Goal: Transaction & Acquisition: Purchase product/service

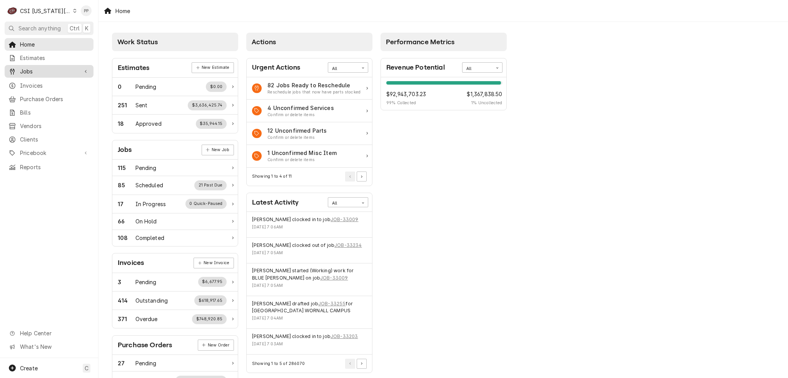
click at [28, 70] on span "Jobs" at bounding box center [49, 71] width 58 height 8
click at [36, 81] on span "Jobs" at bounding box center [55, 85] width 70 height 8
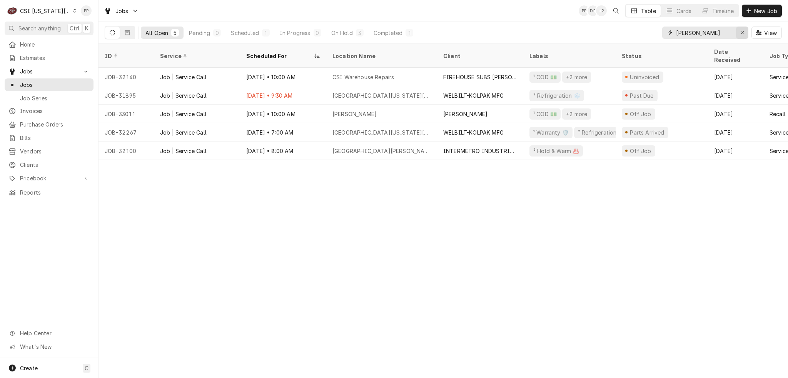
click at [740, 32] on icon "Erase input" at bounding box center [742, 32] width 4 height 5
click at [731, 32] on input "Dynamic Content Wrapper" at bounding box center [705, 33] width 58 height 12
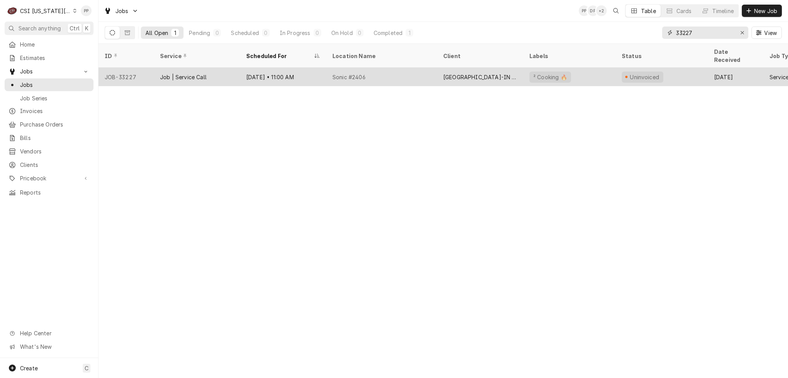
type input "33227"
click at [226, 68] on div "Job | Service Call" at bounding box center [197, 77] width 86 height 18
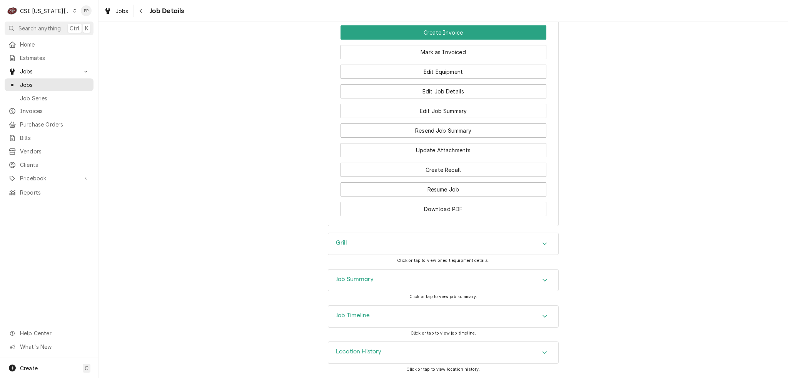
scroll to position [872, 0]
click at [427, 279] on div "Job Summary" at bounding box center [443, 281] width 230 height 22
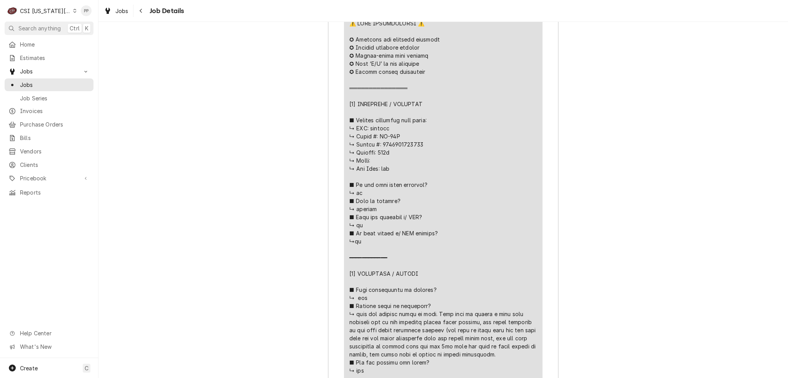
scroll to position [1642, 0]
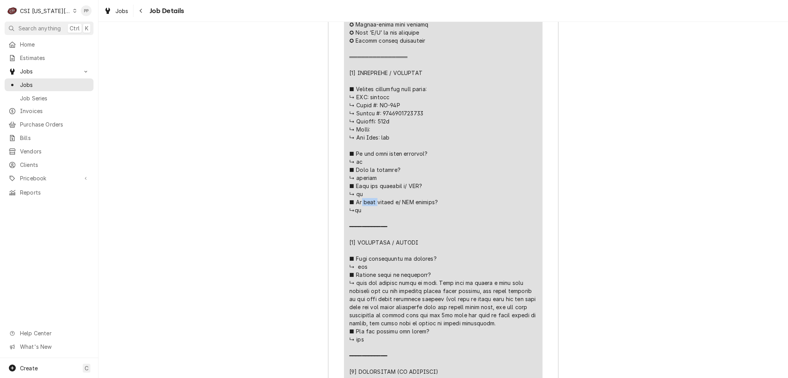
drag, startPoint x: 378, startPoint y: 117, endPoint x: 403, endPoint y: 117, distance: 25.4
copy div "𝘂𝗻𝗶𝘁"
drag, startPoint x: 380, startPoint y: 126, endPoint x: 408, endPoint y: 125, distance: 28.1
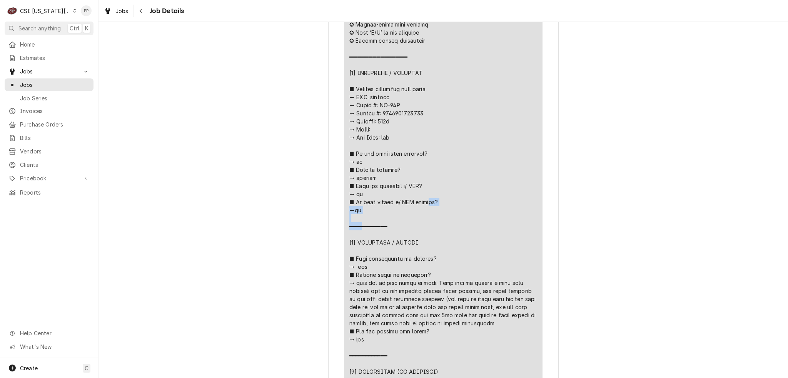
copy div "𝗲𝗿? ↳no ━━━━"
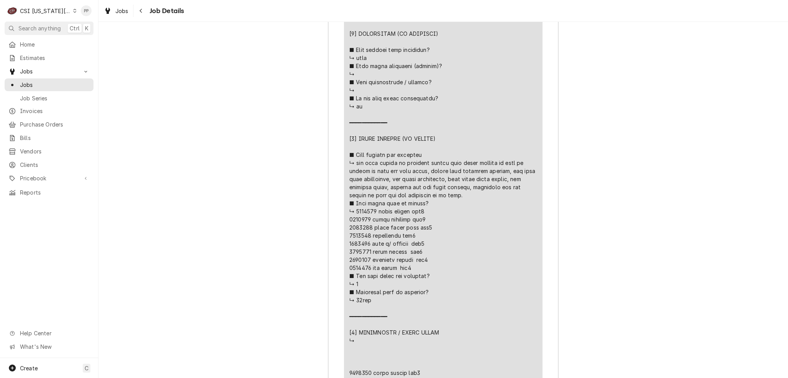
scroll to position [1988, 0]
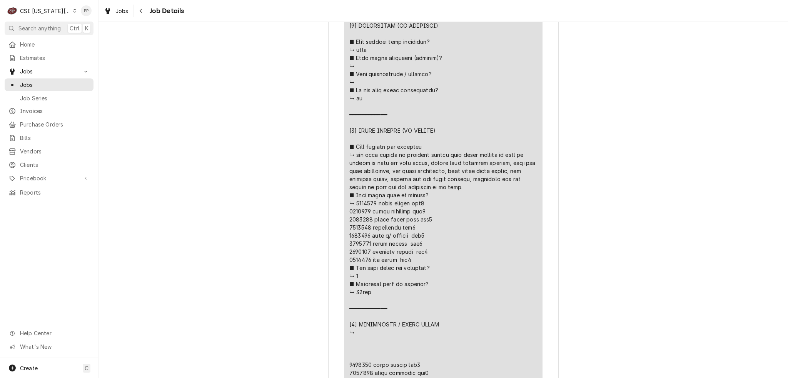
click at [445, 200] on div "Line Item" at bounding box center [443, 66] width 188 height 848
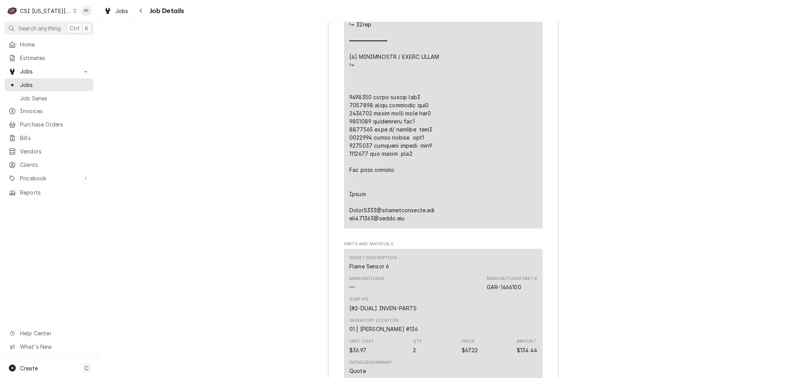
scroll to position [2257, 0]
drag, startPoint x: 368, startPoint y: 107, endPoint x: 347, endPoint y: 107, distance: 20.4
drag, startPoint x: 366, startPoint y: 107, endPoint x: 346, endPoint y: 107, distance: 20.0
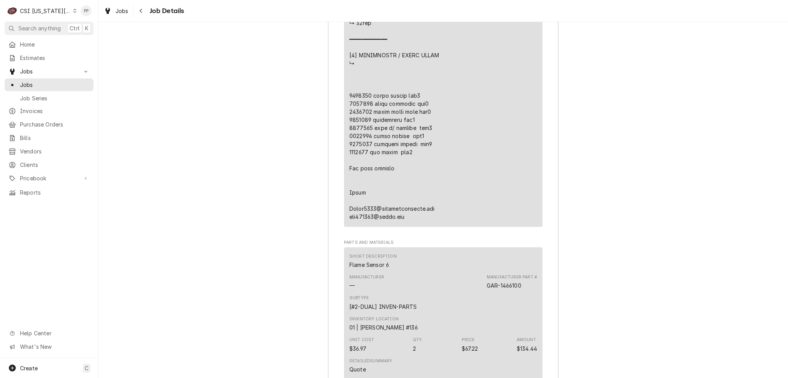
copy div "⚠️ 𝗙𝗢𝗥𝗠 𝗜𝗡𝗦𝗧𝗥𝗨𝗖𝗧𝗜𝗢𝗡𝗦 ⚠️ ✪ 𝗖𝗼𝗺𝗽𝗹𝗲𝘁𝗲 𝗮𝗹𝗹 𝗿𝗲𝗹𝗲𝘃𝗮𝗻𝘁 𝘀𝗲𝗰𝘁𝗶𝗼𝗻𝘀 ✪ 𝗣𝗿𝗼𝘃𝗶𝗱𝗲 𝗱𝗲𝘁𝗮𝗶𝗹𝗲𝗱 𝗮𝗻𝘀…"
drag, startPoint x: 369, startPoint y: 116, endPoint x: 343, endPoint y: 115, distance: 26.2
copy div "⚠️ 𝗙𝗢𝗥𝗠 𝗜𝗡𝗦𝗧𝗥𝗨𝗖𝗧𝗜𝗢𝗡𝗦 ⚠️ ✪ 𝗖𝗼𝗺𝗽𝗹𝗲𝘁𝗲 𝗮𝗹𝗹 𝗿𝗲𝗹𝗲𝘃𝗮𝗻𝘁 𝘀𝗲𝗰𝘁𝗶𝗼𝗻𝘀 ✪ 𝗣𝗿𝗼𝘃𝗶𝗱𝗲 𝗱𝗲𝘁𝗮𝗶𝗹𝗲𝗱 𝗮𝗻𝘀…"
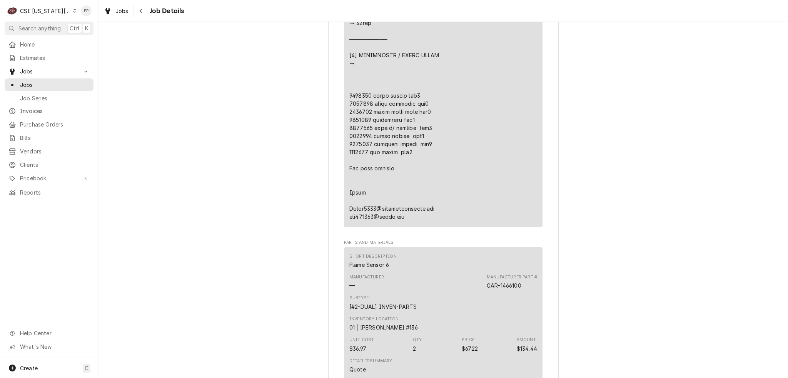
drag, startPoint x: 368, startPoint y: 126, endPoint x: 324, endPoint y: 123, distance: 44.0
click at [324, 123] on div "Job Summary Roopairs Job ID JOB-33227 Service Type Job | Service Call Job Type …" at bounding box center [442, 338] width 689 height 2933
copy div "⚠️ 𝗙𝗢𝗥𝗠 𝗜𝗡𝗦𝗧𝗥𝗨𝗖𝗧𝗜𝗢𝗡𝗦 ⚠️ ✪ 𝗖𝗼𝗺𝗽𝗹𝗲𝘁𝗲 𝗮𝗹𝗹 𝗿𝗲𝗹𝗲𝘃𝗮𝗻𝘁 𝘀𝗲𝗰𝘁𝗶𝗼𝗻𝘀 ✪ 𝗣𝗿𝗼𝘃𝗶𝗱𝗲 𝗱𝗲𝘁𝗮𝗶𝗹𝗲𝗱 𝗮𝗻𝘀…"
drag, startPoint x: 368, startPoint y: 156, endPoint x: 348, endPoint y: 155, distance: 20.0
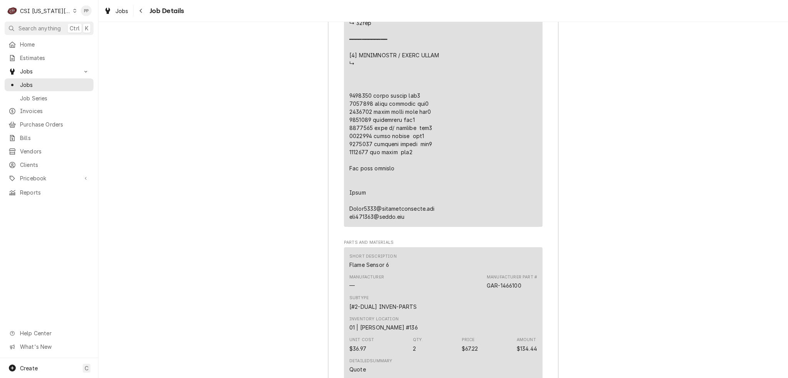
copy div "⚠️ 𝗙𝗢𝗥𝗠 𝗜𝗡𝗦𝗧𝗥𝗨𝗖𝗧𝗜𝗢𝗡𝗦 ⚠️ ✪ 𝗖𝗼𝗺𝗽𝗹𝗲𝘁𝗲 𝗮𝗹𝗹 𝗿𝗲𝗹𝗲𝘃𝗮𝗻𝘁 𝘀𝗲𝗰𝘁𝗶𝗼𝗻𝘀 ✪ 𝗣𝗿𝗼𝘃𝗶𝗱𝗲 𝗱𝗲𝘁𝗮𝗶𝗹𝗲𝗱 𝗮𝗻𝘀…"
drag, startPoint x: 348, startPoint y: 111, endPoint x: 464, endPoint y: 113, distance: 116.2
drag, startPoint x: 355, startPoint y: 118, endPoint x: 350, endPoint y: 106, distance: 12.4
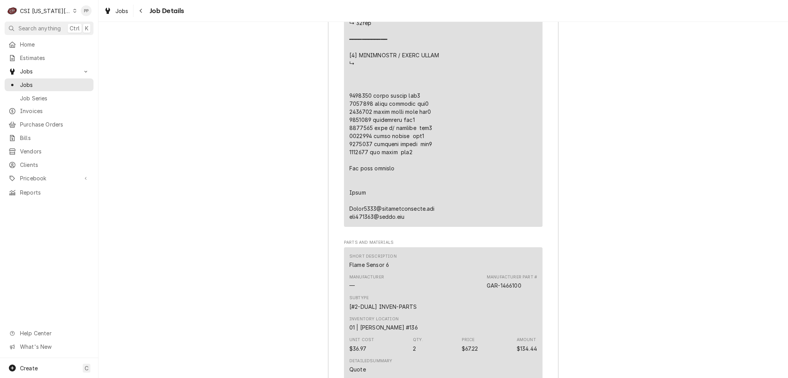
drag, startPoint x: 346, startPoint y: 108, endPoint x: 447, endPoint y: 183, distance: 125.9
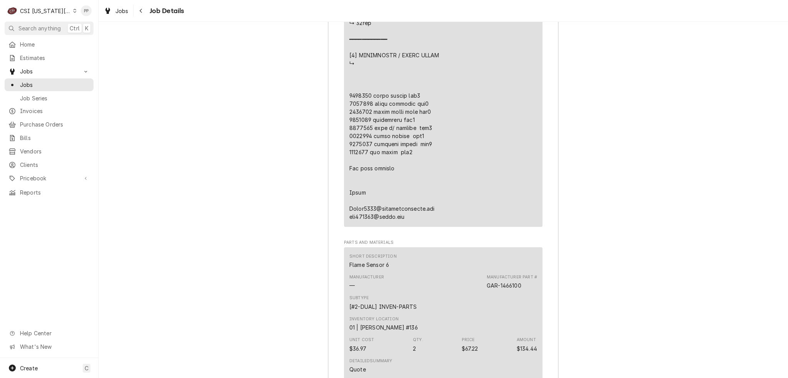
drag, startPoint x: 429, startPoint y: 167, endPoint x: 335, endPoint y: 104, distance: 112.2
click at [335, 104] on div "Roopairs Job ID JOB-33227 Service Type Job | Service Call Job Type Service Tota…" at bounding box center [443, 345] width 230 height 2903
drag, startPoint x: 342, startPoint y: 109, endPoint x: 426, endPoint y: 166, distance: 101.4
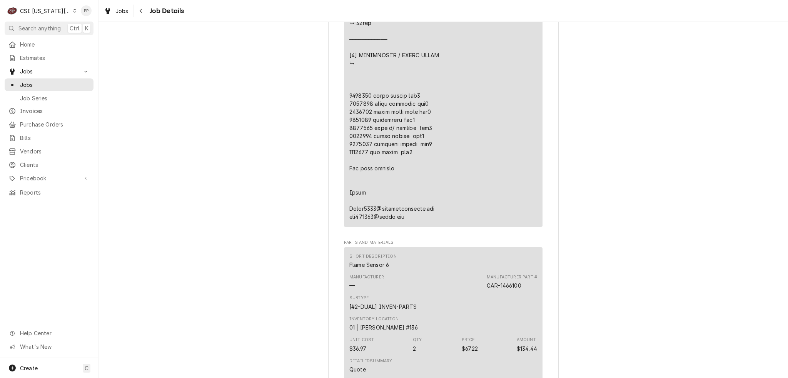
drag, startPoint x: 426, startPoint y: 166, endPoint x: 351, endPoint y: 101, distance: 99.3
drag, startPoint x: 347, startPoint y: 109, endPoint x: 446, endPoint y: 163, distance: 112.4
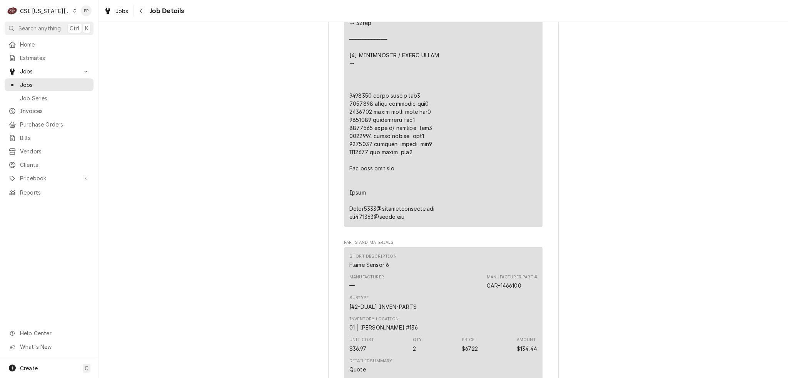
drag, startPoint x: 446, startPoint y: 163, endPoint x: 414, endPoint y: 104, distance: 67.0
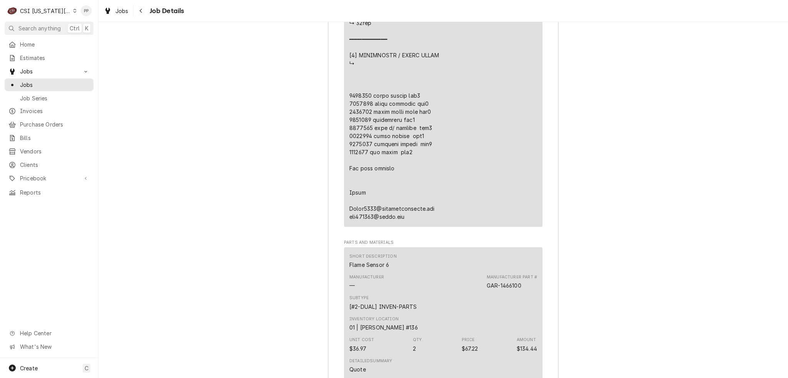
drag, startPoint x: 427, startPoint y: 108, endPoint x: 434, endPoint y: 169, distance: 61.5
drag, startPoint x: 434, startPoint y: 170, endPoint x: 428, endPoint y: 105, distance: 64.6
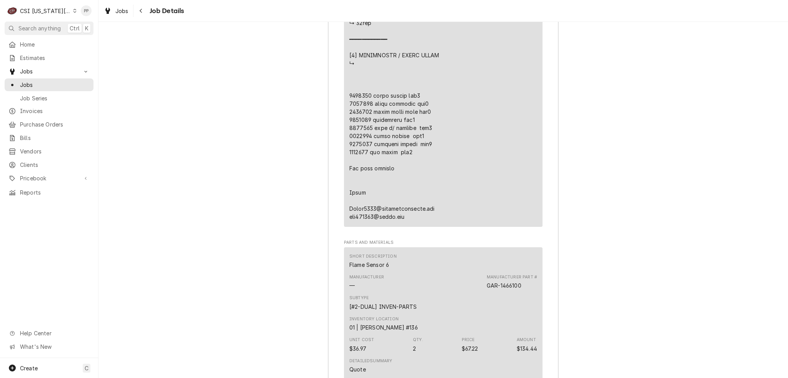
drag, startPoint x: 428, startPoint y: 105, endPoint x: 437, endPoint y: 169, distance: 64.1
drag, startPoint x: 438, startPoint y: 170, endPoint x: 431, endPoint y: 143, distance: 28.3
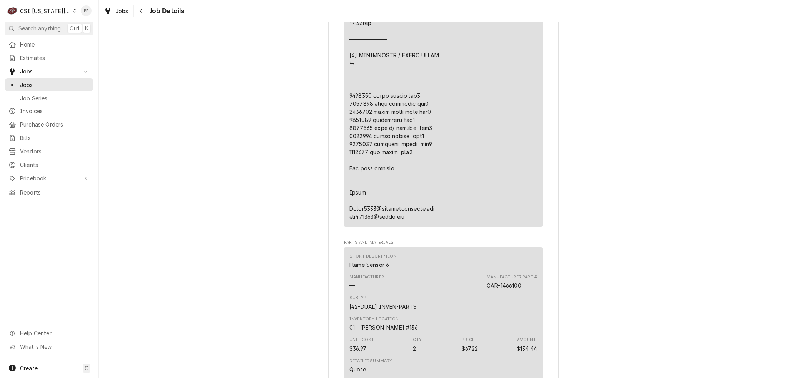
drag, startPoint x: 437, startPoint y: 115, endPoint x: 446, endPoint y: 166, distance: 52.4
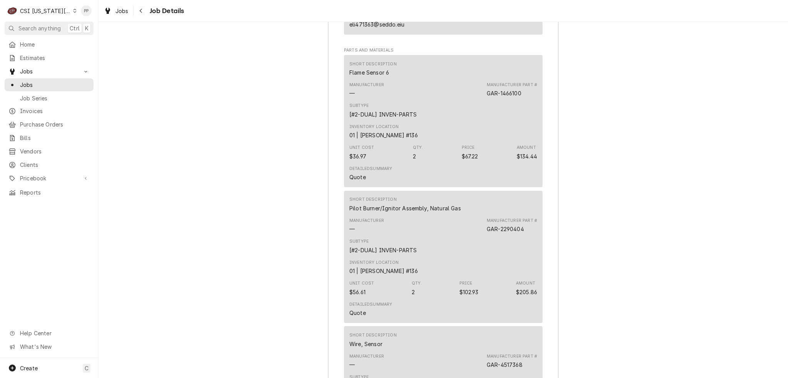
scroll to position [2219, 0]
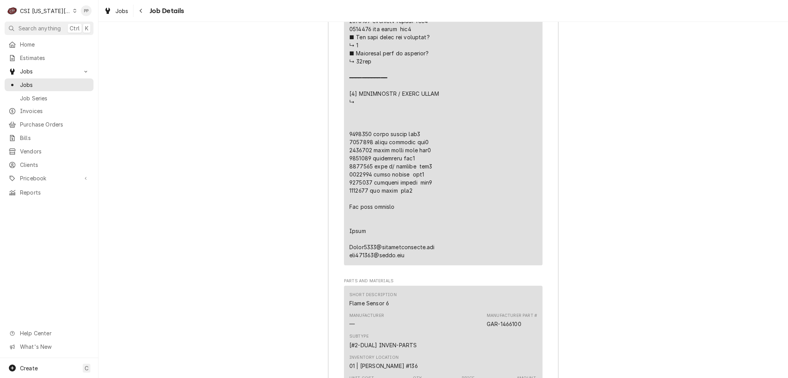
drag, startPoint x: 343, startPoint y: 143, endPoint x: 429, endPoint y: 148, distance: 86.7
drag, startPoint x: 347, startPoint y: 153, endPoint x: 440, endPoint y: 158, distance: 93.6
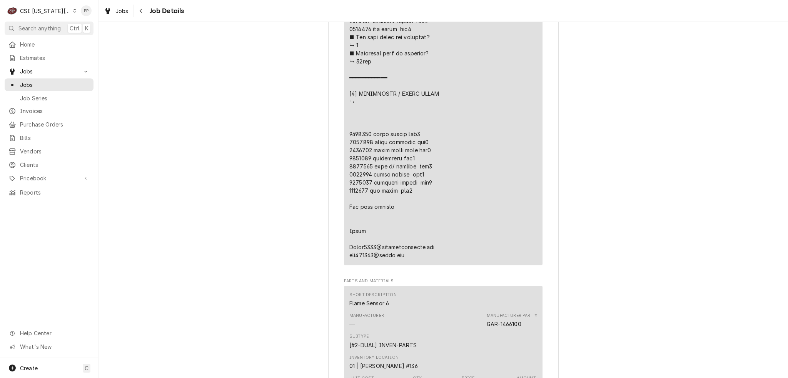
drag, startPoint x: 347, startPoint y: 161, endPoint x: 438, endPoint y: 166, distance: 91.7
drag, startPoint x: 345, startPoint y: 190, endPoint x: 418, endPoint y: 195, distance: 73.2
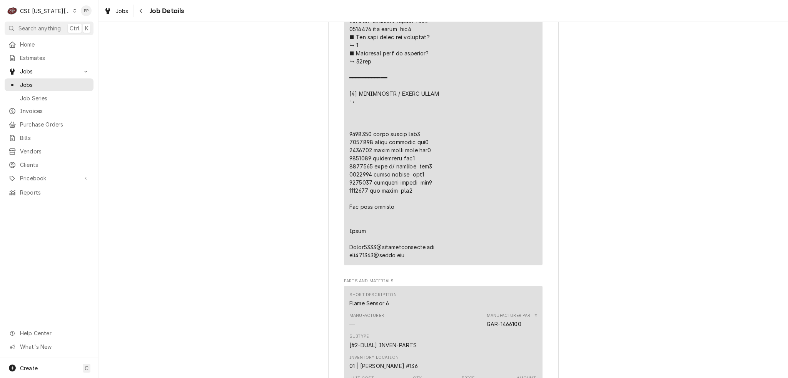
drag, startPoint x: 347, startPoint y: 144, endPoint x: 422, endPoint y: 208, distance: 97.9
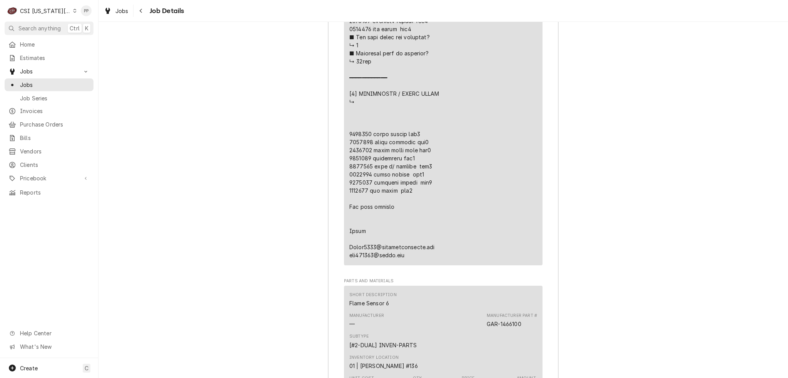
drag, startPoint x: 412, startPoint y: 206, endPoint x: 358, endPoint y: 153, distance: 75.9
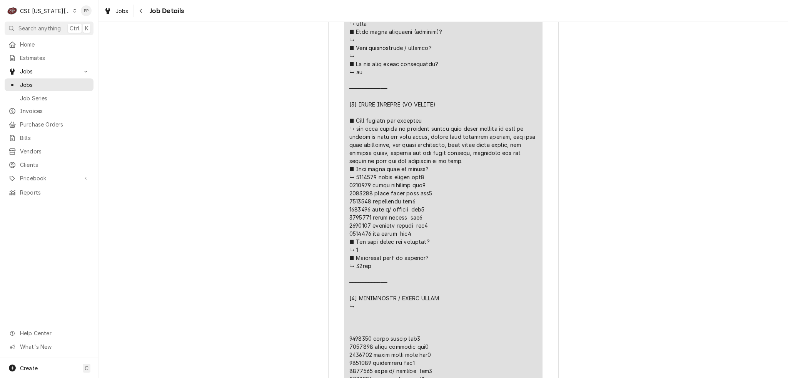
scroll to position [2065, 0]
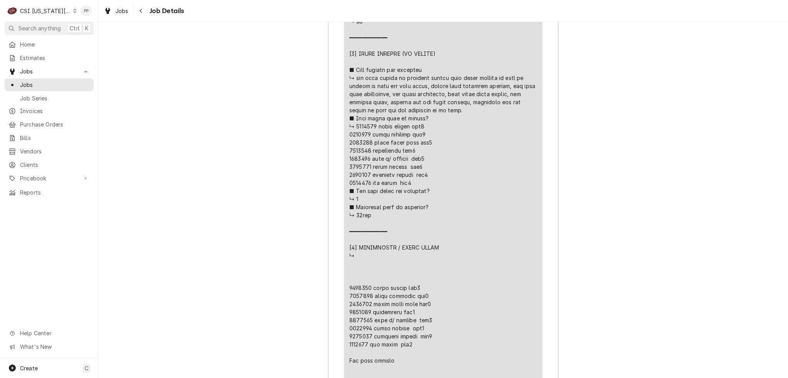
drag, startPoint x: 369, startPoint y: 157, endPoint x: 334, endPoint y: 155, distance: 35.1
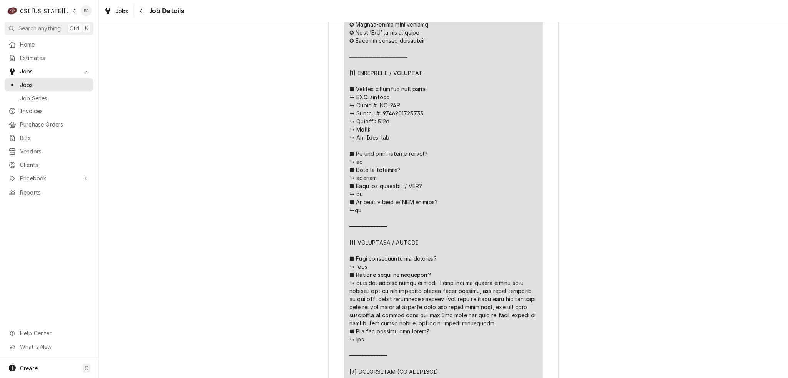
scroll to position [1565, 0]
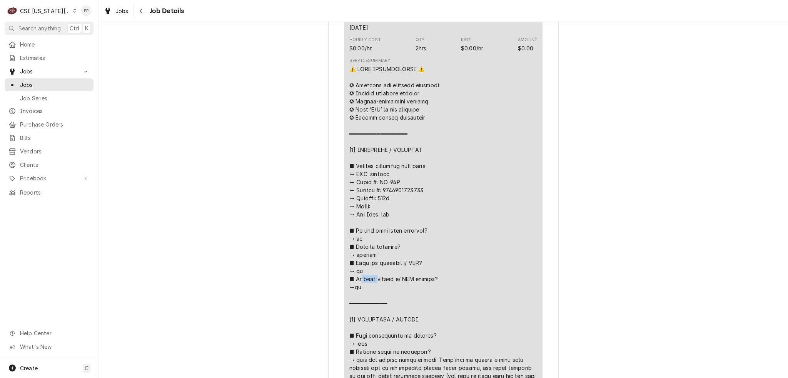
drag, startPoint x: 377, startPoint y: 193, endPoint x: 397, endPoint y: 195, distance: 19.3
copy div "𝘂𝗻𝗶𝘁"
drag, startPoint x: 377, startPoint y: 204, endPoint x: 414, endPoint y: 203, distance: 36.6
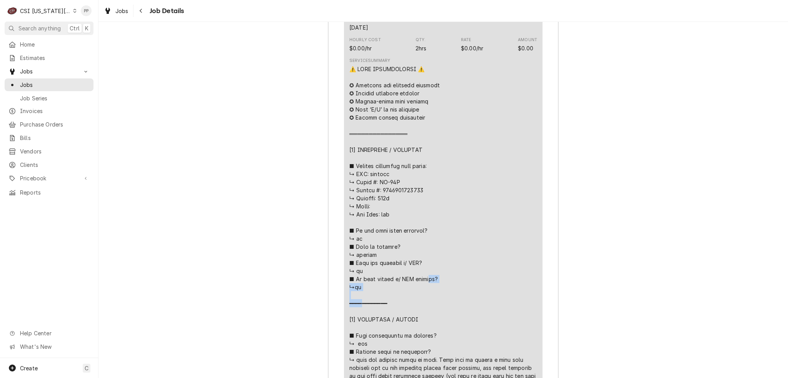
copy div "𝗲𝗿? ↳no ━━━━"
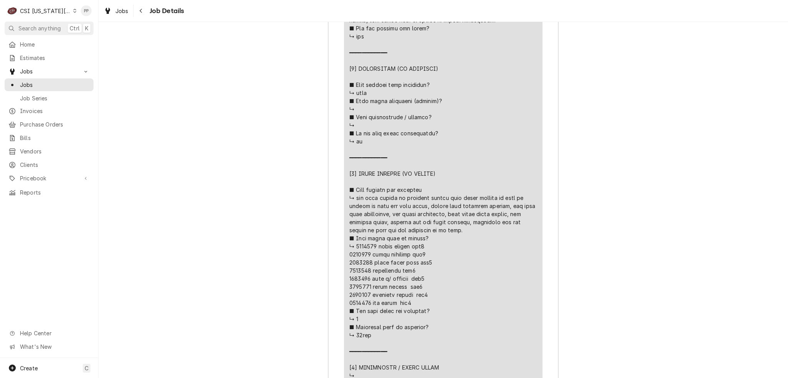
scroll to position [1988, 0]
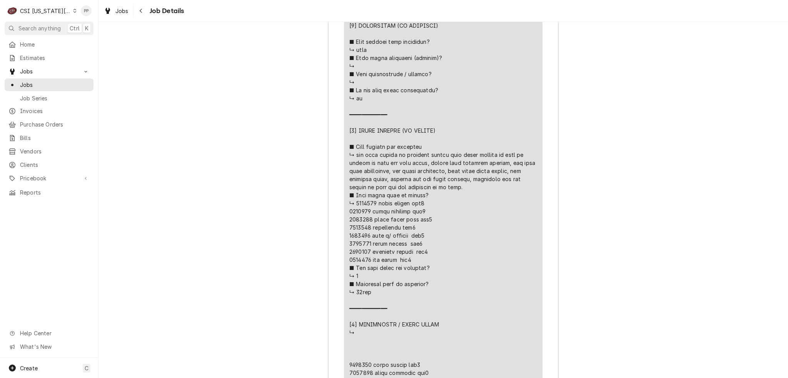
drag, startPoint x: 374, startPoint y: 216, endPoint x: 354, endPoint y: 216, distance: 20.4
click at [354, 216] on div "Line Item" at bounding box center [443, 66] width 188 height 848
copy div "qty2 24"
drag, startPoint x: 370, startPoint y: 223, endPoint x: 342, endPoint y: 222, distance: 28.1
click at [344, 222] on div "Short Description Job | Service Call Subtype [#1-SALE] LABR-REG Service Date Oc…" at bounding box center [443, 21] width 198 height 952
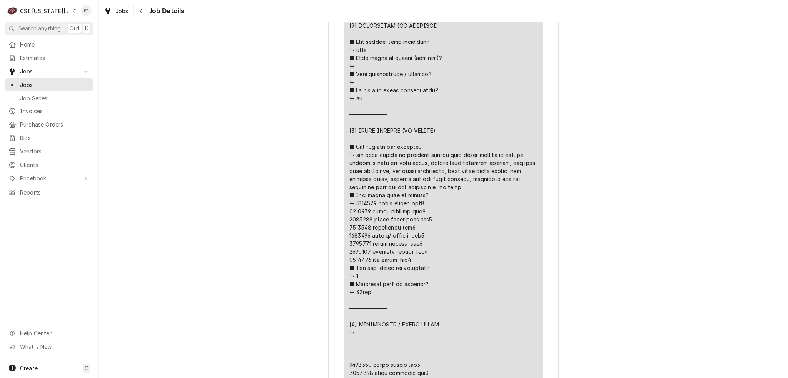
copy div "Cam"
drag, startPoint x: 366, startPoint y: 231, endPoint x: 343, endPoint y: 231, distance: 23.1
click at [344, 231] on div "Short Description Job | Service Call Subtype [#1-SALE] LABR-REG Service Date Oc…" at bounding box center [443, 21] width 198 height 952
drag, startPoint x: 369, startPoint y: 240, endPoint x: 343, endPoint y: 238, distance: 26.2
click at [344, 238] on div "Short Description Job | Service Call Subtype [#1-SALE] LABR-REG Service Date Oc…" at bounding box center [443, 21] width 198 height 952
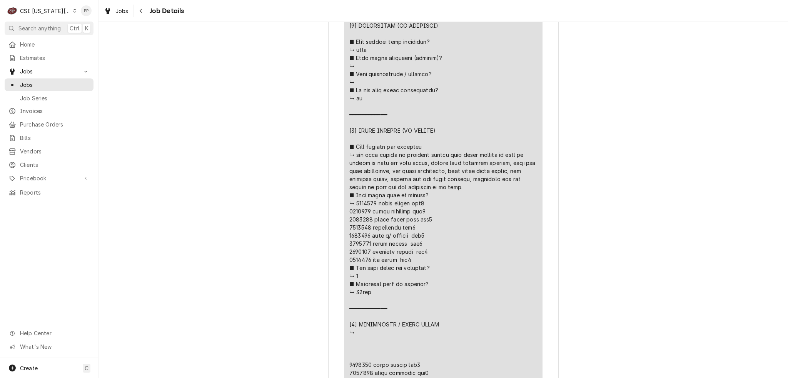
drag, startPoint x: 368, startPoint y: 247, endPoint x: 346, endPoint y: 247, distance: 21.5
click at [349, 247] on div "Line Item" at bounding box center [443, 66] width 188 height 848
drag, startPoint x: 357, startPoint y: 257, endPoint x: 345, endPoint y: 257, distance: 11.9
click at [344, 257] on div "Short Description Job | Service Call Subtype [#1-SALE] LABR-REG Service Date Oc…" at bounding box center [443, 21] width 198 height 952
drag, startPoint x: 363, startPoint y: 257, endPoint x: 346, endPoint y: 257, distance: 16.9
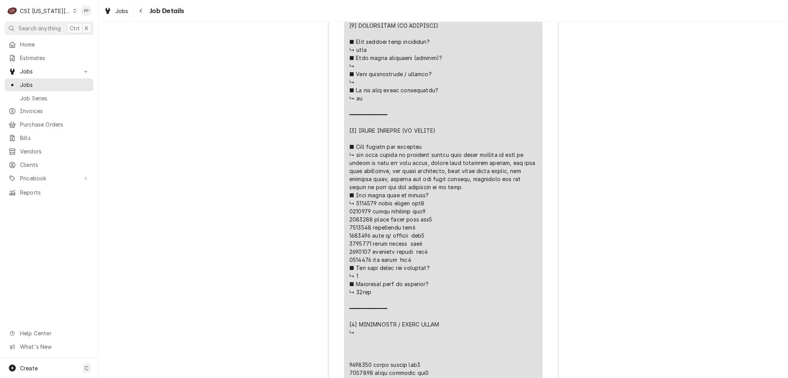
click at [346, 257] on div "Short Description Job | Service Call Subtype [#1-SALE] LABR-REG Service Date Oc…" at bounding box center [443, 21] width 198 height 952
drag, startPoint x: 369, startPoint y: 265, endPoint x: 342, endPoint y: 263, distance: 26.3
click at [344, 263] on div "Short Description Job | Service Call Subtype [#1-SALE] LABR-REG Service Date Oc…" at bounding box center [443, 21] width 198 height 952
drag, startPoint x: 365, startPoint y: 272, endPoint x: 342, endPoint y: 270, distance: 23.5
click at [344, 270] on div "Short Description Job | Service Call Subtype [#1-SALE] LABR-REG Service Date Oc…" at bounding box center [443, 21] width 198 height 952
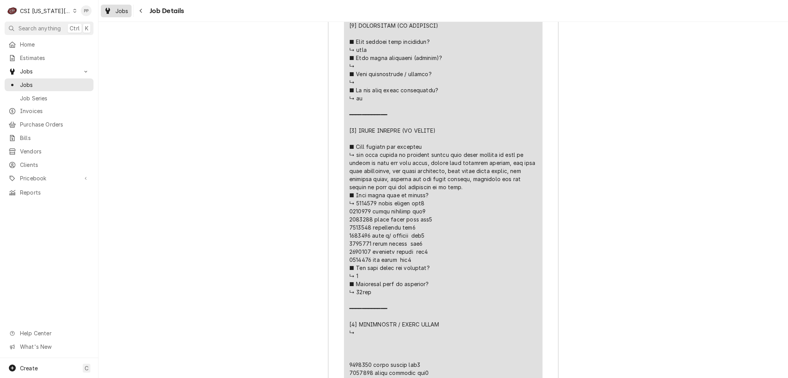
click at [123, 12] on span "Jobs" at bounding box center [121, 11] width 13 height 8
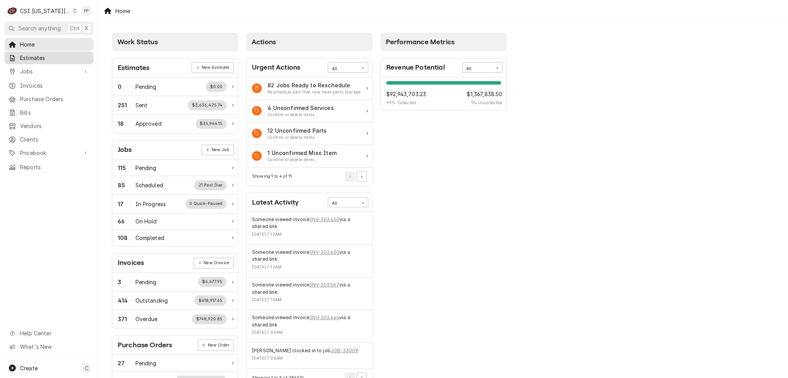
click at [51, 62] on link "Estimates" at bounding box center [49, 58] width 89 height 13
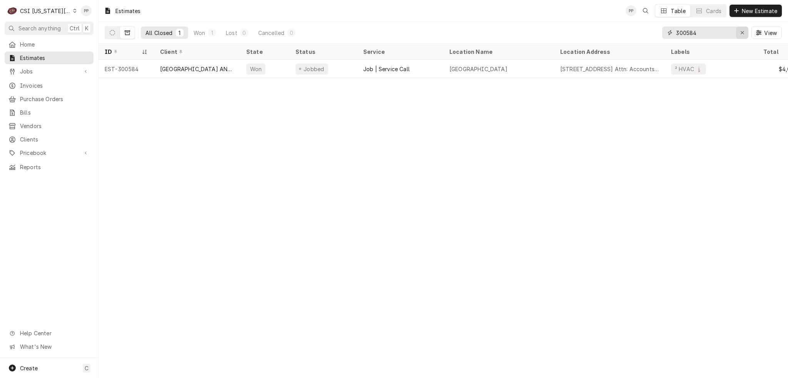
click at [739, 33] on div "Erase input" at bounding box center [742, 33] width 8 height 8
click at [741, 17] on button "New Estimate" at bounding box center [755, 11] width 52 height 12
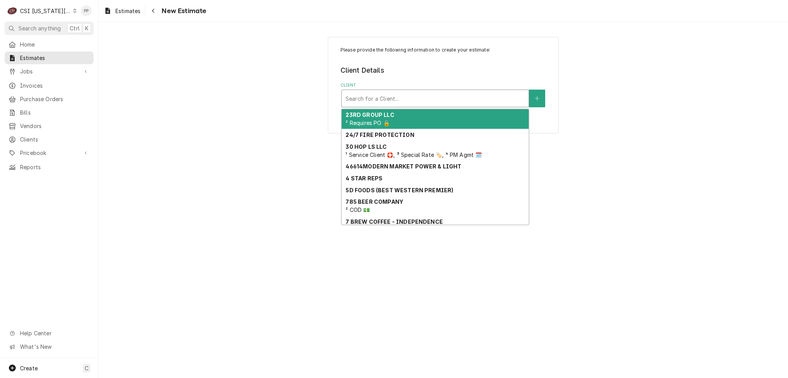
click at [389, 101] on div "Client" at bounding box center [434, 99] width 179 height 14
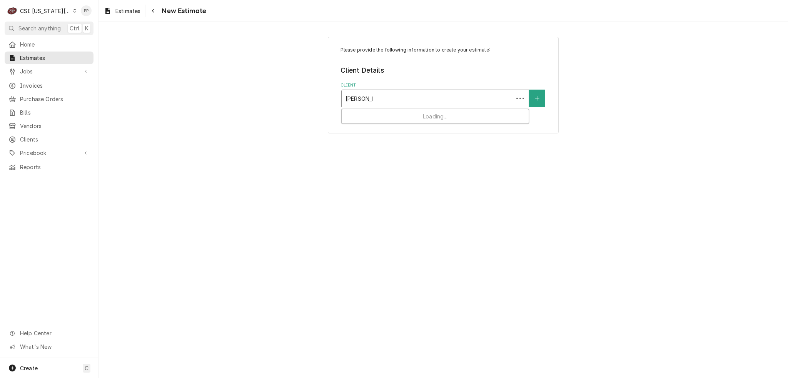
type input "lawrence ks"
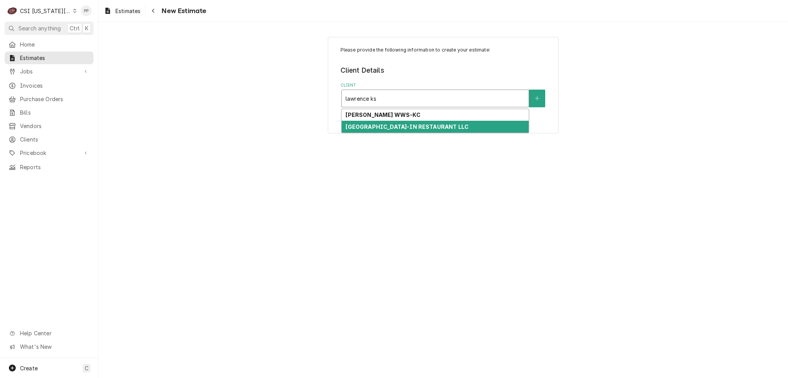
click at [406, 127] on strong "LAWRENCE KS DRIVE-IN RESTAURANT LLC" at bounding box center [406, 126] width 123 height 7
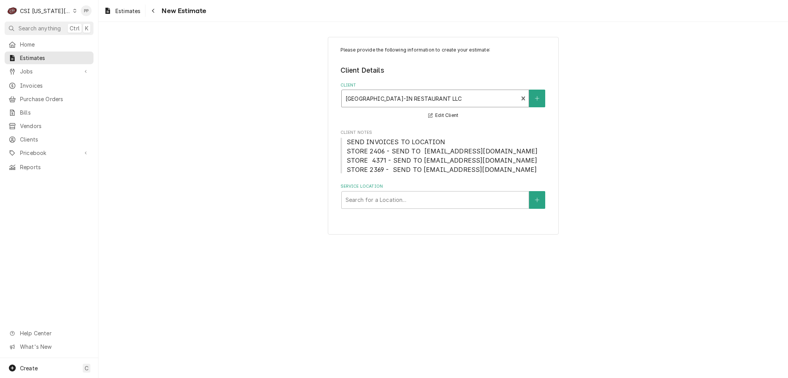
click at [385, 189] on div "Service Location Search for a Location..." at bounding box center [443, 195] width 206 height 25
drag, startPoint x: 385, startPoint y: 196, endPoint x: 393, endPoint y: 199, distance: 7.9
click at [388, 197] on div "Service Location" at bounding box center [434, 200] width 179 height 14
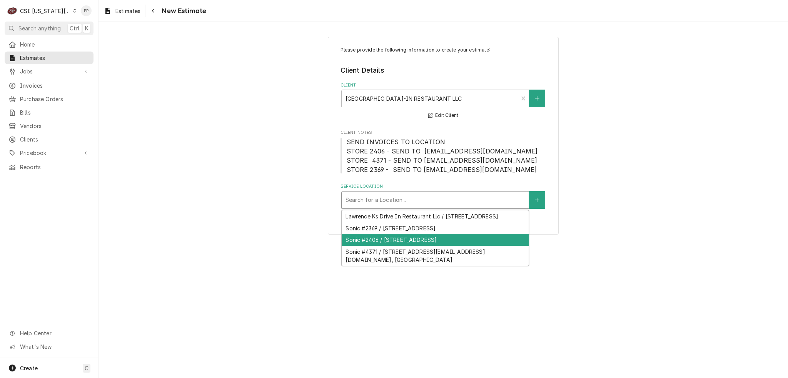
click at [408, 246] on div "Sonic #2406 / 3201 W 6Th St, Lawrence, KS 66049" at bounding box center [435, 240] width 187 height 12
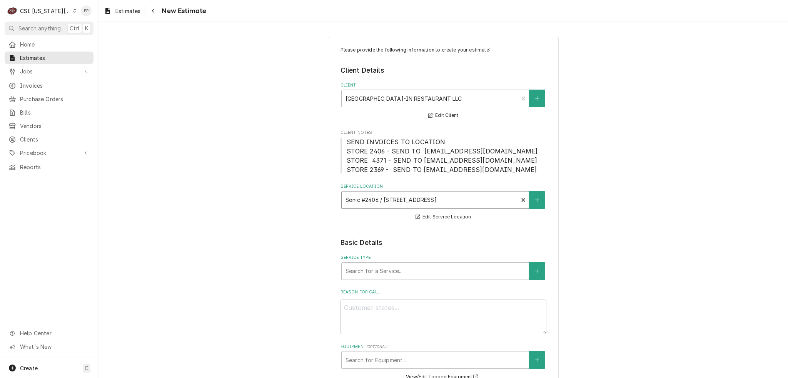
click at [464, 259] on label "Service Type" at bounding box center [443, 258] width 206 height 6
click at [460, 263] on div "Search for a Service..." at bounding box center [435, 271] width 187 height 17
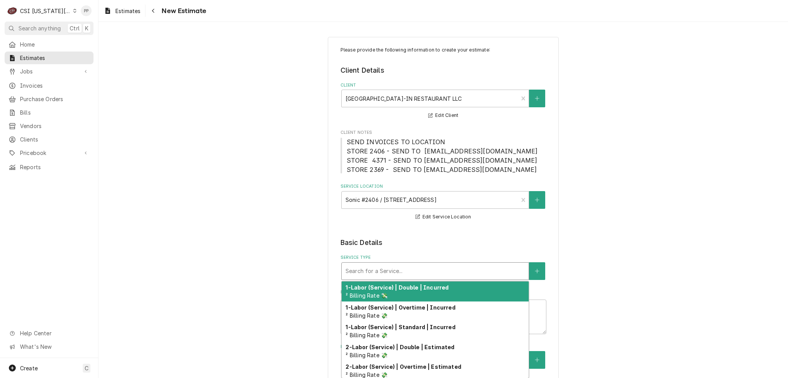
type textarea "x"
type input "j"
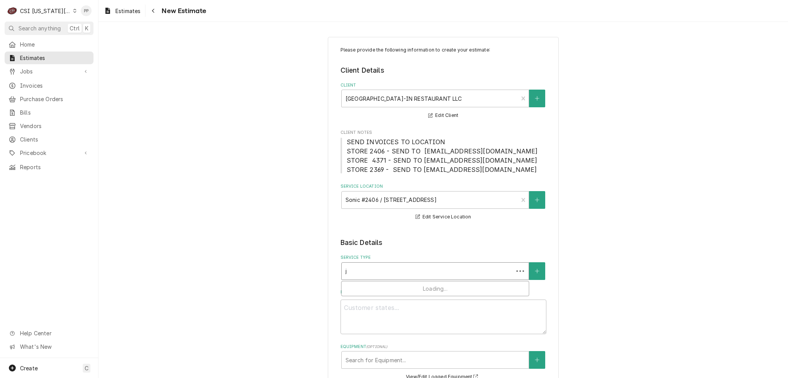
type textarea "x"
type input "jo"
type textarea "x"
type input "job"
type textarea "x"
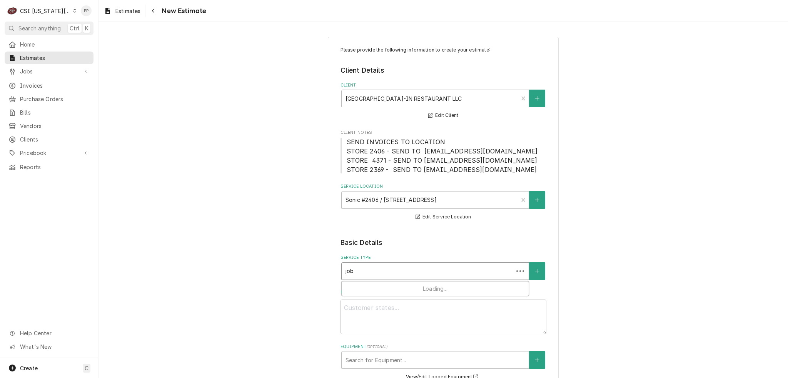
type input "job"
type textarea "x"
type input "job s"
type textarea "x"
type input "job se"
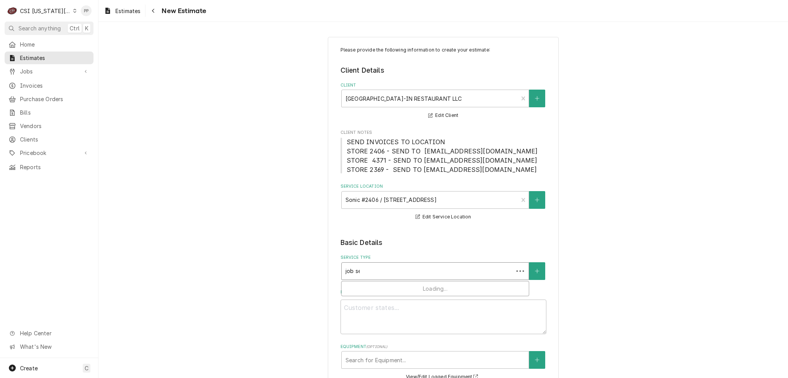
type textarea "x"
type input "job ser"
type textarea "x"
type input "job serv"
type textarea "x"
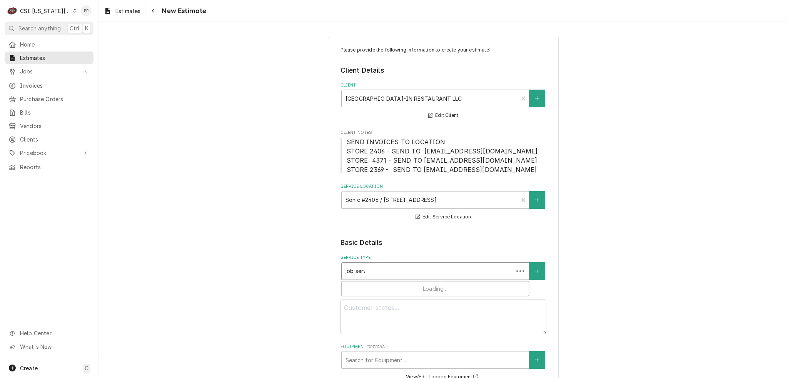
type input "job servi"
type textarea "x"
type input "job servic"
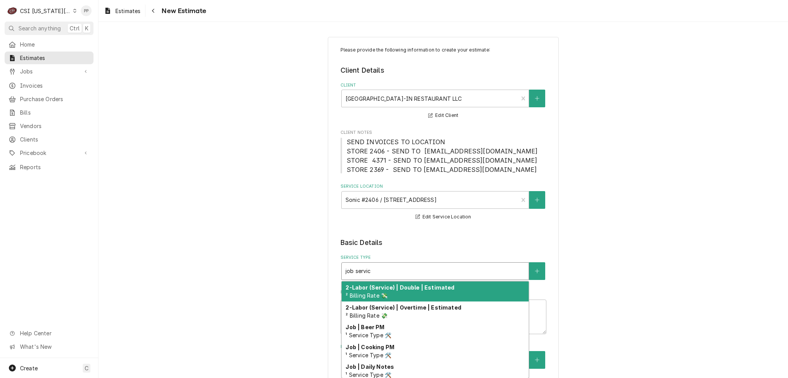
type textarea "x"
type input "job service"
type textarea "x"
type input "job service c"
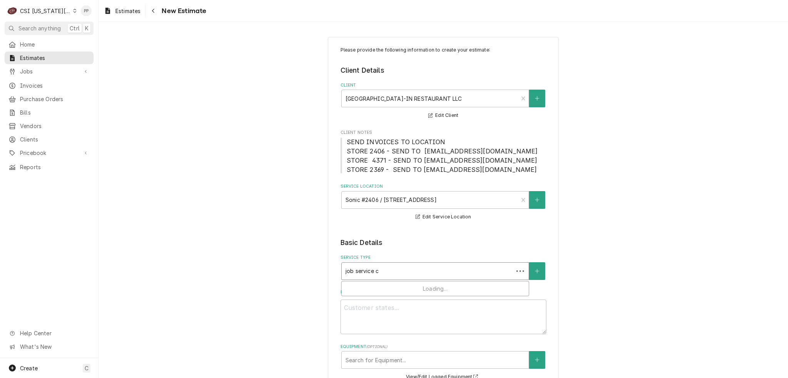
type textarea "x"
type input "job service ca"
type textarea "x"
type input "job service cal"
type textarea "x"
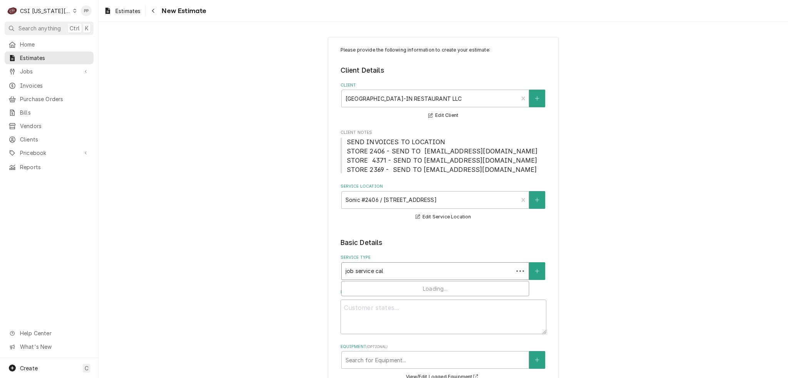
type input "job service call"
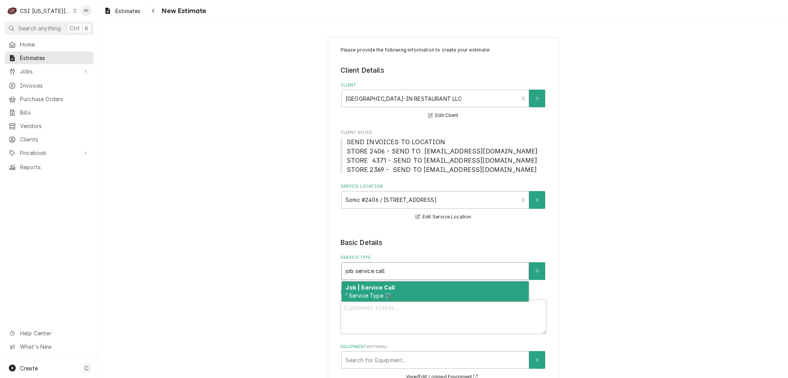
click at [471, 297] on div "Job | Service Call ¹ Service Type 🛠️" at bounding box center [435, 292] width 187 height 20
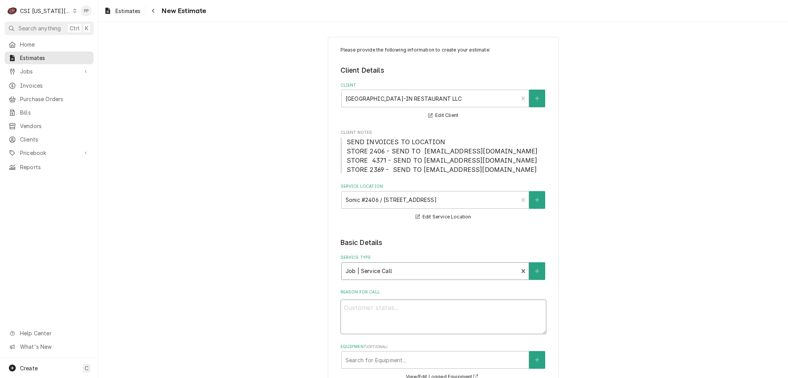
click at [463, 308] on div "Reason For Call" at bounding box center [443, 311] width 206 height 45
type textarea "x"
type textarea "Q"
type textarea "x"
type textarea "Qu"
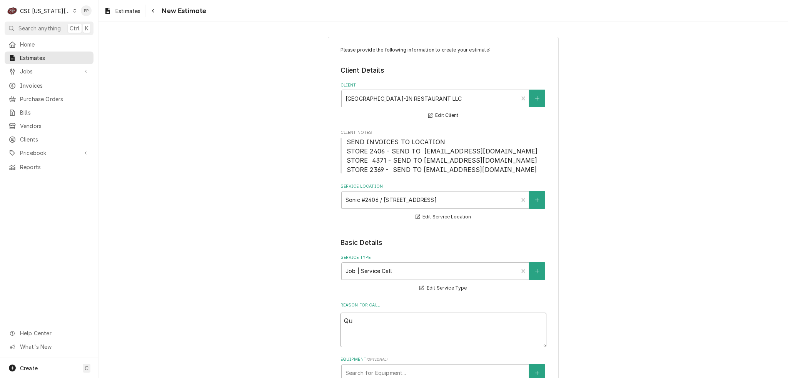
type textarea "x"
type textarea "Quo"
type textarea "x"
type textarea "Quot"
type textarea "x"
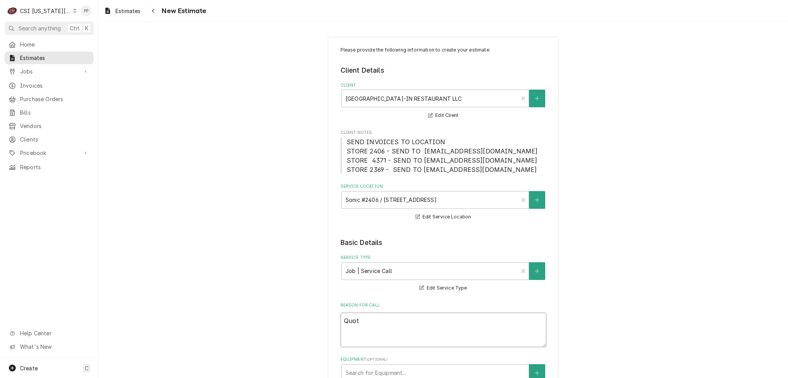
type textarea "Quote"
type textarea "x"
type textarea "Quote"
type textarea "x"
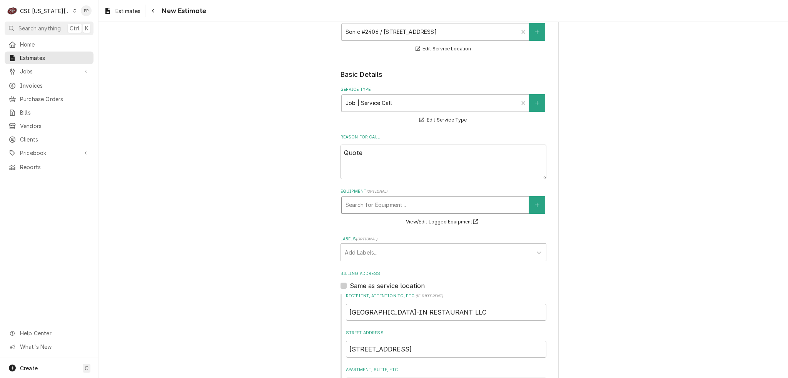
scroll to position [231, 0]
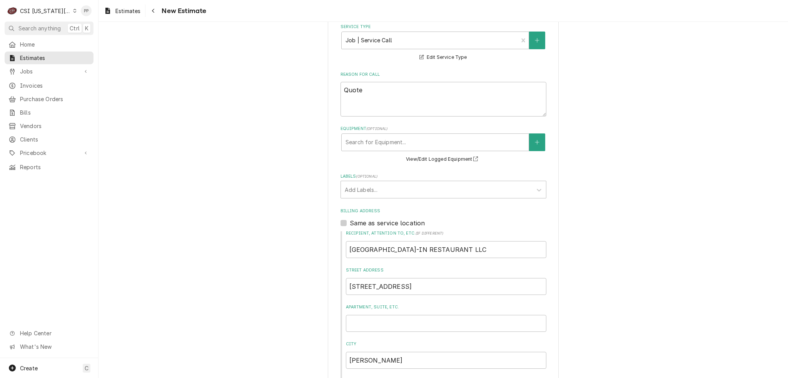
click at [386, 177] on label "Labels ( optional )" at bounding box center [443, 176] width 206 height 6
click at [385, 189] on div "Labels" at bounding box center [436, 190] width 183 height 14
type input "cooking"
type textarea "x"
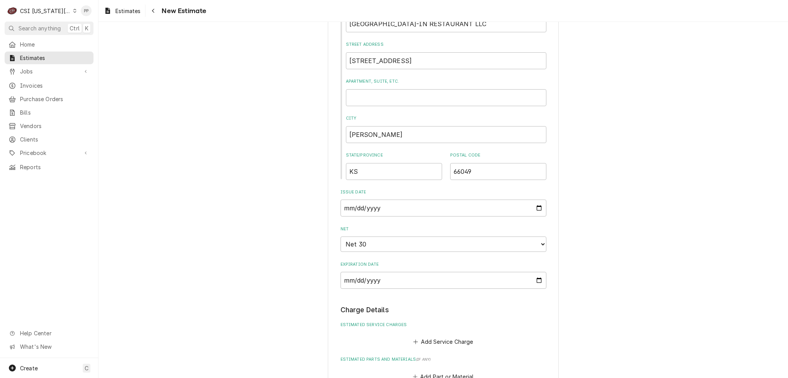
scroll to position [539, 0]
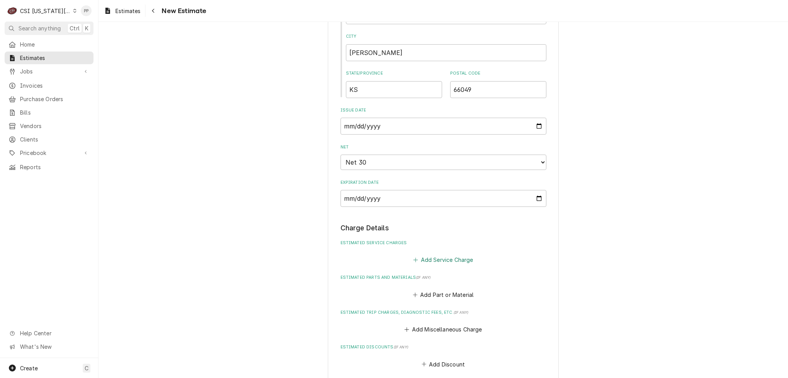
click at [443, 259] on button "Add Service Charge" at bounding box center [443, 260] width 62 height 11
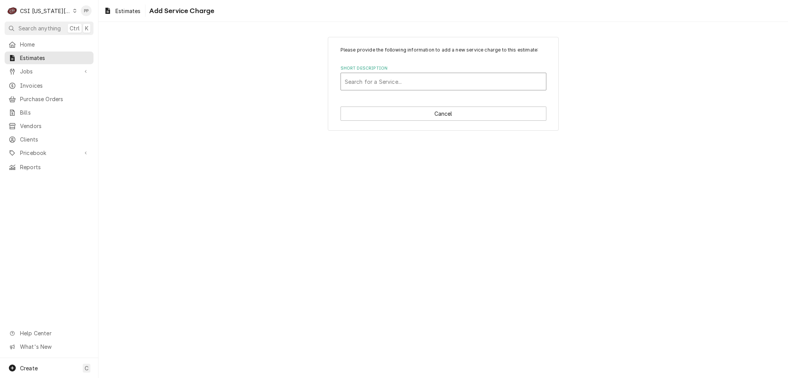
click at [394, 84] on div "Short Description" at bounding box center [443, 82] width 197 height 14
type input "scope blank"
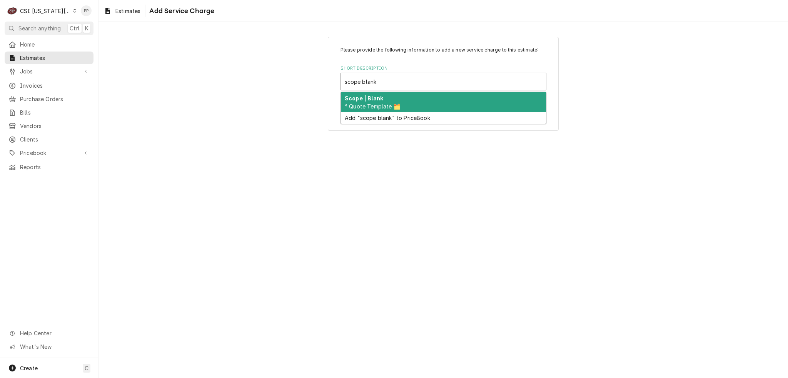
click at [390, 104] on span "³ Quote Template 🗂️" at bounding box center [372, 106] width 55 height 7
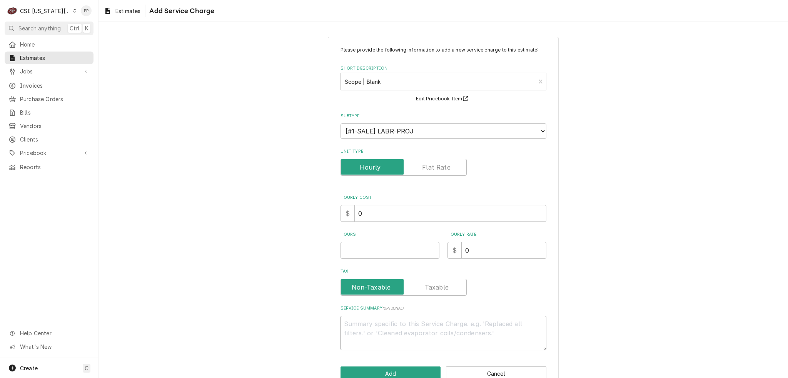
click at [375, 323] on textarea "Service Summary ( optional )" at bounding box center [443, 333] width 206 height 35
click at [390, 246] on input "Hours" at bounding box center [389, 250] width 99 height 17
type textarea "x"
type input "1"
click at [405, 337] on textarea "Service Summary ( optional )" at bounding box center [443, 333] width 206 height 35
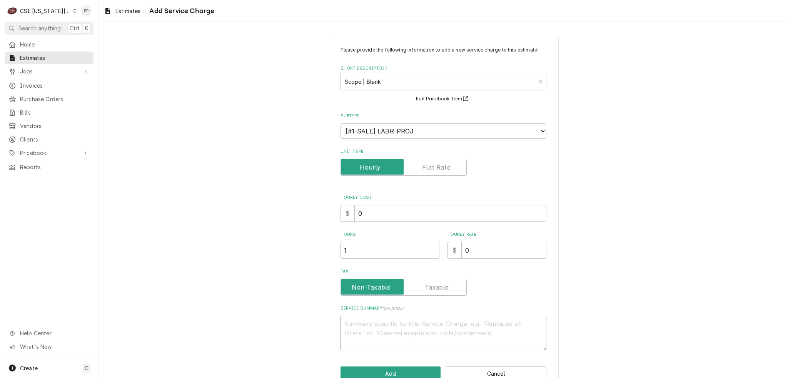
type textarea "x"
type textarea "Q"
type textarea "x"
type textarea "Qu"
type textarea "x"
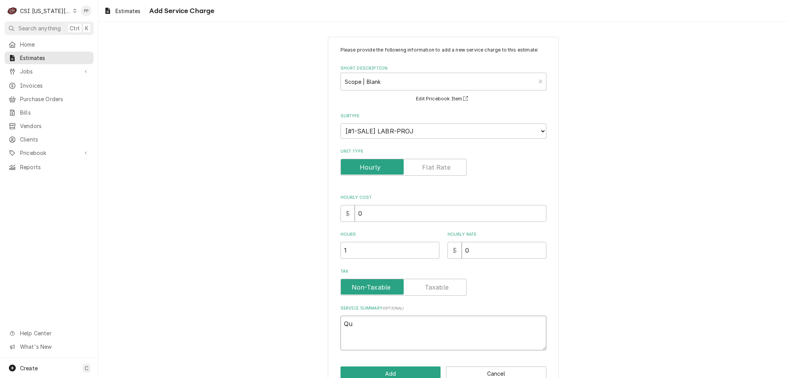
type textarea "Quo"
type textarea "x"
type textarea "Quot"
type textarea "x"
type textarea "Quote"
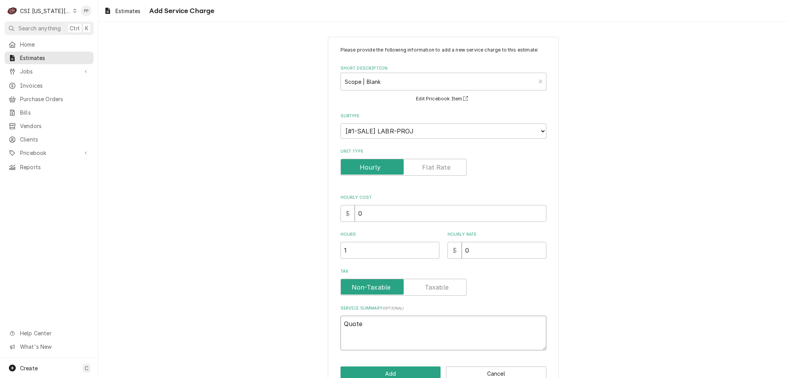
type textarea "x"
type textarea "Quote t"
type textarea "x"
type textarea "Quote to"
type textarea "x"
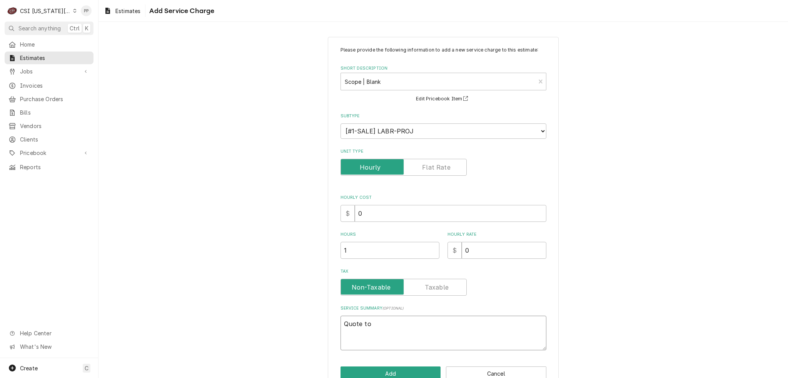
type textarea "Quote to"
type textarea "x"
type textarea "Quote to r"
type textarea "x"
type textarea "Quote to rt"
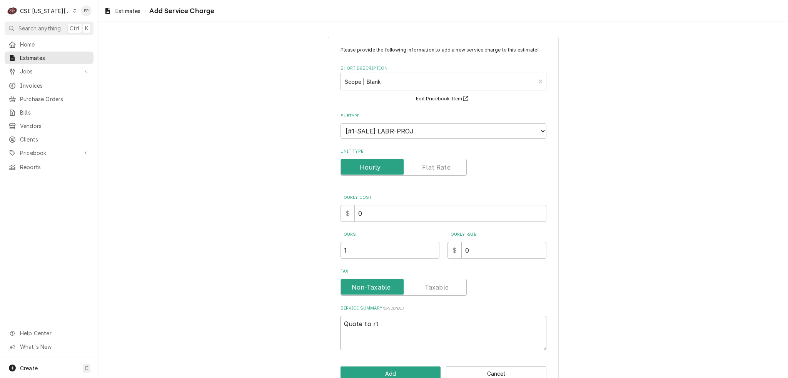
type textarea "x"
type textarea "Quote to rtp"
type textarea "x"
type textarea "Quote to rtpe"
type textarea "x"
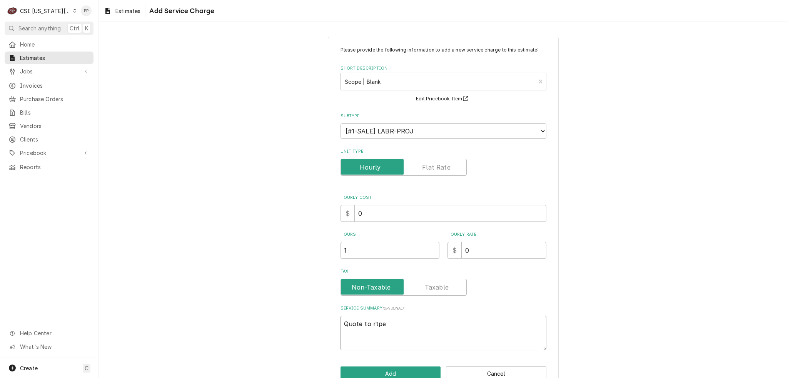
type textarea "Quote to rtpei"
type textarea "x"
type textarea "Quote to rtpeia"
type textarea "x"
type textarea "Quote to rtpei"
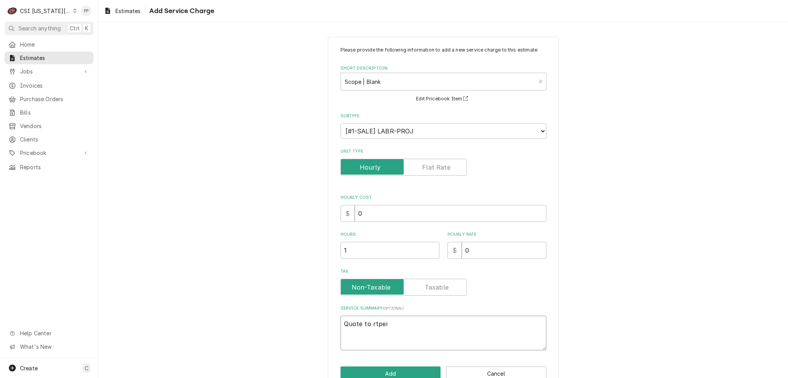
type textarea "x"
type textarea "Quote to rtpe"
type textarea "x"
type textarea "Quote to rtp"
type textarea "x"
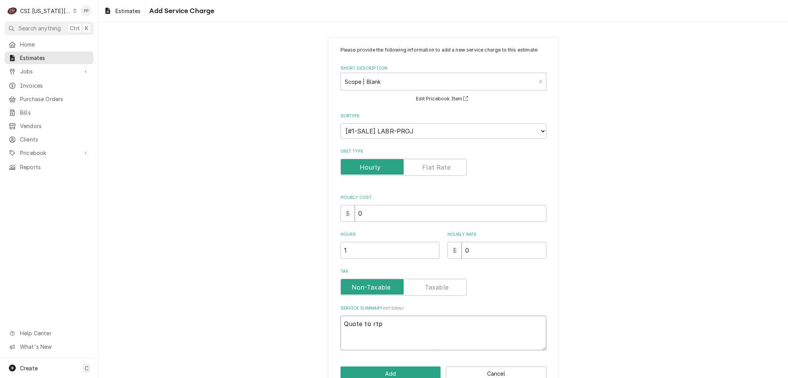
type textarea "Quote to rt"
type textarea "x"
type textarea "Quote to r"
type textarea "x"
type textarea "Quote to re"
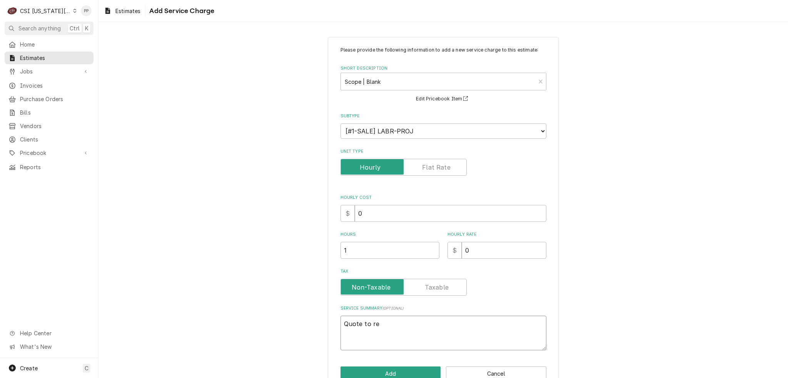
type textarea "x"
type textarea "Quote to rep"
type textarea "x"
type textarea "Quote to repa"
type textarea "x"
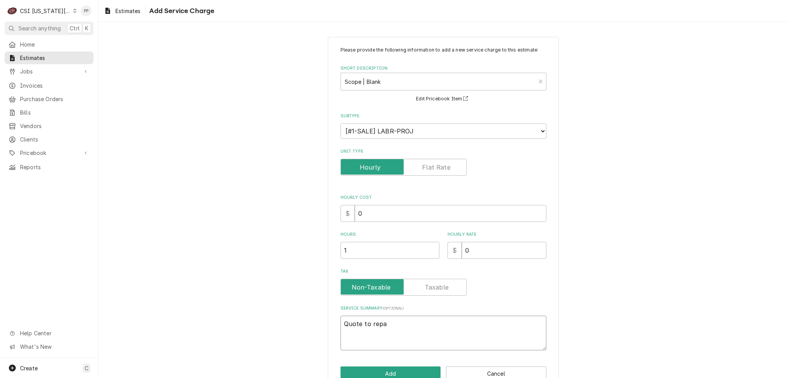
type textarea "Quote to repai"
type textarea "x"
type textarea "Quote to repair"
type textarea "x"
type textarea "Quote to repair"
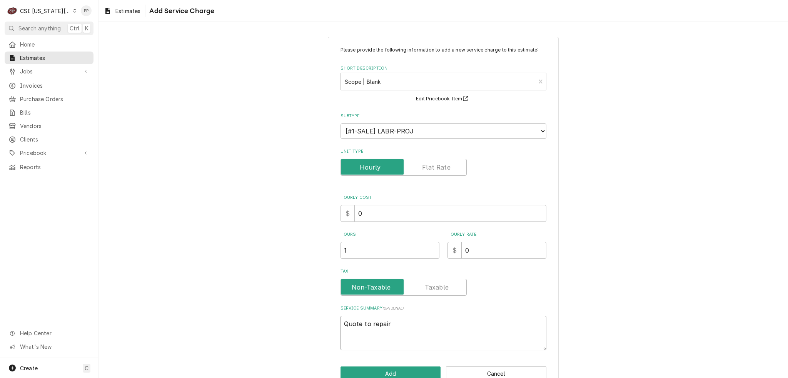
type textarea "x"
type textarea "Quote to repair G"
type textarea "x"
type textarea "Quote to repair Ga"
type textarea "x"
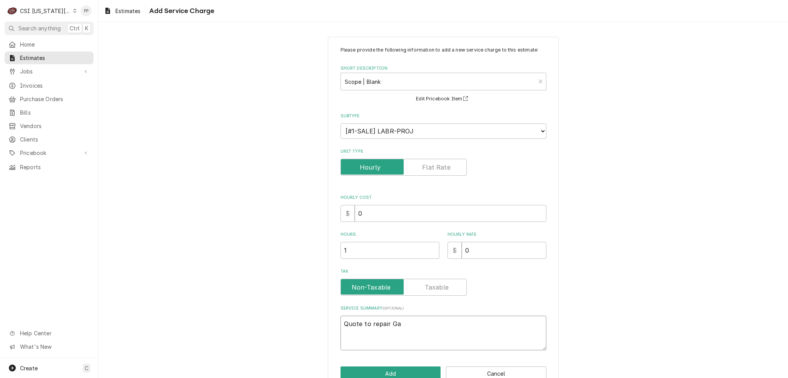
type textarea "Quote to repair Gar"
type textarea "x"
type textarea "Quote to repair Garl"
type textarea "x"
type textarea "Quote to repair Garla"
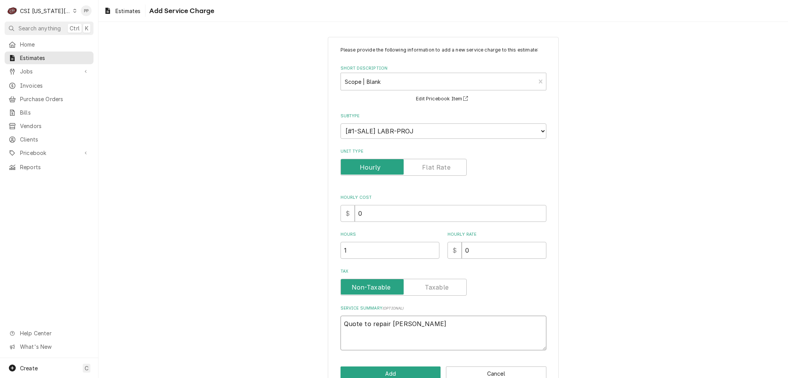
type textarea "x"
type textarea "Quote to repair Garlan"
type textarea "x"
type textarea "Quote to repair Garland"
type textarea "x"
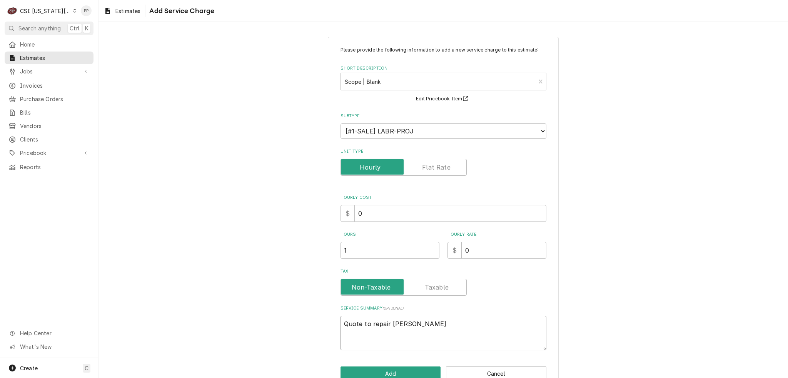
type textarea "Quote to repair Garland"
type textarea "x"
type textarea "Quote to repair Garland F"
type textarea "x"
type textarea "Quote to repair Garland"
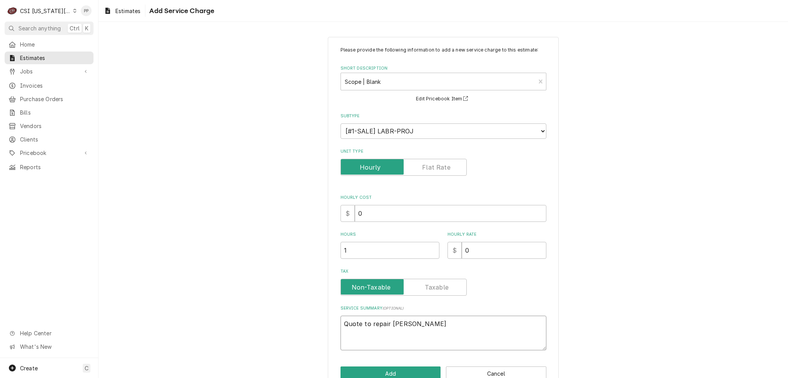
type textarea "x"
type textarea "Quote to repair Garland G"
type textarea "x"
type textarea "Quote to repair Garland Gr"
type textarea "x"
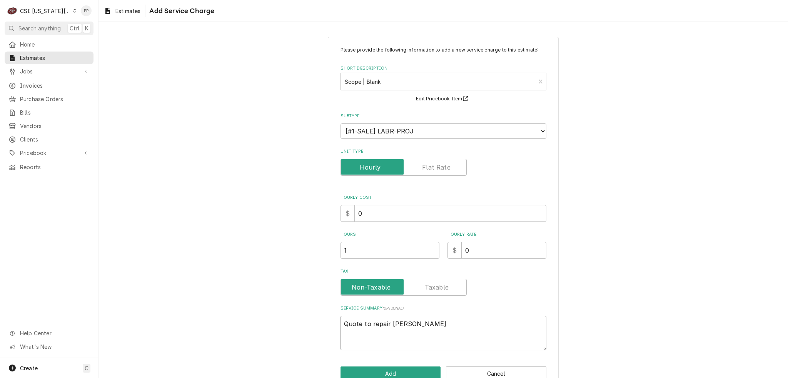
type textarea "Quote to repair Garland Gri"
type textarea "x"
type textarea "Quote to repair Garland Gril"
type textarea "x"
type textarea "Quote to repair Garland Grill"
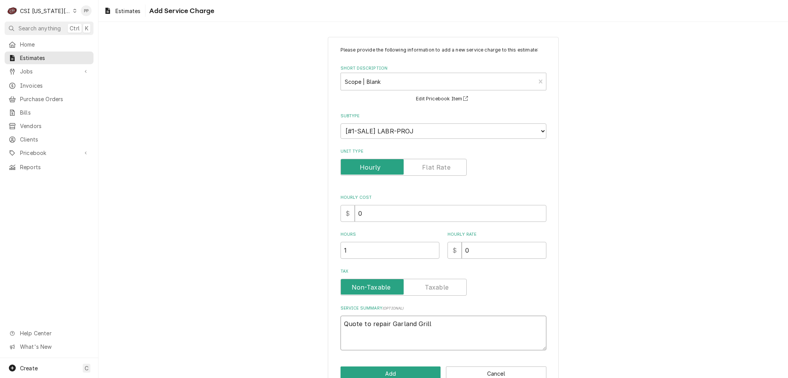
type textarea "x"
type textarea "Quote to repair Garland Grill"
type textarea "x"
type textarea "Quote to repair Garland Grill M"
type textarea "x"
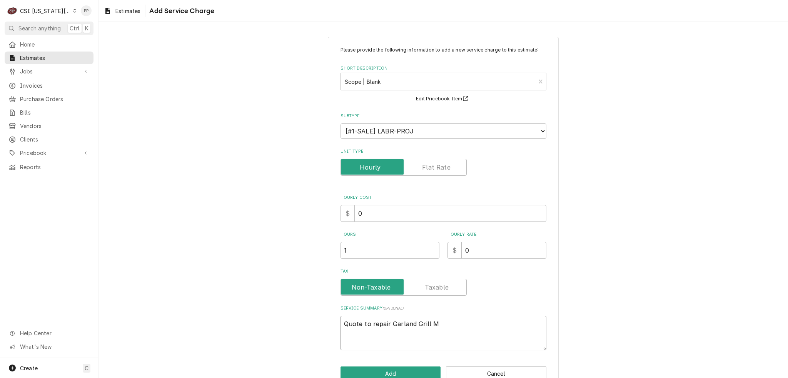
type textarea "Quote to repair Garland Grill MO"
type textarea "x"
type textarea "Quote to repair Garland Grill MOd"
type textarea "x"
type textarea "Quote to repair Garland Grill MOde"
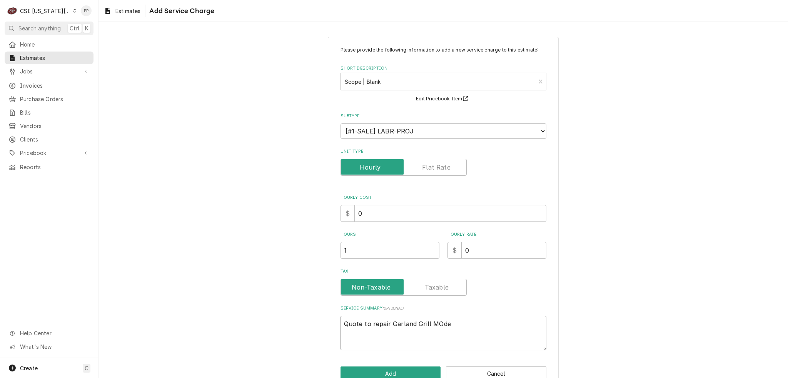
type textarea "x"
type textarea "Quote to repair Garland Grill MOdel"
type textarea "x"
type textarea "Quote to repair Garland Grill MOdel"
type textarea "x"
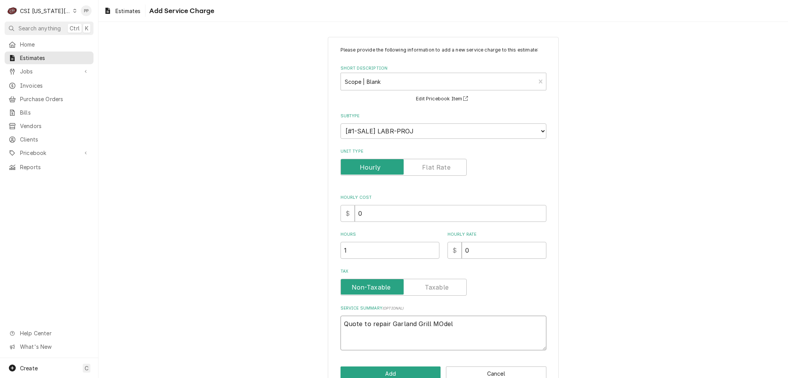
type textarea "Quote to repair Garland Grill MOdel"
type textarea "x"
type textarea "Quote to repair Garland Grill MOde"
type textarea "x"
type textarea "Quote to repair Garland Grill MOd"
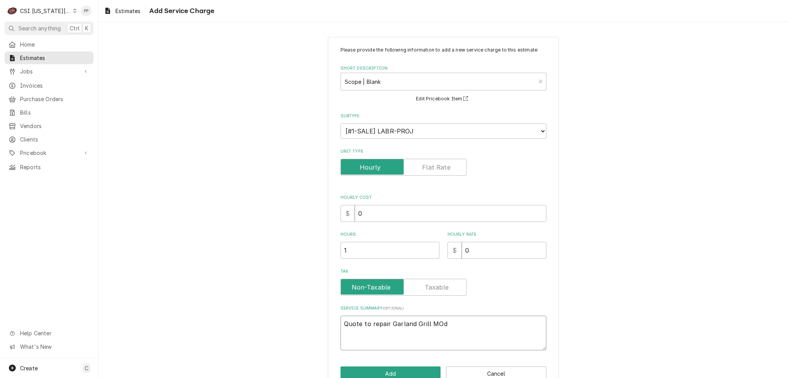
type textarea "x"
type textarea "Quote to repair Garland Grill MO"
type textarea "x"
type textarea "Quote to repair Garland Grill M"
type textarea "x"
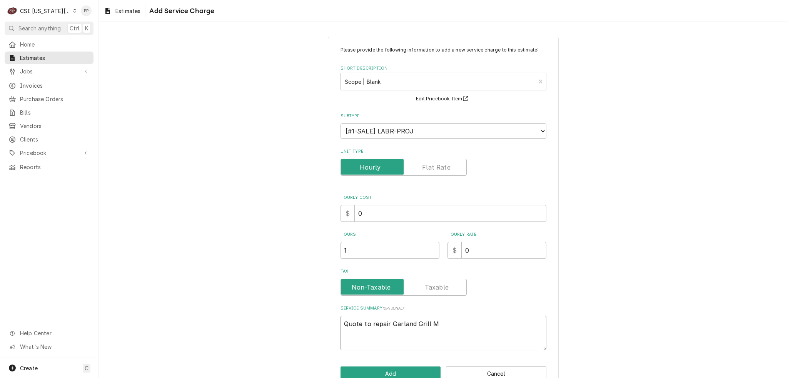
type textarea "Quote to repair Garland Grill Mo"
type textarea "x"
type textarea "Quote to repair Garland Grill Mod"
type textarea "x"
type textarea "Quote to repair Garland Grill Mode"
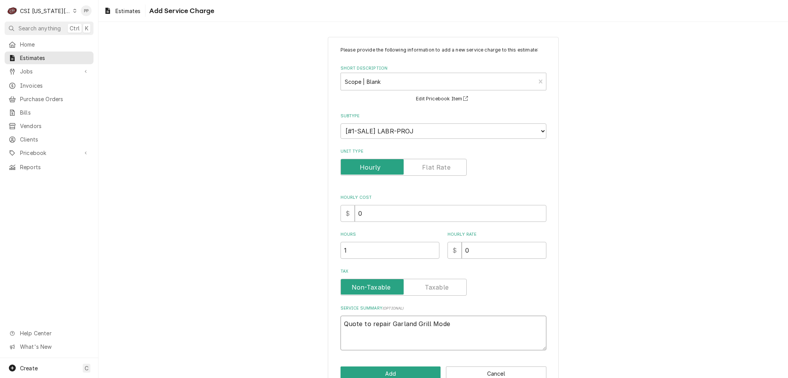
type textarea "x"
type textarea "Quote to repair Garland Grill Model"
type textarea "x"
type textarea "Quote to repair Garland Grill Model"
paste textarea "CG-48F"
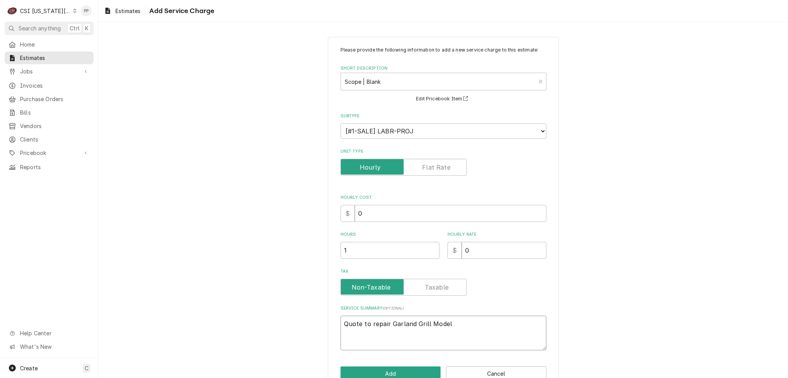
type textarea "x"
type textarea "Quote to repair Garland Grill Model CG-48F"
type textarea "x"
type textarea "Quote to repair Garland Grill Model CG-48F"
type textarea "x"
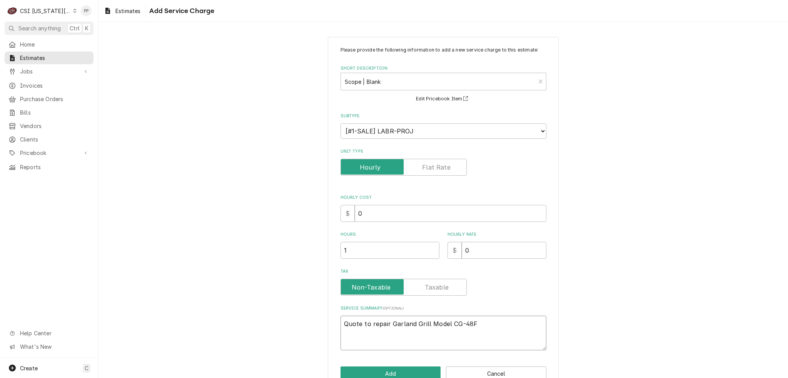
type textarea "Quote to repair Garland Grill Model CG-48F s"
type textarea "x"
type textarea "Quote to repair Garland Grill Model CG-48F se"
type textarea "x"
type textarea "Quote to repair Garland Grill Model CG-48F ser"
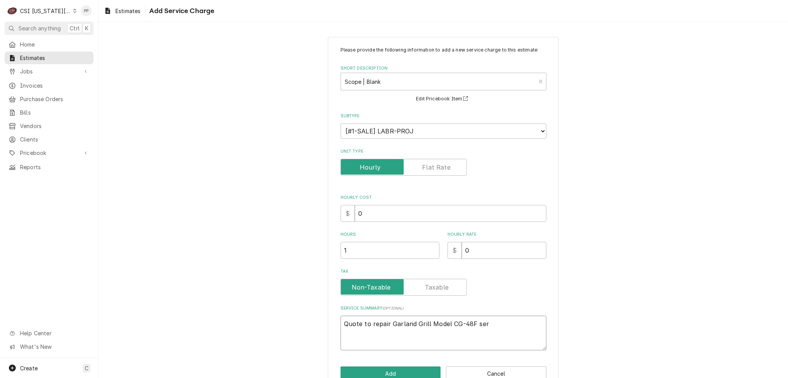
type textarea "x"
type textarea "Quote to repair Garland Grill Model CG-48F seri"
type textarea "x"
type textarea "Quote to repair Garland Grill Model CG-48F seria"
type textarea "x"
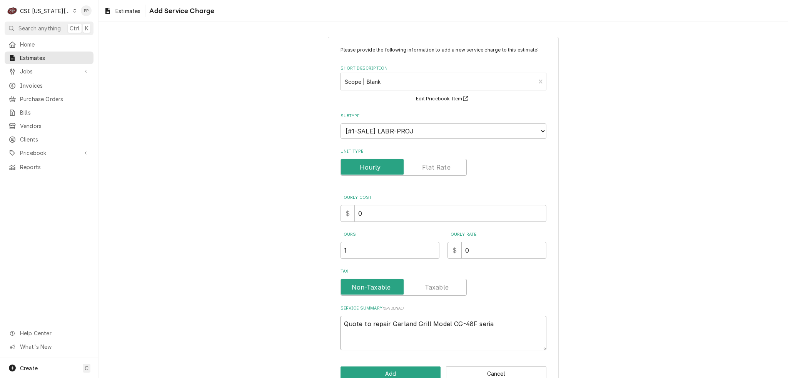
type textarea "Quote to repair Garland Grill Model CG-48F serial"
type textarea "x"
type textarea "Quote to repair Garland Grill Model CG-48F serialk"
type textarea "x"
type textarea "Quote to repair Garland Grill Model CG-48F serialk"
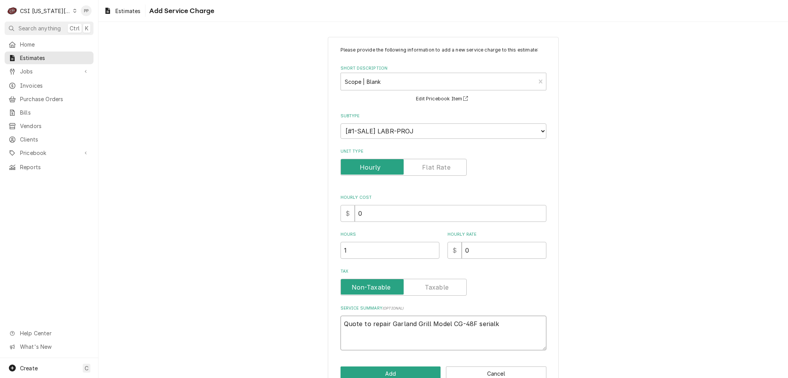
type textarea "x"
type textarea "Quote to repair Garland Grill Model CG-48F serialk"
type textarea "x"
type textarea "Quote to repair Garland Grill Model CG-48F serial"
type textarea "x"
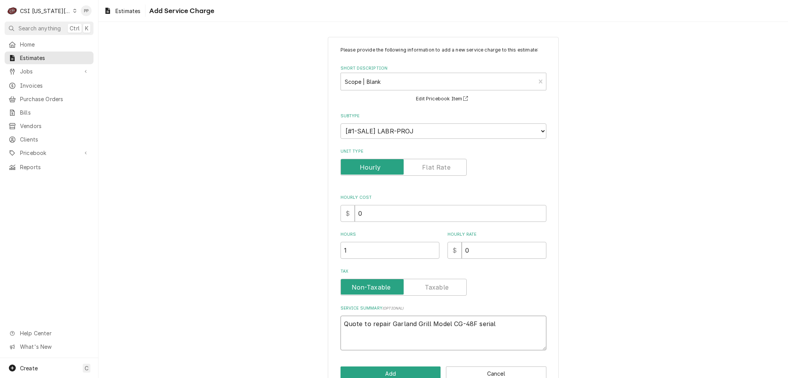
type textarea "Quote to repair Garland Grill Model CG-48F serial"
type textarea "x"
type textarea "Quote to repair Garland Grill Model CG-48F serial #"
type textarea "x"
type textarea "Quote to repair Garland Grill Model CG-48F serial #"
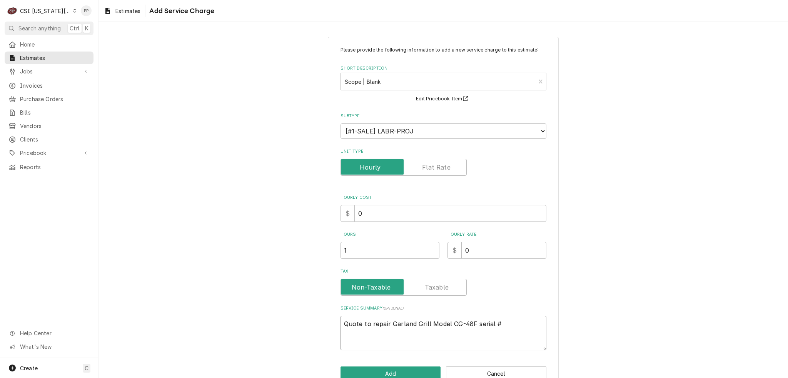
type textarea "x"
type textarea "Quote to repair Garland Grill Model CG-48F serial #"
paste textarea "1011100101029"
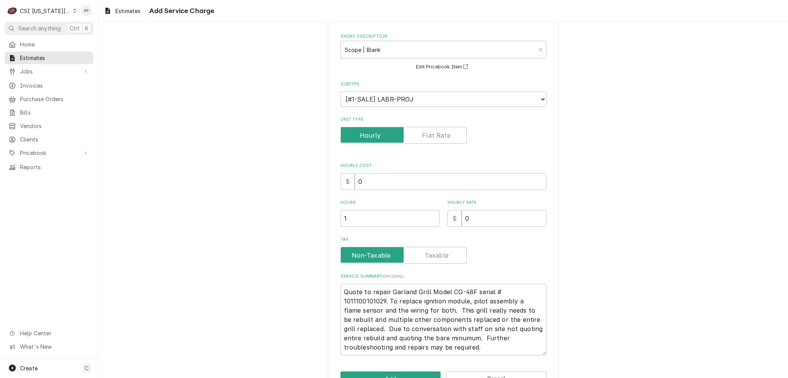
scroll to position [55, 0]
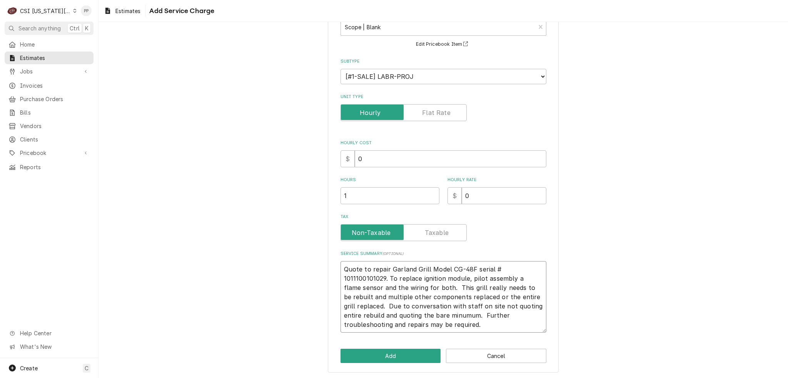
click at [405, 315] on textarea "Quote to repair Garland Grill Model CG-48F serial # 1011100101029. To replace i…" at bounding box center [443, 297] width 206 height 72
click at [414, 326] on textarea "Quote to repair Garland Grill Model CG-48F serial # 1011100101029. To replace i…" at bounding box center [443, 297] width 206 height 72
drag, startPoint x: 353, startPoint y: 264, endPoint x: 491, endPoint y: 325, distance: 150.7
click at [491, 325] on textarea "Quote to repair Garland Grill Model CG-48F serial # 1011100101029. To replace i…" at bounding box center [443, 297] width 206 height 72
click at [482, 328] on textarea "Quote to repair Garland Grill Model CG-48F serial # 1011100101029. To replace i…" at bounding box center [443, 297] width 206 height 72
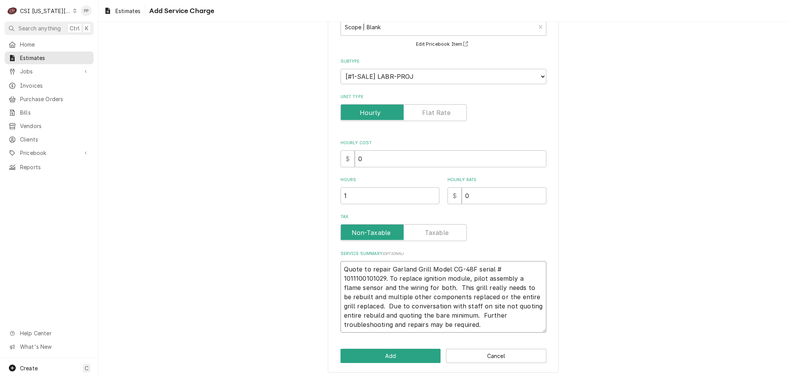
click at [454, 328] on textarea "Quote to repair Garland Grill Model CG-48F serial # 1011100101029. To replace i…" at bounding box center [443, 297] width 206 height 72
click at [425, 331] on textarea "Quote to repair Garland Grill Model CG-48F serial # 1011100101029. To replace i…" at bounding box center [443, 297] width 206 height 72
click at [426, 324] on textarea "Quote to repair Garland Grill Model CG-48F serial # 1011100101029. To replace i…" at bounding box center [443, 297] width 206 height 72
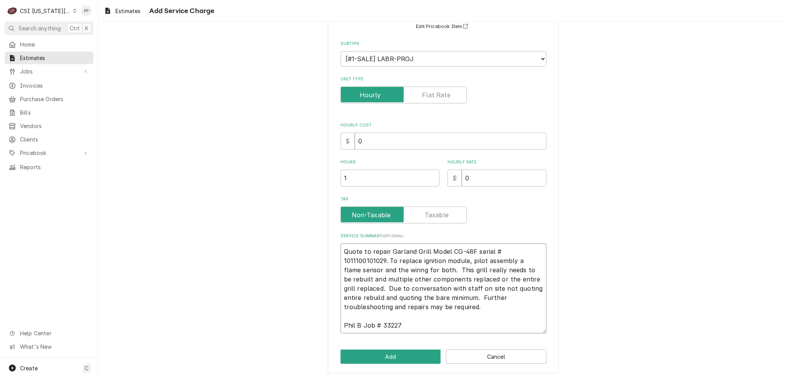
scroll to position [73, 0]
click at [401, 345] on div "Please provide the following information to add a new service charge to this es…" at bounding box center [443, 168] width 231 height 409
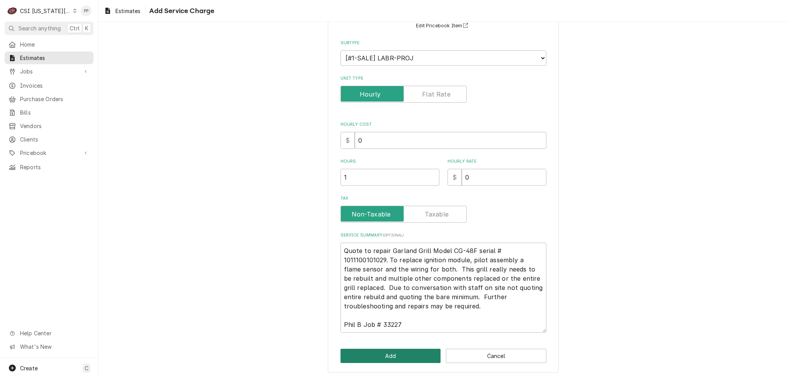
click at [399, 349] on button "Add" at bounding box center [390, 356] width 100 height 14
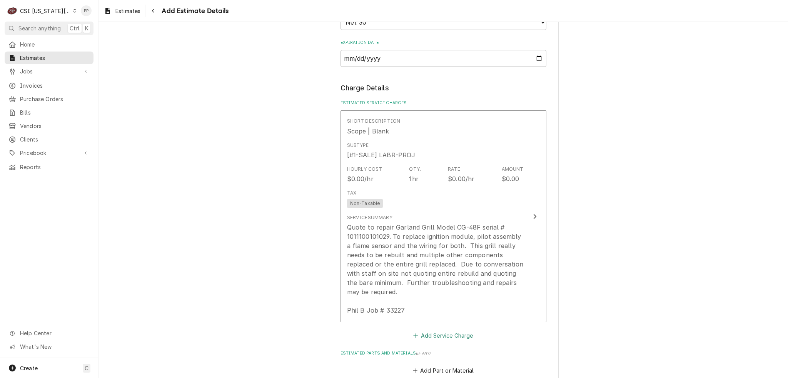
scroll to position [722, 0]
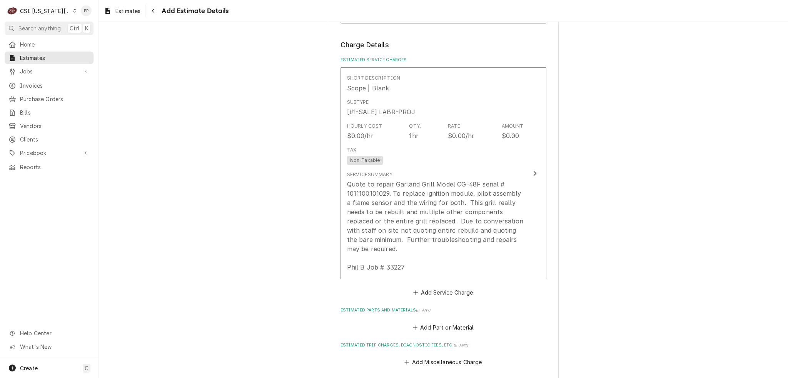
click at [438, 283] on div "Short Description Scope | Blank Subtype [#1-SALE] LABR-PROJ Hourly Cost $0.00/h…" at bounding box center [443, 182] width 206 height 230
click at [439, 292] on button "Add Service Charge" at bounding box center [443, 292] width 62 height 11
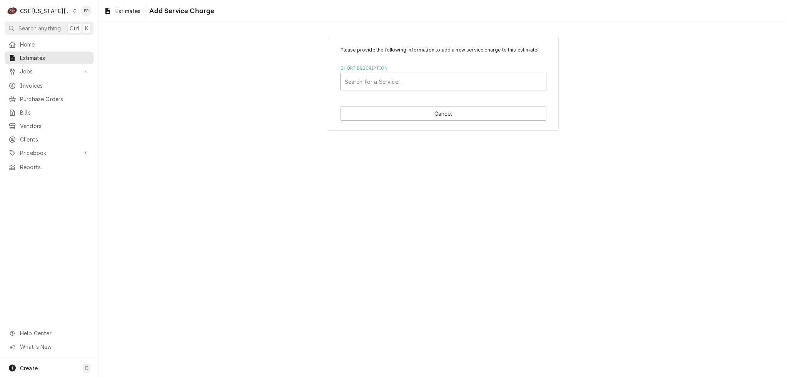
click at [404, 81] on div "Short Description" at bounding box center [443, 82] width 197 height 14
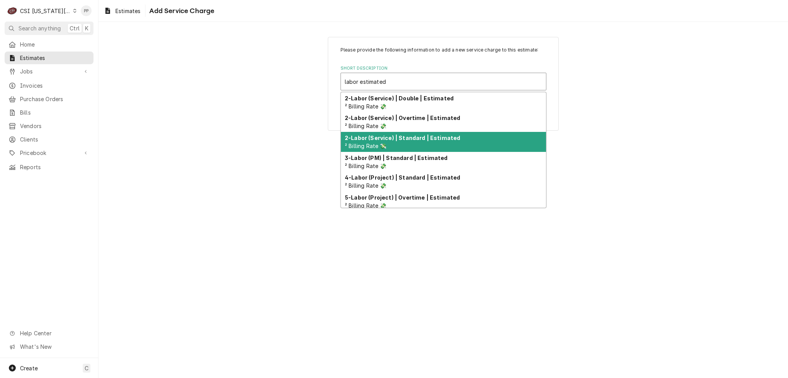
click at [399, 137] on strong "2-Labor (Service) | Standard | Estimated" at bounding box center [402, 138] width 115 height 7
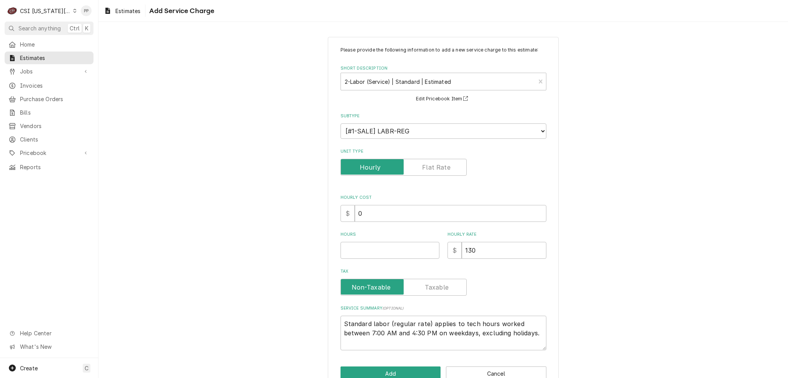
click at [423, 169] on label "Unit Type" at bounding box center [403, 167] width 126 height 17
click at [423, 169] on input "Unit Type" at bounding box center [403, 167] width 119 height 17
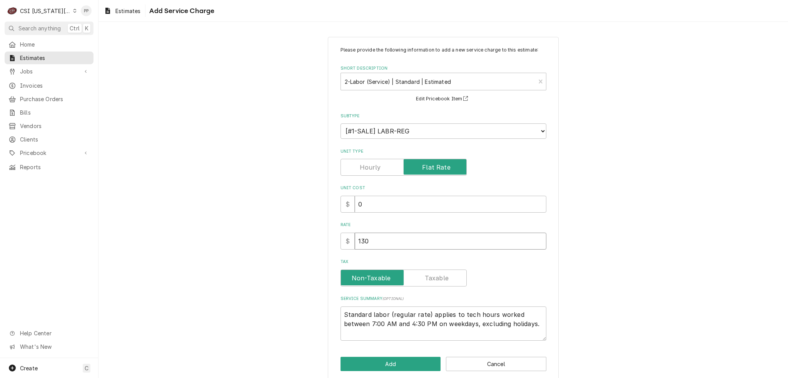
drag, startPoint x: 385, startPoint y: 239, endPoint x: 345, endPoint y: 241, distance: 39.7
click at [343, 240] on div "$ 130" at bounding box center [443, 241] width 206 height 17
click at [382, 360] on button "Add" at bounding box center [390, 364] width 100 height 14
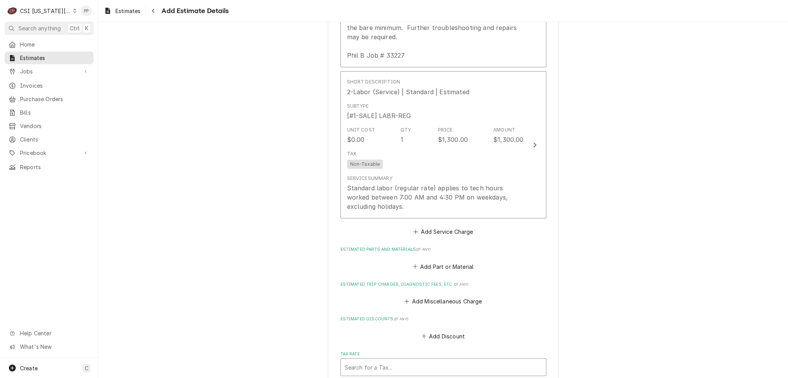
scroll to position [1020, 0]
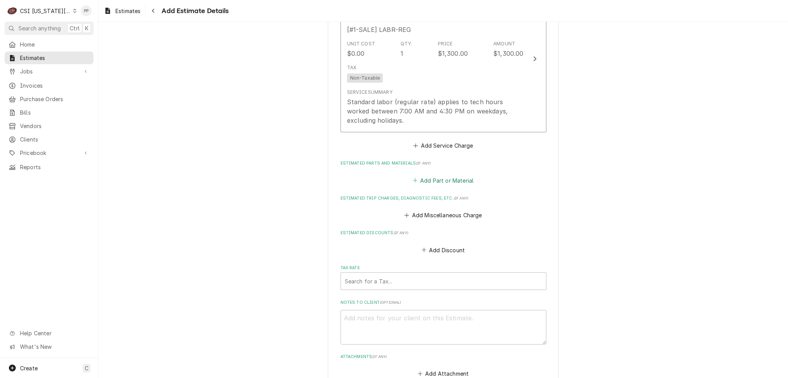
click at [458, 177] on button "Add Part or Material" at bounding box center [442, 180] width 63 height 11
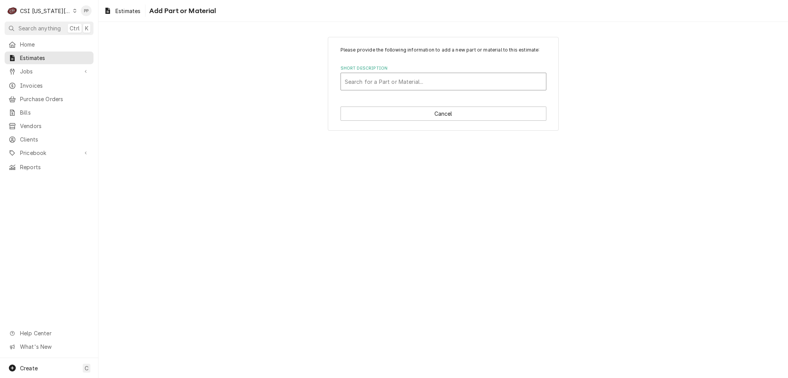
click at [409, 75] on div "Short Description" at bounding box center [443, 82] width 197 height 14
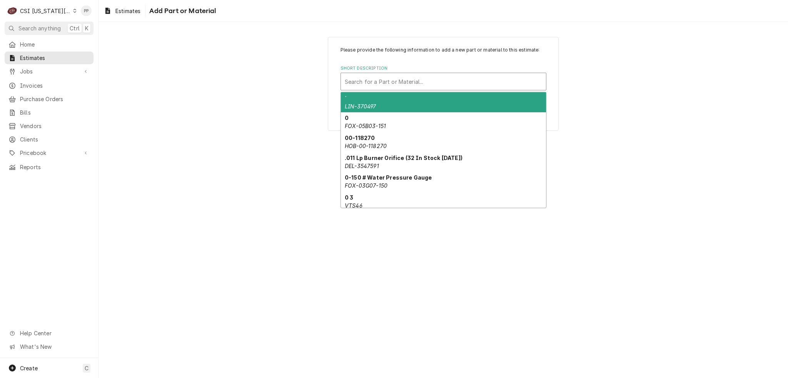
paste input "1466100"
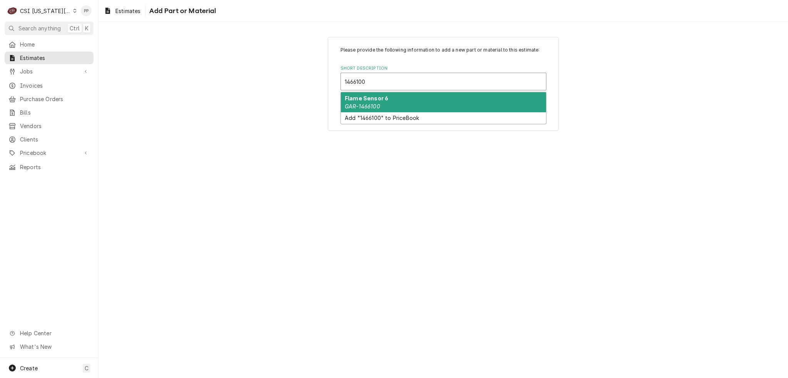
click at [409, 100] on div "Flame Sensor 6 GAR-1466100" at bounding box center [443, 102] width 205 height 20
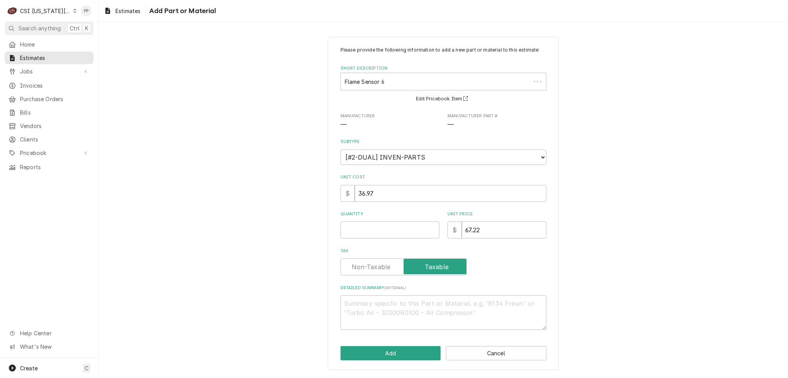
click at [381, 248] on label "Tax" at bounding box center [443, 251] width 206 height 6
click at [382, 230] on input "Quantity" at bounding box center [389, 230] width 99 height 17
click at [376, 350] on button "Add" at bounding box center [390, 353] width 100 height 14
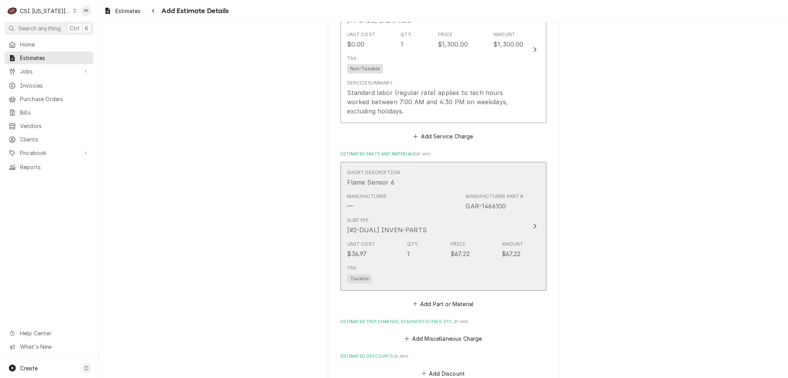
scroll to position [1067, 0]
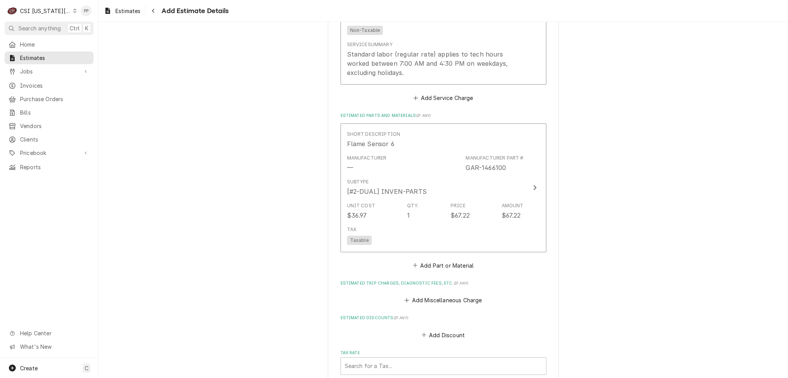
click at [435, 257] on div "Short Description Flame Sensor 6 Manufacturer — Manufacturer Part # GAR-1466100…" at bounding box center [443, 196] width 206 height 147
click at [442, 263] on button "Add Part or Material" at bounding box center [442, 265] width 63 height 11
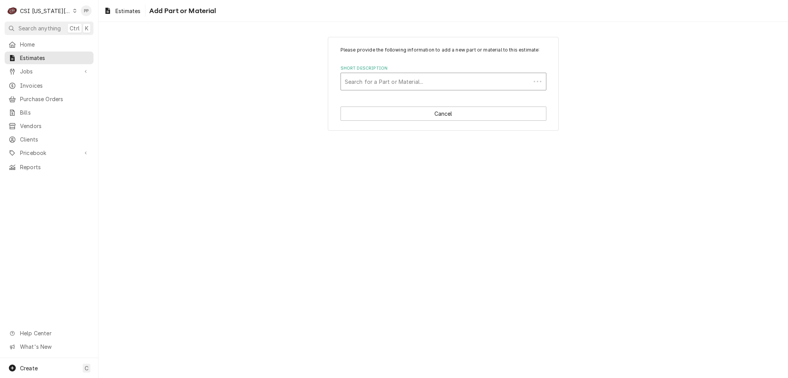
click at [397, 86] on div "Short Description" at bounding box center [436, 82] width 182 height 14
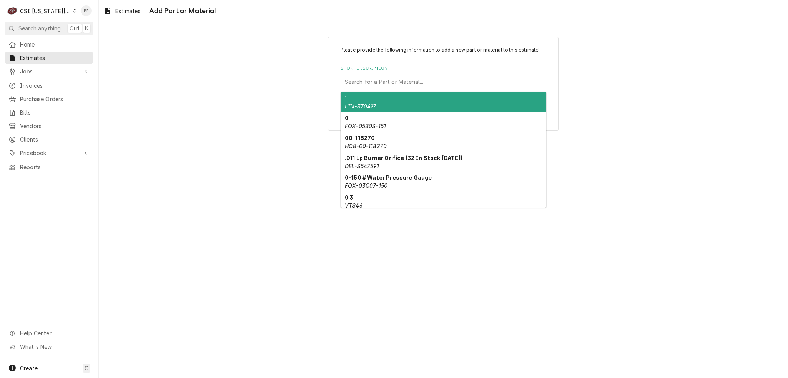
paste input "2290404"
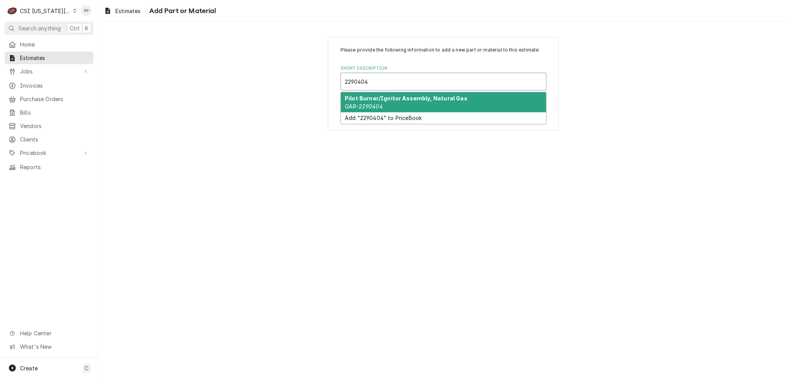
click at [399, 103] on div "Pilot Burner/Ignitor Assembly, Natural Gas GAR-2290404" at bounding box center [443, 102] width 205 height 20
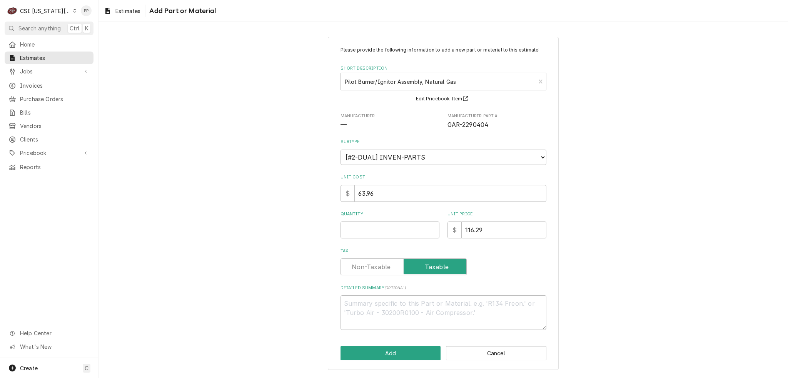
click at [380, 241] on div "Please provide the following information to add a new part or material to this …" at bounding box center [443, 188] width 206 height 283
click at [379, 230] on input "Quantity" at bounding box center [389, 230] width 99 height 17
click at [402, 344] on div "Please provide the following information to add a new part or material to this …" at bounding box center [443, 204] width 231 height 334
click at [399, 352] on button "Add" at bounding box center [390, 353] width 100 height 14
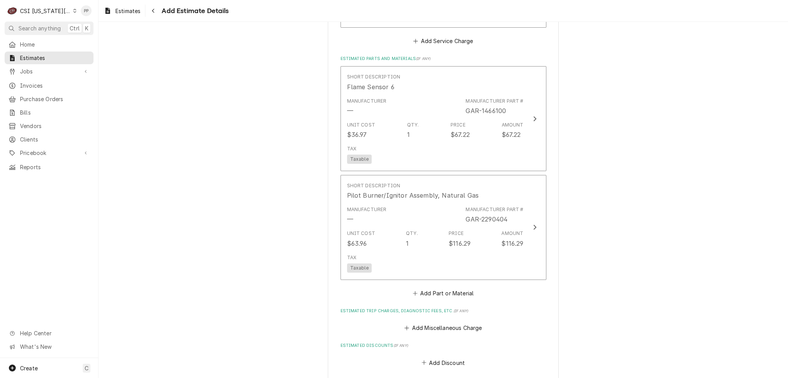
scroll to position [1115, 0]
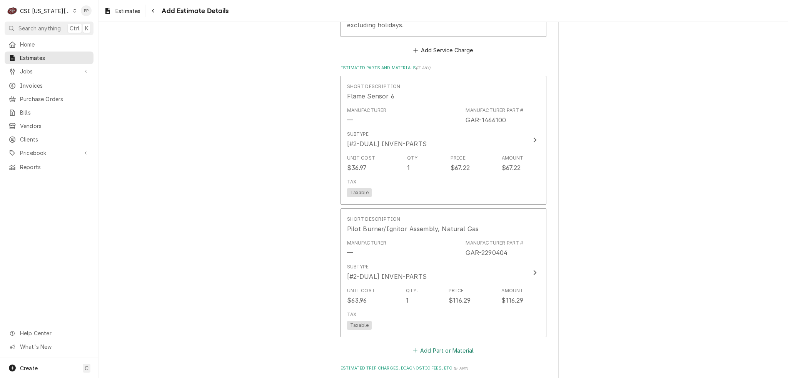
drag, startPoint x: 440, startPoint y: 347, endPoint x: 444, endPoint y: 326, distance: 21.3
click at [439, 347] on button "Add Part or Material" at bounding box center [442, 350] width 63 height 11
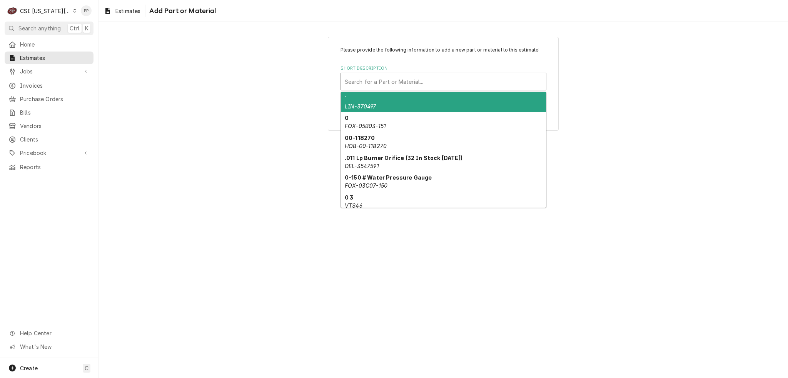
click at [377, 83] on div "Short Description" at bounding box center [443, 82] width 197 height 14
paste input "4517368"
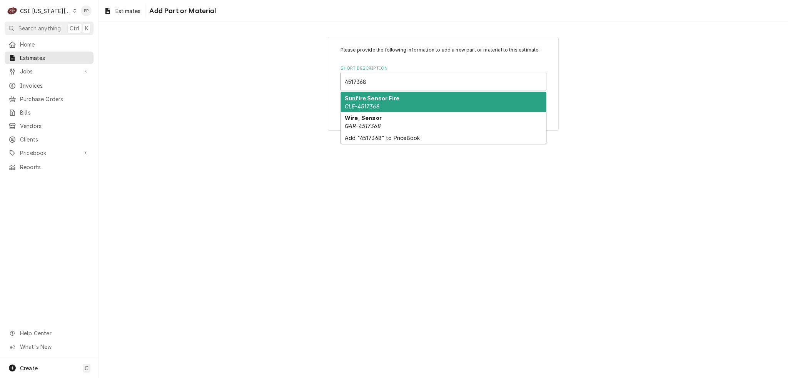
click at [379, 103] on em "CLE-4517368" at bounding box center [362, 106] width 35 height 7
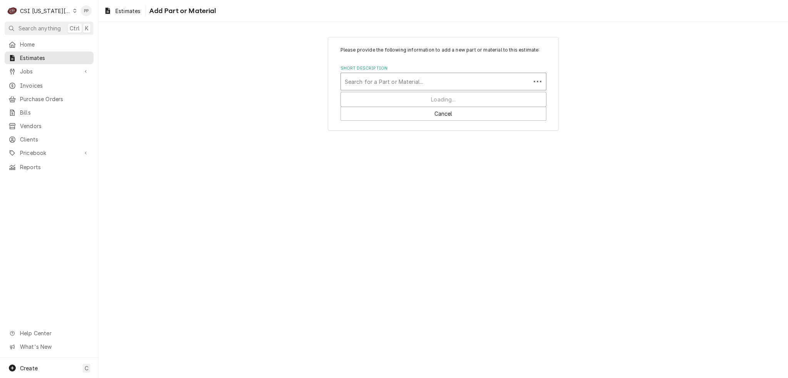
click at [509, 81] on div "Short Description" at bounding box center [436, 82] width 182 height 14
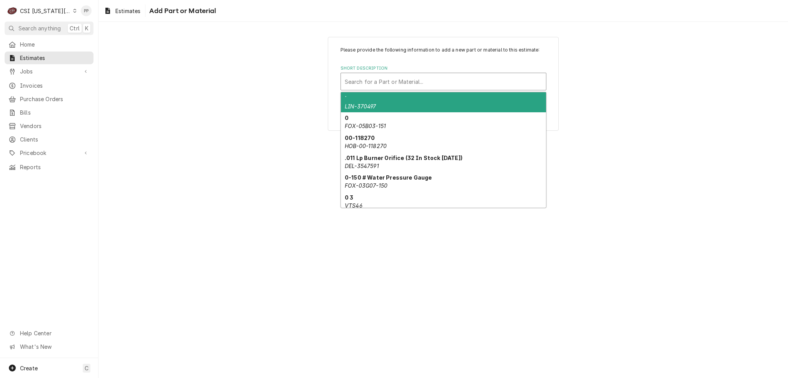
paste input "4517368"
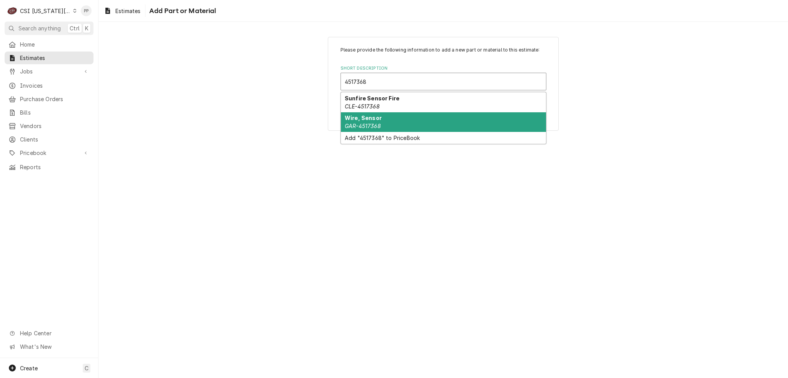
click at [432, 118] on div "Wire, Sensor GAR-4517368" at bounding box center [443, 122] width 205 height 20
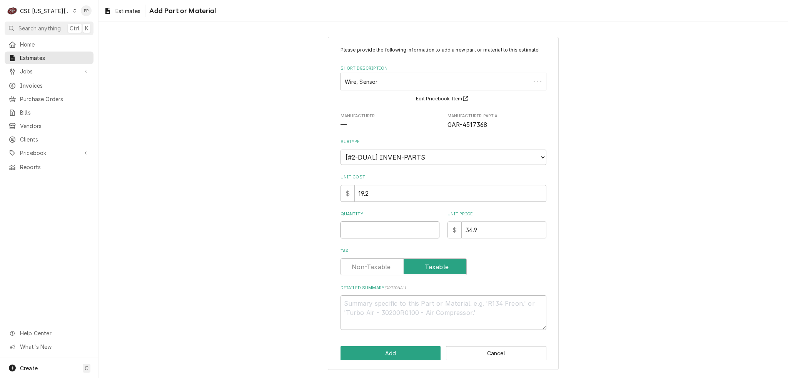
click at [406, 224] on input "Quantity" at bounding box center [389, 230] width 99 height 17
click at [377, 350] on button "Add" at bounding box center [390, 353] width 100 height 14
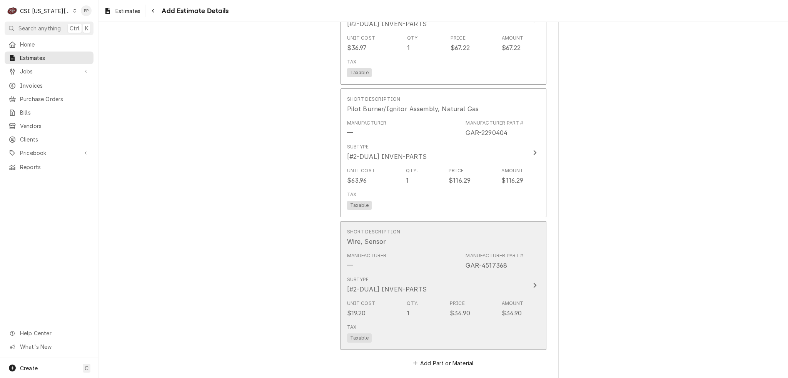
scroll to position [1317, 0]
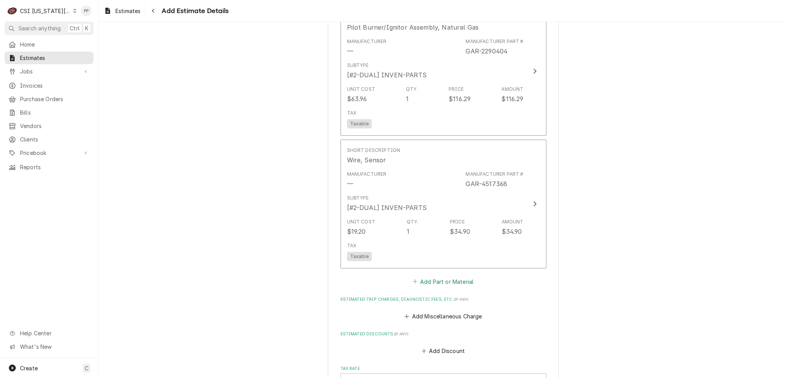
click at [442, 276] on button "Add Part or Material" at bounding box center [442, 281] width 63 height 11
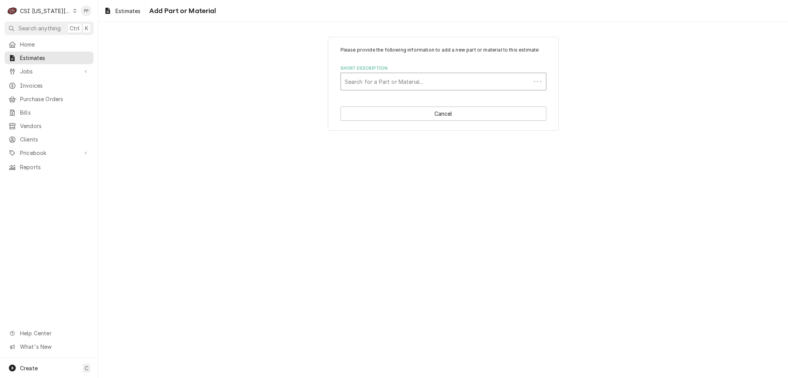
click at [404, 81] on div "Short Description" at bounding box center [436, 82] width 182 height 14
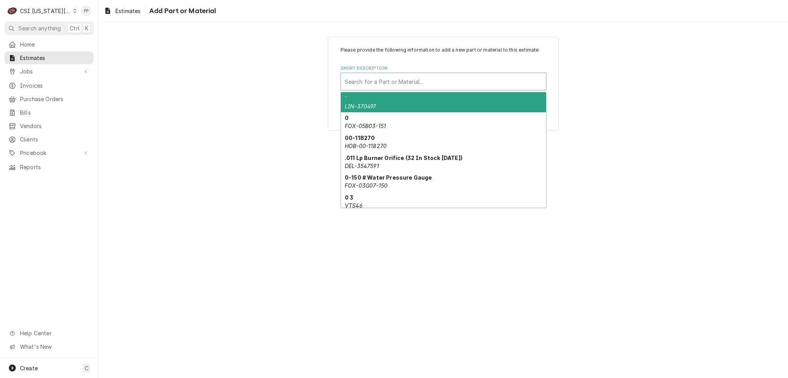
paste input "4531250"
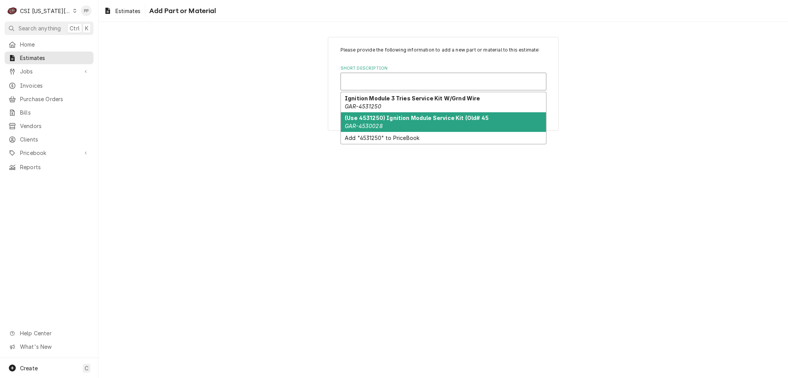
drag, startPoint x: 306, startPoint y: 134, endPoint x: 207, endPoint y: 23, distance: 148.7
click at [305, 130] on div "Please provide the following information to add a new part or material to this …" at bounding box center [442, 83] width 689 height 107
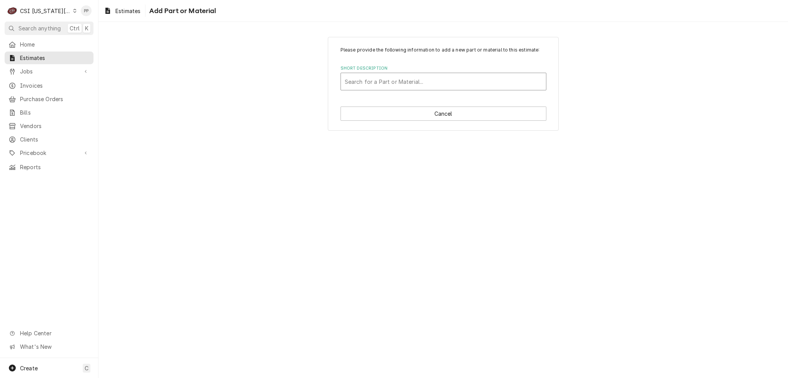
click at [373, 86] on div "Short Description" at bounding box center [443, 82] width 197 height 14
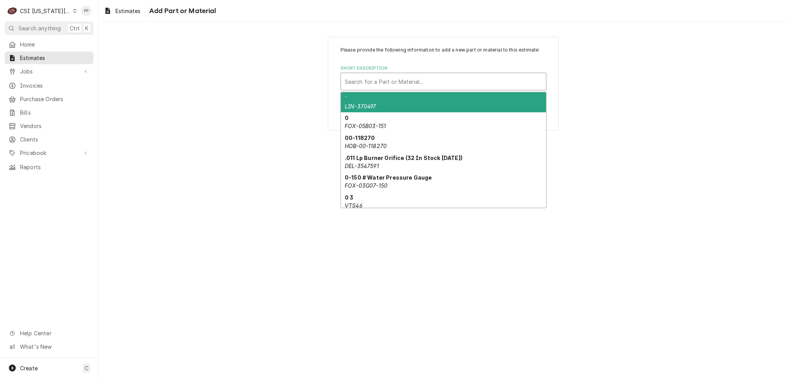
paste input "4531250"
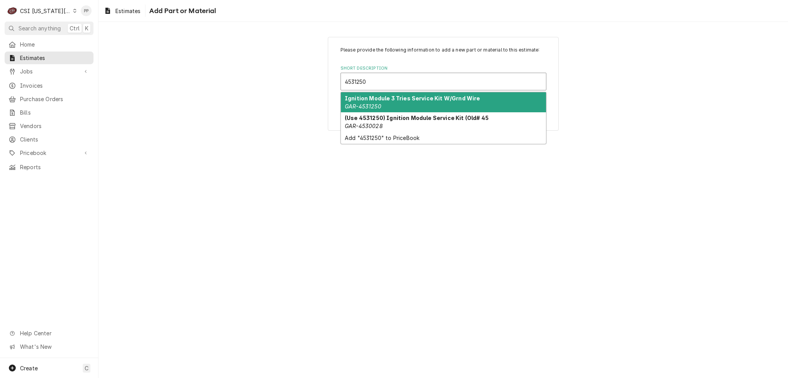
click at [413, 100] on strong "Ignition Module 3 Tries Service Kit W/Grnd Wire" at bounding box center [412, 98] width 135 height 7
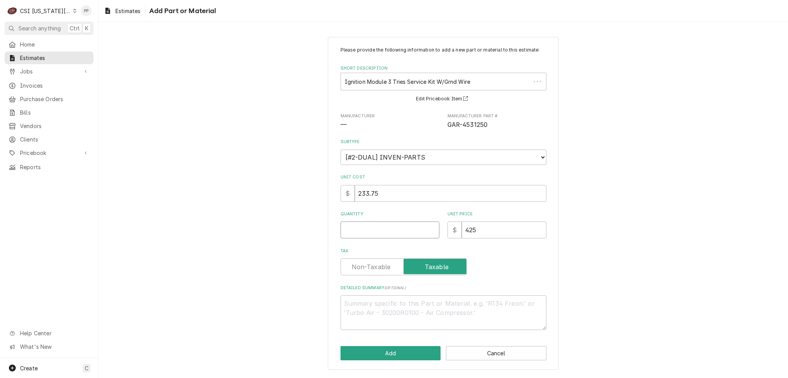
click at [407, 230] on input "Quantity" at bounding box center [389, 230] width 99 height 17
click at [389, 353] on button "Add" at bounding box center [390, 353] width 100 height 14
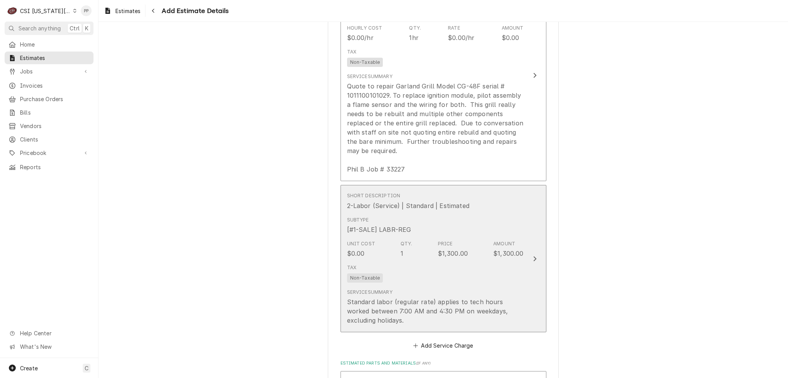
scroll to position [758, 0]
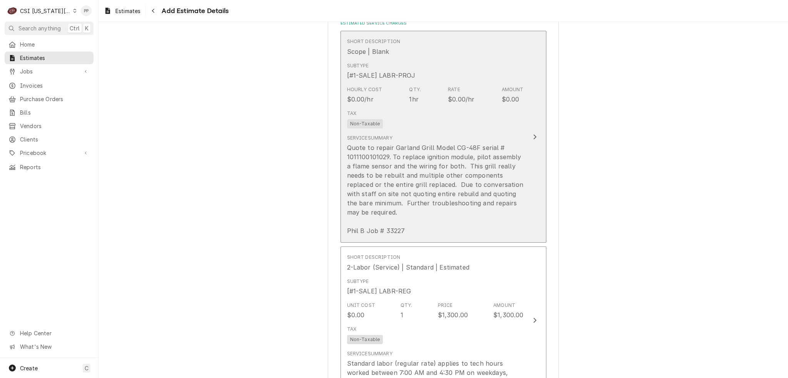
click at [455, 190] on div "Quote to repair Garland Grill Model CG-48F serial # 1011100101029. To replace i…" at bounding box center [435, 189] width 177 height 92
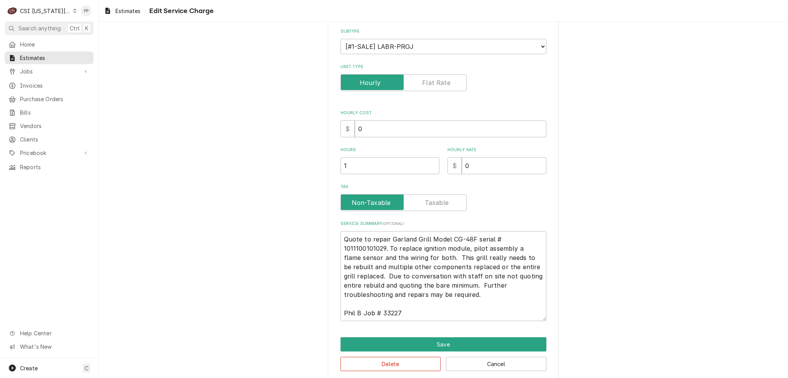
scroll to position [92, 0]
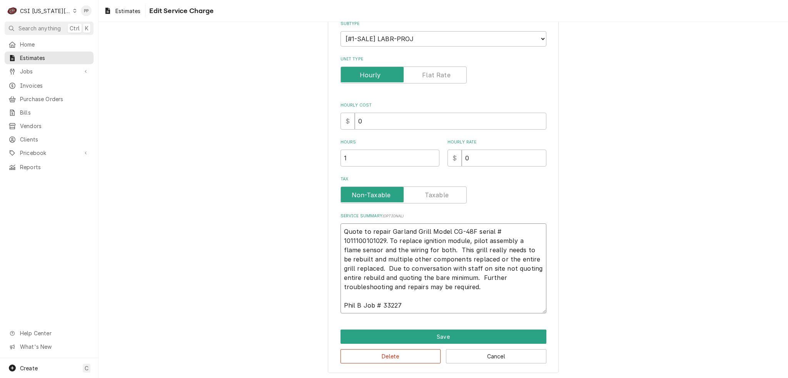
click at [342, 229] on textarea "Quote to repair Garland Grill Model CG-48F serial # 1011100101029. To replace i…" at bounding box center [443, 268] width 206 height 90
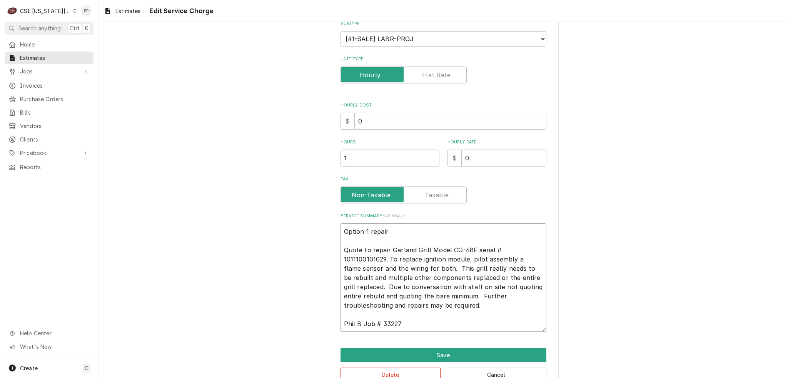
click at [426, 305] on textarea "Option 1 repair Quote to repair Garland Grill Model CG-48F serial # 10111001010…" at bounding box center [443, 277] width 206 height 108
click at [501, 275] on textarea "Option 1 repair Quote to repair Garland Grill Model CG-48F serial # 10111001010…" at bounding box center [443, 277] width 206 height 108
click at [499, 295] on textarea "Option 1 repair Quote to repair Garland Grill Model CG-48F serial # 10111001010…" at bounding box center [443, 277] width 206 height 108
click at [493, 303] on textarea "Option 1 repair Quote to repair Garland Grill Model CG-48F serial # 10111001010…" at bounding box center [443, 277] width 206 height 108
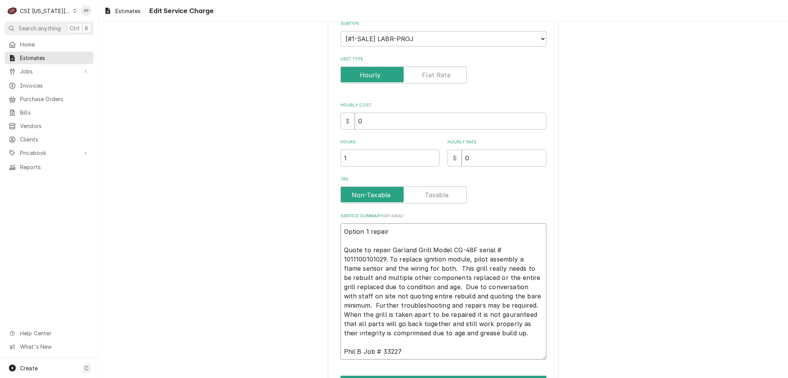
click at [451, 315] on textarea "Option 1 repair Quote to repair Garland Grill Model CG-48F serial # 10111001010…" at bounding box center [443, 291] width 206 height 136
click at [369, 335] on textarea "Option 1 repair Quote to repair Garland Grill Model CG-48F serial # 10111001010…" at bounding box center [443, 291] width 206 height 136
click at [499, 337] on textarea "Option 1 repair Quote to repair Garland Grill Model CG-48F serial # 10111001010…" at bounding box center [443, 291] width 206 height 136
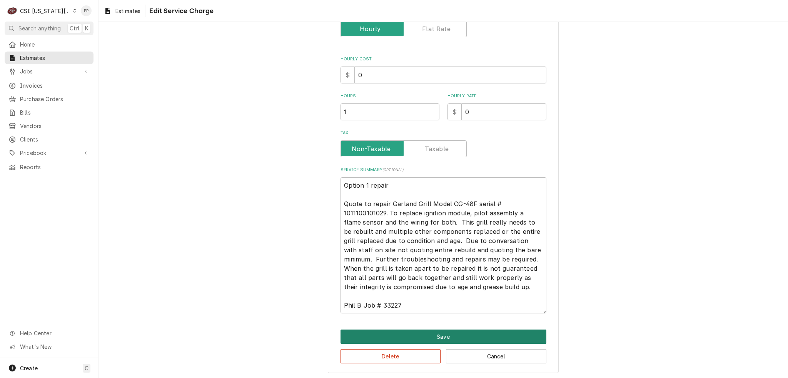
click at [499, 338] on button "Save" at bounding box center [443, 337] width 206 height 14
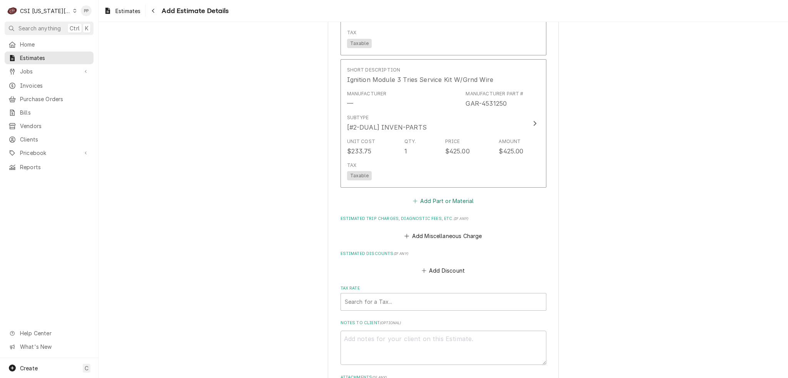
scroll to position [1599, 0]
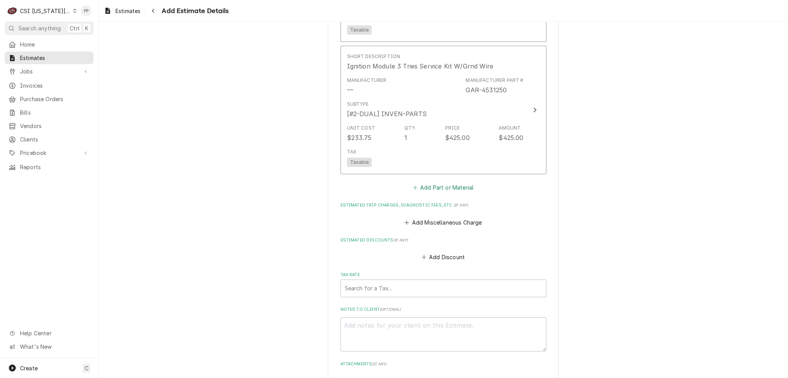
click at [444, 189] on button "Add Part or Material" at bounding box center [442, 187] width 63 height 11
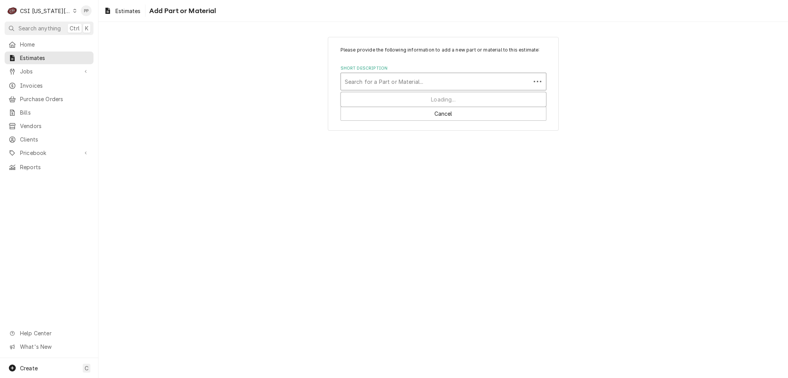
click at [433, 84] on div "Short Description" at bounding box center [436, 82] width 182 height 14
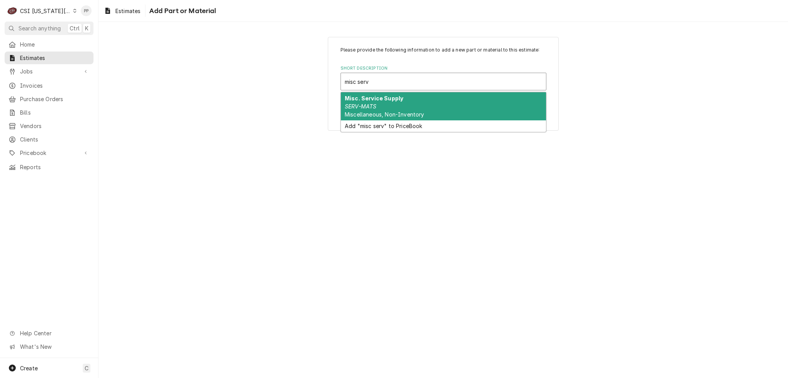
click at [427, 101] on div "Misc. Service Supply SERV-MATS Miscellaneous, Non-Inventory" at bounding box center [443, 106] width 205 height 28
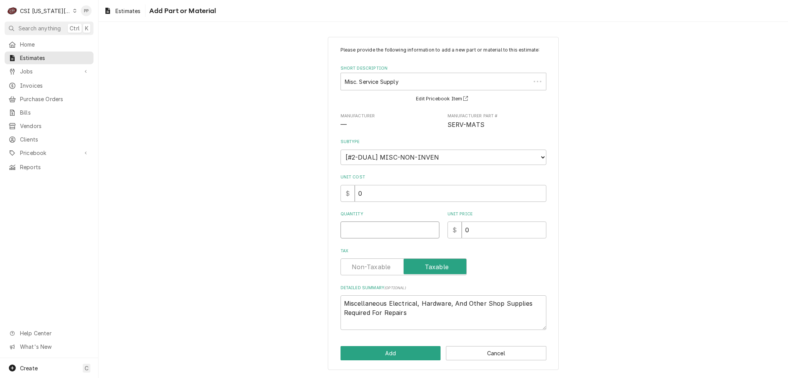
click at [397, 225] on input "Quantity" at bounding box center [389, 230] width 99 height 17
click at [399, 354] on button "Add" at bounding box center [390, 353] width 100 height 14
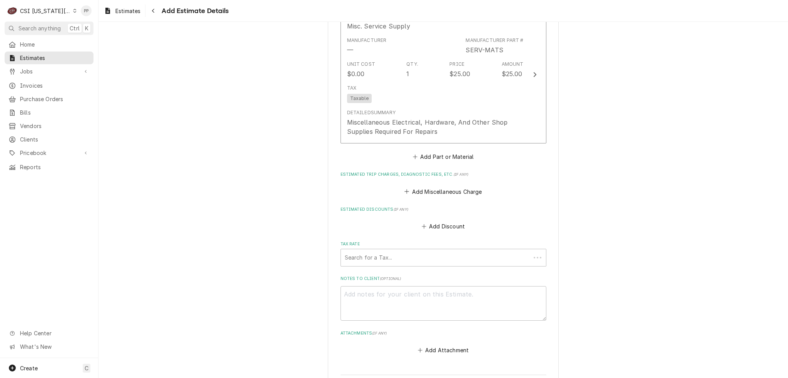
scroll to position [1843, 0]
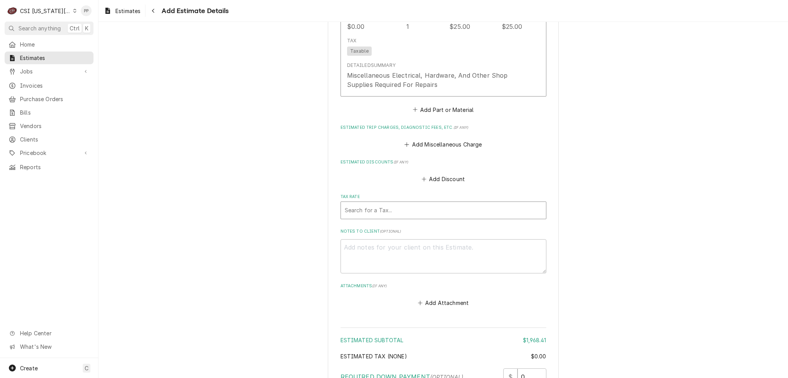
click at [419, 203] on div "Tax Rate" at bounding box center [443, 210] width 197 height 14
click at [450, 142] on button "Add Miscellaneous Charge" at bounding box center [443, 144] width 80 height 11
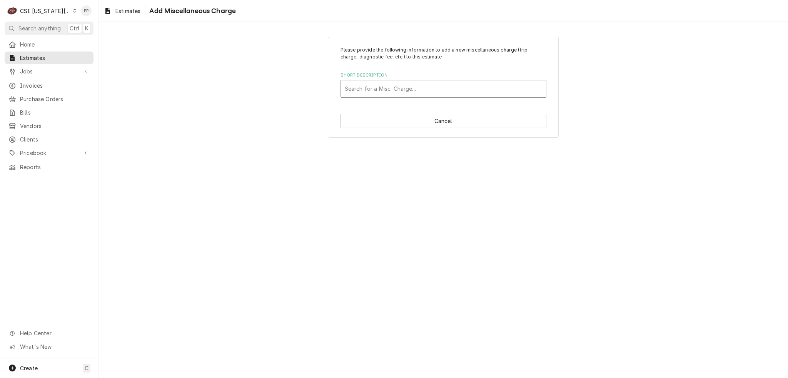
click at [446, 90] on div "Short Description" at bounding box center [443, 89] width 197 height 14
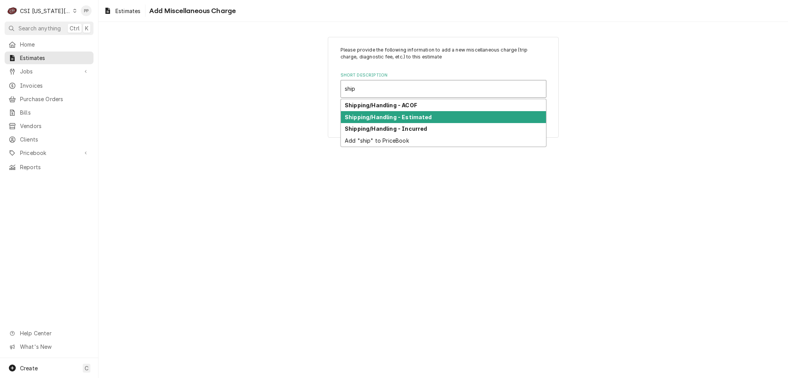
click at [441, 120] on div "Shipping/Handling - Estimated" at bounding box center [443, 117] width 205 height 12
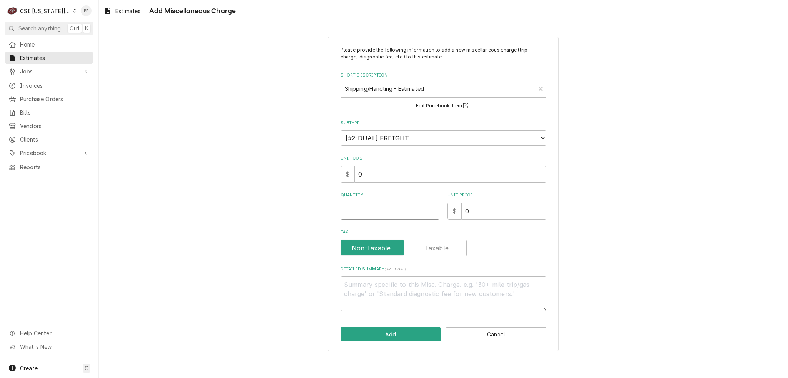
click at [407, 209] on input "Quantity" at bounding box center [389, 211] width 99 height 17
click at [412, 341] on div "Please provide the following information to add a new miscellaneous charge (tri…" at bounding box center [443, 194] width 231 height 315
click at [407, 333] on button "Add" at bounding box center [390, 334] width 100 height 14
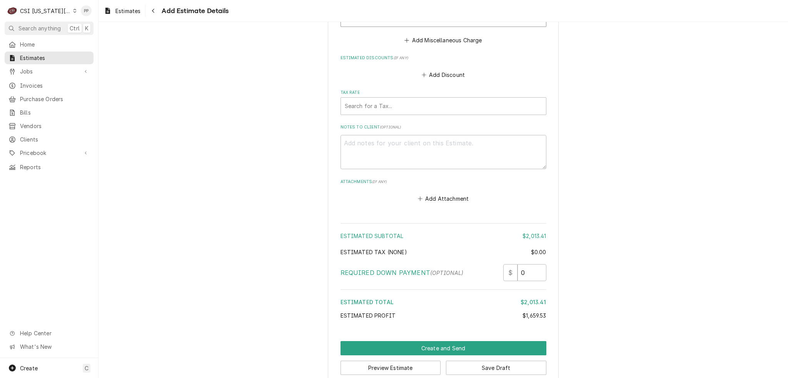
scroll to position [2065, 0]
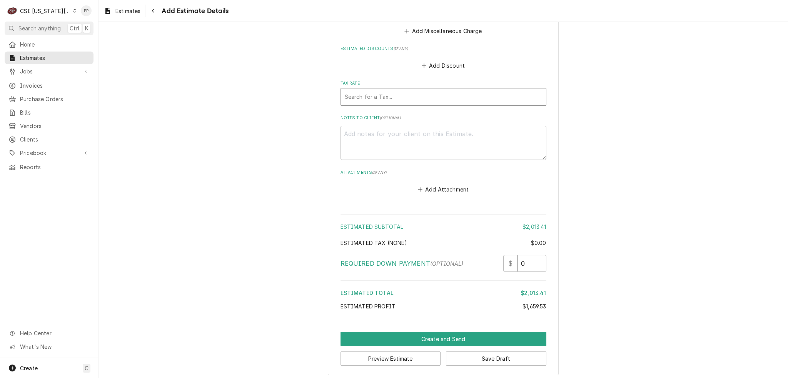
click at [402, 100] on div "Tax Rate" at bounding box center [443, 97] width 197 height 14
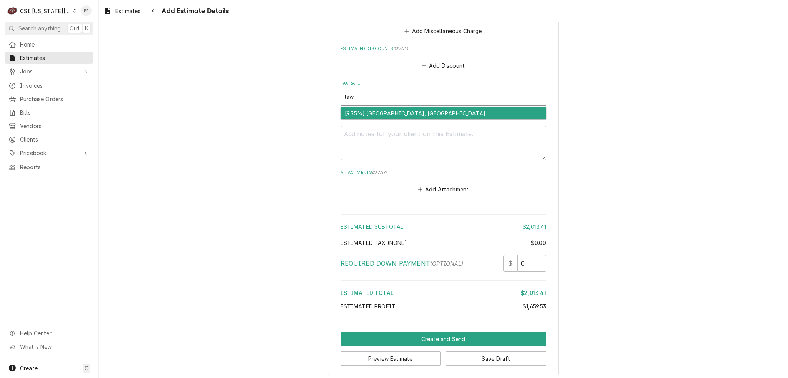
click at [403, 112] on div "[9.35%] LAWRENCE, KS" at bounding box center [443, 113] width 205 height 12
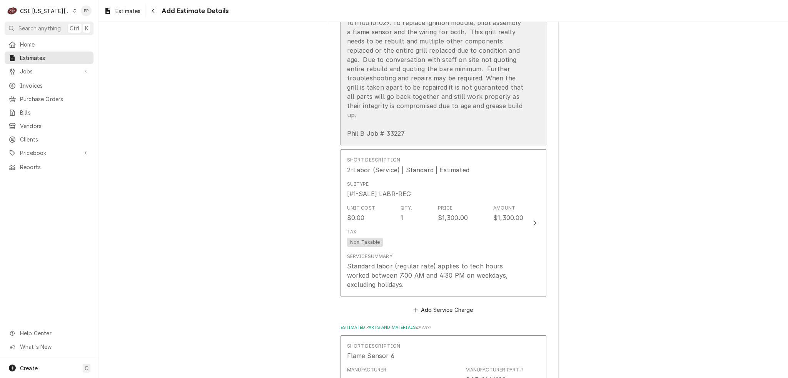
scroll to position [834, 0]
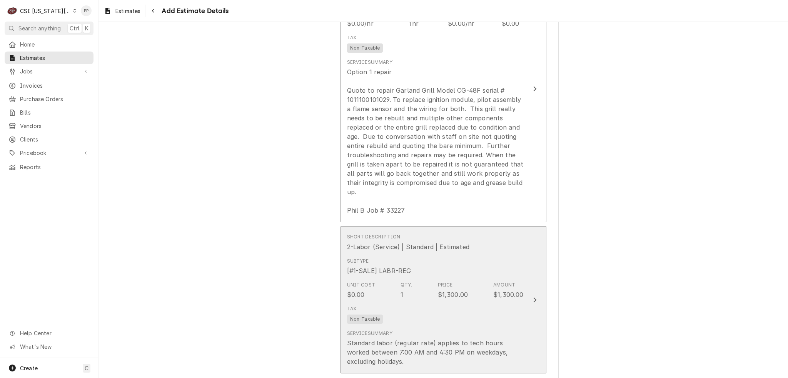
click at [466, 303] on div "Tax Non-Taxable" at bounding box center [435, 314] width 177 height 25
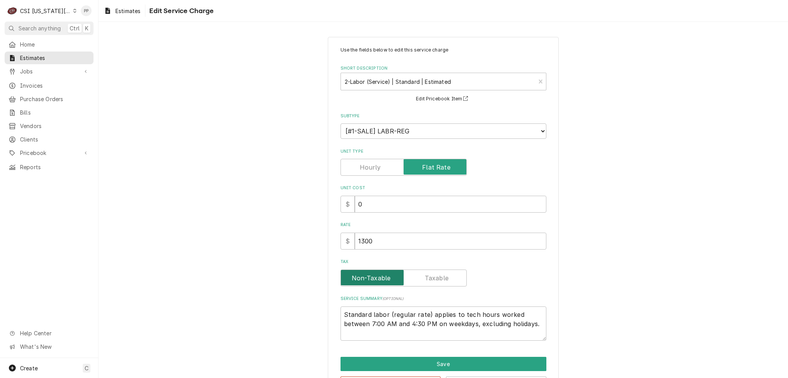
click at [451, 278] on input "Tax" at bounding box center [403, 278] width 119 height 17
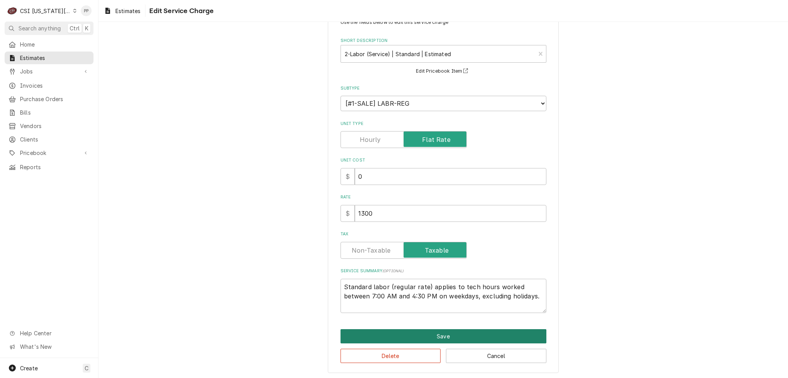
drag, startPoint x: 478, startPoint y: 324, endPoint x: 477, endPoint y: 328, distance: 3.9
click at [478, 325] on div "Use the fields below to edit this service charge Short Description 2-Labor (Ser…" at bounding box center [443, 191] width 231 height 364
click at [477, 329] on button "Save" at bounding box center [443, 336] width 206 height 14
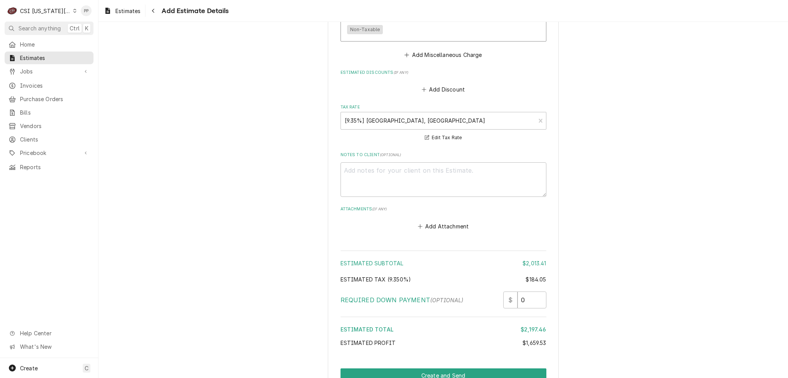
scroll to position [2078, 0]
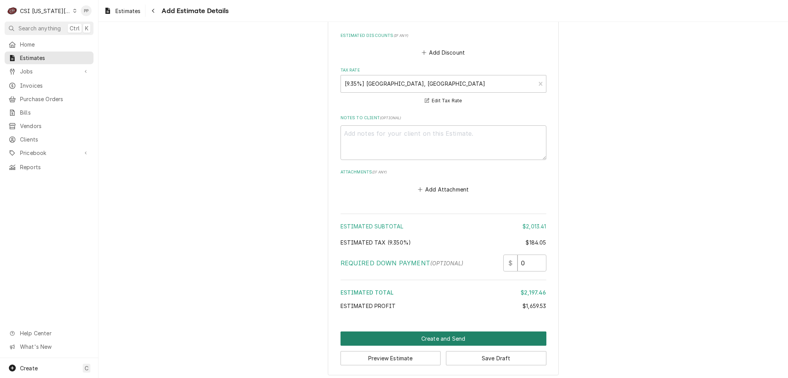
click at [465, 334] on button "Create and Send" at bounding box center [443, 339] width 206 height 14
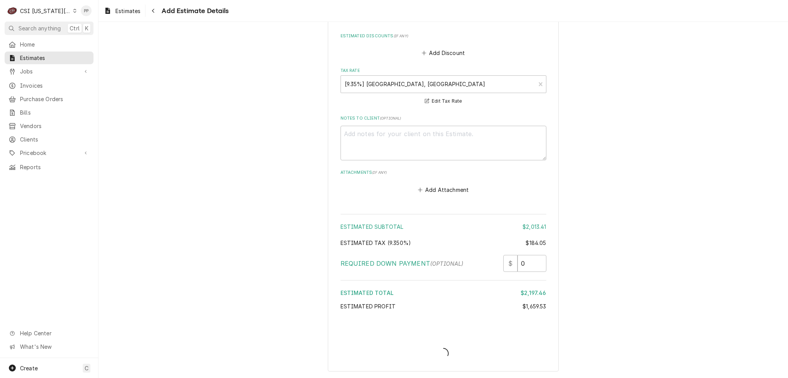
scroll to position [2074, 0]
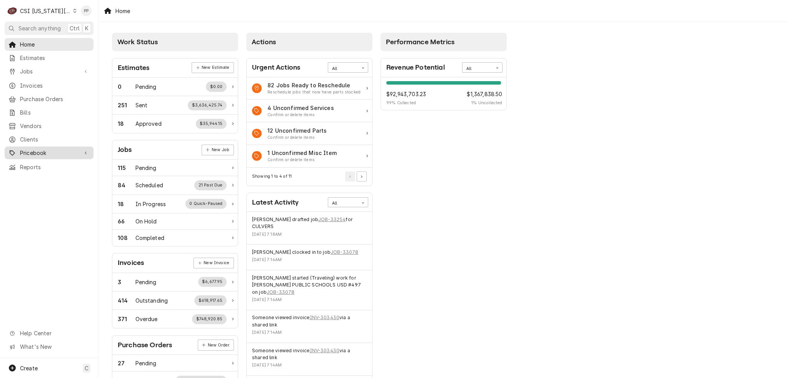
click at [43, 149] on span "Pricebook" at bounding box center [49, 153] width 58 height 8
click at [45, 176] on span "Parts & Materials" at bounding box center [55, 180] width 70 height 8
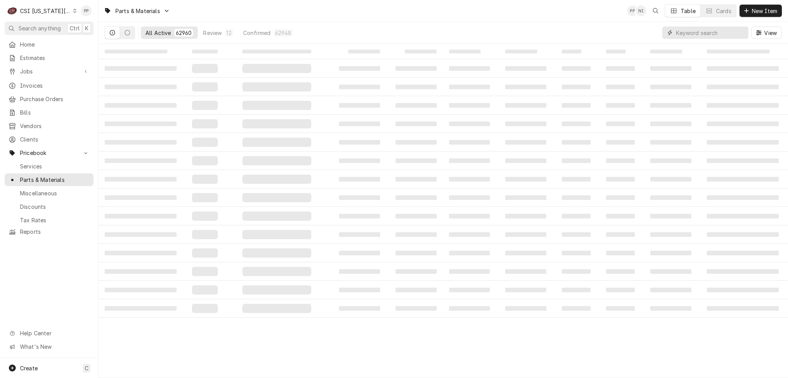
drag, startPoint x: 680, startPoint y: 35, endPoint x: 688, endPoint y: 37, distance: 8.3
click at [680, 34] on input "Dynamic Content Wrapper" at bounding box center [710, 33] width 68 height 12
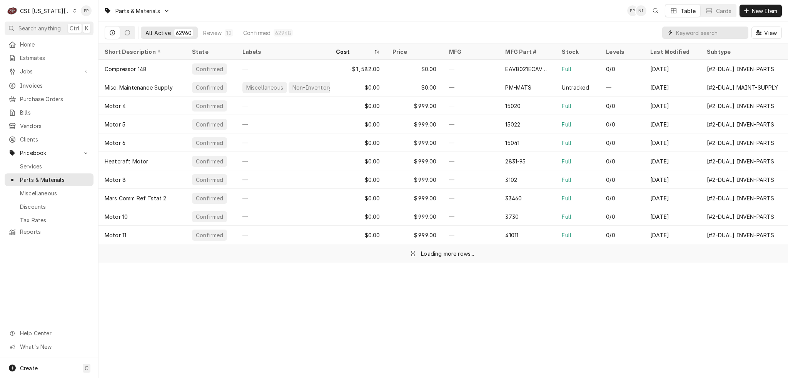
paste input "1466100"
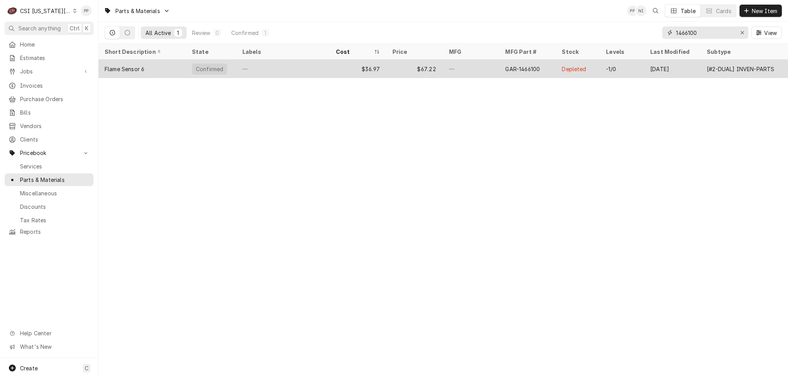
type input "1466100"
click at [282, 72] on div "—" at bounding box center [282, 69] width 93 height 18
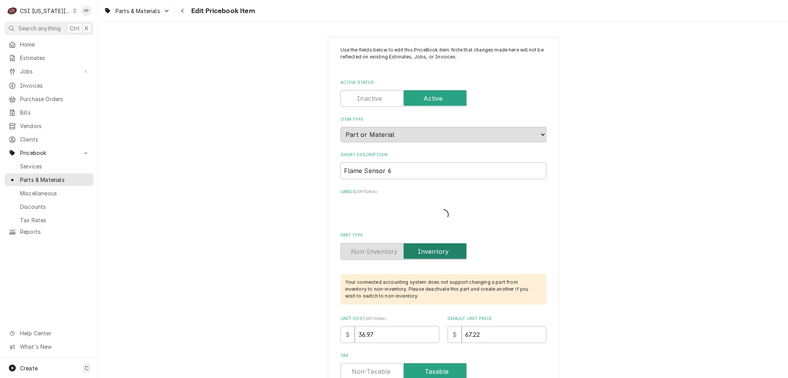
type textarea "x"
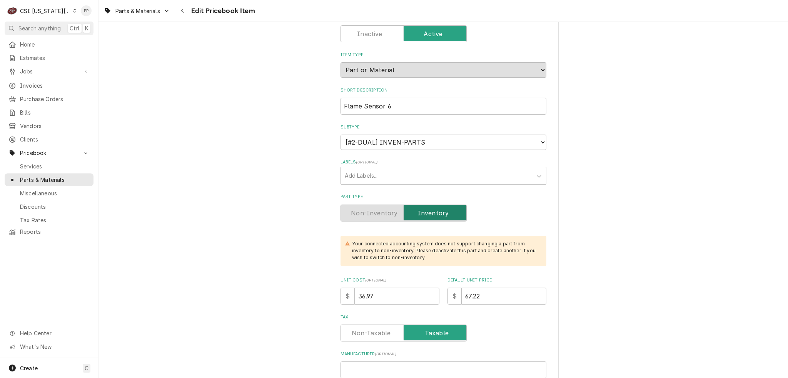
scroll to position [77, 0]
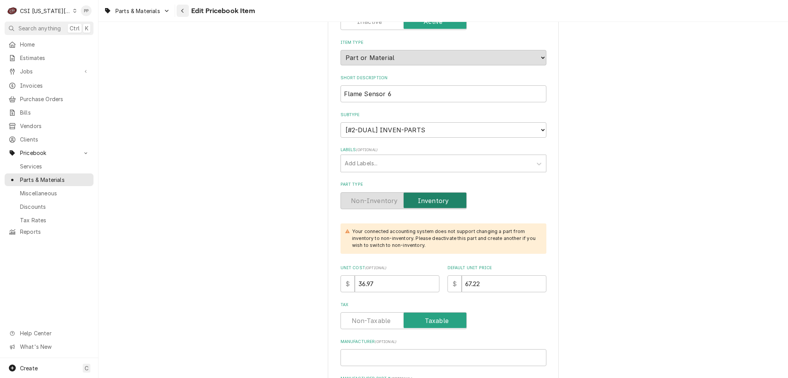
click at [179, 8] on div "Navigate back" at bounding box center [183, 11] width 8 height 8
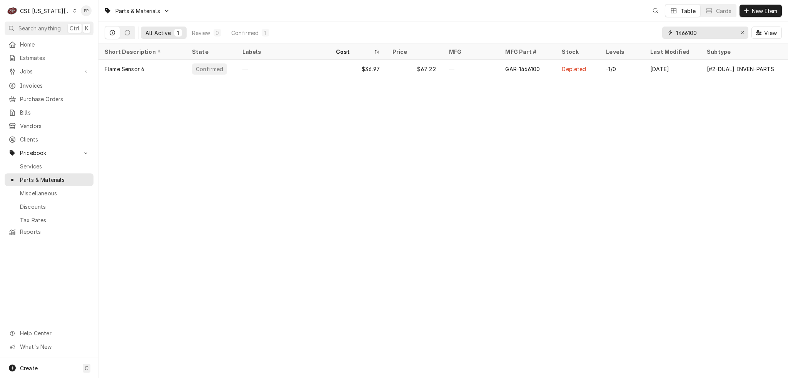
click at [745, 31] on div "Erase input" at bounding box center [742, 33] width 8 height 8
click at [729, 31] on input "Dynamic Content Wrapper" at bounding box center [712, 33] width 72 height 12
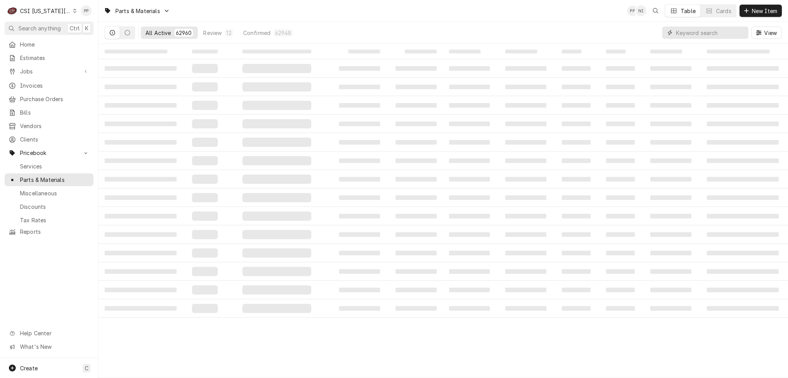
paste input "2290404"
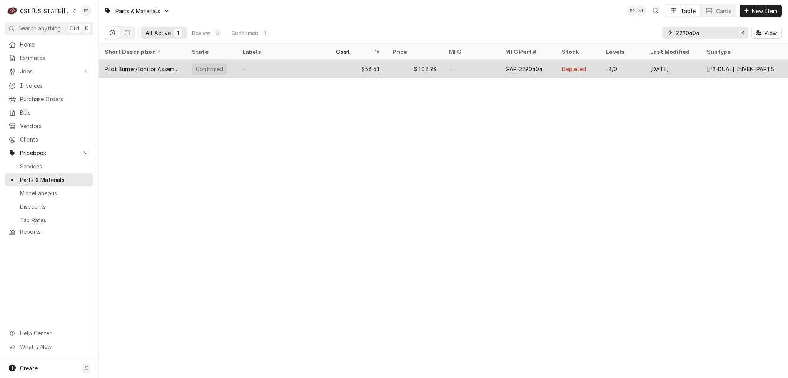
type input "2290404"
click at [267, 70] on div "—" at bounding box center [282, 69] width 93 height 18
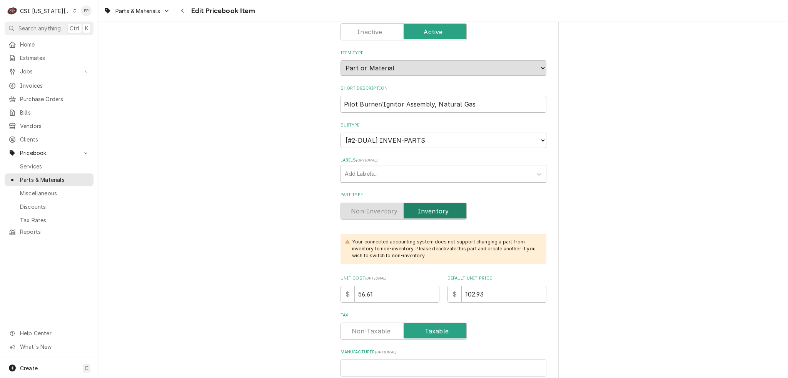
scroll to position [154, 0]
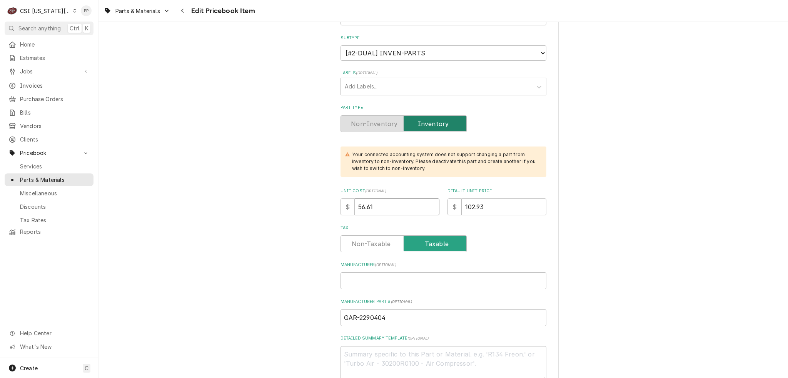
drag, startPoint x: 394, startPoint y: 206, endPoint x: 317, endPoint y: 206, distance: 76.5
type textarea "x"
type input "6"
type textarea "x"
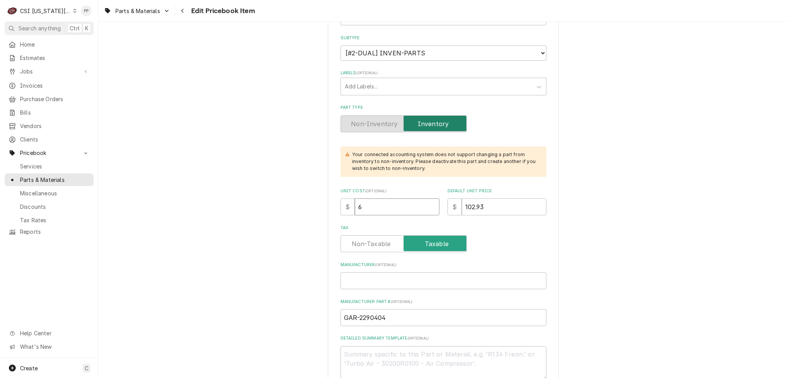
type input "63"
type textarea "x"
type input "63.9"
type textarea "x"
type input "63.96"
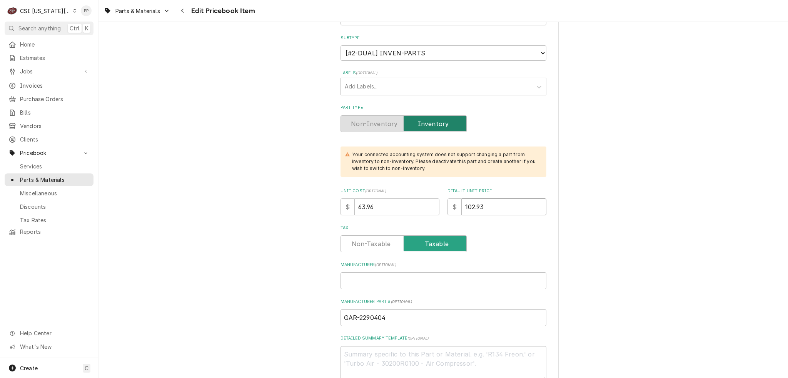
type textarea "x"
type input "1"
type textarea "x"
type input "11"
type textarea "x"
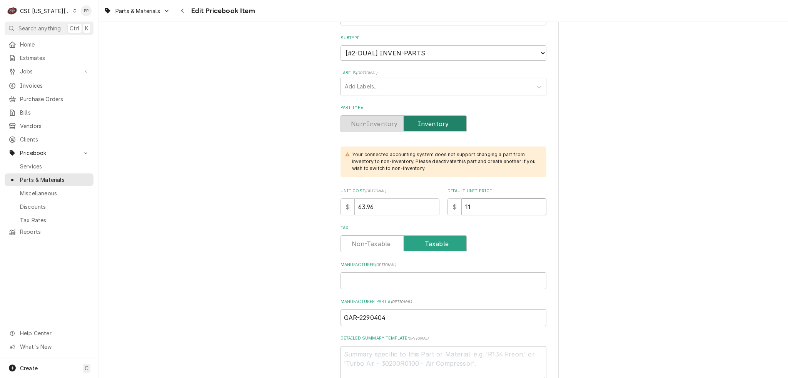
type input "116"
type textarea "x"
type input "116.2"
type textarea "x"
type input "116.29"
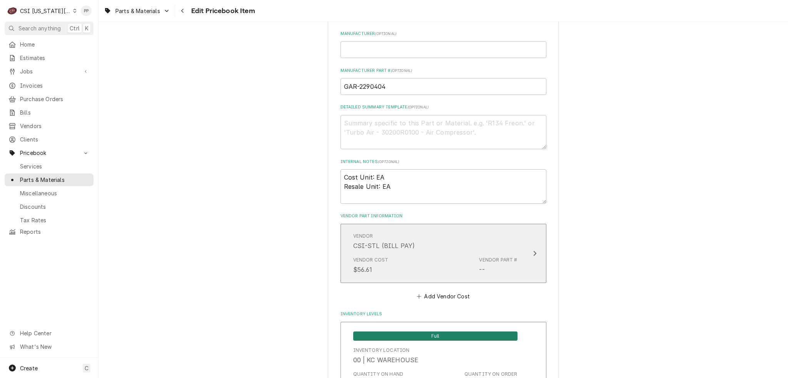
scroll to position [462, 0]
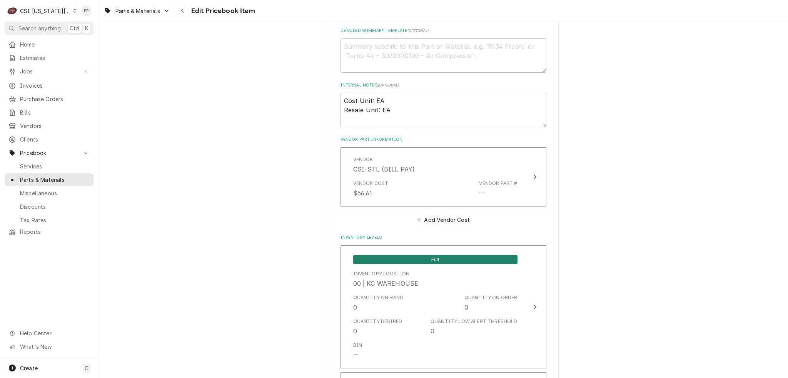
click at [418, 207] on div "Vendor CSI-STL (BILL PAY) Vendor Cost $56.61 Vendor Part # --" at bounding box center [443, 178] width 206 height 63
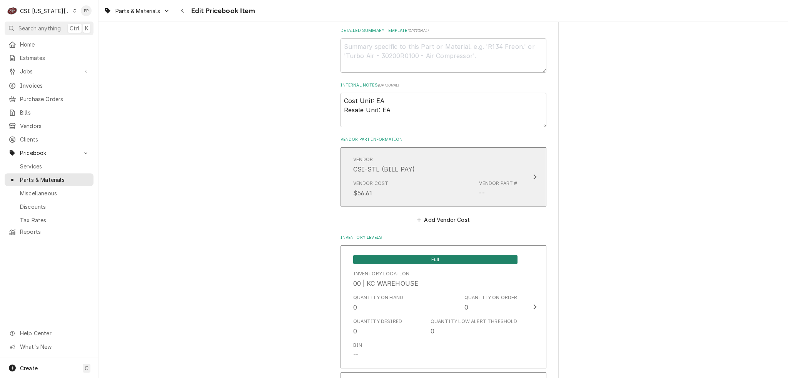
click at [429, 194] on div "Vendor Cost $56.61 Vendor Part # --" at bounding box center [435, 189] width 164 height 24
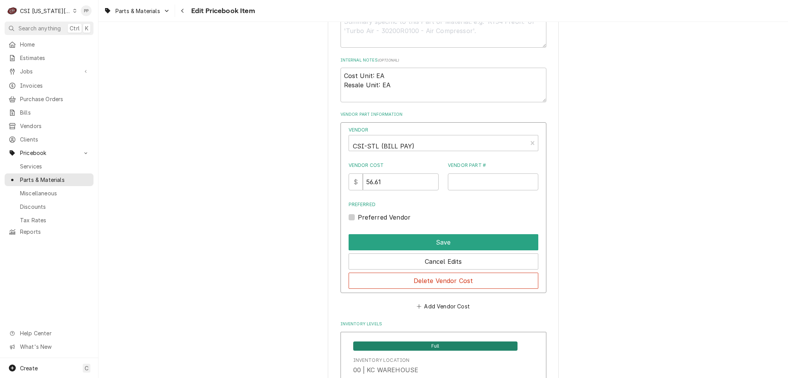
scroll to position [539, 0]
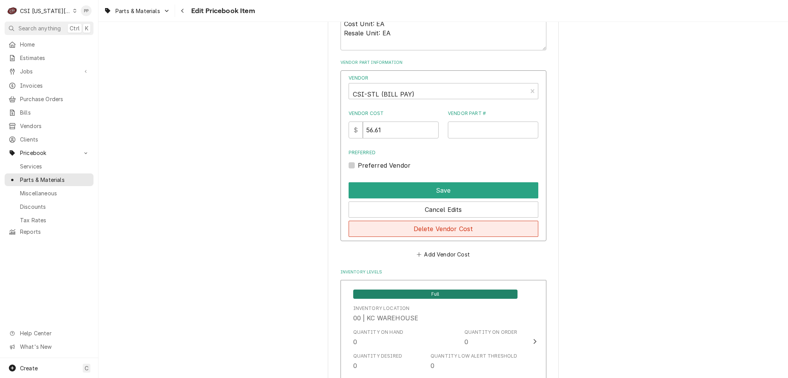
click at [485, 230] on button "Delete Vendor Cost" at bounding box center [444, 229] width 190 height 16
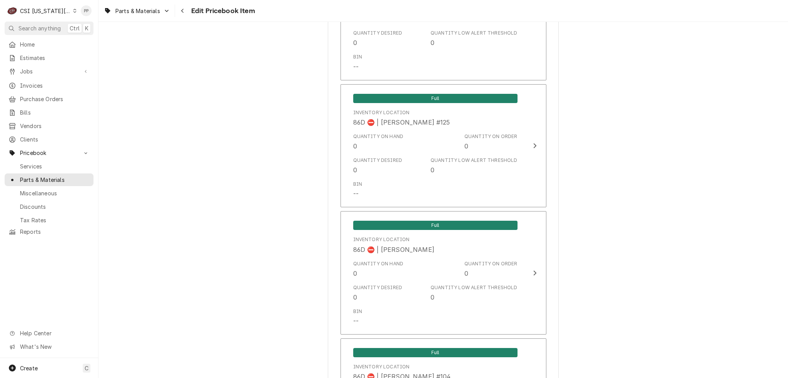
scroll to position [7541, 0]
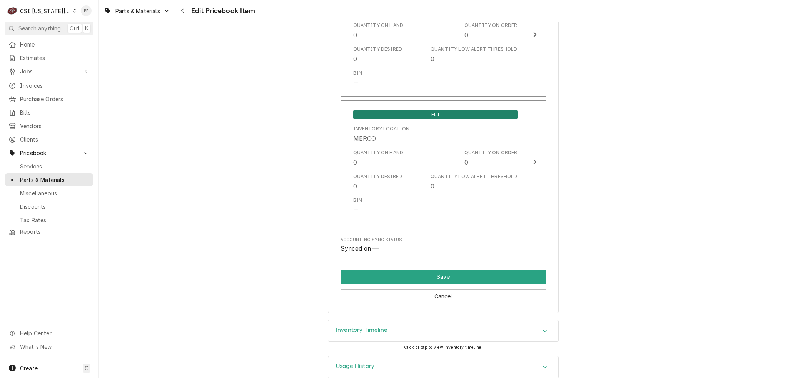
drag, startPoint x: 629, startPoint y: 218, endPoint x: 629, endPoint y: 371, distance: 152.7
click at [429, 270] on button "Save" at bounding box center [443, 277] width 206 height 14
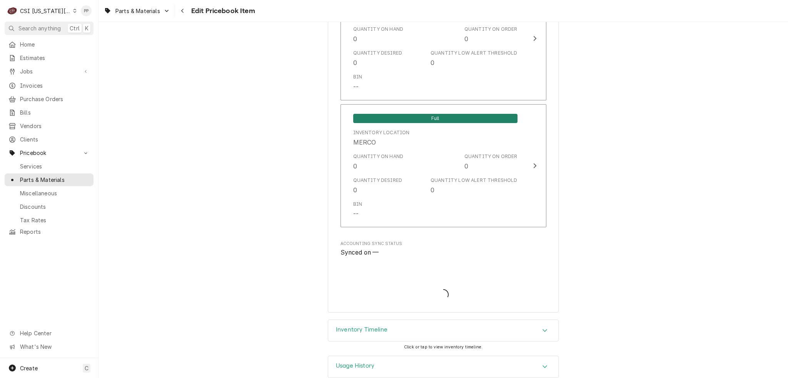
type textarea "x"
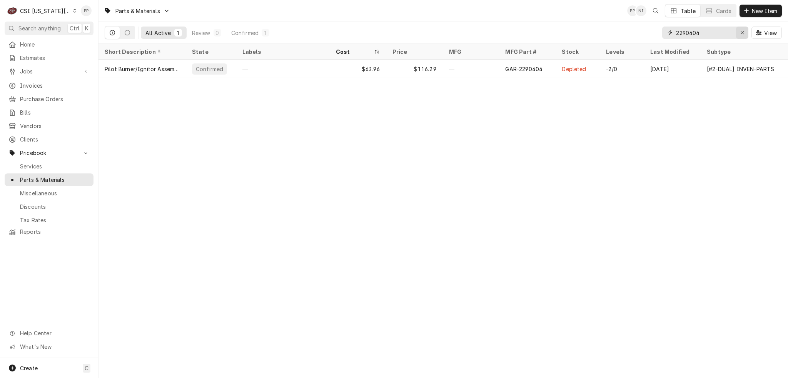
click at [739, 33] on div "Erase input" at bounding box center [742, 33] width 8 height 8
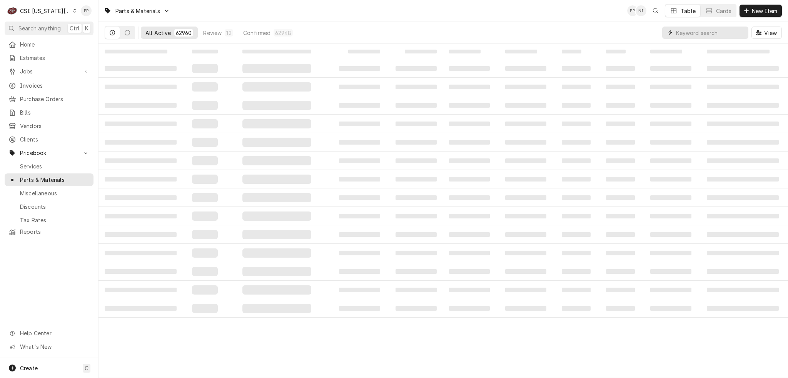
paste input "4517368"
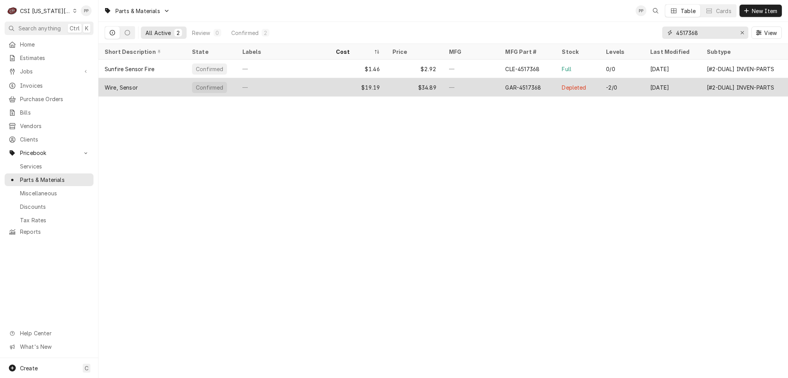
type input "4517368"
click at [283, 83] on div "—" at bounding box center [282, 87] width 93 height 18
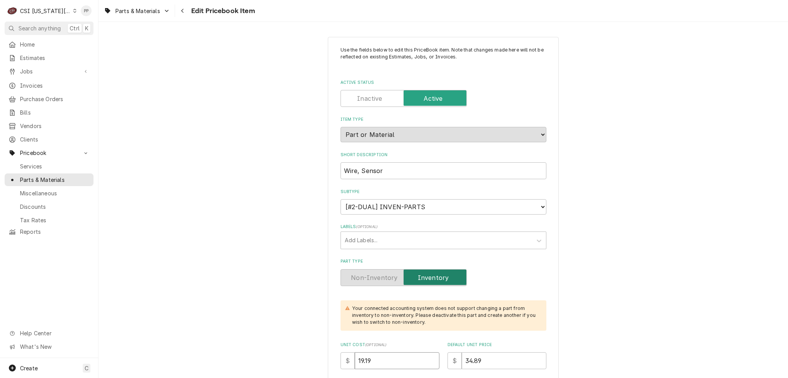
drag, startPoint x: 400, startPoint y: 360, endPoint x: 342, endPoint y: 357, distance: 58.6
click at [342, 357] on div "$ 19.19" at bounding box center [389, 360] width 99 height 17
type textarea "x"
type input "1"
type textarea "x"
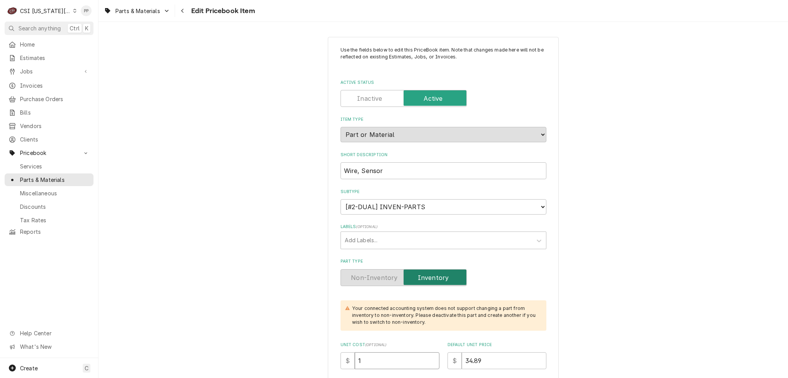
type input "19"
type textarea "x"
type input "19.2"
type textarea "x"
type input "19.20"
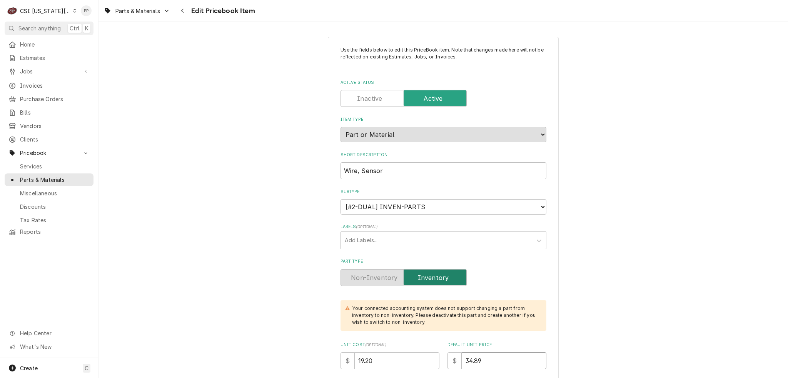
type textarea "x"
type input "3"
type textarea "x"
type input "34"
type textarea "x"
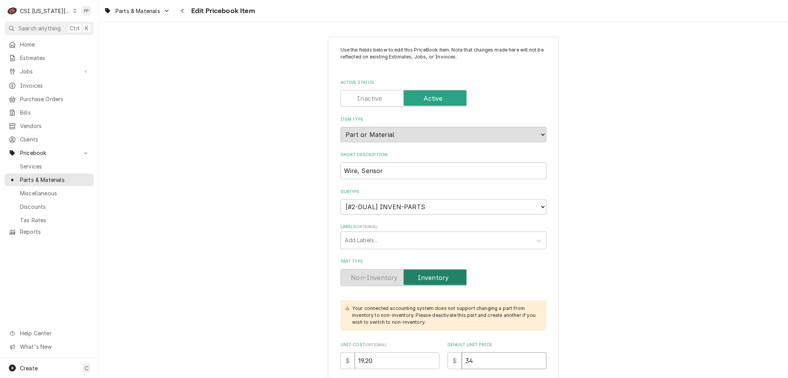
type input "34.9"
type textarea "x"
type input "34.91"
type textarea "x"
type input "34.9"
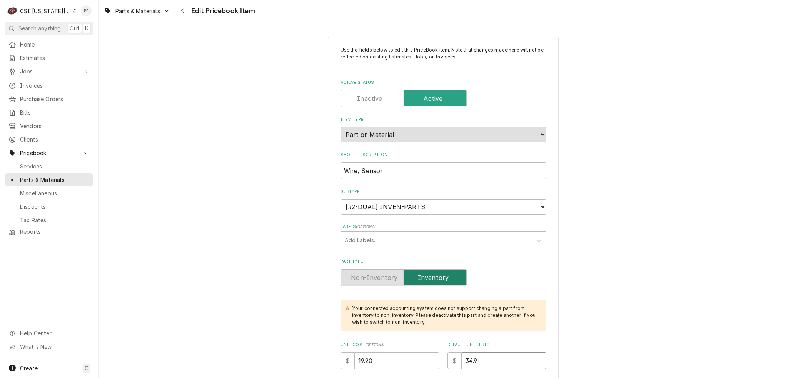
type textarea "x"
type input "34.90"
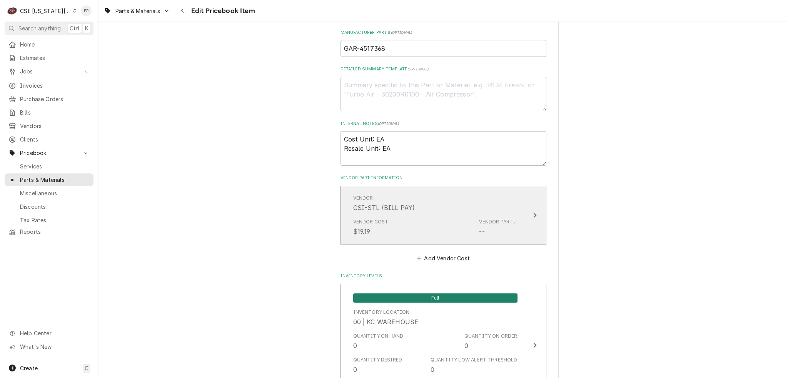
click at [466, 219] on div "Vendor Cost $19.19 Vendor Part # --" at bounding box center [435, 227] width 164 height 24
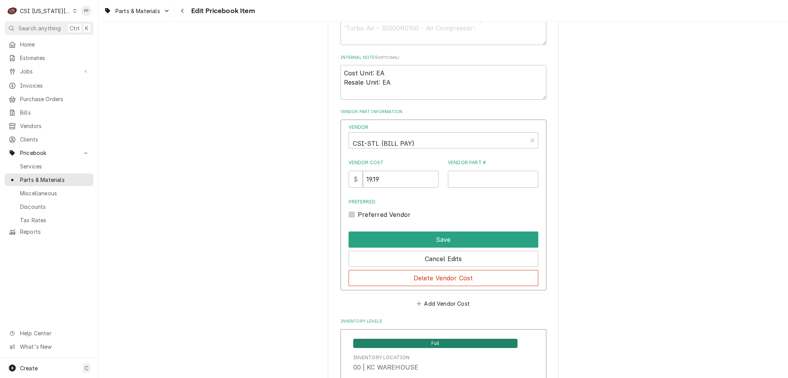
scroll to position [577, 0]
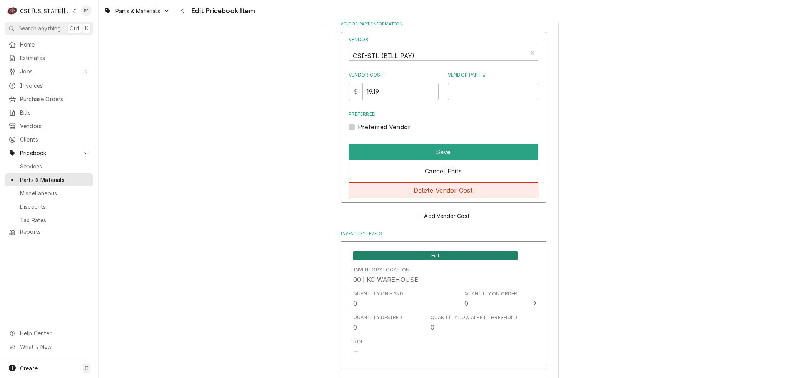
click at [465, 192] on button "Delete Vendor Cost" at bounding box center [444, 190] width 190 height 16
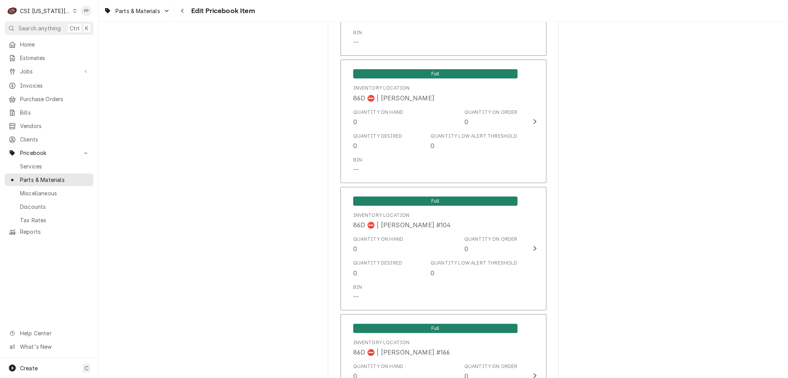
scroll to position [7541, 0]
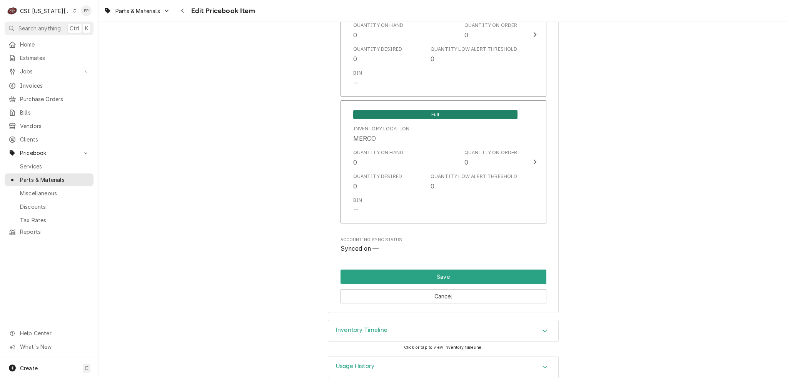
drag, startPoint x: 615, startPoint y: 180, endPoint x: 612, endPoint y: 367, distance: 187.0
click at [504, 284] on div "Cancel" at bounding box center [443, 294] width 206 height 20
click at [497, 270] on button "Save" at bounding box center [443, 277] width 206 height 14
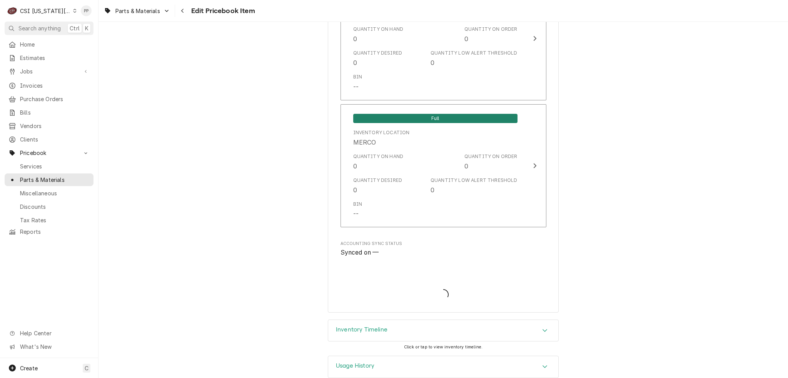
type textarea "x"
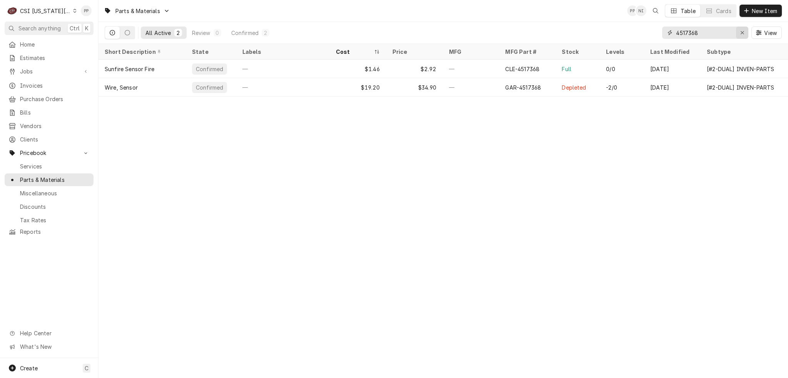
drag, startPoint x: 747, startPoint y: 31, endPoint x: 734, endPoint y: 30, distance: 12.7
click at [746, 31] on button "Erase input" at bounding box center [742, 33] width 12 height 12
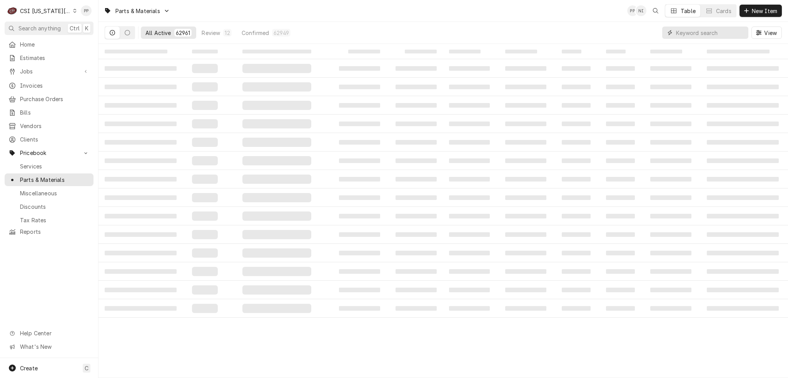
paste input "4531250"
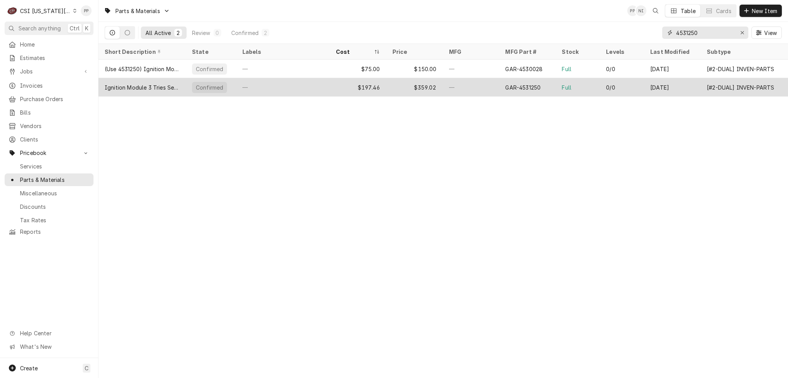
type input "4531250"
click at [375, 82] on div "$197.46" at bounding box center [358, 87] width 57 height 18
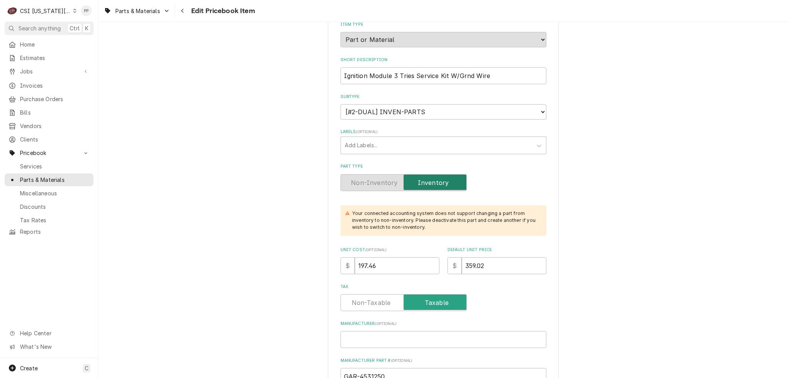
scroll to position [115, 0]
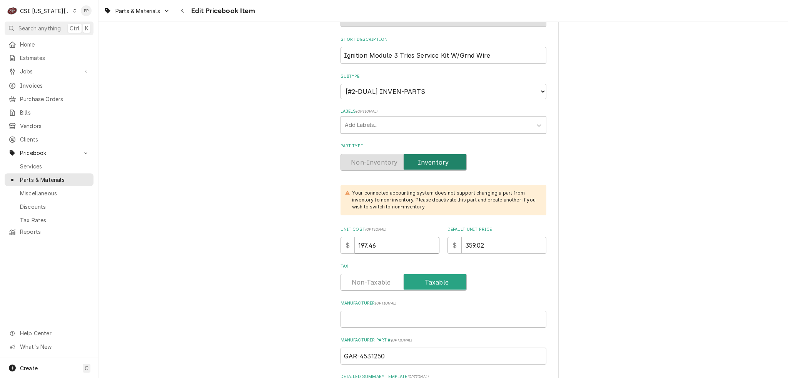
drag, startPoint x: 400, startPoint y: 238, endPoint x: 366, endPoint y: 238, distance: 34.2
click at [355, 238] on input "197.46" at bounding box center [397, 245] width 85 height 17
type textarea "x"
type input "2"
type textarea "x"
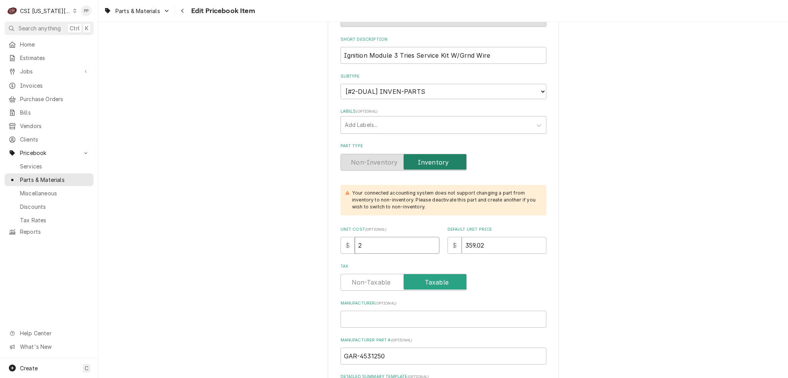
type input "23"
type textarea "x"
type input "233"
type textarea "x"
type input "233.7"
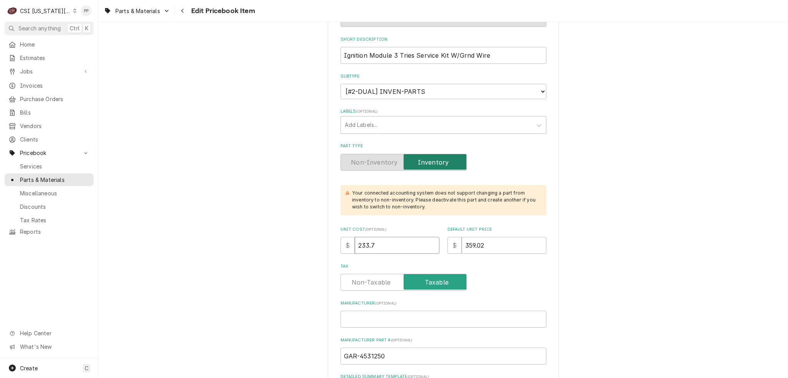
type textarea "x"
type input "233.75"
type textarea "x"
type input "4"
type textarea "x"
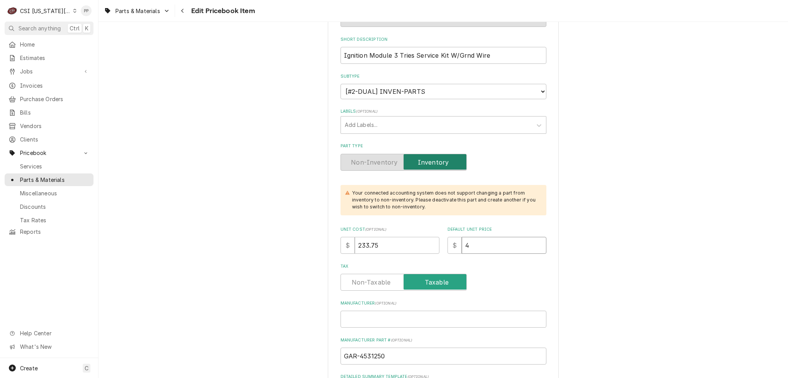
type input "42"
type textarea "x"
type input "425"
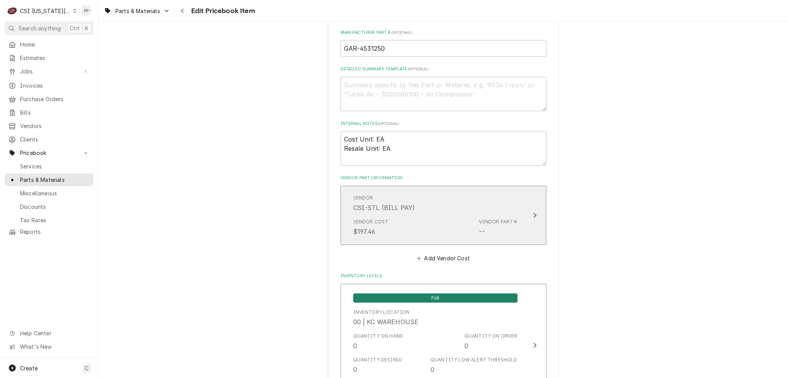
click at [424, 221] on div "Vendor Cost $197.46 Vendor Part # --" at bounding box center [435, 227] width 164 height 24
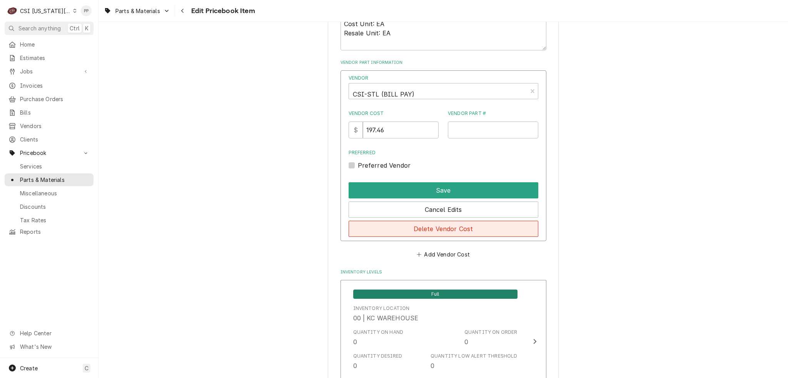
click at [475, 231] on button "Delete Vendor Cost" at bounding box center [444, 229] width 190 height 16
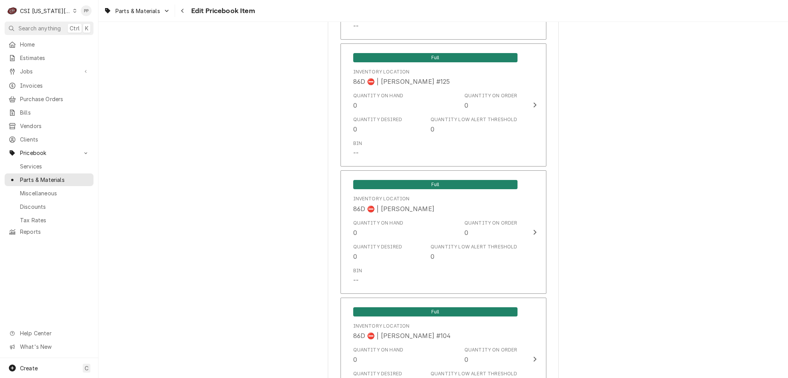
scroll to position [7541, 0]
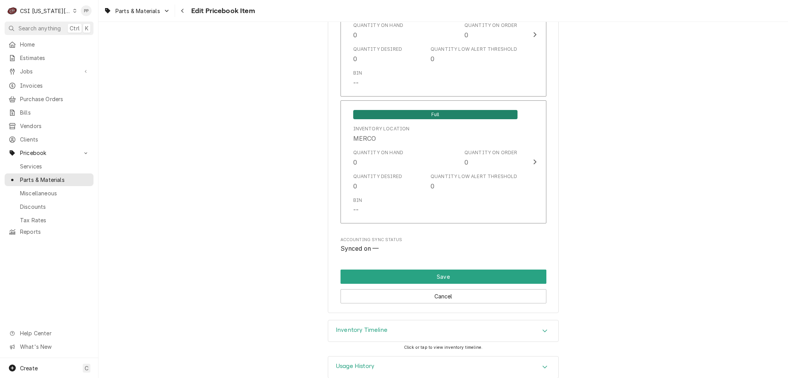
drag, startPoint x: 570, startPoint y: 225, endPoint x: 568, endPoint y: 367, distance: 141.6
click at [455, 270] on button "Save" at bounding box center [443, 277] width 206 height 14
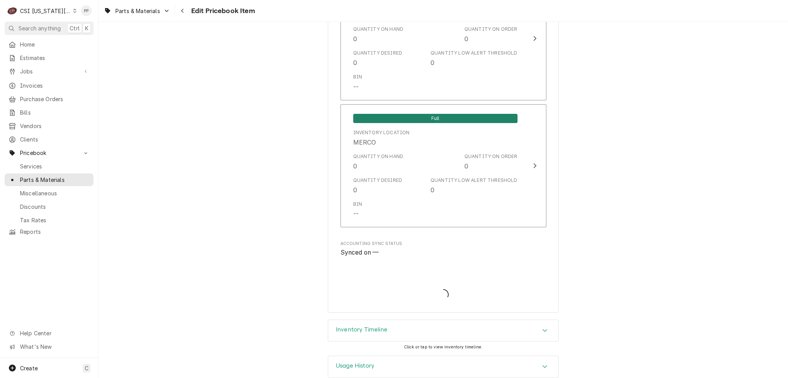
type textarea "x"
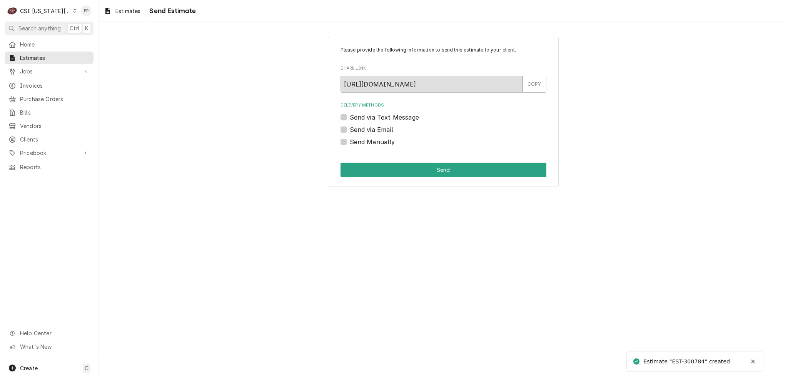
click at [350, 130] on label "Send via Email" at bounding box center [371, 129] width 43 height 9
click at [350, 130] on input "Send via Email" at bounding box center [453, 133] width 206 height 17
checkbox input "true"
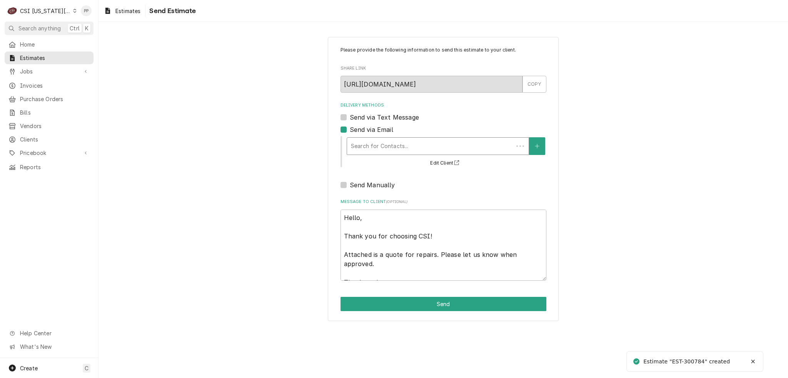
click at [372, 148] on div "Delivery Methods" at bounding box center [430, 146] width 158 height 14
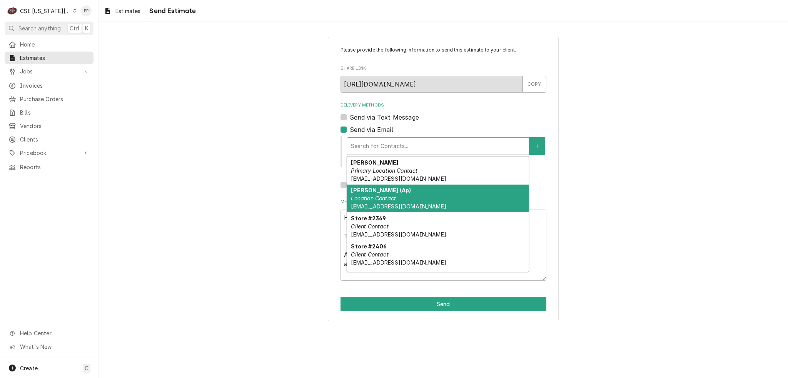
click at [435, 198] on div "[PERSON_NAME] (Ap) Location Contact [EMAIL_ADDRESS][DOMAIN_NAME]" at bounding box center [438, 199] width 182 height 28
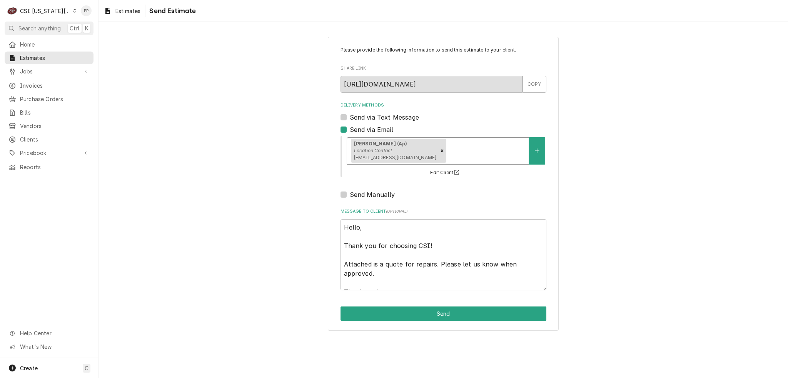
click at [457, 149] on div "Delivery Methods" at bounding box center [486, 151] width 77 height 14
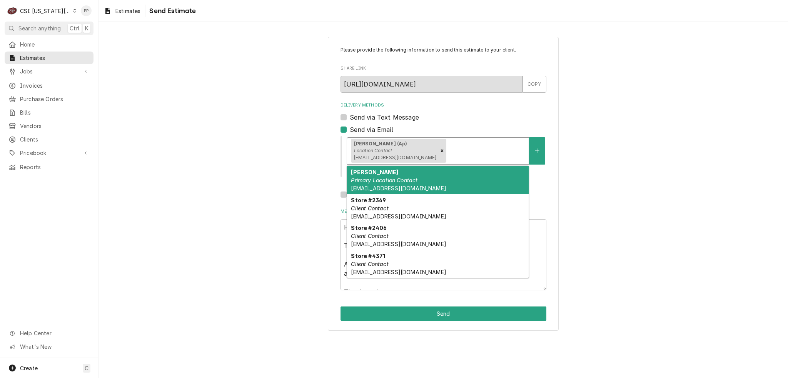
click at [437, 180] on div "[PERSON_NAME] Primary Location Contact [EMAIL_ADDRESS][DOMAIN_NAME]" at bounding box center [438, 180] width 182 height 28
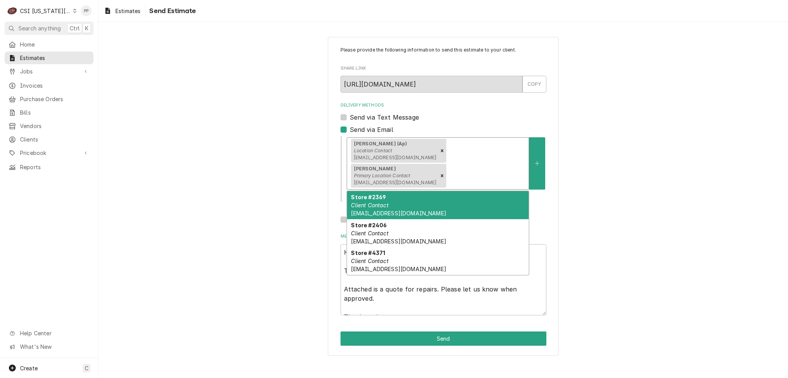
click at [516, 169] on div "Delivery Methods" at bounding box center [486, 176] width 77 height 14
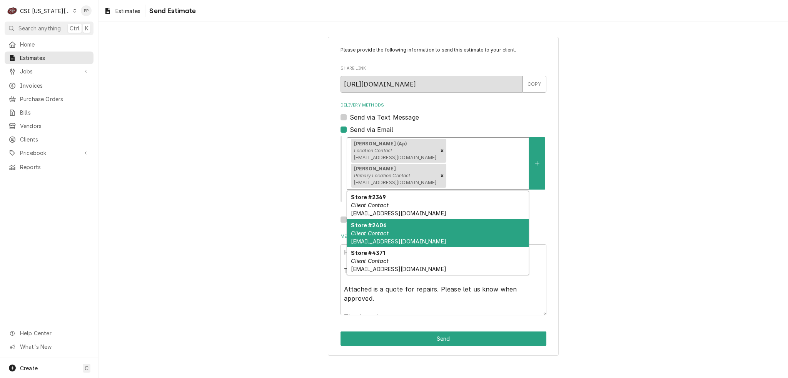
click at [702, 198] on div "Please provide the following information to send this estimate to your client. …" at bounding box center [442, 196] width 689 height 332
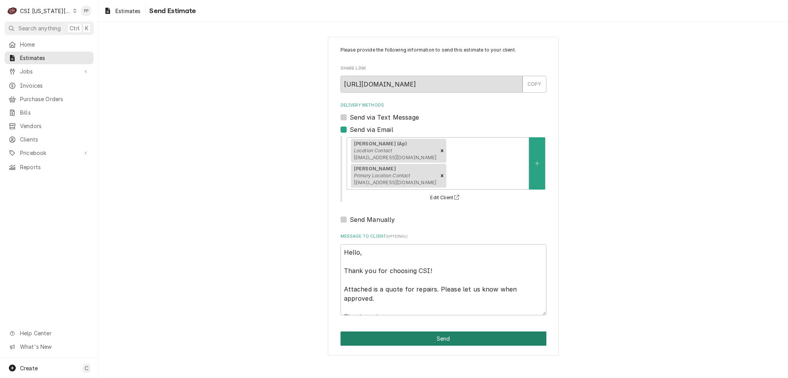
click at [445, 332] on button "Send" at bounding box center [443, 339] width 206 height 14
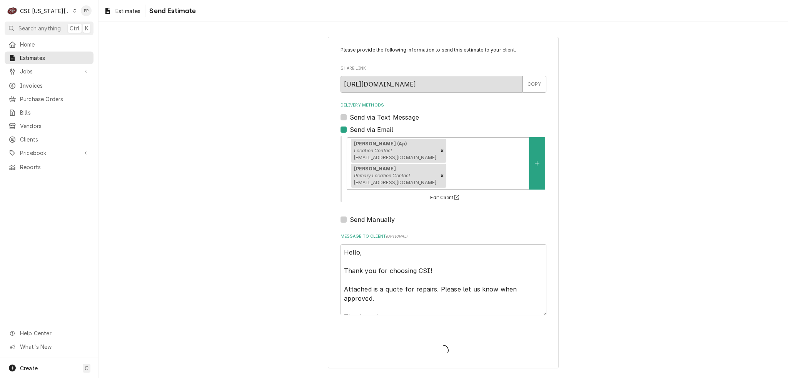
type textarea "x"
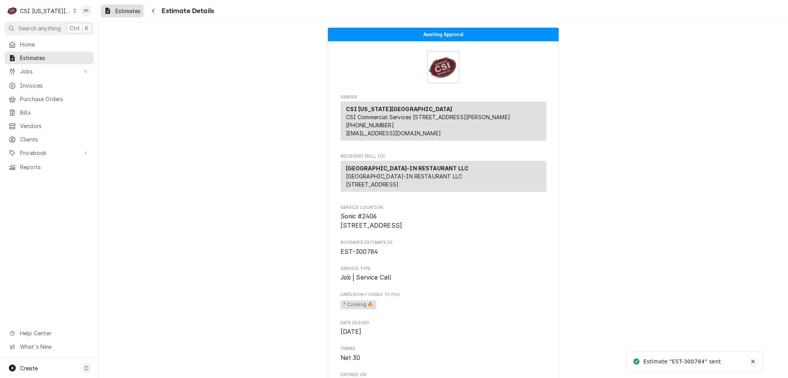
click at [112, 9] on div "Estimates" at bounding box center [122, 11] width 40 height 10
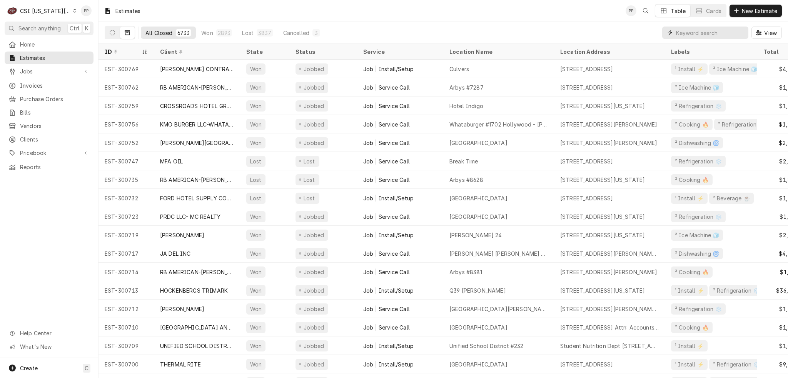
click at [707, 35] on input "Dynamic Content Wrapper" at bounding box center [710, 33] width 68 height 12
click at [762, 1] on div "Estimates PP Table Cards New Estimate" at bounding box center [442, 11] width 689 height 22
click at [760, 7] on span "New Estimate" at bounding box center [759, 11] width 38 height 8
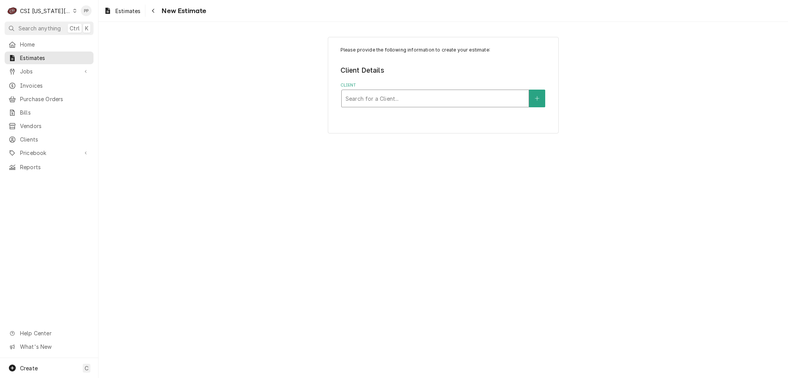
drag, startPoint x: 414, startPoint y: 93, endPoint x: 418, endPoint y: 95, distance: 4.1
click at [414, 93] on div "Client" at bounding box center [434, 99] width 179 height 14
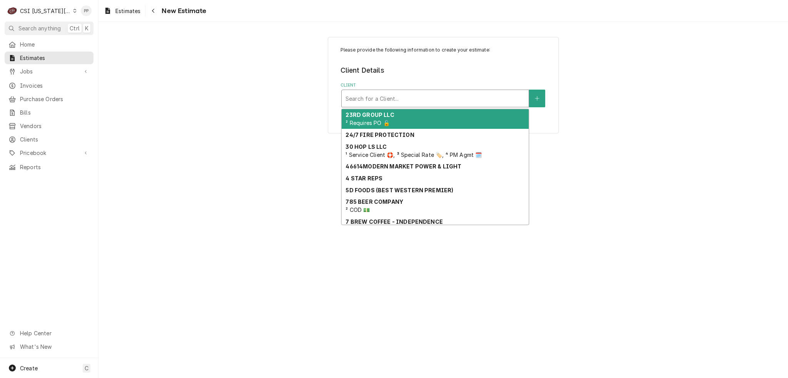
type input ";"
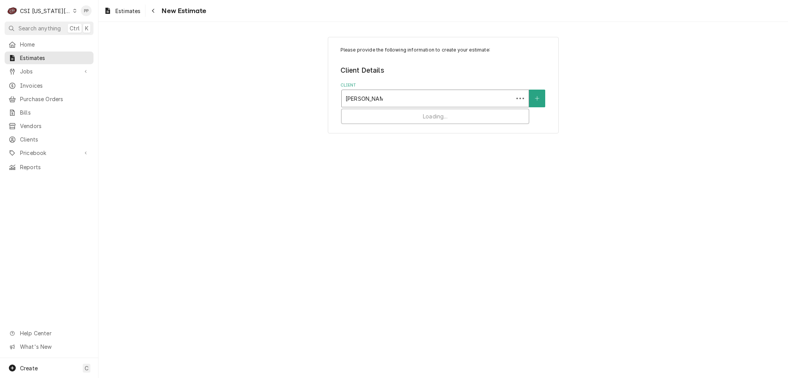
type input "[PERSON_NAME]"
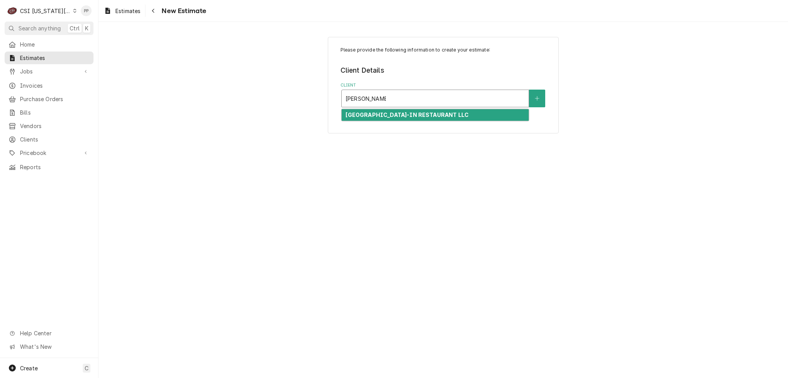
click at [414, 112] on strong "[GEOGRAPHIC_DATA]-IN RESTAURANT LLC" at bounding box center [406, 115] width 123 height 7
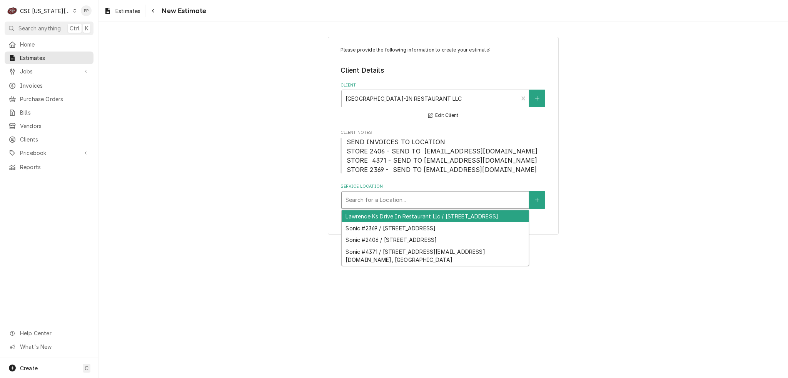
click at [409, 197] on div "Service Location" at bounding box center [434, 200] width 179 height 14
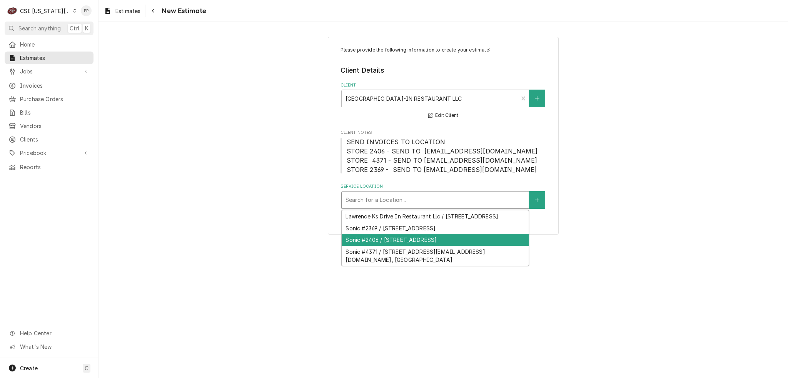
click at [421, 245] on div "Sonic #2406 / [STREET_ADDRESS]" at bounding box center [435, 240] width 187 height 12
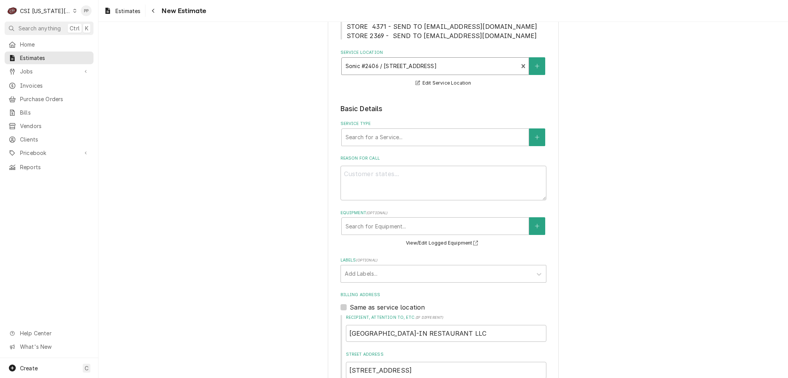
scroll to position [154, 0]
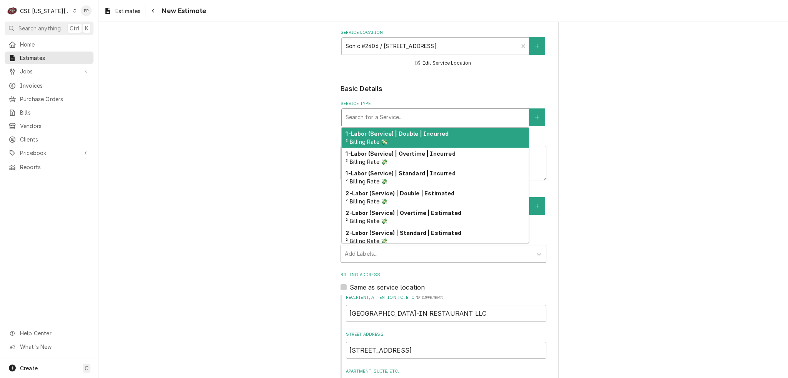
click at [414, 115] on div "Service Type" at bounding box center [434, 117] width 179 height 14
type textarea "x"
type input "j"
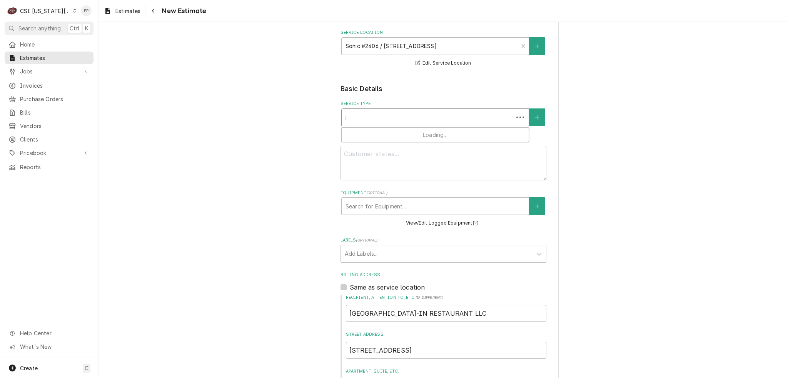
type textarea "x"
type input "jo"
type textarea "x"
type input "job"
type textarea "x"
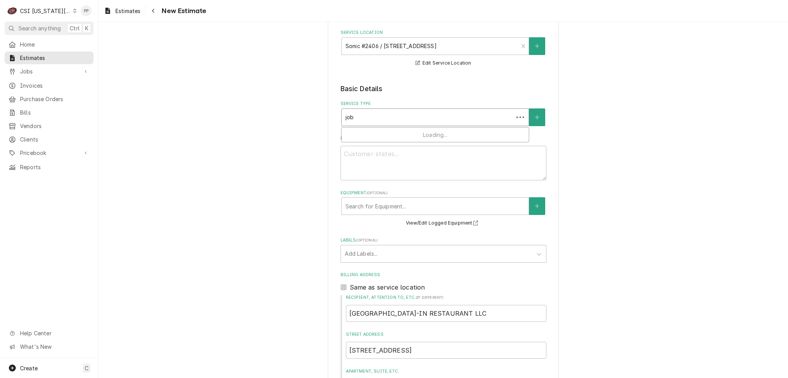
type input "job"
type textarea "x"
type input "job s"
type textarea "x"
type input "job se"
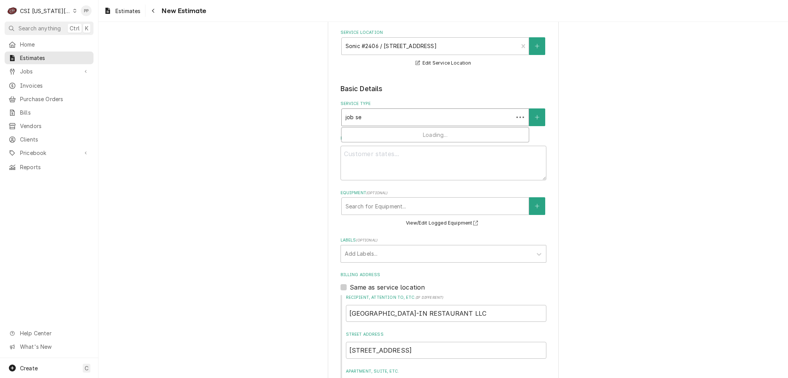
type textarea "x"
type input "job ser"
type textarea "x"
type input "job serv"
type textarea "x"
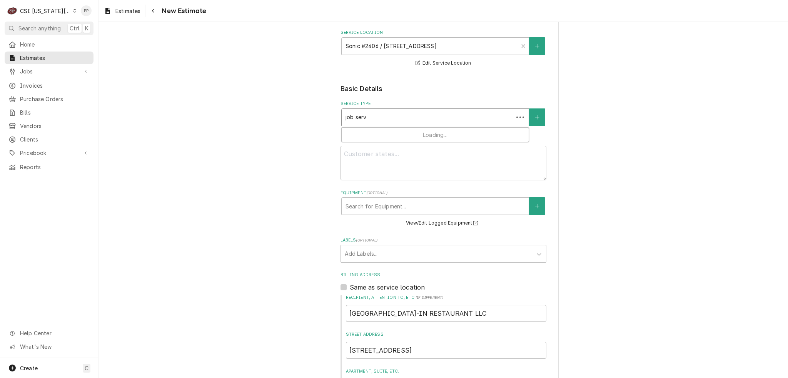
type input "job servi"
type textarea "x"
type input "job servie"
type textarea "x"
type input "job serviec"
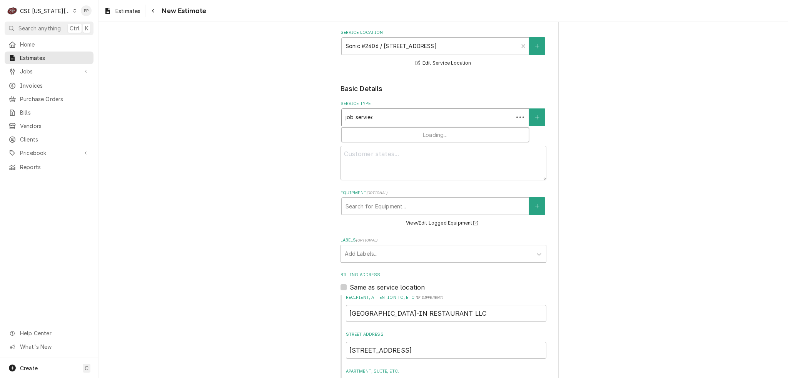
type textarea "x"
type input "job serviec"
type textarea "x"
type input "job serviec"
type textarea "x"
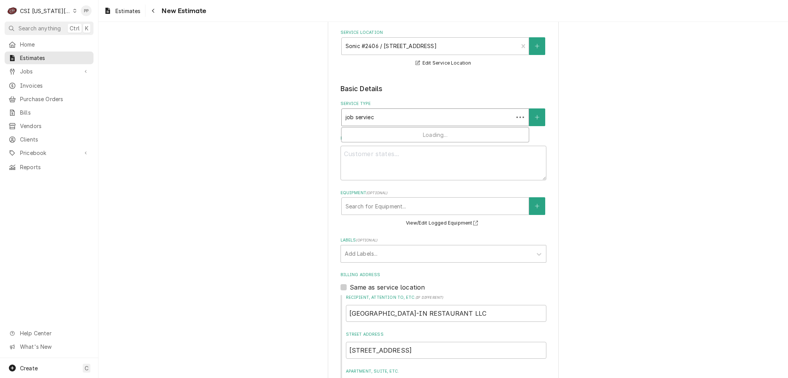
type input "job servie"
type textarea "x"
type input "job servi"
type textarea "x"
type input "job servic"
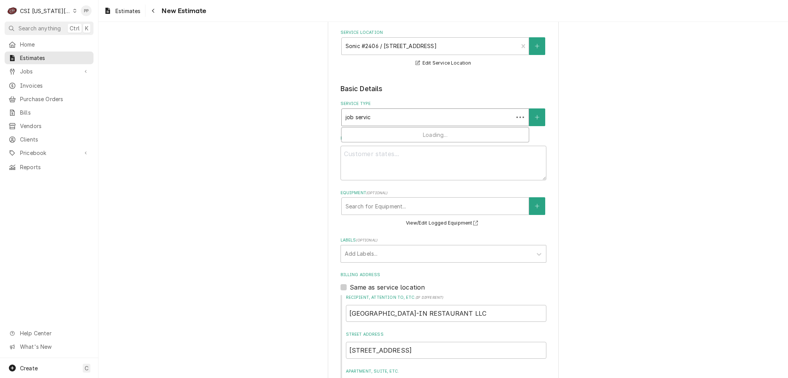
type textarea "x"
type input "job service"
type textarea "x"
type input "job service"
type textarea "x"
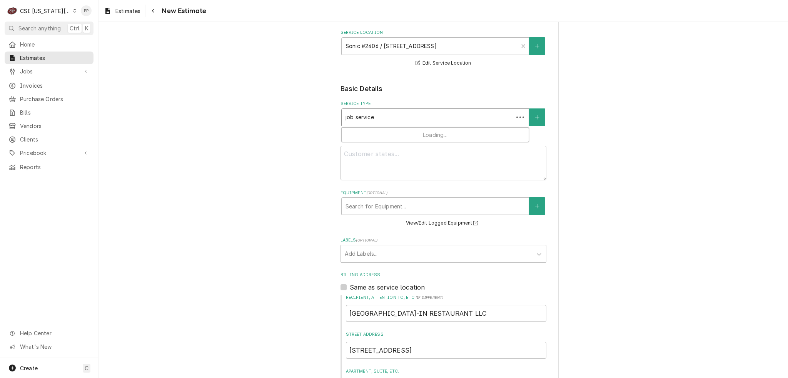
type input "job service c"
type textarea "x"
type input "job service ca"
type textarea "x"
type input "job service cal"
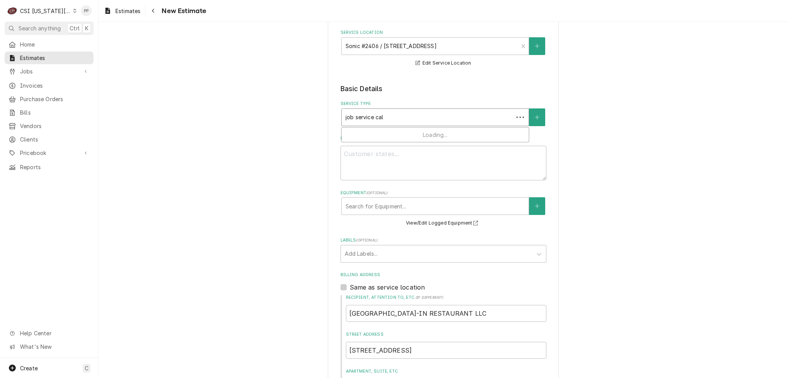
type textarea "x"
type input "job service call"
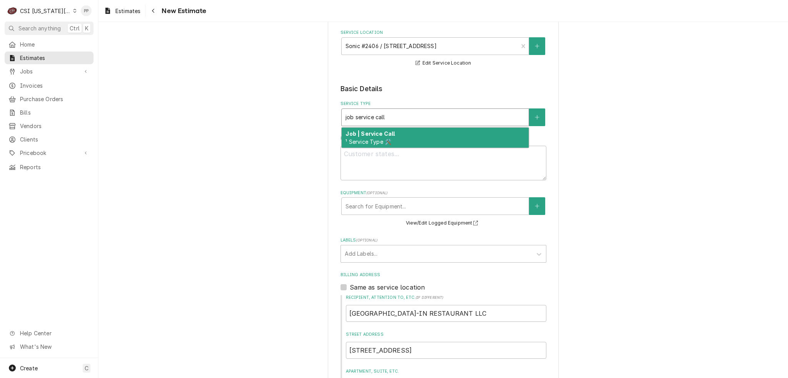
click at [392, 136] on div "Job | Service Call ¹ Service Type 🛠️" at bounding box center [435, 138] width 187 height 20
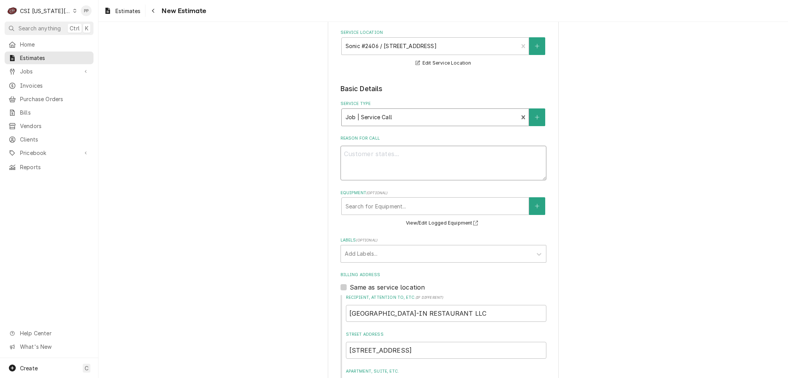
click at [402, 178] on textarea "Reason For Call" at bounding box center [443, 163] width 206 height 35
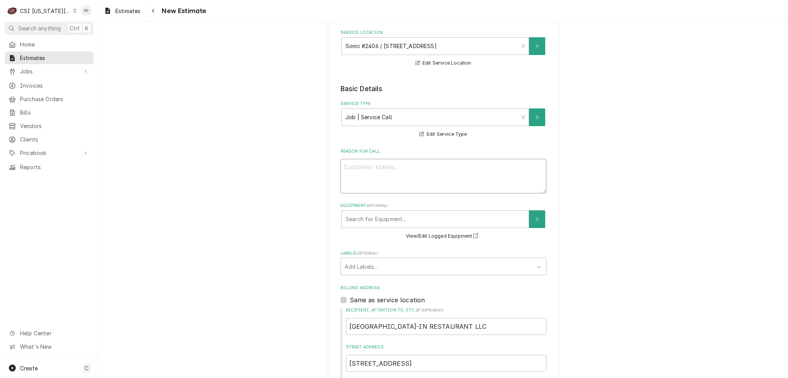
type textarea "x"
type textarea "Q"
type textarea "x"
type textarea "Qu"
type textarea "x"
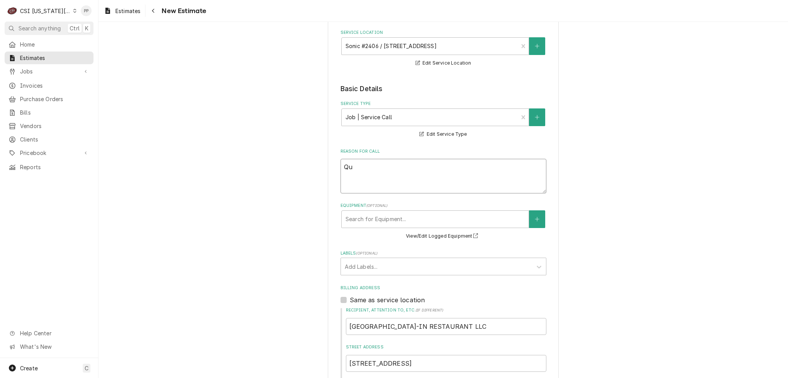
type textarea "Quo"
type textarea "x"
type textarea "Quot"
type textarea "x"
type textarea "Quote"
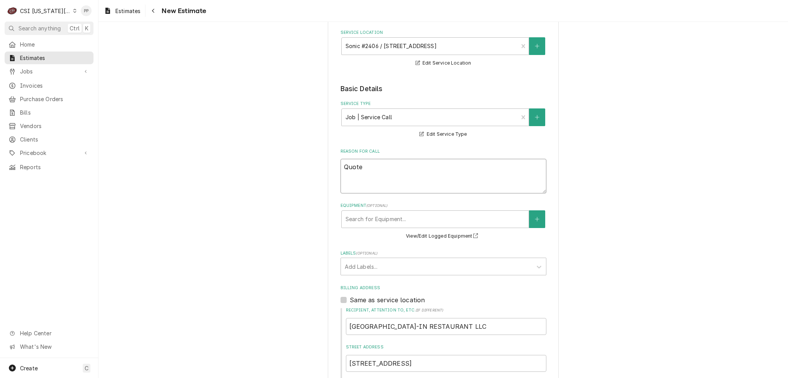
type textarea "x"
type textarea "Quote"
type textarea "x"
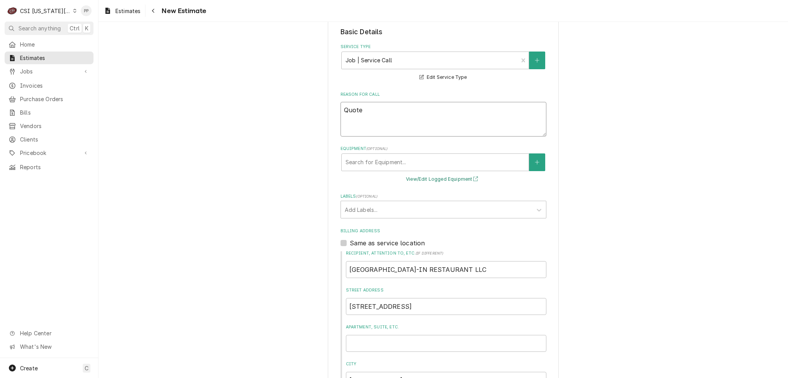
scroll to position [231, 0]
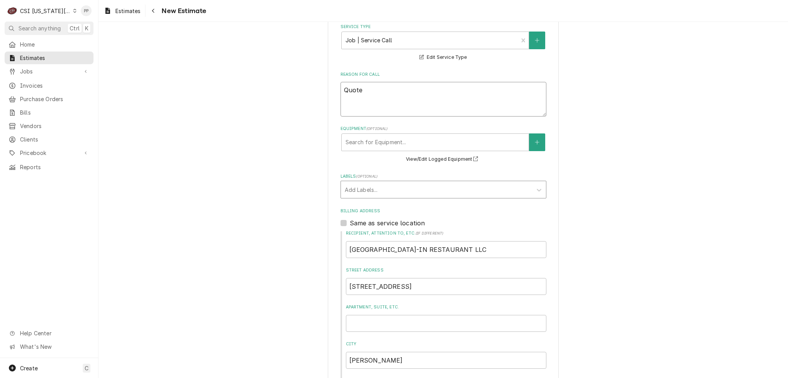
type textarea "Quote"
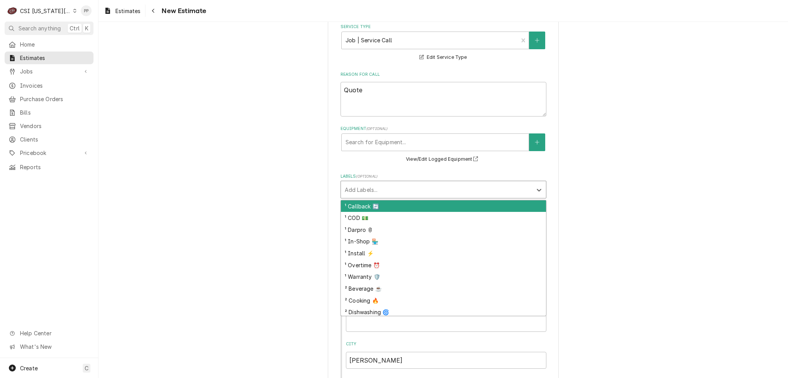
click at [386, 191] on div "Labels" at bounding box center [436, 190] width 183 height 14
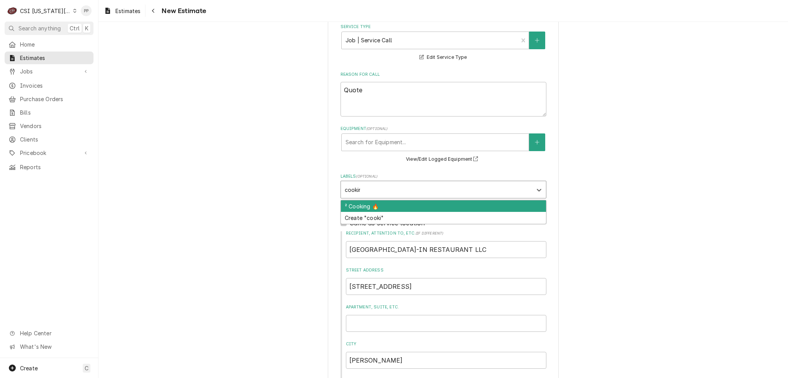
type input "cooking"
type textarea "x"
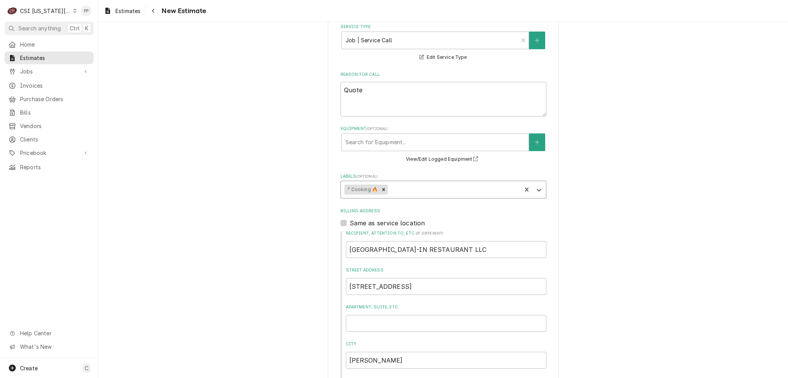
type textarea "x"
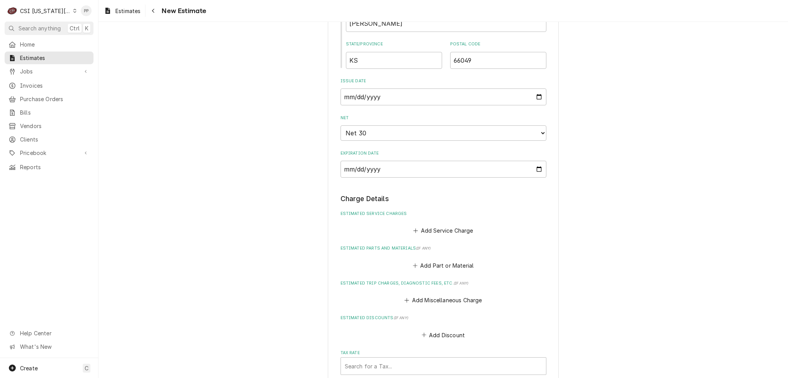
scroll to position [577, 0]
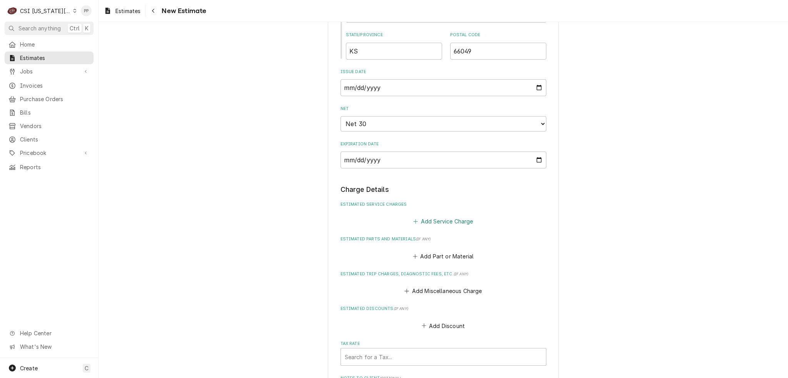
click at [424, 216] on button "Add Service Charge" at bounding box center [443, 221] width 62 height 11
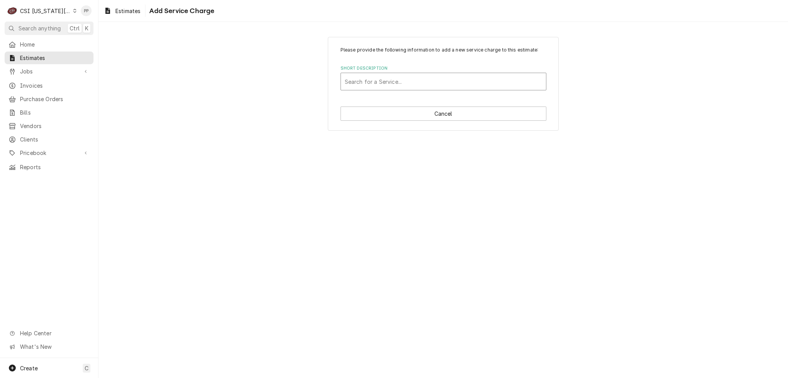
click at [417, 83] on div "Short Description" at bounding box center [443, 82] width 197 height 14
type input "scope blank"
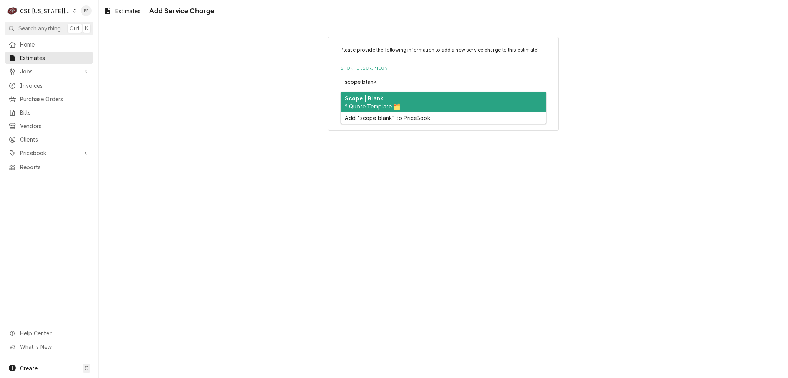
click at [416, 100] on div "Scope | Blank ³ Quote Template 🗂️" at bounding box center [443, 102] width 205 height 20
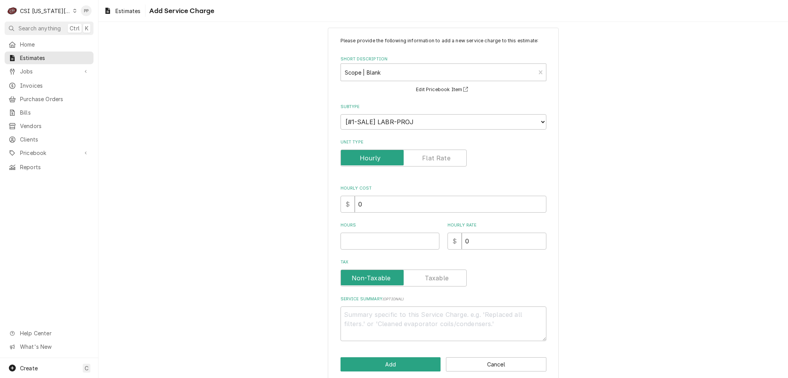
scroll to position [18, 0]
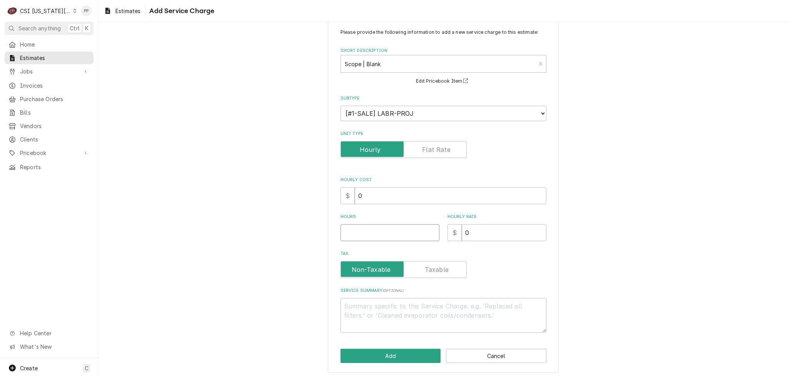
click at [398, 224] on input "Hours" at bounding box center [389, 232] width 99 height 17
type textarea "x"
type input "1"
click at [379, 307] on textarea "Service Summary ( optional )" at bounding box center [443, 315] width 206 height 35
type textarea "x"
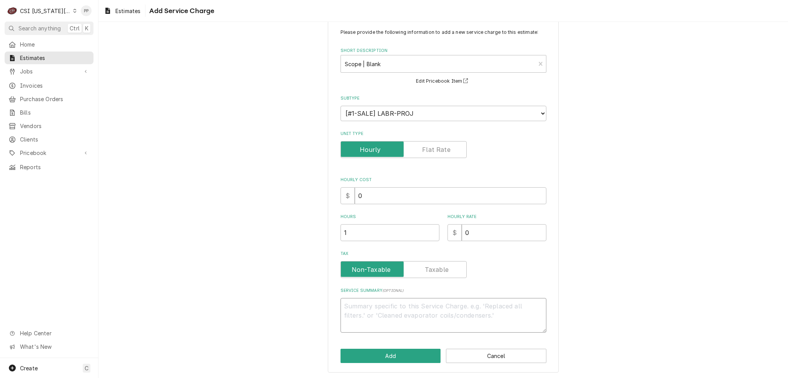
type textarea "O"
type textarea "x"
type textarea "Op"
type textarea "x"
type textarea "Opt"
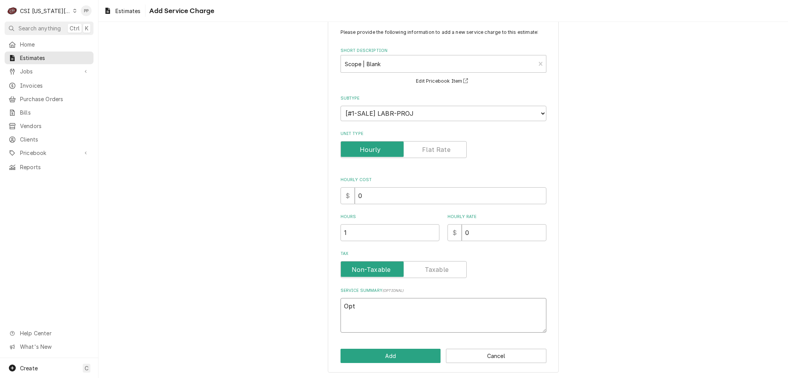
type textarea "x"
type textarea "Opti"
type textarea "x"
type textarea "Optio"
type textarea "x"
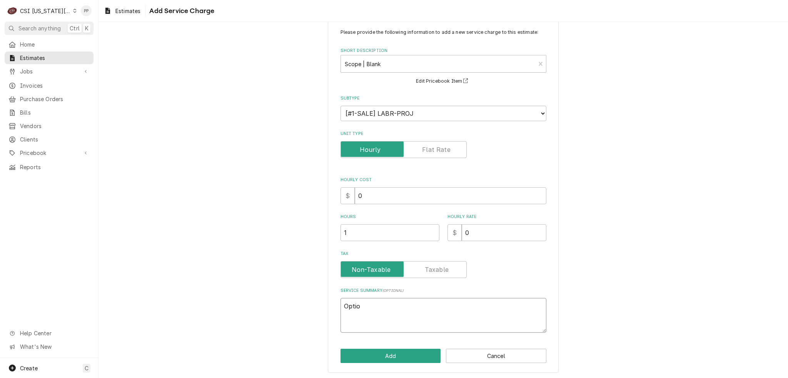
type textarea "Option"
type textarea "x"
type textarea "Option"
type textarea "x"
type textarea "Option 2"
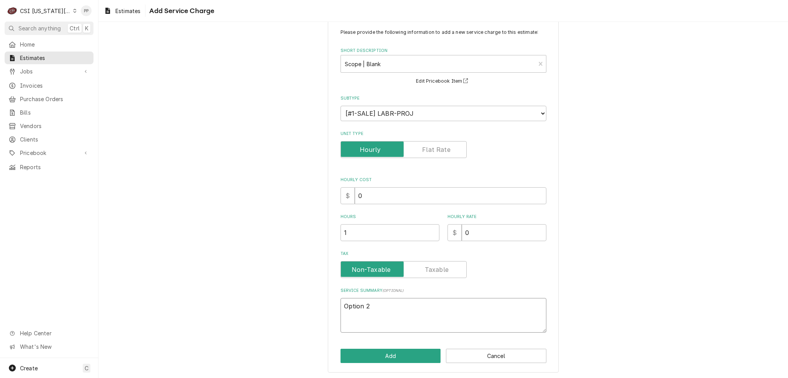
type textarea "x"
type textarea "Option 2"
type textarea "x"
type textarea "Option 2 R"
type textarea "x"
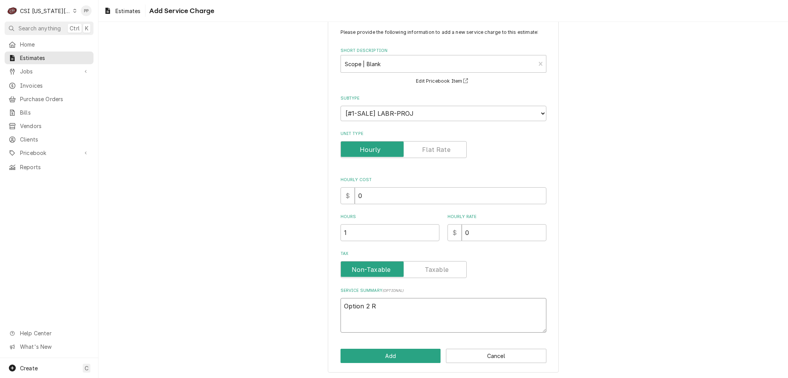
type textarea "Option 2 Re"
type textarea "x"
type textarea "Option 2 Rea"
type textarea "x"
type textarea "Option 2 Reap"
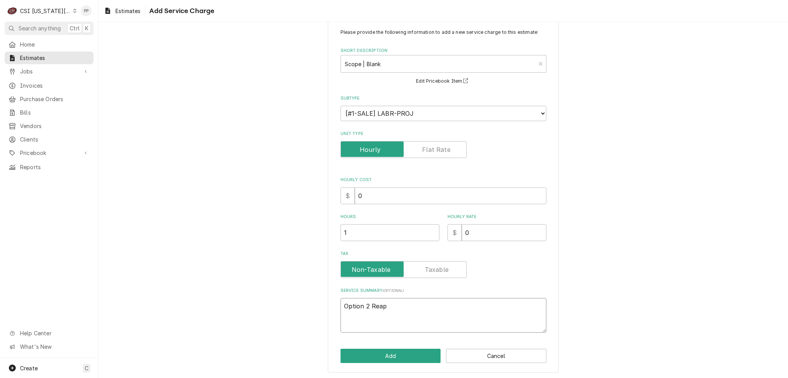
type textarea "x"
type textarea "Option 2 Reapi"
type textarea "x"
type textarea "Option 2 Reapir"
type textarea "x"
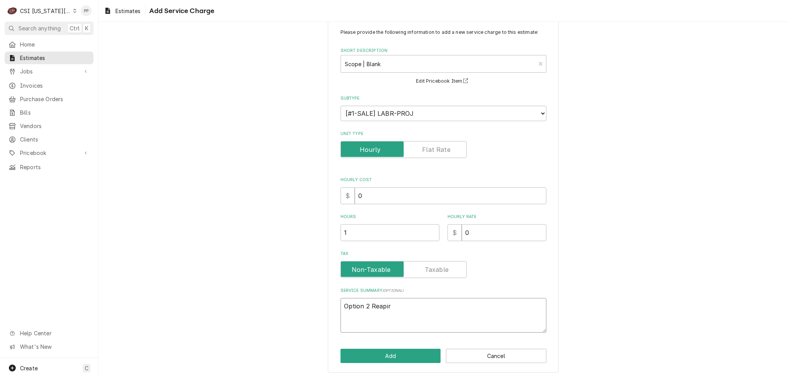
type textarea "Option 2 Reapir"
type textarea "x"
type textarea "Option 2 Reapir"
type textarea "x"
type textarea "Option 2 Reapi"
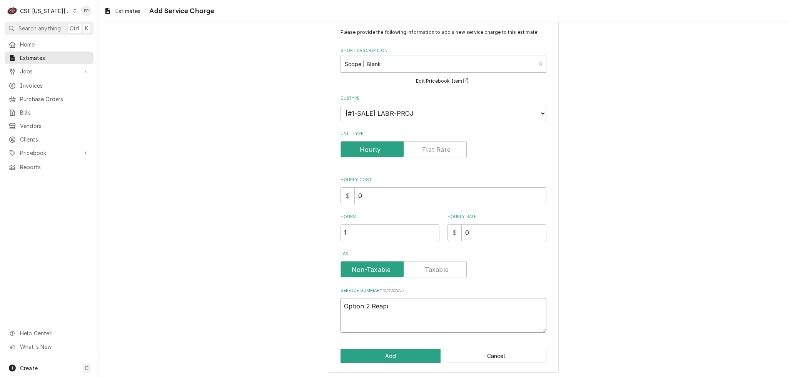
type textarea "x"
type textarea "Option 2 Reap"
type textarea "x"
type textarea "Option 2 Rea"
type textarea "x"
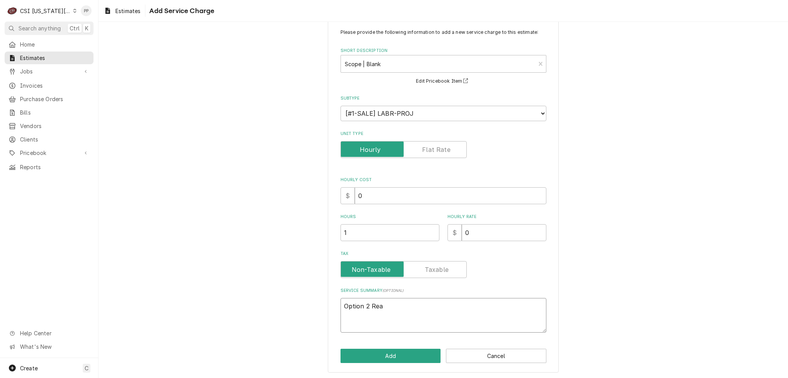
type textarea "Option 2 Re"
type textarea "x"
type textarea "Option 2 Rea"
type textarea "x"
type textarea "Option 2 Re"
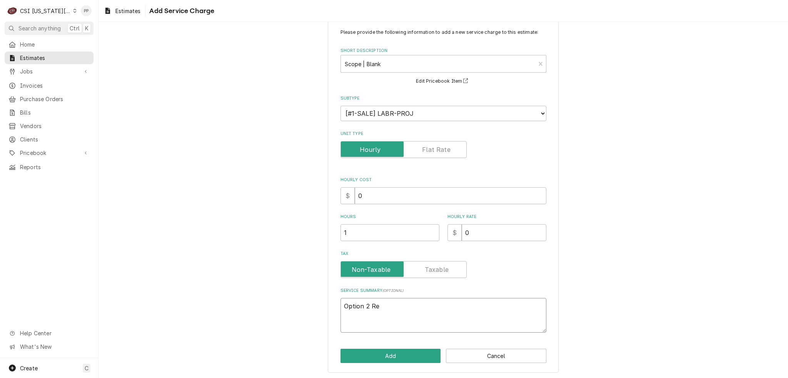
type textarea "x"
type textarea "Option 2 Re["
type textarea "x"
type textarea "Option 2 Re[a"
type textarea "x"
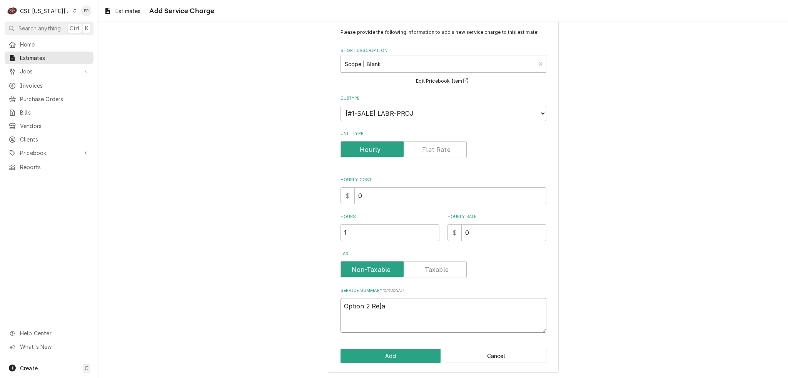
type textarea "Option 2 Re[ai"
type textarea "x"
type textarea "Option 2 Re[air"
type textarea "x"
type textarea "Option 2 Re[air"
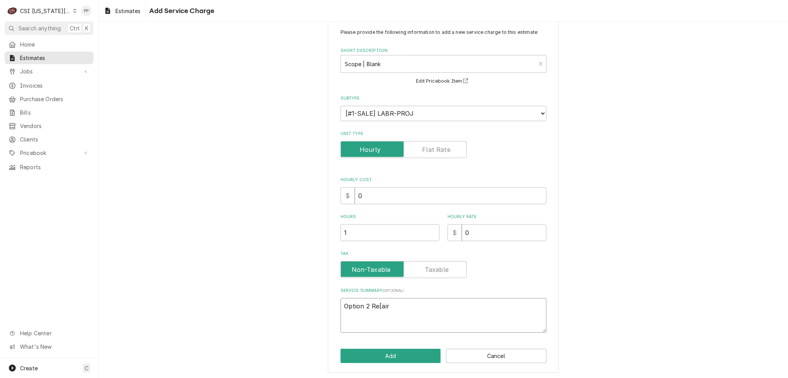
click at [435, 299] on textarea "Option 2 Re[air" at bounding box center [443, 315] width 206 height 35
type textarea "x"
type textarea "Option 2 Re[air"
type textarea "x"
type textarea "Option 2 Re[ai"
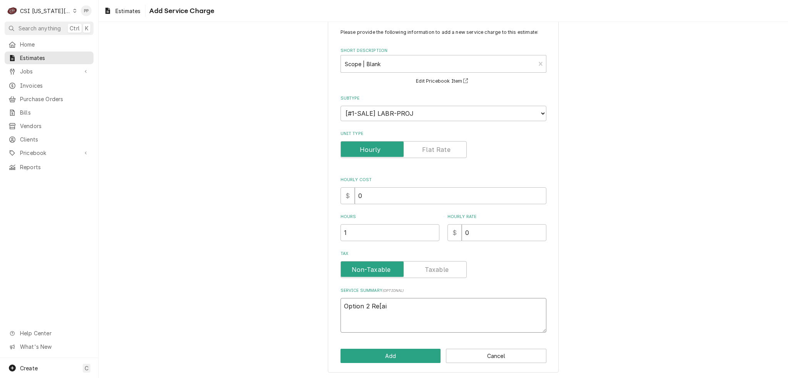
type textarea "x"
type textarea "Option 2 Re[a"
type textarea "x"
type textarea "Option 2 Re["
type textarea "x"
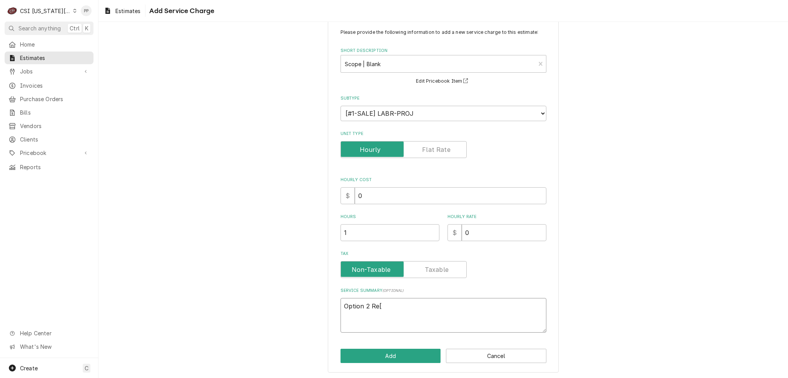
type textarea "Option 2 Re"
type textarea "x"
type textarea "Option 2 Rep"
type textarea "x"
type textarea "Option 2 Repa"
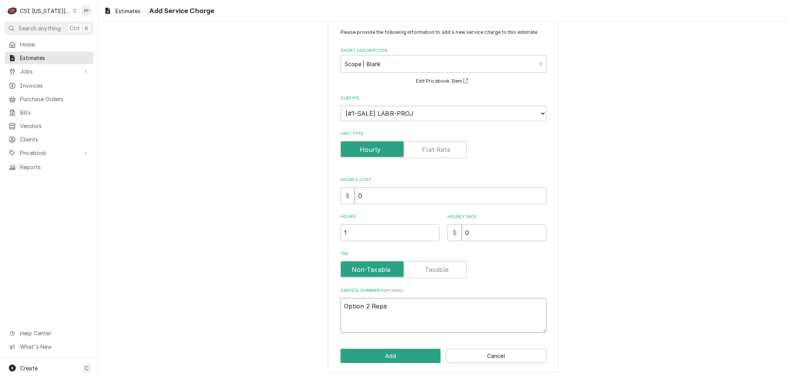
type textarea "x"
type textarea "Option 2 Repai"
type textarea "x"
type textarea "Option 2 Repair"
type textarea "x"
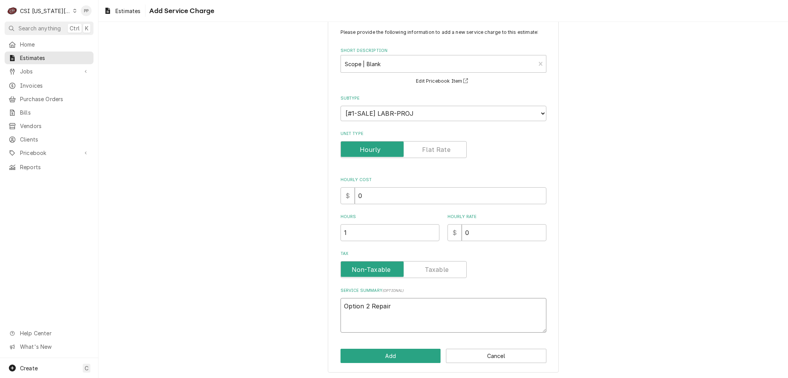
type textarea "Option 2 Repair"
click at [391, 320] on textarea "Option 2 Repair" at bounding box center [443, 315] width 206 height 35
click at [391, 322] on textarea "Option 2 Repair" at bounding box center [443, 315] width 206 height 35
click at [391, 325] on textarea "Option 2 Repair" at bounding box center [443, 315] width 206 height 35
click at [360, 324] on textarea "Option 2 Repair" at bounding box center [443, 315] width 206 height 35
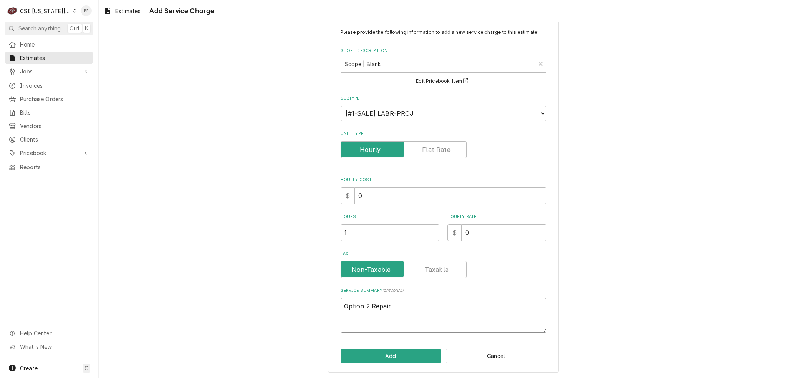
click at [349, 326] on textarea "Option 2 Repair" at bounding box center [443, 315] width 206 height 35
click at [394, 308] on textarea "Option 2 Repair" at bounding box center [443, 315] width 206 height 35
type textarea "x"
type textarea "Option 2 Repair"
type textarea "x"
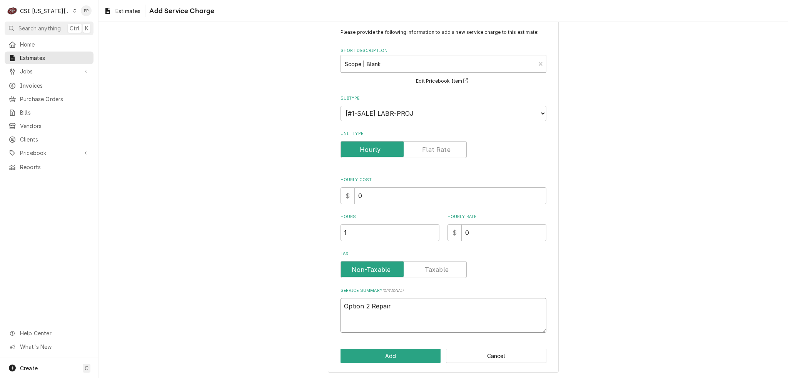
type textarea "Option 2 Repair"
type textarea "x"
type textarea "Option 2 Repair Q"
type textarea "x"
type textarea "Option 2 Repair Qu"
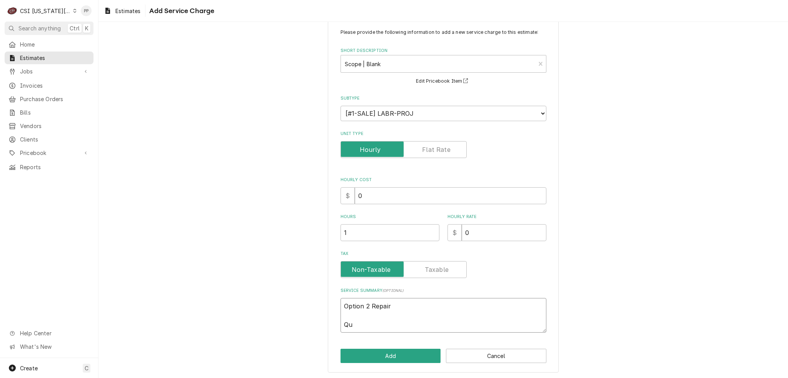
type textarea "x"
type textarea "Option 2 Repair Quo"
type textarea "x"
type textarea "Option 2 Repair Quot"
type textarea "x"
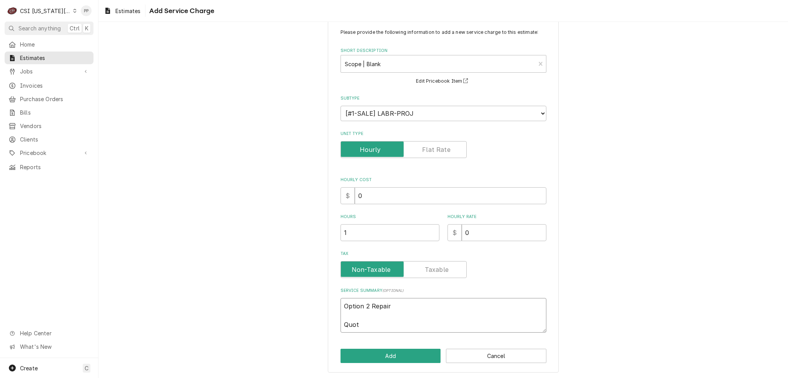
type textarea "Option 2 Repair Quote"
type textarea "x"
type textarea "Option 2 Repair Quote"
type textarea "x"
type textarea "Option 2 Repair Quote t"
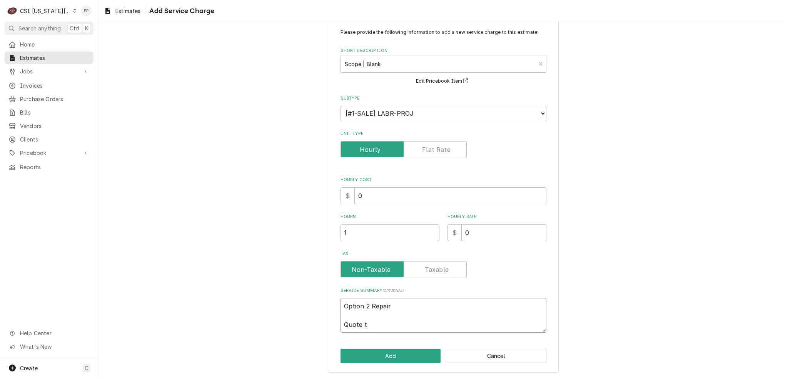
type textarea "x"
type textarea "Option 2 Repair Quote to"
type textarea "x"
type textarea "Option 2 Repair Quote to"
type textarea "x"
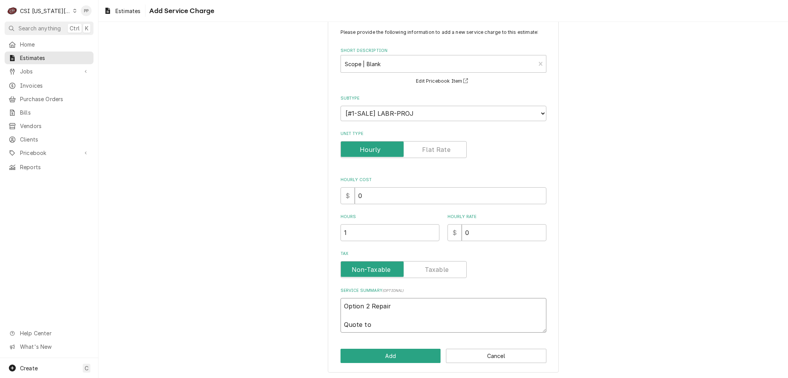
type textarea "Option 2 Repair Quote to r"
type textarea "x"
type textarea "Option 2 Repair Quote to re"
type textarea "x"
type textarea "Option 2 Repair Quote to rep"
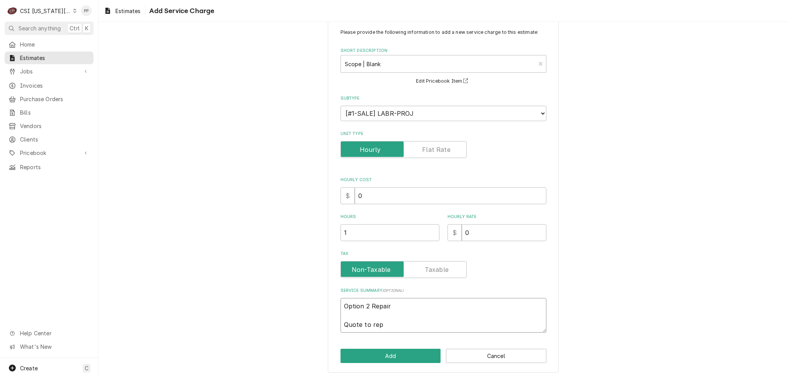
type textarea "x"
type textarea "Option 2 Repair Quote to repa"
type textarea "x"
type textarea "Option 2 Repair Quote to repai"
type textarea "x"
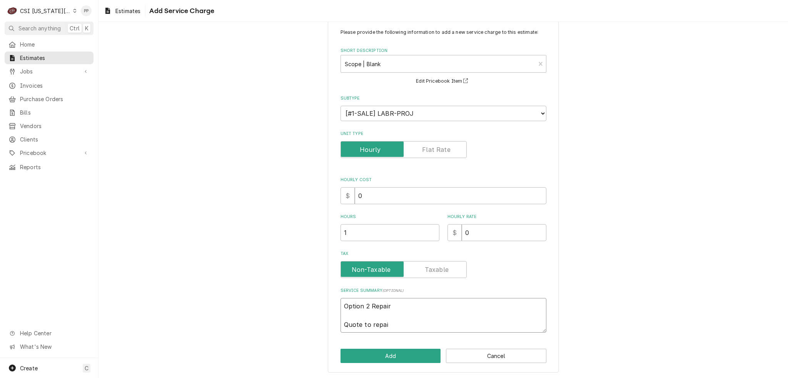
type textarea "Option 2 Repair Quote to repair"
type textarea "x"
type textarea "Option 2 Repair Quote to repair"
type textarea "x"
type textarea "Option 2 Repair Quote to repair G"
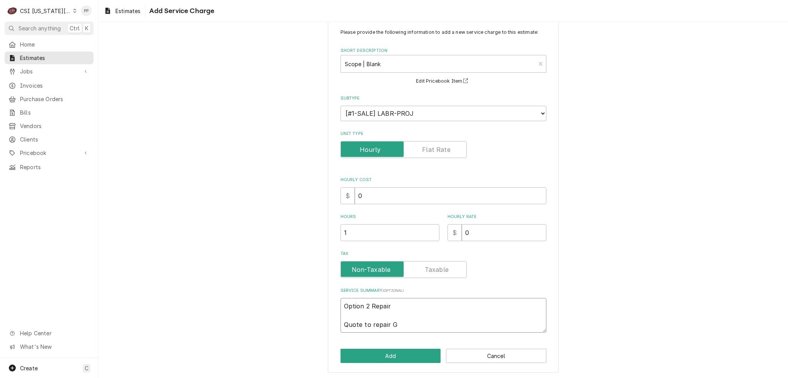
type textarea "x"
type textarea "Option 2 Repair Quote to repair Ga"
type textarea "x"
type textarea "Option 2 Repair Quote to repair Gar"
type textarea "x"
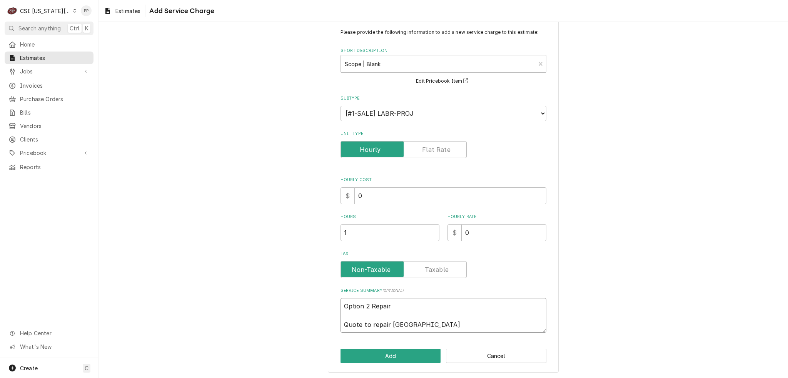
type textarea "Option 2 Repair Quote to repair Garl"
type textarea "x"
type textarea "Option 2 Repair Quote to repair Garln"
type textarea "x"
type textarea "Option 2 Repair Quote to repair Garlnd"
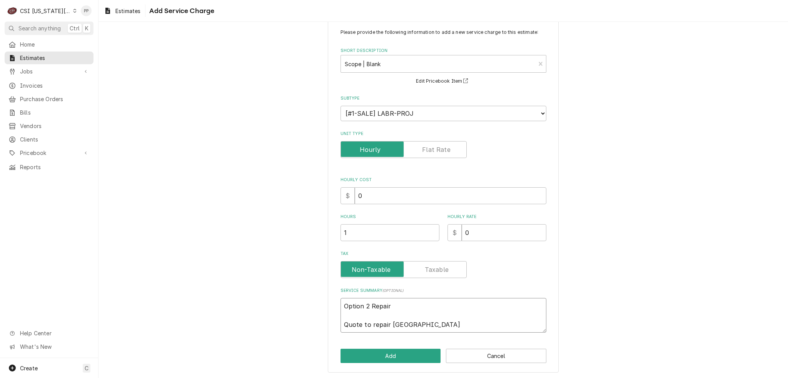
type textarea "x"
type textarea "Option 2 Repair Quote to repair Garln"
type textarea "x"
type textarea "Option 2 Repair Quote to repair Garl"
paste textarea "CG-48F"
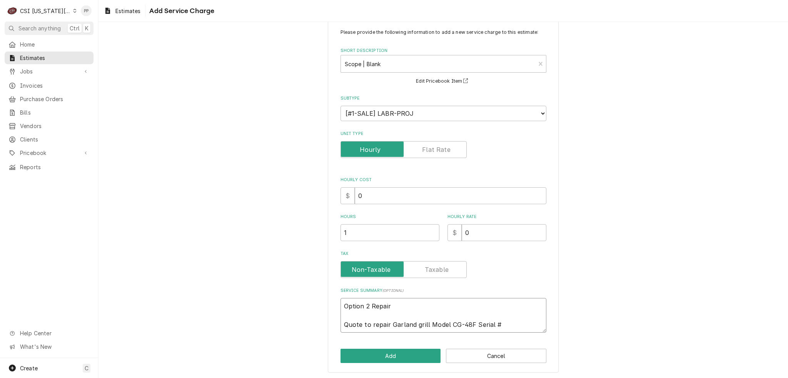
paste textarea "1011100101029"
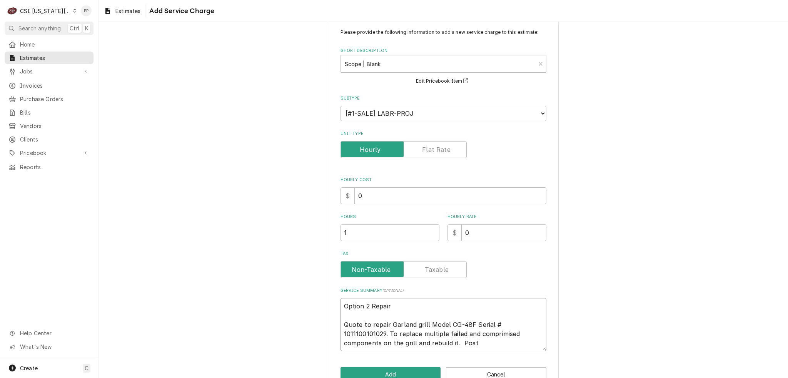
click at [452, 330] on textarea "Option 2 Repair Quote to repair Garland grill Model CG-48F Serial # 10111001010…" at bounding box center [443, 324] width 206 height 53
click at [420, 344] on textarea "Option 2 Repair Quote to repair Garland grill Model CG-48F Serial # 10111001010…" at bounding box center [443, 324] width 206 height 53
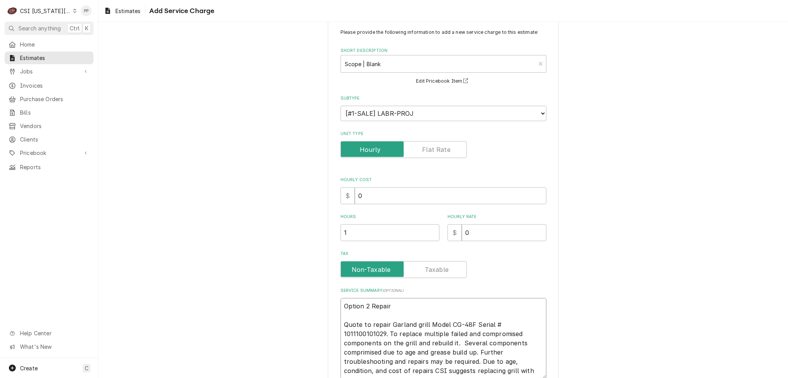
click at [494, 341] on textarea "Option 2 Repair Quote to repair Garland grill Model CG-48F Serial # 10111001010…" at bounding box center [443, 338] width 206 height 81
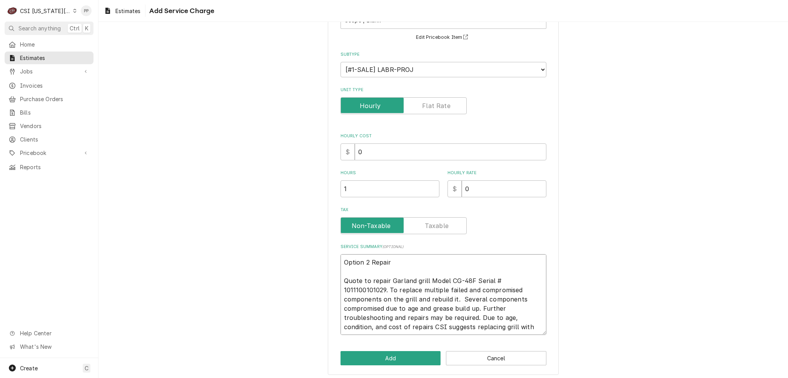
scroll to position [64, 0]
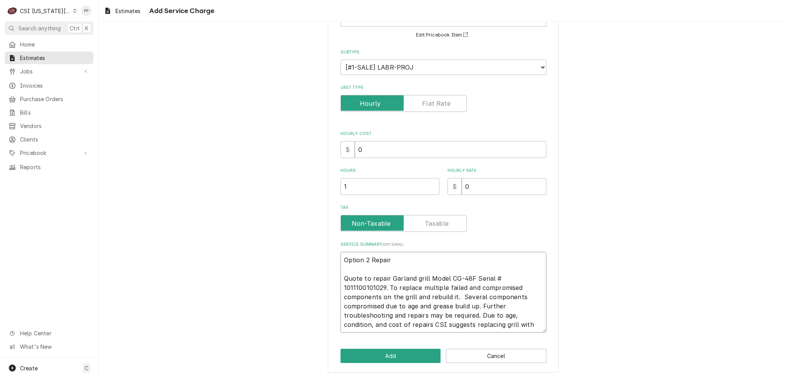
click at [432, 328] on textarea "Option 2 Repair Quote to repair Garland grill Model CG-48F Serial # 10111001010…" at bounding box center [443, 292] width 206 height 81
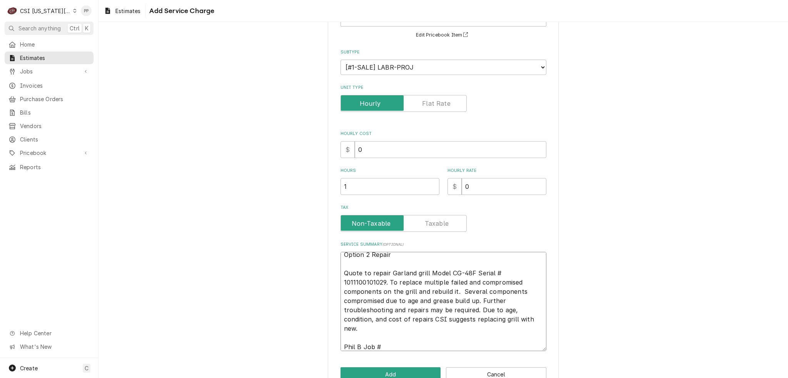
click at [382, 346] on textarea "Option 2 Repair Quote to repair Garland grill Model CG-48F Serial # 10111001010…" at bounding box center [443, 301] width 206 height 99
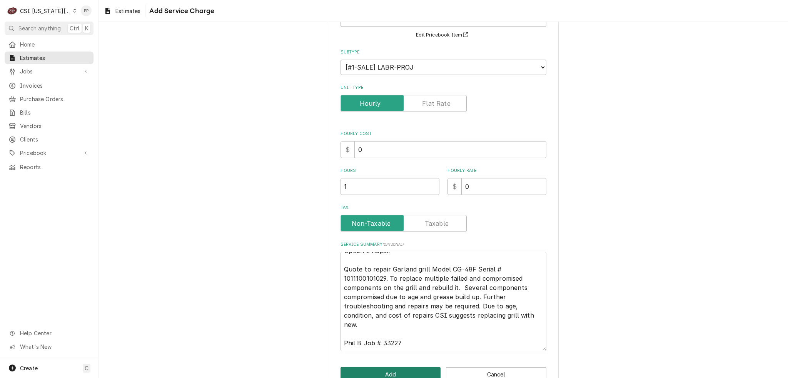
click at [395, 376] on button "Add" at bounding box center [390, 374] width 100 height 14
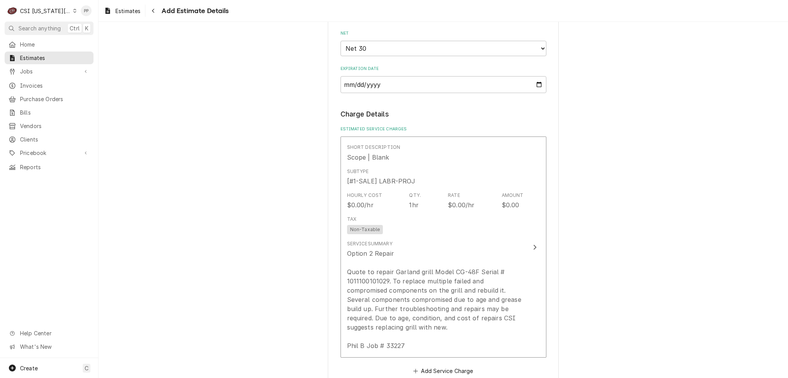
scroll to position [760, 0]
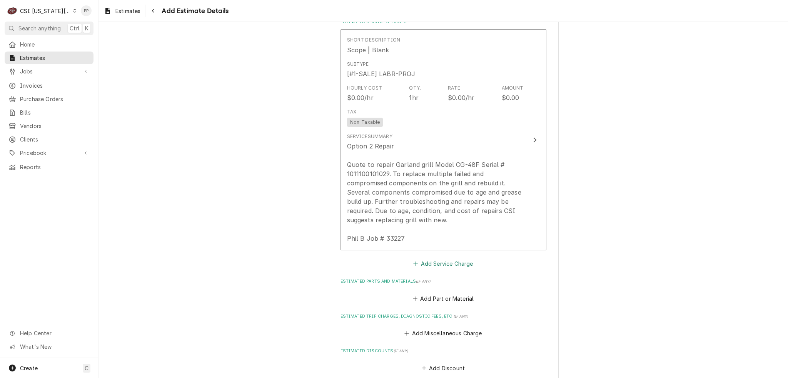
click at [460, 261] on button "Add Service Charge" at bounding box center [443, 263] width 62 height 11
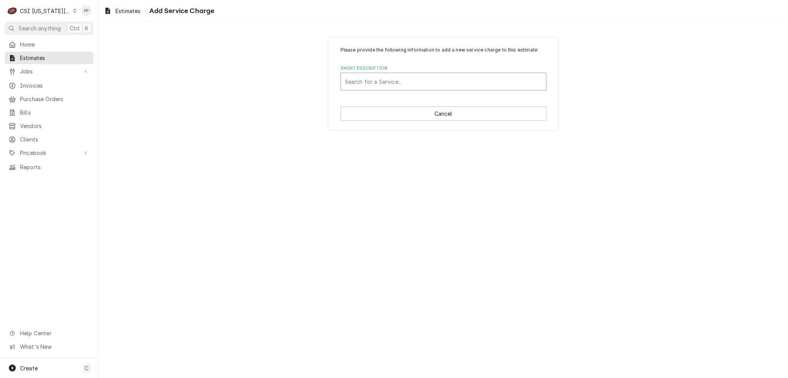
click at [423, 86] on div "Short Description" at bounding box center [443, 82] width 197 height 14
click at [404, 82] on div "Short Description" at bounding box center [443, 82] width 197 height 14
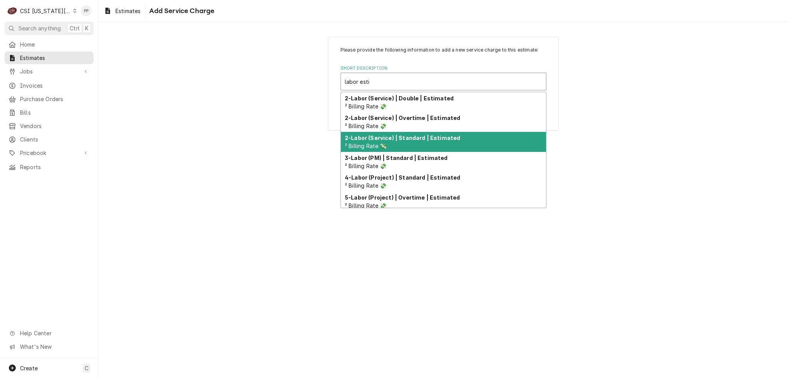
click at [427, 136] on strong "2-Labor (Service) | Standard | Estimated" at bounding box center [402, 138] width 115 height 7
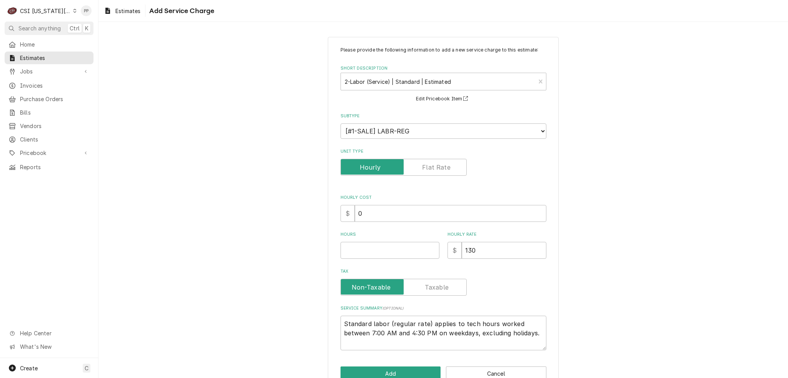
click at [426, 167] on label "Unit Type" at bounding box center [403, 167] width 126 height 17
click at [426, 167] on input "Unit Type" at bounding box center [403, 167] width 119 height 17
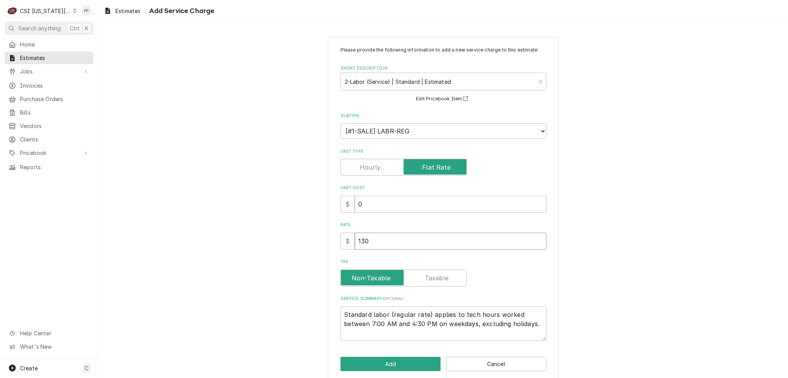
drag, startPoint x: 349, startPoint y: 237, endPoint x: 337, endPoint y: 240, distance: 12.6
click at [330, 236] on div "Please provide the following information to add a new service charge to this es…" at bounding box center [443, 209] width 231 height 344
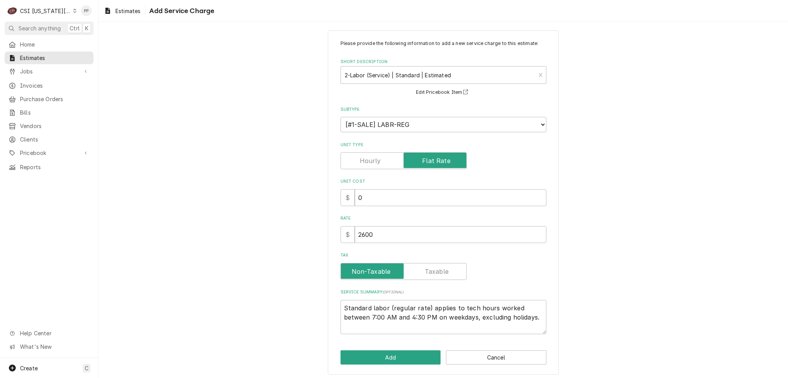
scroll to position [8, 0]
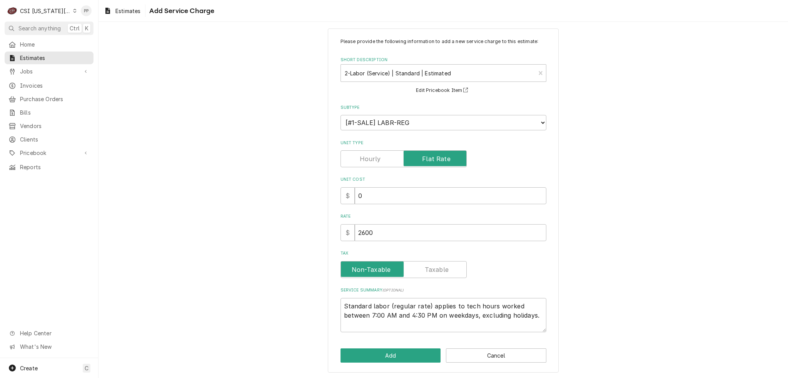
click at [387, 347] on div "Please provide the following information to add a new service charge to this es…" at bounding box center [443, 200] width 231 height 344
drag, startPoint x: 389, startPoint y: 347, endPoint x: 389, endPoint y: 353, distance: 6.2
click at [389, 350] on div "Please provide the following information to add a new service charge to this es…" at bounding box center [443, 200] width 231 height 344
click at [389, 353] on button "Add" at bounding box center [390, 356] width 100 height 14
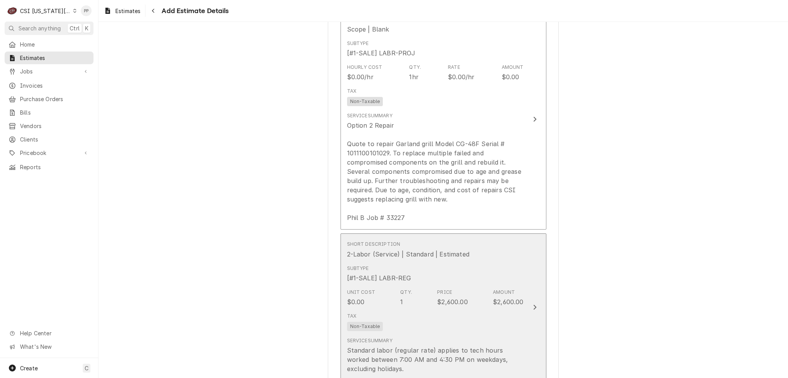
scroll to position [942, 0]
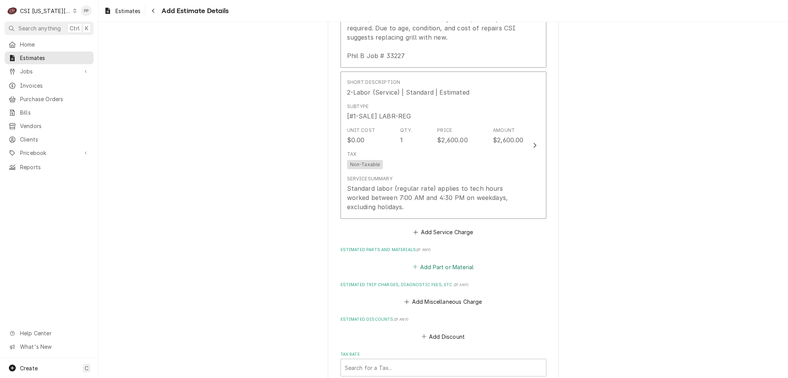
click at [440, 264] on button "Add Part or Material" at bounding box center [442, 267] width 63 height 11
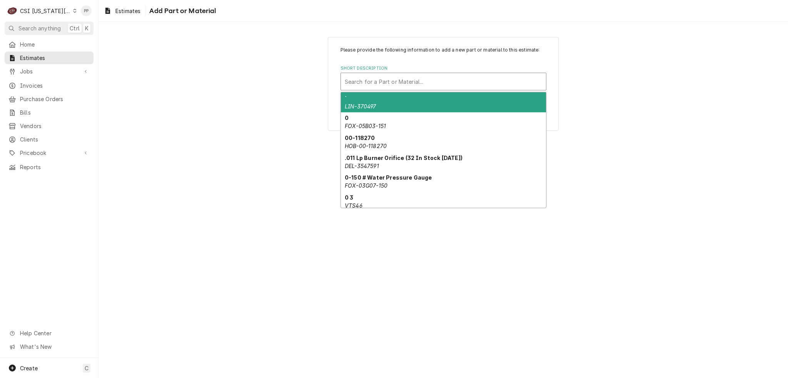
click at [404, 80] on div "Short Description" at bounding box center [443, 82] width 197 height 14
paste input "1466100"
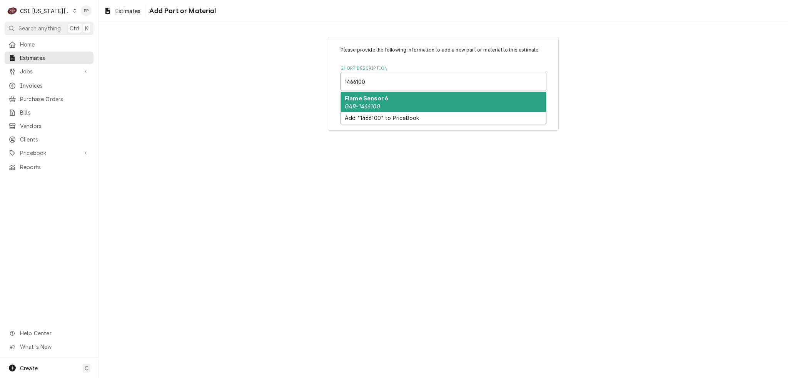
click at [399, 101] on div "Flame Sensor 6 GAR-1466100" at bounding box center [443, 102] width 205 height 20
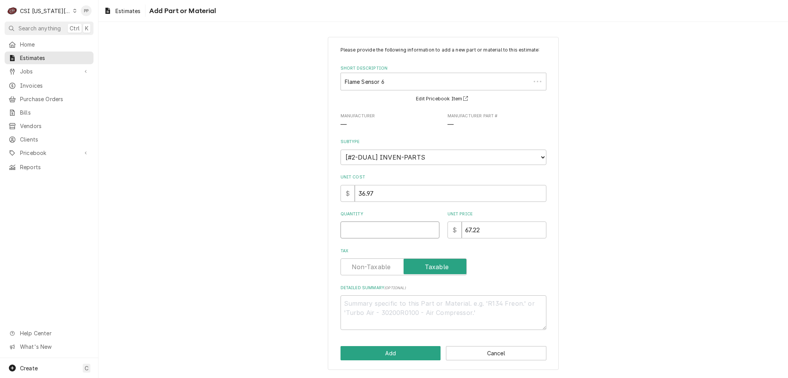
click at [404, 223] on input "Quantity" at bounding box center [389, 230] width 99 height 17
click at [393, 349] on button "Add" at bounding box center [390, 353] width 100 height 14
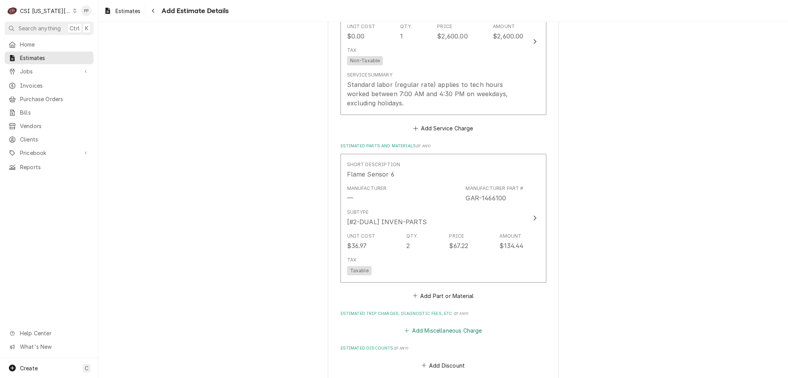
scroll to position [1111, 0]
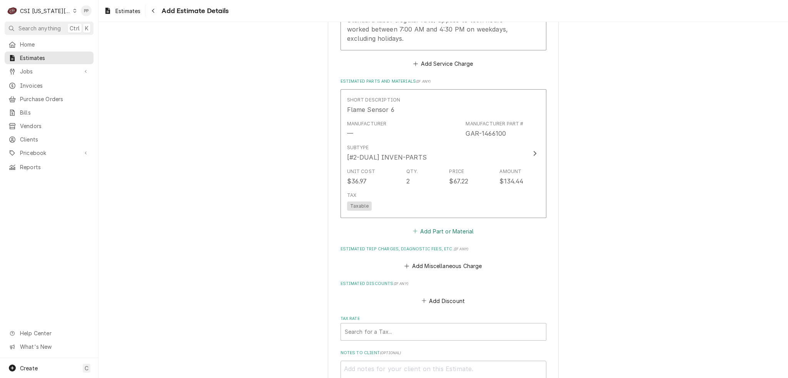
click at [433, 226] on button "Add Part or Material" at bounding box center [442, 231] width 63 height 11
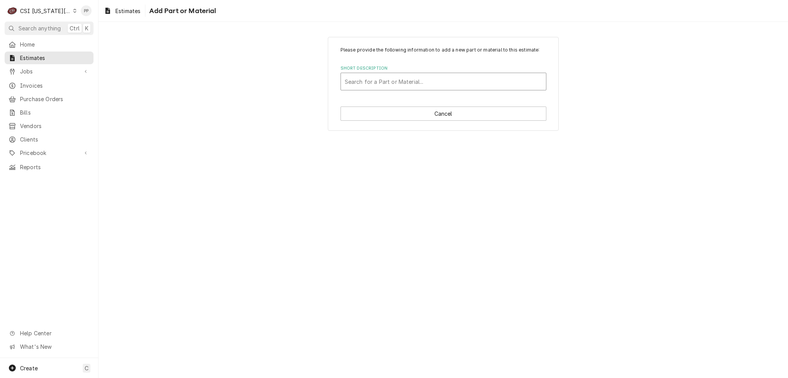
click at [410, 84] on div "Short Description" at bounding box center [443, 82] width 197 height 14
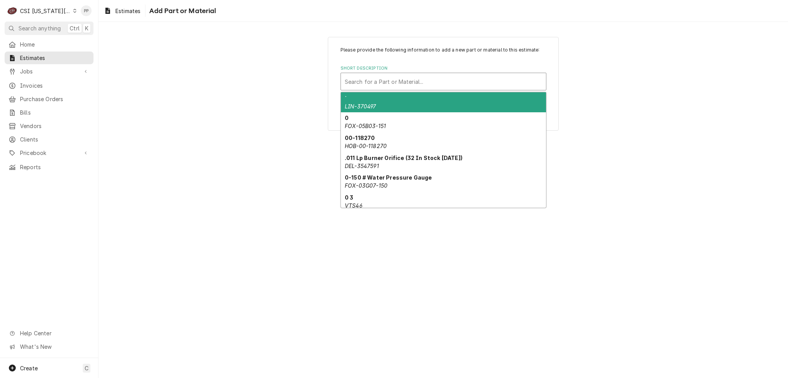
paste input "2290404"
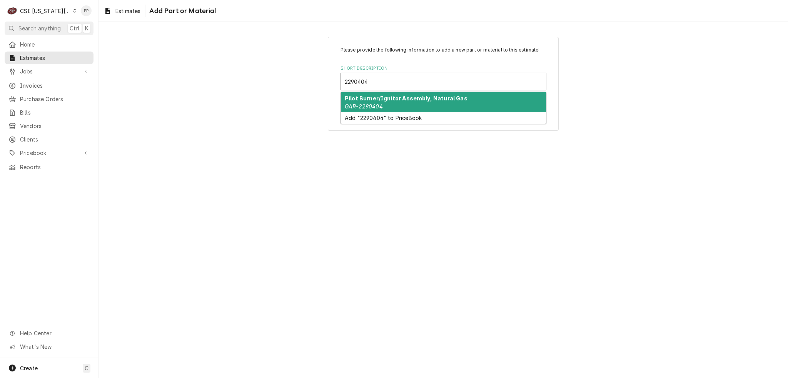
click at [410, 98] on strong "Pilot Burner/Ignitor Assembly, Natural Gas" at bounding box center [406, 98] width 123 height 7
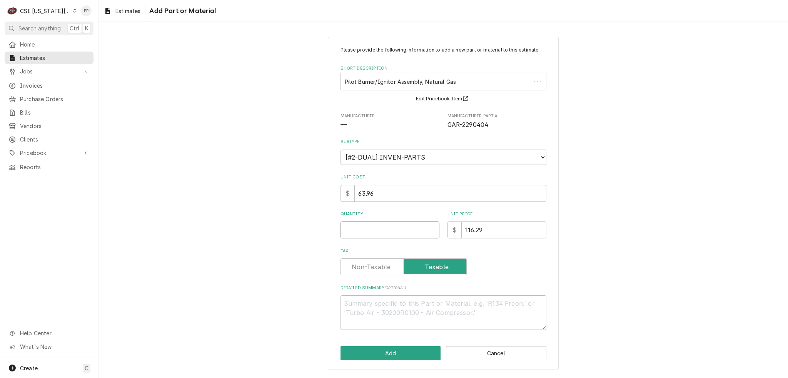
click at [399, 234] on input "Quantity" at bounding box center [389, 230] width 99 height 17
click at [388, 354] on button "Add" at bounding box center [390, 353] width 100 height 14
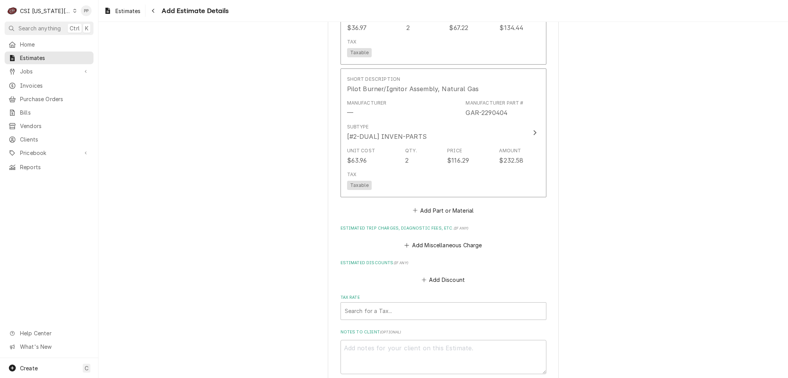
scroll to position [1265, 0]
click at [446, 211] on button "Add Part or Material" at bounding box center [442, 210] width 63 height 11
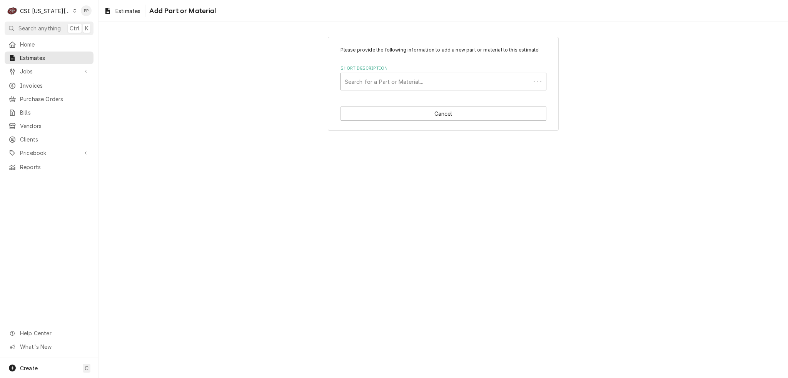
click at [424, 81] on div "Short Description" at bounding box center [436, 82] width 182 height 14
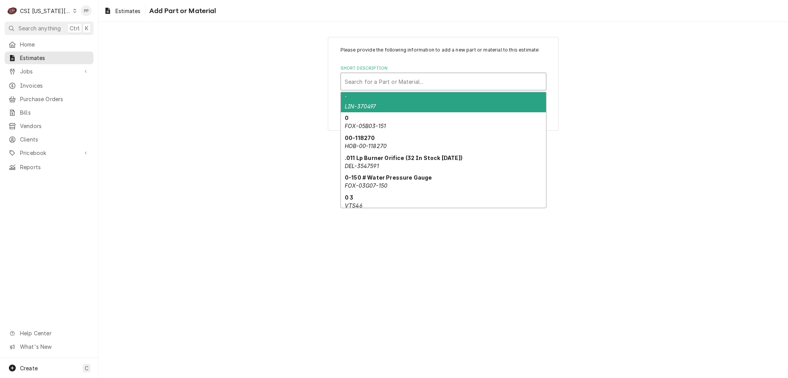
paste input "4517368"
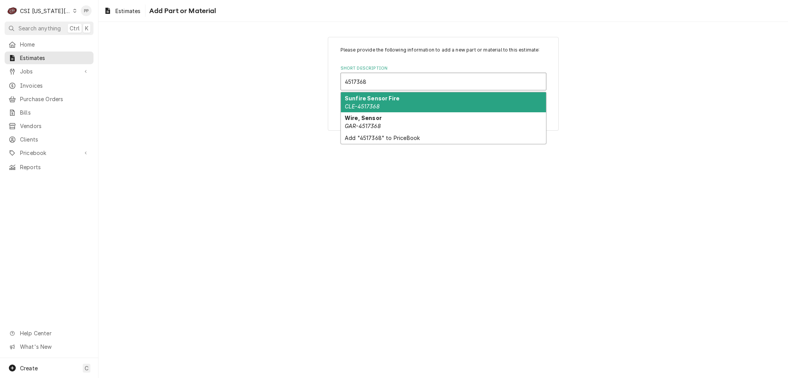
click at [412, 101] on div "Sunfire Sensor Fire CLE-4517368" at bounding box center [443, 102] width 205 height 20
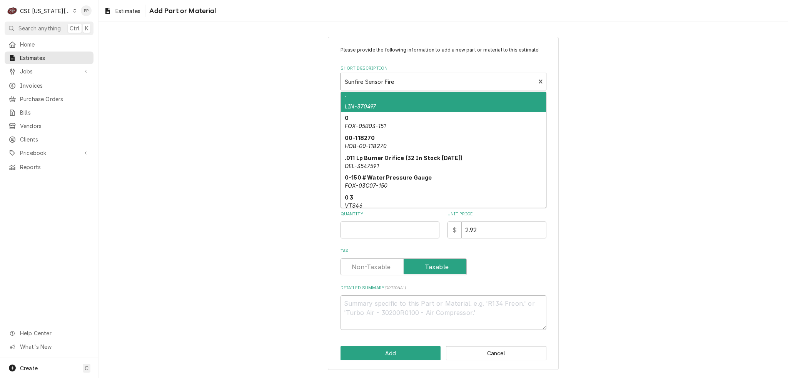
click at [411, 85] on div "Short Description" at bounding box center [438, 82] width 187 height 14
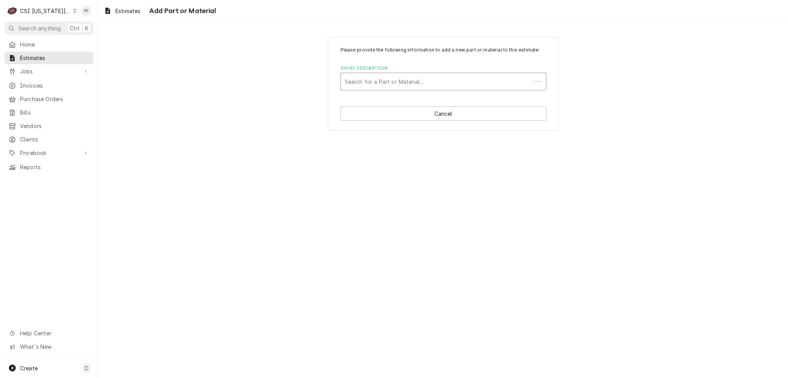
click at [508, 81] on div "Short Description" at bounding box center [436, 82] width 182 height 14
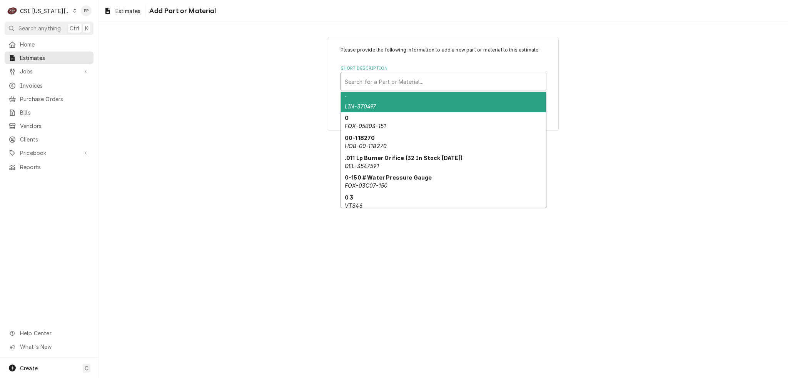
paste input "4517368"
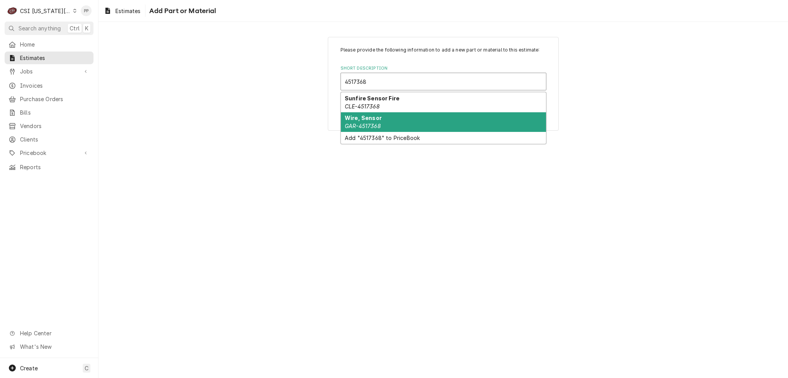
click at [438, 120] on div "Wire, Sensor GAR-4517368" at bounding box center [443, 122] width 205 height 20
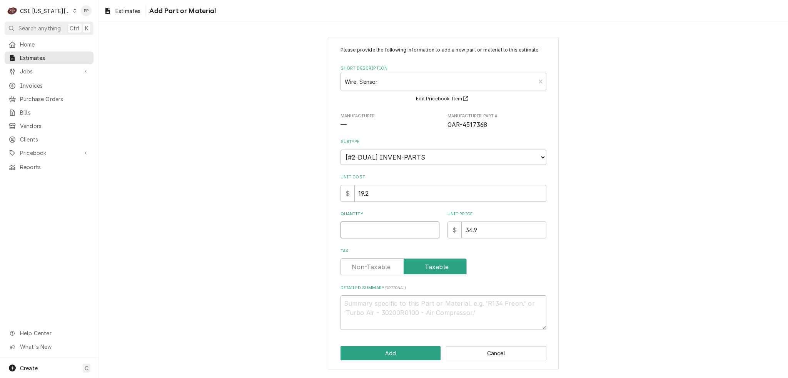
click at [399, 237] on input "Quantity" at bounding box center [389, 230] width 99 height 17
click at [383, 346] on button "Add" at bounding box center [390, 353] width 100 height 14
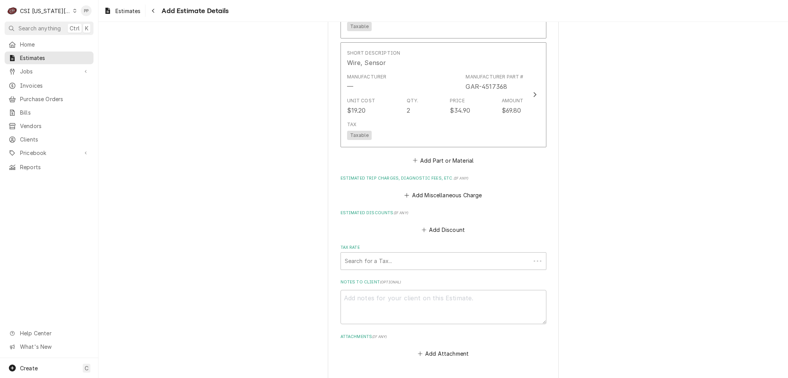
scroll to position [1327, 0]
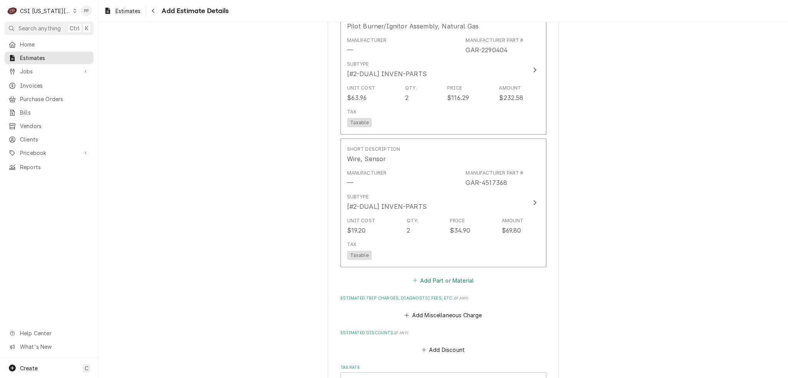
click at [444, 282] on button "Add Part or Material" at bounding box center [442, 280] width 63 height 11
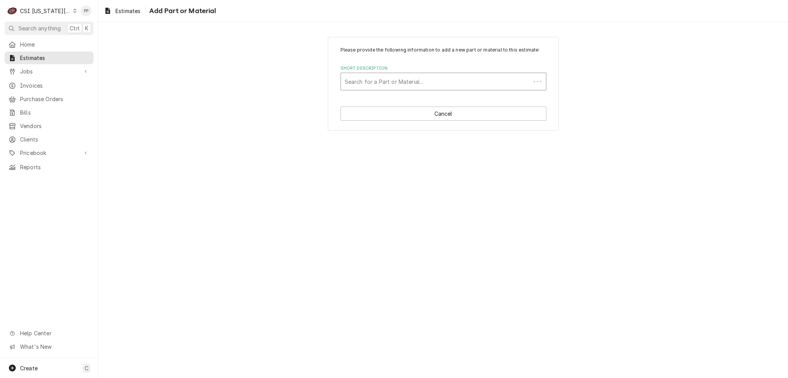
click at [405, 80] on div "Short Description" at bounding box center [436, 82] width 182 height 14
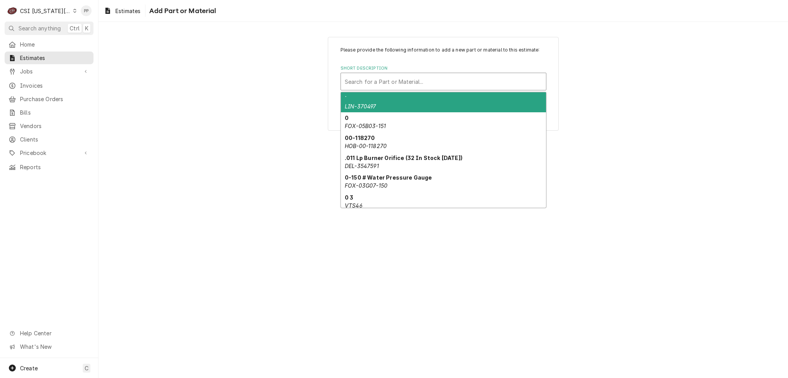
paste input "2432000"
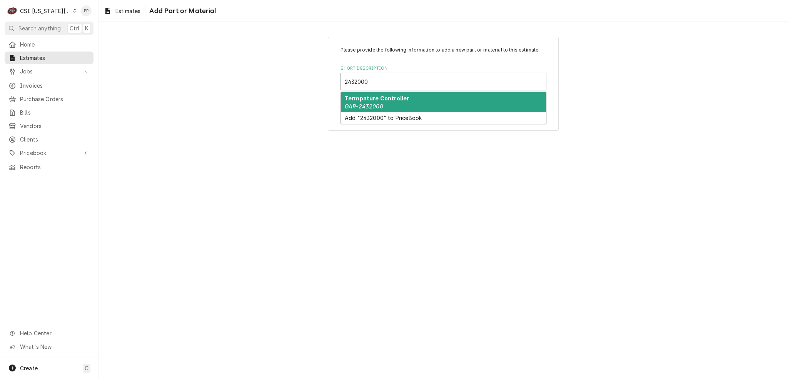
click at [410, 99] on div "Termpature Controller GAR-2432000" at bounding box center [443, 102] width 205 height 20
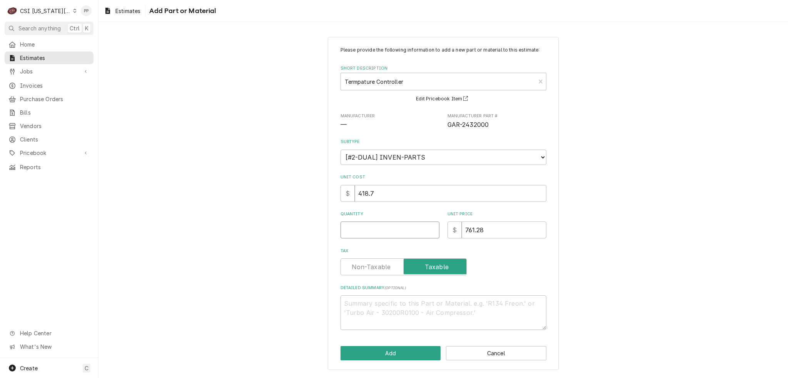
click at [391, 224] on input "Quantity" at bounding box center [389, 230] width 99 height 17
click at [411, 355] on button "Add" at bounding box center [390, 353] width 100 height 14
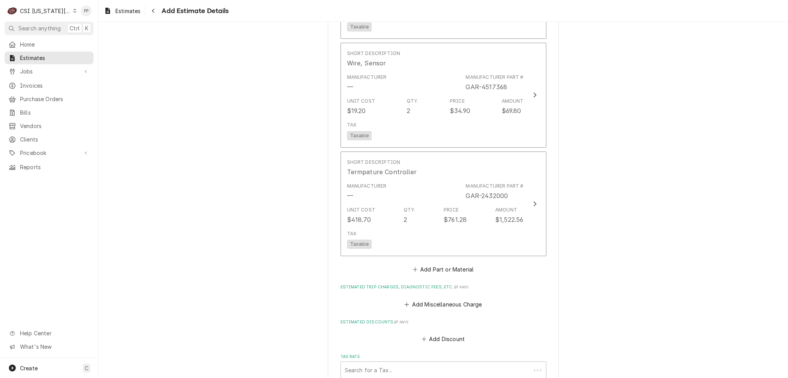
scroll to position [1413, 0]
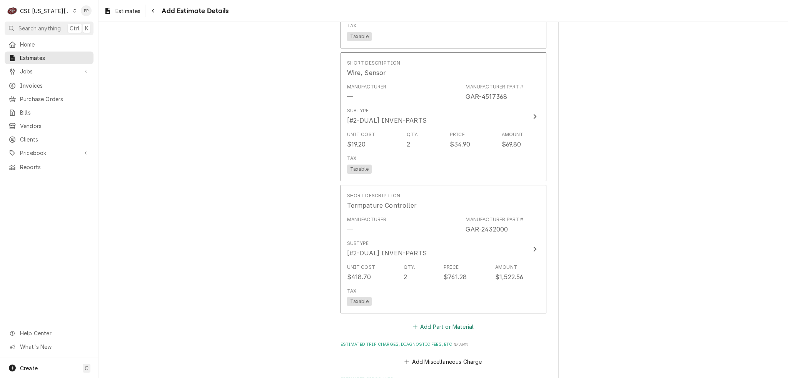
drag, startPoint x: 446, startPoint y: 324, endPoint x: 443, endPoint y: 313, distance: 11.5
click at [446, 324] on button "Add Part or Material" at bounding box center [442, 327] width 63 height 11
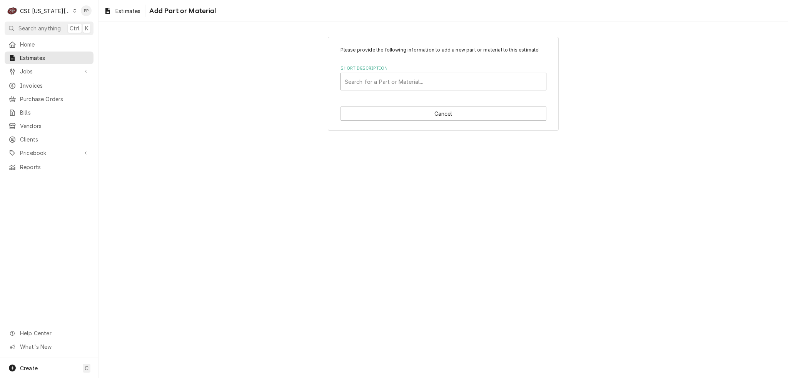
click at [411, 81] on div "Short Description" at bounding box center [443, 82] width 197 height 14
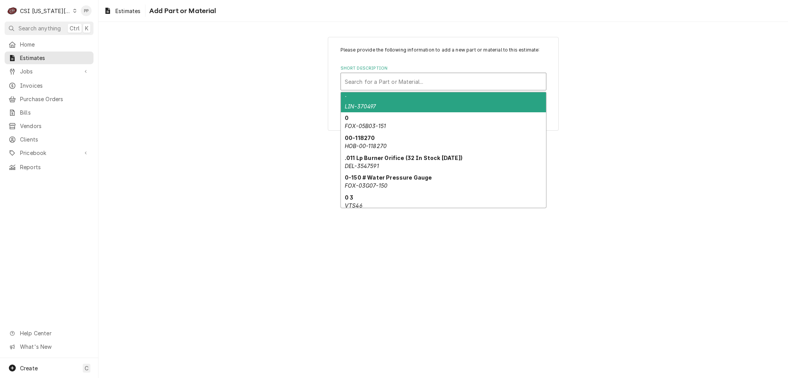
paste input "4516733"
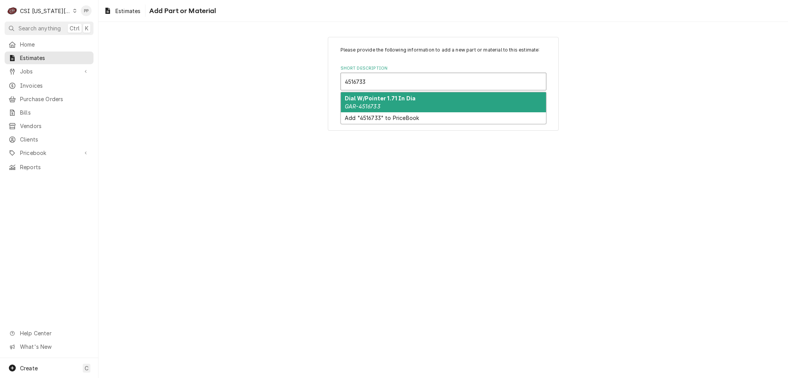
click at [400, 101] on div "Dial W/Pointer 1.71 In Dia GAR-4516733" at bounding box center [443, 102] width 205 height 20
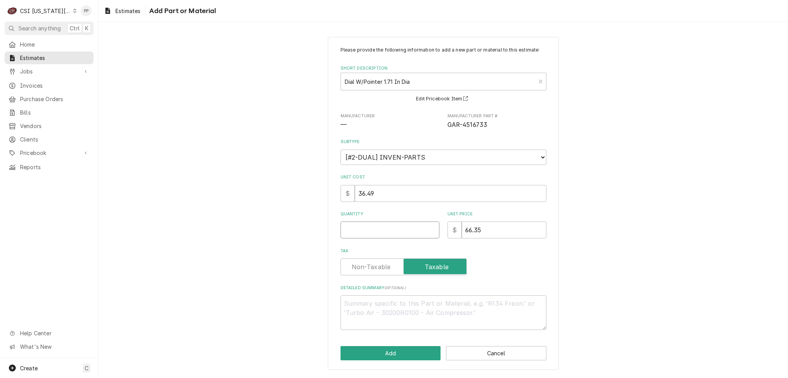
click at [379, 228] on input "Quantity" at bounding box center [389, 230] width 99 height 17
click at [391, 358] on button "Add" at bounding box center [390, 353] width 100 height 14
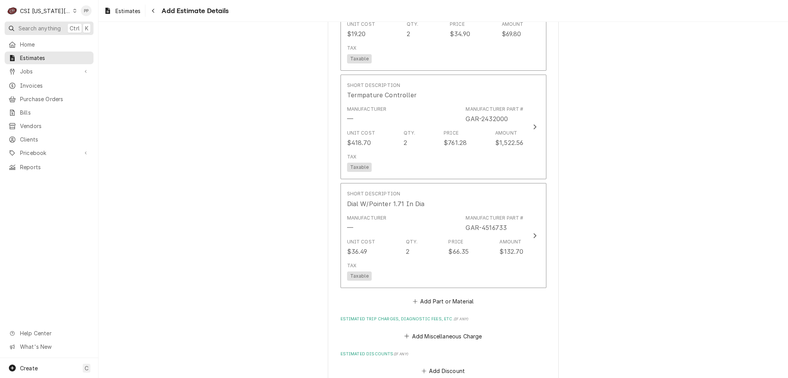
scroll to position [1523, 0]
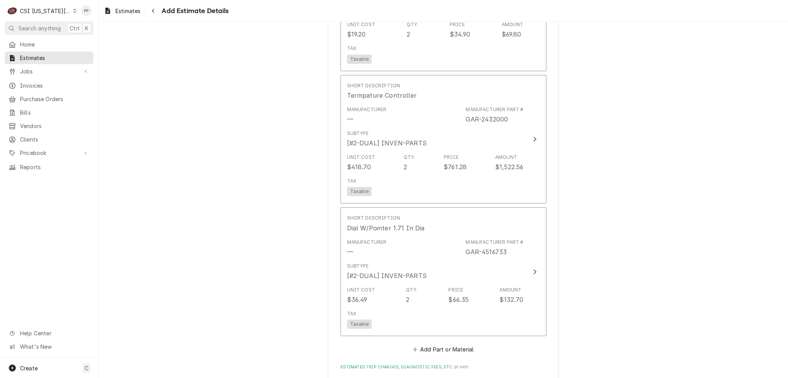
click at [451, 340] on div "Short Description Flame Sensor 6 Manufacturer — Manufacturer Part # GAR-1466100…" at bounding box center [443, 16] width 206 height 678
click at [452, 344] on button "Add Part or Material" at bounding box center [442, 349] width 63 height 11
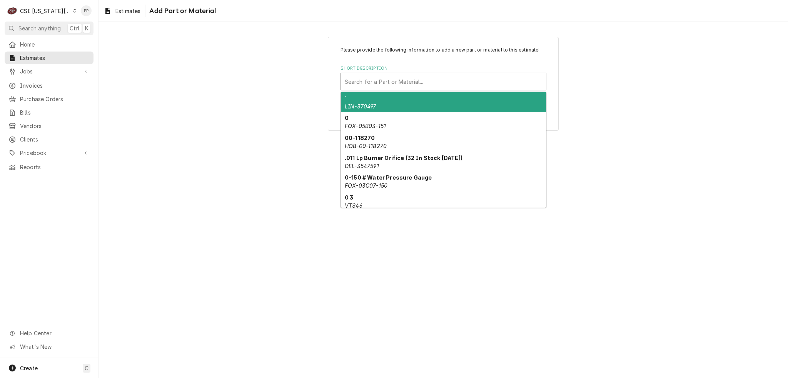
click at [458, 80] on div "Short Description" at bounding box center [443, 82] width 197 height 14
paste input "2423301"
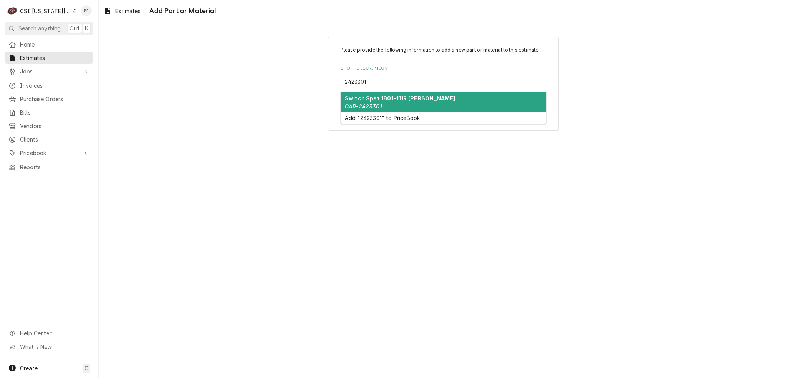
click at [442, 100] on div "Switch Spst 1801-1119 Marquard GAR-2423301" at bounding box center [443, 102] width 205 height 20
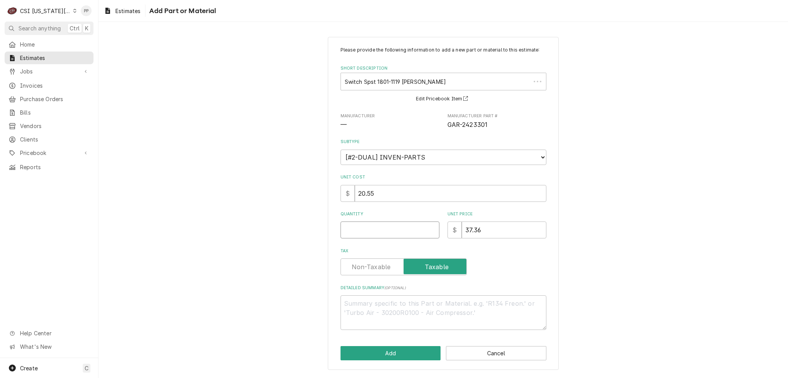
click at [411, 227] on input "Quantity" at bounding box center [389, 230] width 99 height 17
click at [389, 348] on button "Add" at bounding box center [390, 353] width 100 height 14
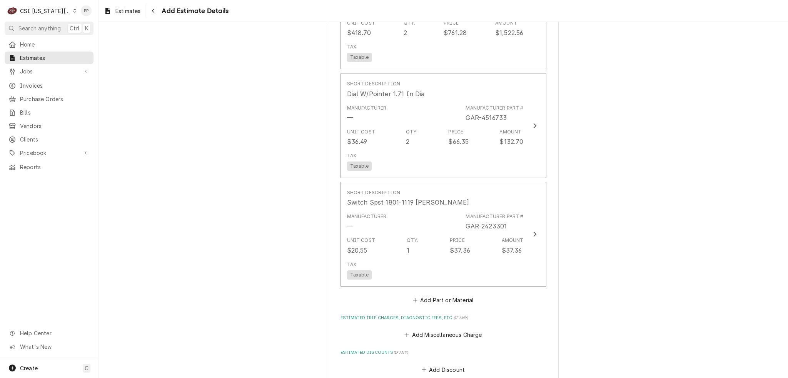
scroll to position [1658, 0]
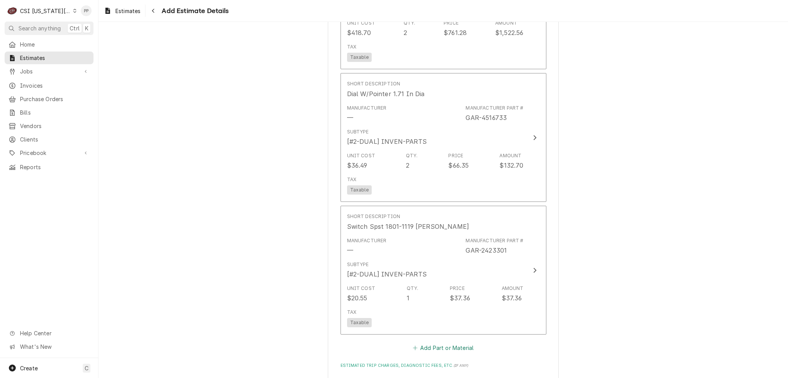
click at [440, 343] on button "Add Part or Material" at bounding box center [442, 348] width 63 height 11
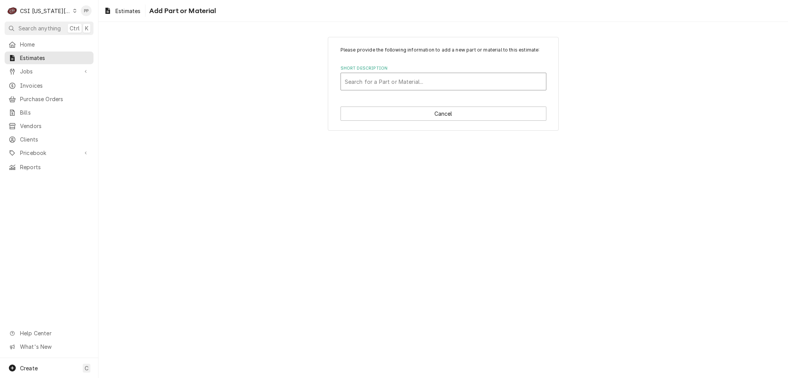
click at [402, 78] on div "Short Description" at bounding box center [443, 82] width 197 height 14
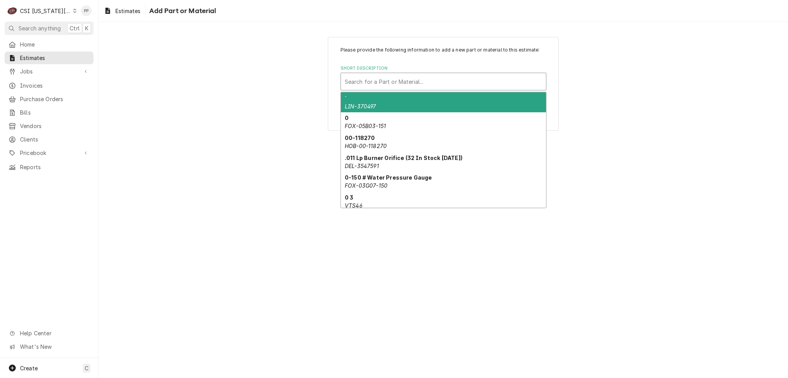
paste input "4531250"
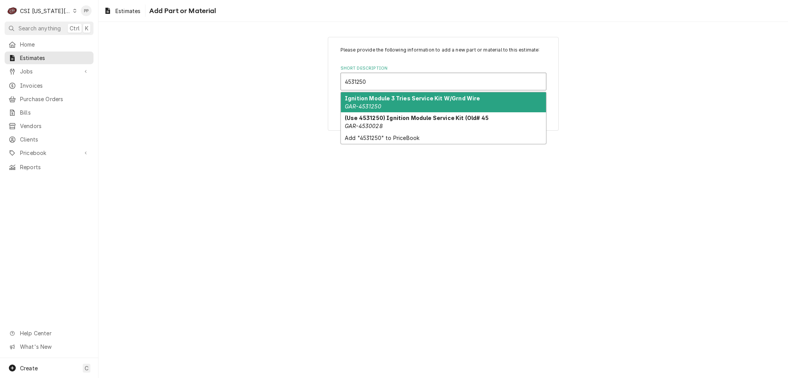
click at [385, 102] on div "Ignition Module 3 Tries Service Kit W/Grnd Wire GAR-4531250" at bounding box center [443, 102] width 205 height 20
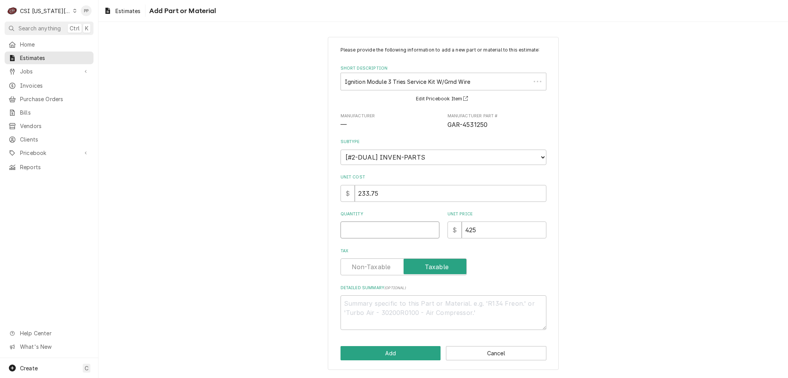
click at [400, 237] on input "Quantity" at bounding box center [389, 230] width 99 height 17
click at [393, 355] on button "Add" at bounding box center [390, 353] width 100 height 14
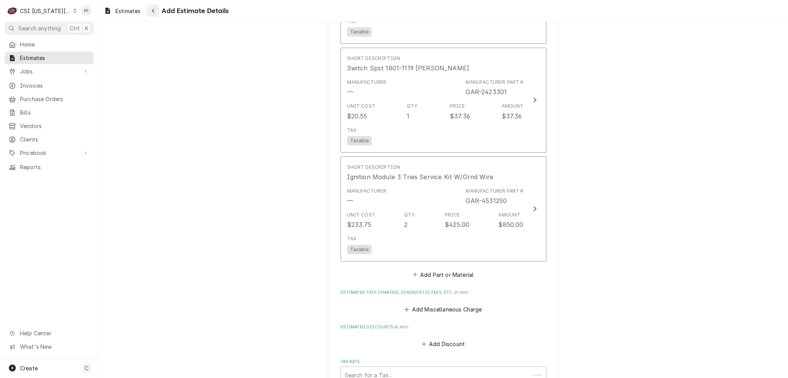
scroll to position [1816, 0]
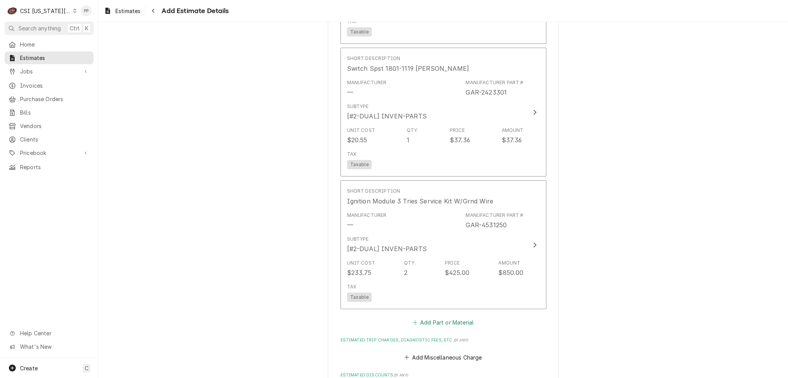
click at [424, 320] on button "Add Part or Material" at bounding box center [442, 322] width 63 height 11
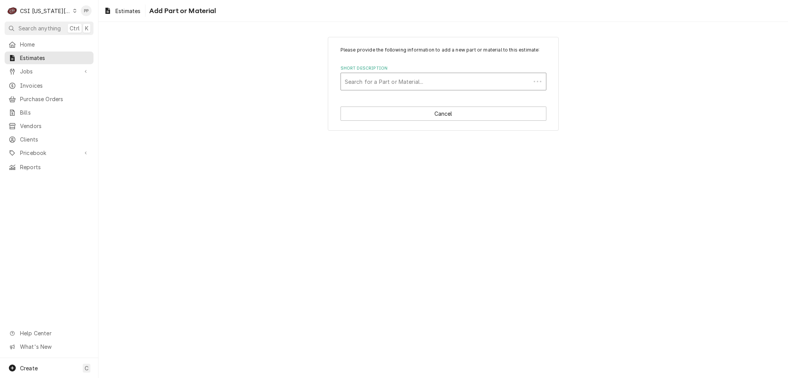
click at [417, 85] on div "Short Description" at bounding box center [436, 82] width 182 height 14
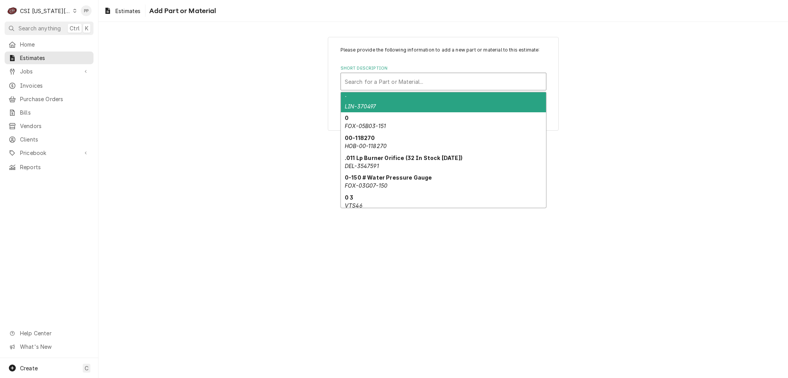
paste input "2405100"
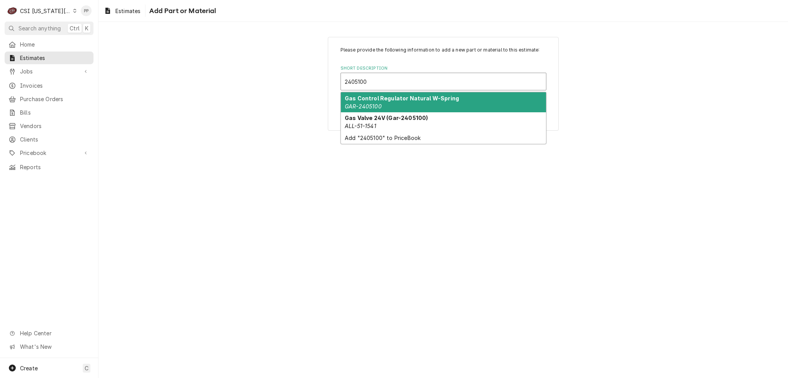
click at [401, 104] on div "Gas Control Regulator Natural W-Spring GAR-2405100" at bounding box center [443, 102] width 205 height 20
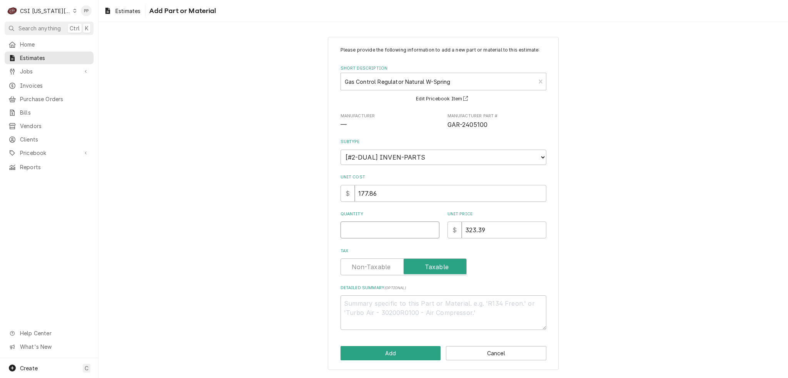
click at [377, 230] on input "Quantity" at bounding box center [389, 230] width 99 height 17
click at [421, 356] on button "Add" at bounding box center [390, 353] width 100 height 14
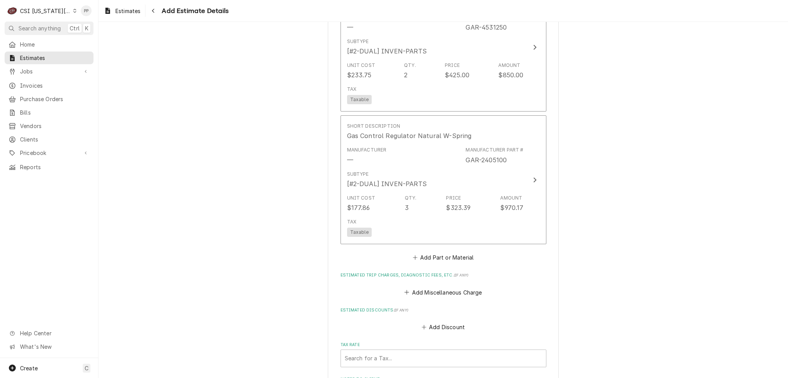
scroll to position [2036, 0]
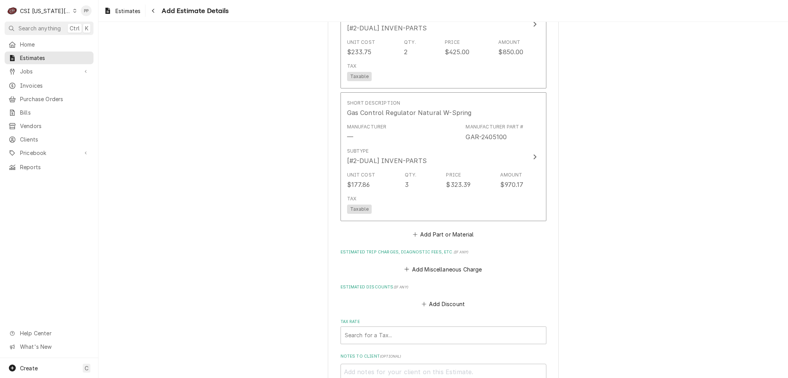
click at [452, 229] on button "Add Part or Material" at bounding box center [442, 234] width 63 height 11
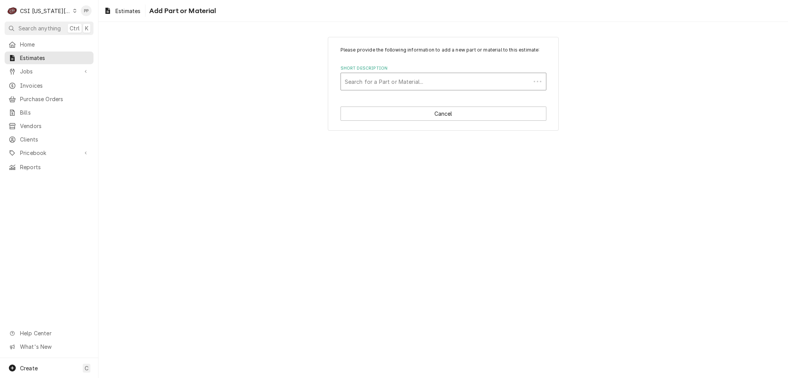
click at [446, 83] on div "Short Description" at bounding box center [436, 82] width 182 height 14
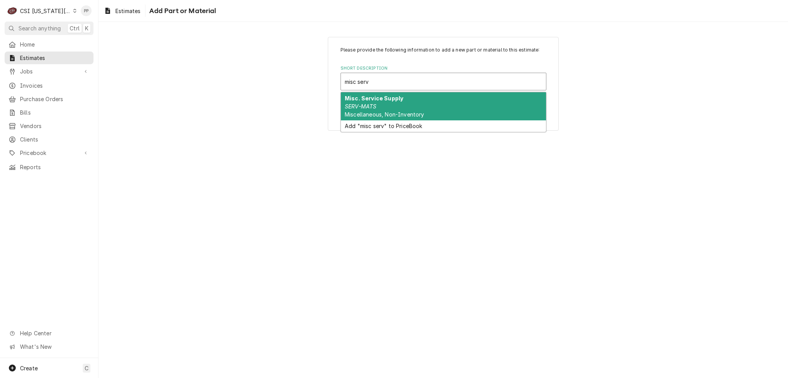
click at [417, 103] on div "Misc. Service Supply SERV-MATS Miscellaneous, Non-Inventory" at bounding box center [443, 106] width 205 height 28
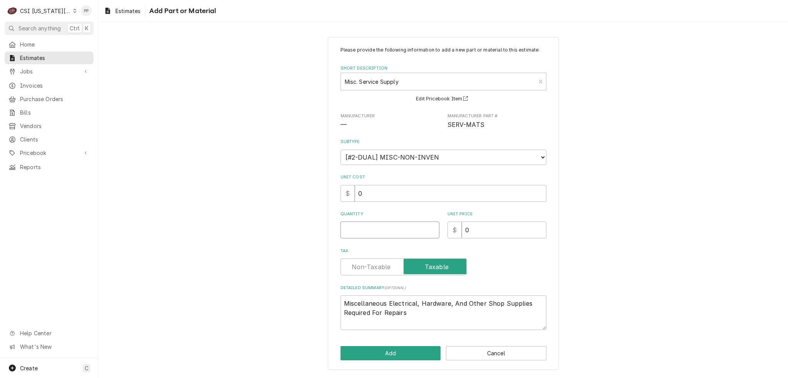
click at [400, 230] on input "Quantity" at bounding box center [389, 230] width 99 height 17
click at [376, 352] on button "Add" at bounding box center [390, 353] width 100 height 14
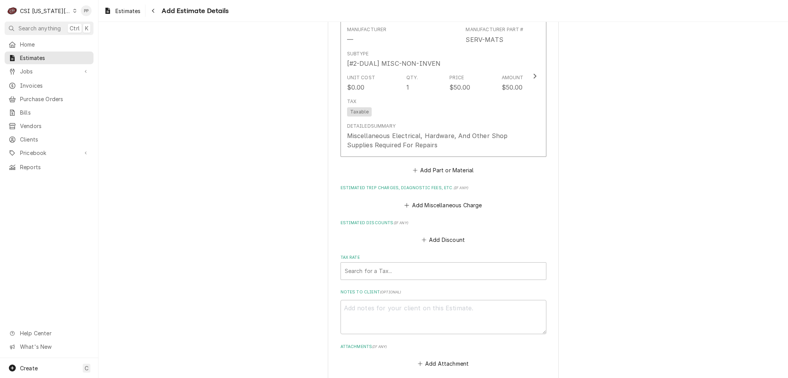
scroll to position [2305, 0]
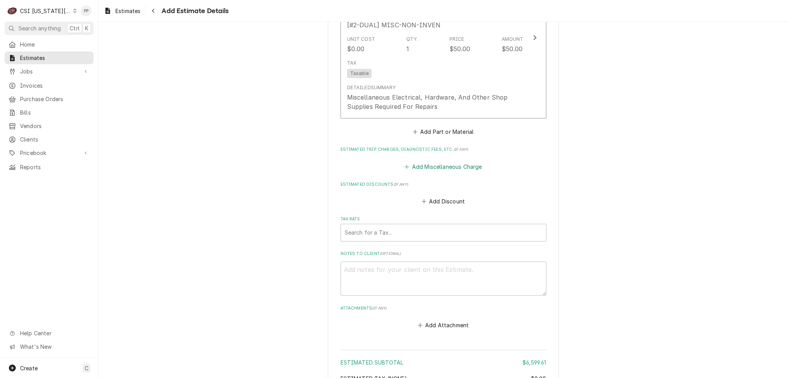
click at [445, 163] on button "Add Miscellaneous Charge" at bounding box center [443, 166] width 80 height 11
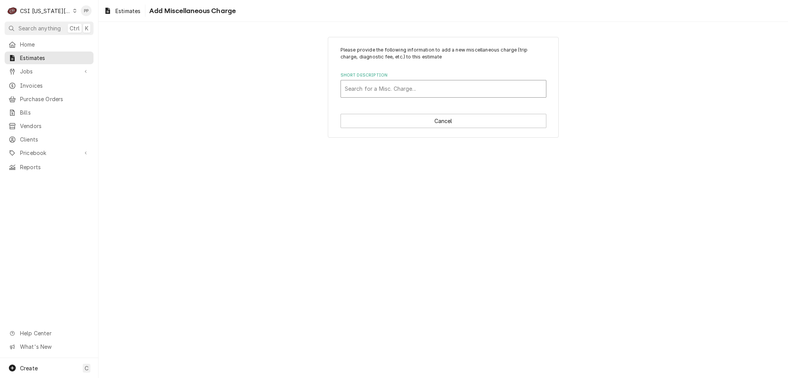
click at [431, 85] on div "Short Description" at bounding box center [443, 89] width 197 height 14
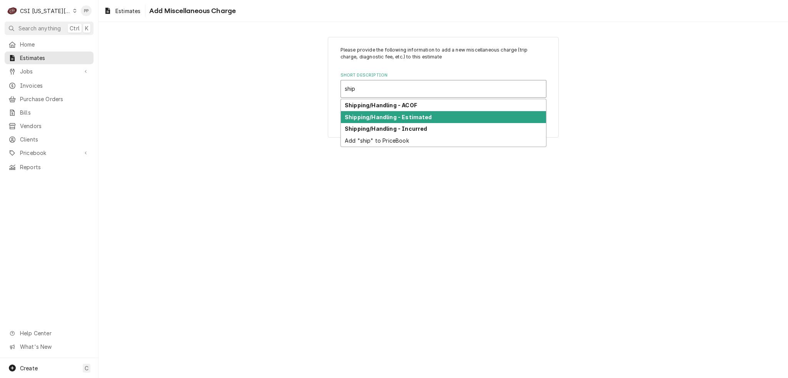
click at [427, 117] on div "Shipping/Handling - Estimated" at bounding box center [443, 117] width 205 height 12
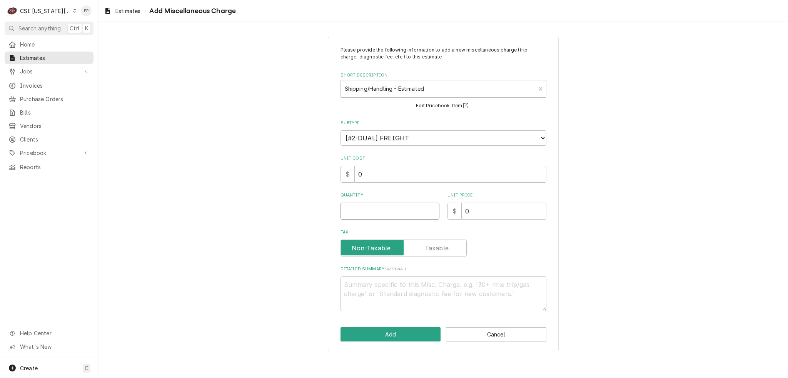
click at [391, 213] on input "Quantity" at bounding box center [389, 211] width 99 height 17
click at [401, 334] on button "Add" at bounding box center [390, 334] width 100 height 14
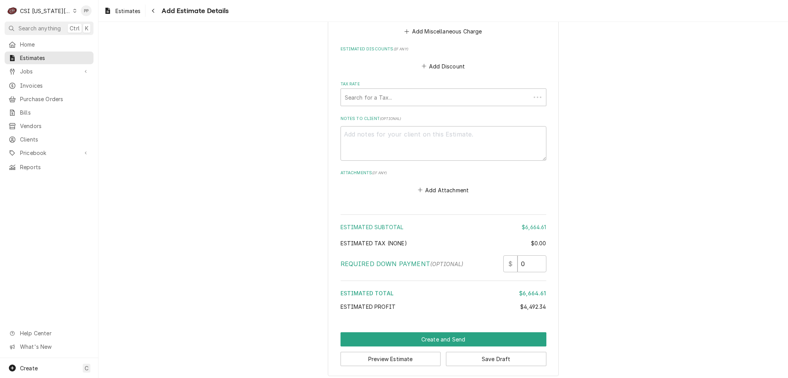
scroll to position [2549, 0]
click at [429, 93] on div "Tax Rate" at bounding box center [443, 97] width 197 height 14
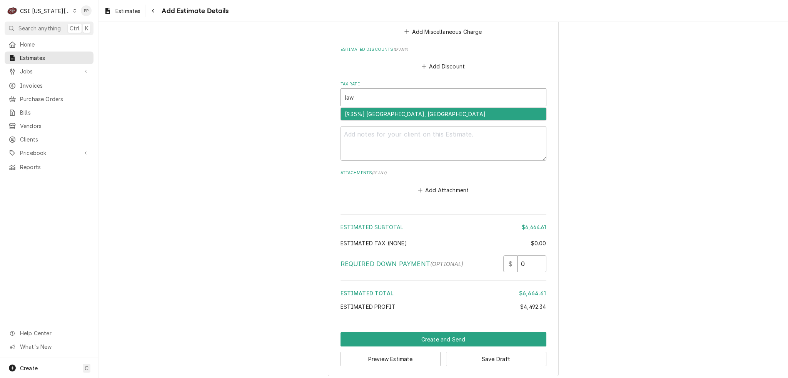
click at [428, 112] on div "[9.35%] LAWRENCE, KS" at bounding box center [443, 114] width 205 height 12
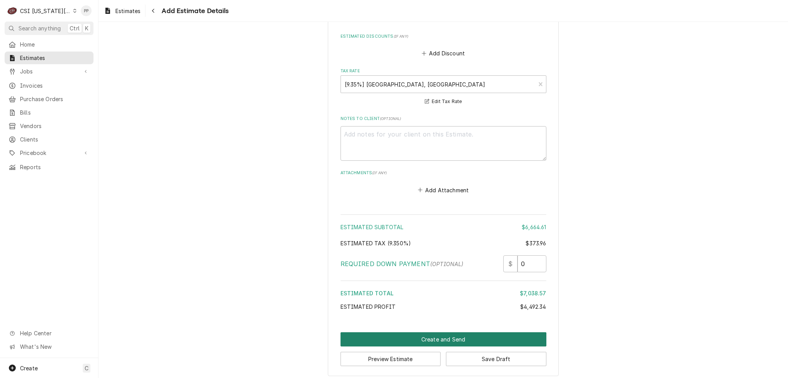
click at [415, 336] on button "Create and Send" at bounding box center [443, 339] width 206 height 14
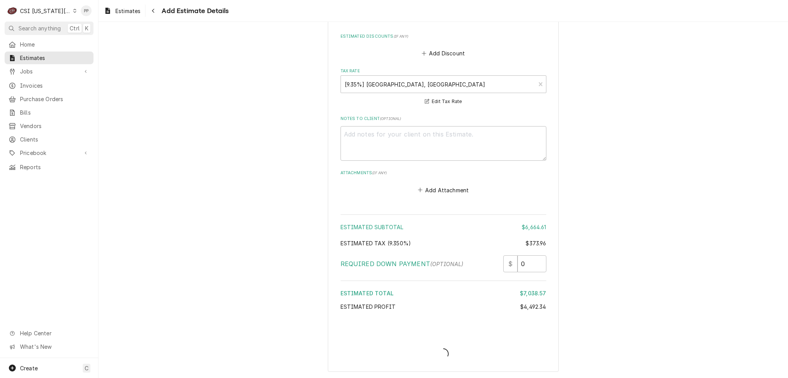
scroll to position [2558, 0]
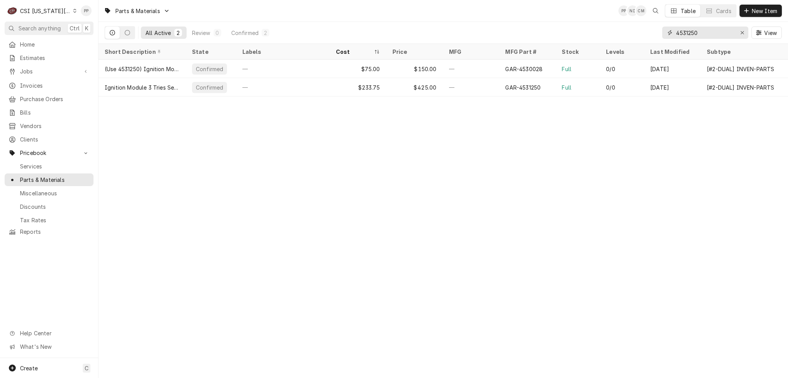
click at [740, 30] on div "Erase input" at bounding box center [742, 33] width 8 height 8
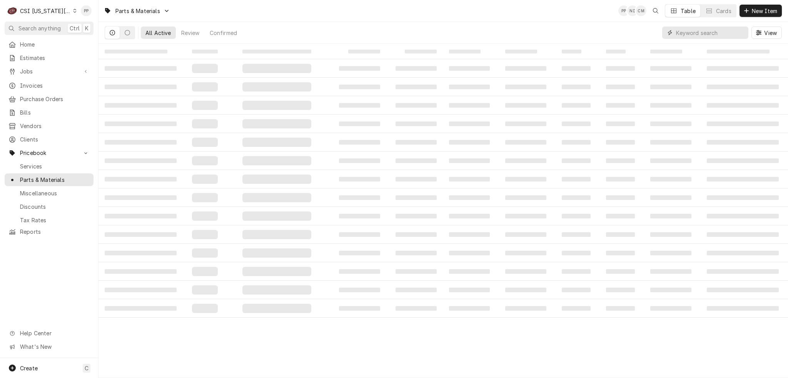
paste input "2432000"
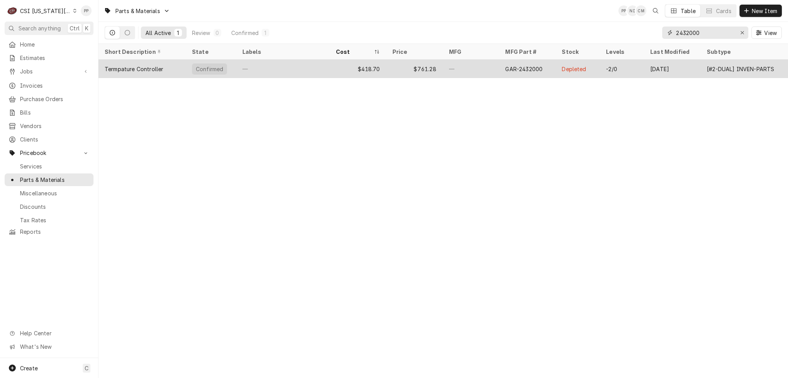
type input "2432000"
click at [275, 63] on div "—" at bounding box center [282, 69] width 93 height 18
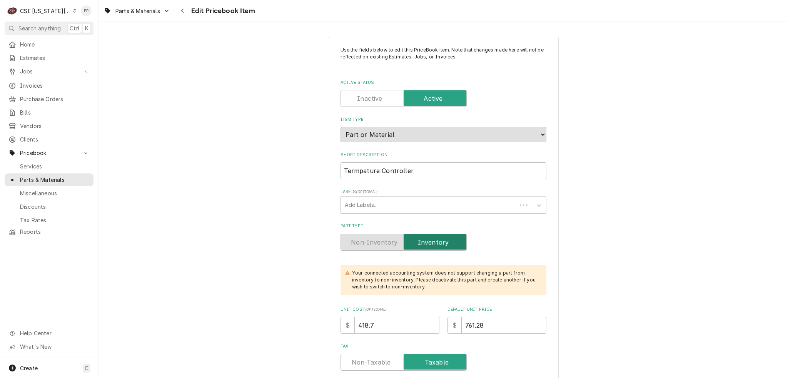
type textarea "x"
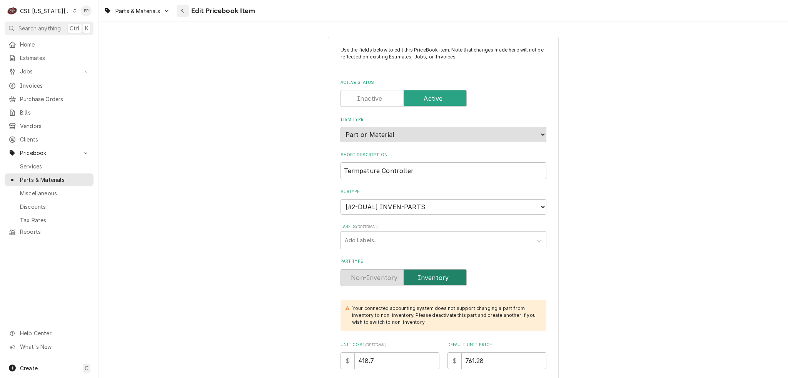
click at [183, 10] on icon "Navigate back" at bounding box center [182, 11] width 2 height 4
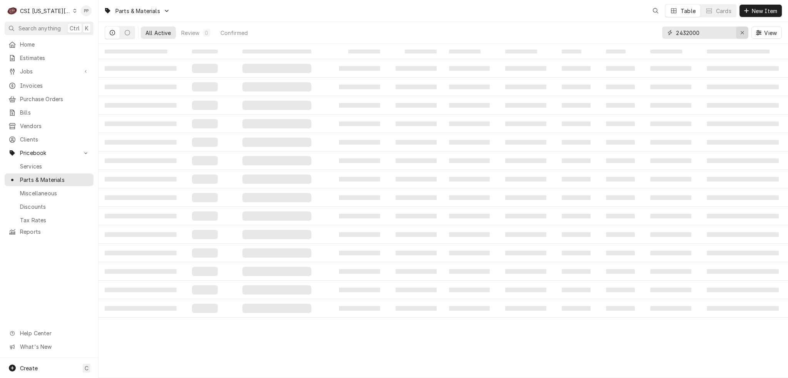
click at [740, 33] on icon "Erase input" at bounding box center [742, 32] width 4 height 5
paste input "4516733"
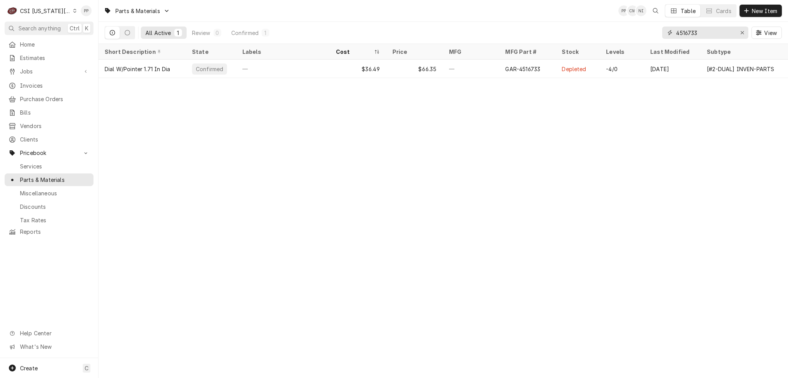
type input "4516733"
click at [741, 30] on icon "Erase input" at bounding box center [742, 32] width 4 height 5
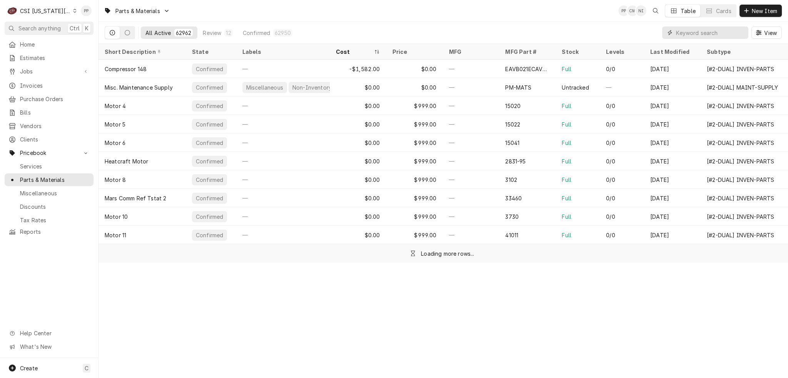
paste input "2423301"
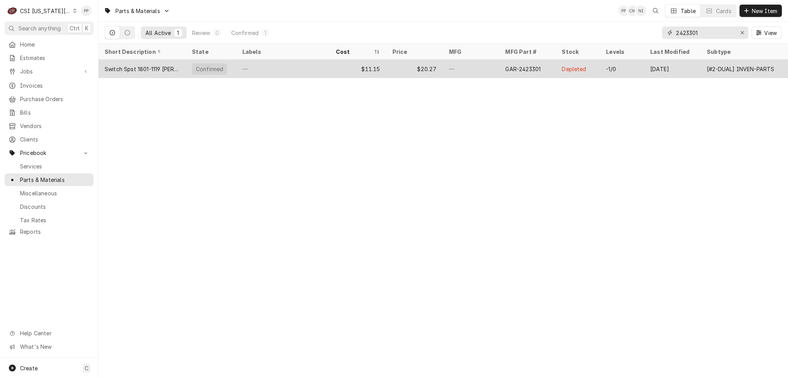
type input "2423301"
click at [462, 66] on div "—" at bounding box center [471, 69] width 57 height 18
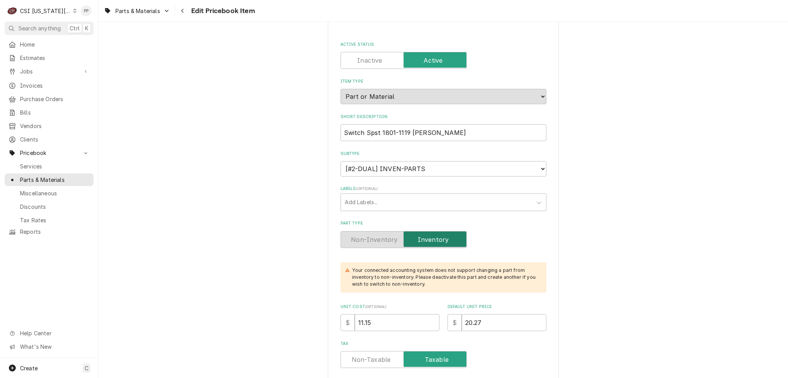
scroll to position [38, 0]
type textarea "x"
type input "2"
type textarea "x"
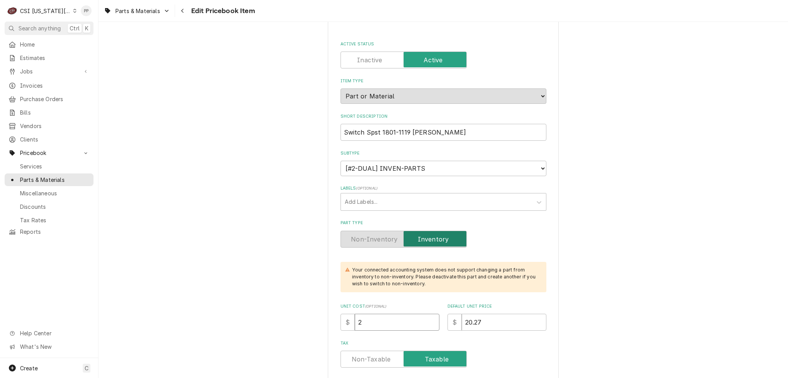
type input "20"
type textarea "x"
type input "20.5"
type textarea "x"
type input "20.55"
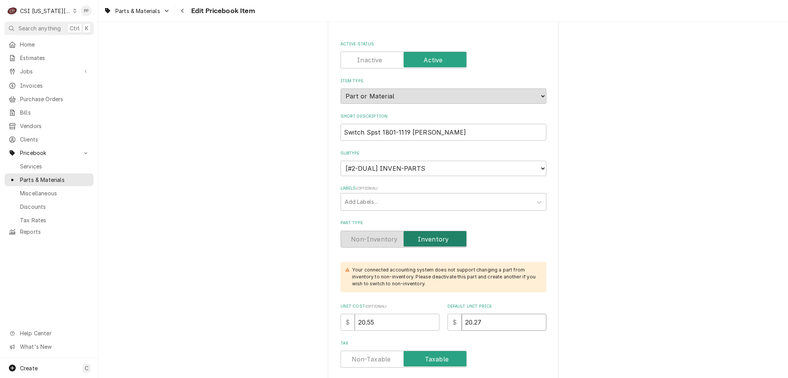
type textarea "x"
type input "3"
type textarea "x"
type input "37"
type textarea "x"
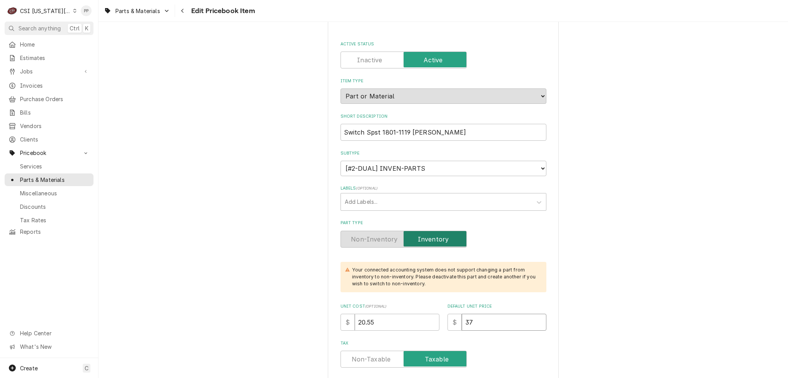
type input "37.3"
type textarea "x"
type input "37.36"
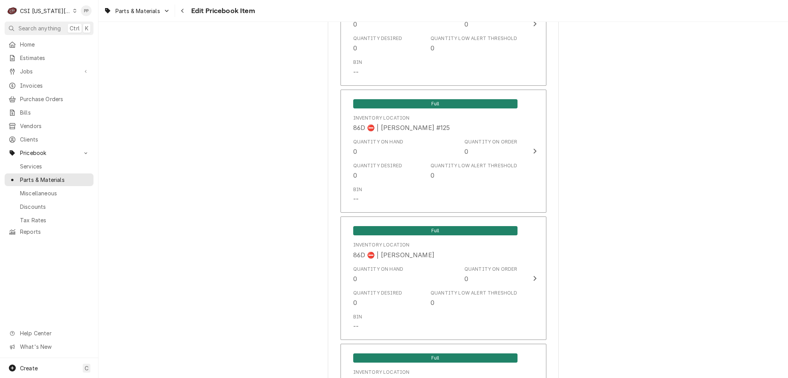
scroll to position [7541, 0]
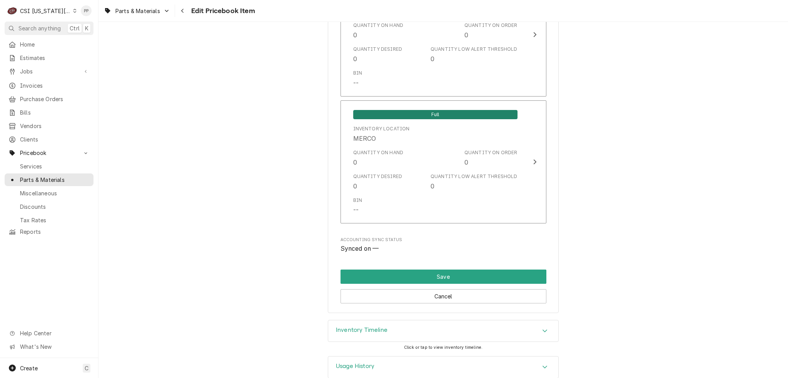
drag, startPoint x: 774, startPoint y: 159, endPoint x: 652, endPoint y: 360, distance: 234.2
click at [442, 270] on button "Save" at bounding box center [443, 277] width 206 height 14
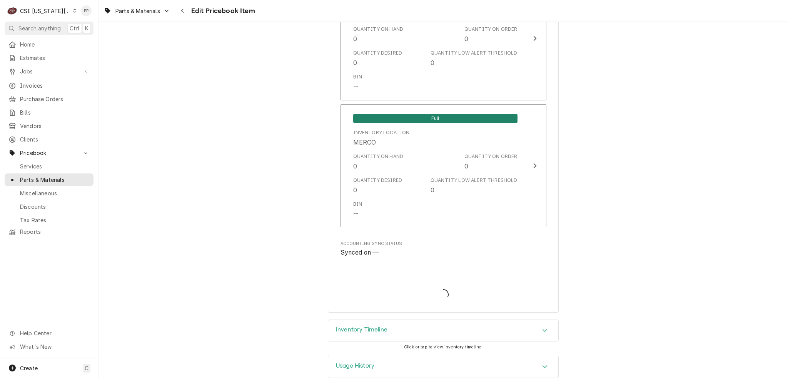
type textarea "x"
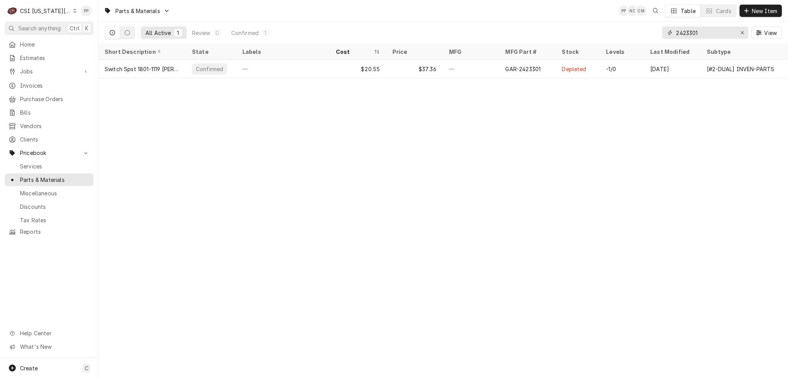
drag, startPoint x: 746, startPoint y: 29, endPoint x: 735, endPoint y: 33, distance: 12.3
click at [745, 30] on button "Erase input" at bounding box center [742, 33] width 12 height 12
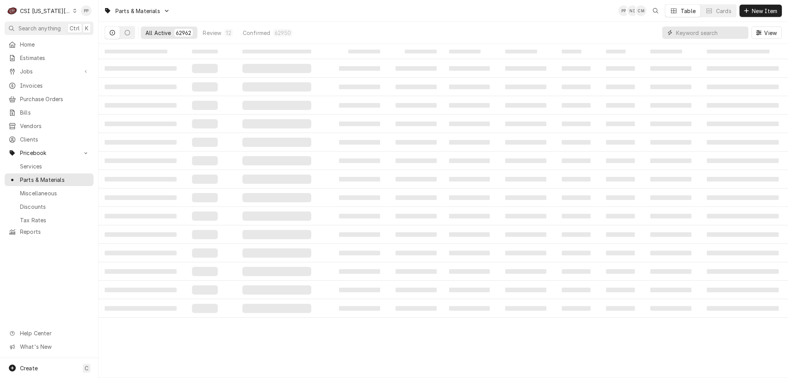
paste input "4531250"
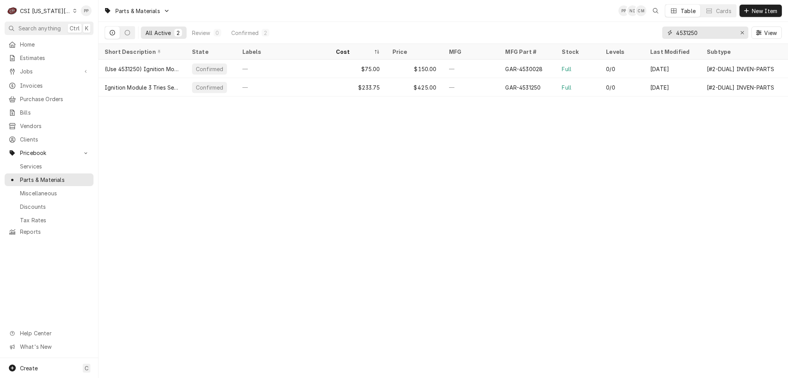
type input "4531250"
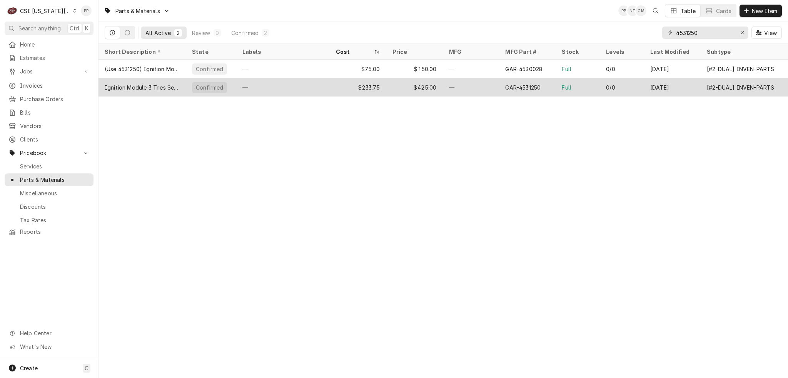
click at [460, 88] on div "—" at bounding box center [471, 87] width 57 height 18
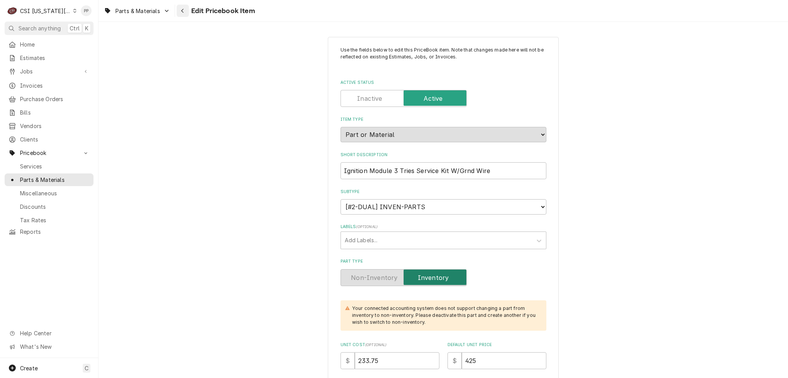
click at [178, 10] on button "Navigate back" at bounding box center [183, 11] width 12 height 12
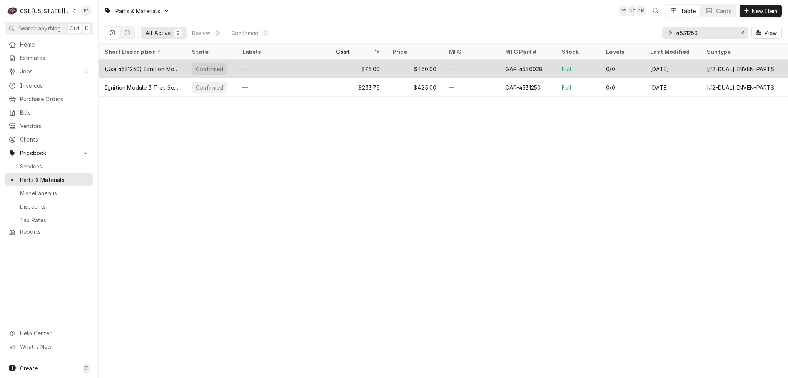
click at [165, 68] on div "(Use 4531250) Ignition Module Service Kit (Old# 45" at bounding box center [142, 69] width 75 height 8
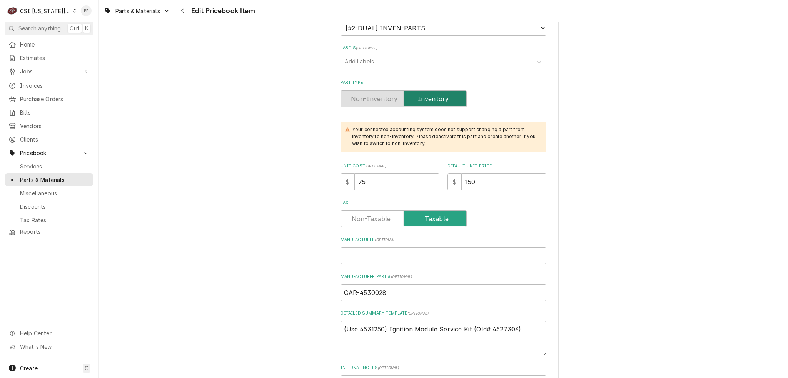
scroll to position [115, 0]
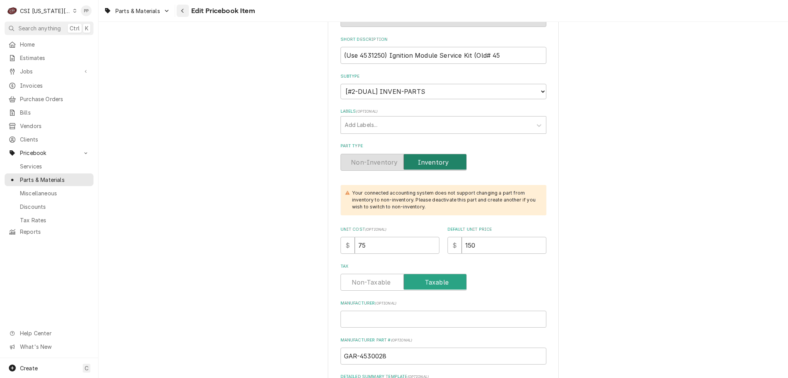
click at [178, 9] on button "Navigate back" at bounding box center [183, 11] width 12 height 12
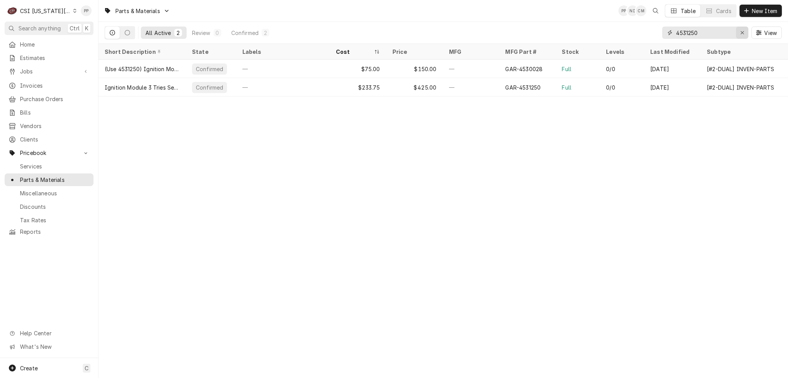
click at [736, 33] on button "Erase input" at bounding box center [742, 33] width 12 height 12
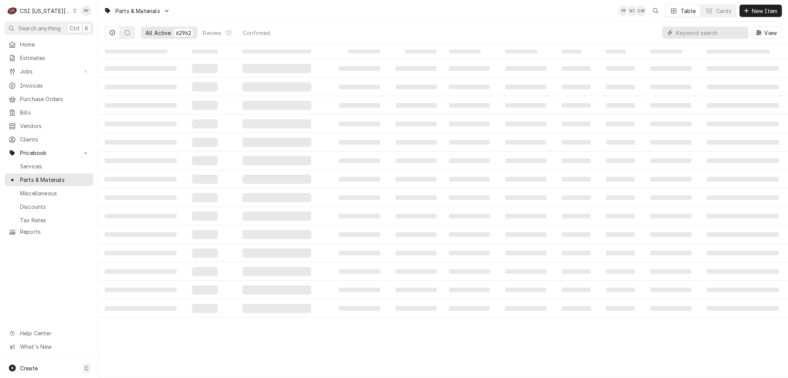
paste input "2405100"
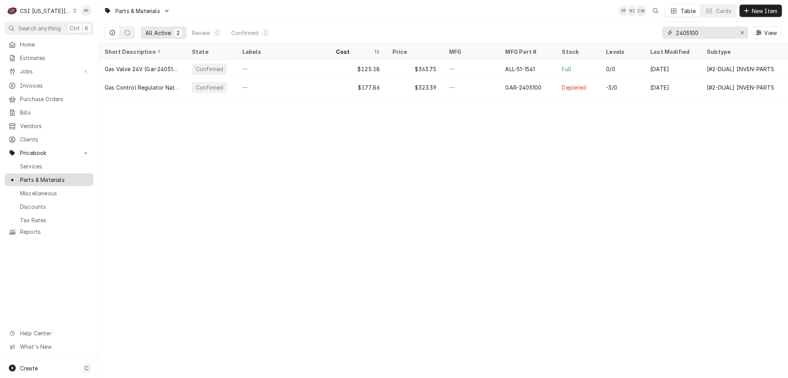
type input "2405100"
click at [749, 31] on div "2405100 View" at bounding box center [722, 33] width 120 height 22
click at [745, 32] on div "Erase input" at bounding box center [742, 33] width 8 height 8
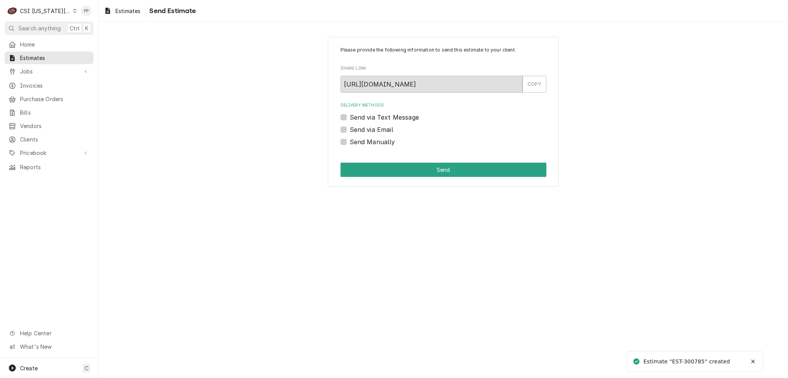
click at [350, 128] on label "Send via Email" at bounding box center [371, 129] width 43 height 9
click at [350, 128] on input "Send via Email" at bounding box center [453, 133] width 206 height 17
checkbox input "true"
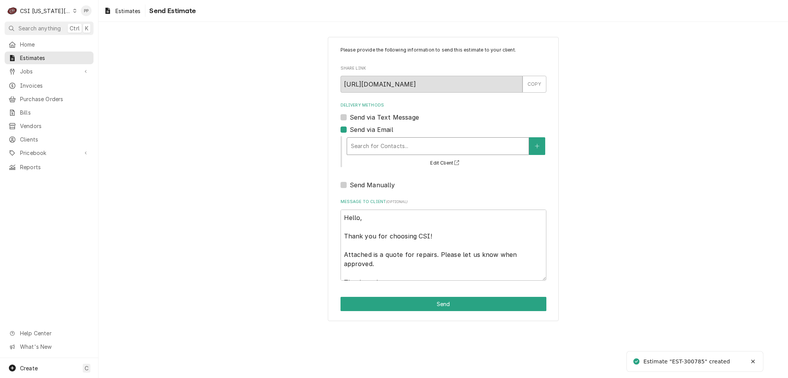
click at [372, 142] on div "Delivery Methods" at bounding box center [438, 146] width 174 height 14
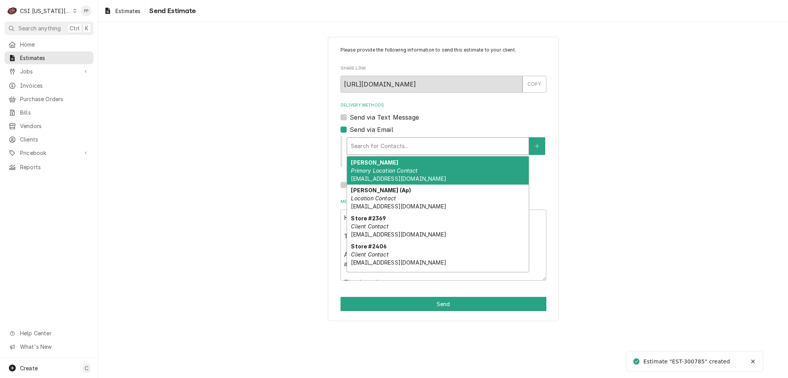
click at [419, 165] on div "Al Amin Primary Location Contact ala899917@gmail.com" at bounding box center [438, 171] width 182 height 28
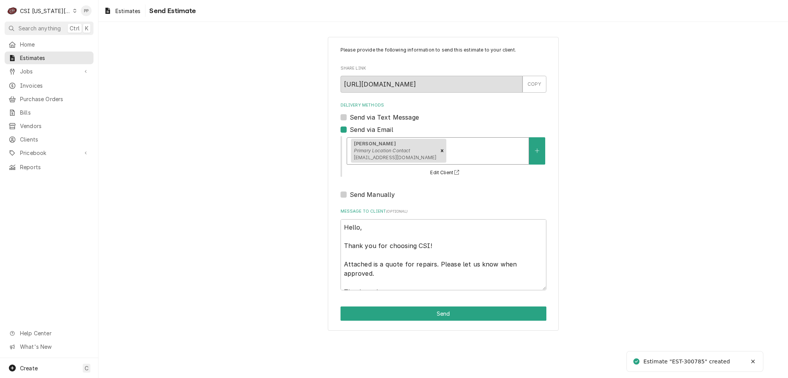
click at [448, 147] on div "Delivery Methods" at bounding box center [486, 151] width 77 height 14
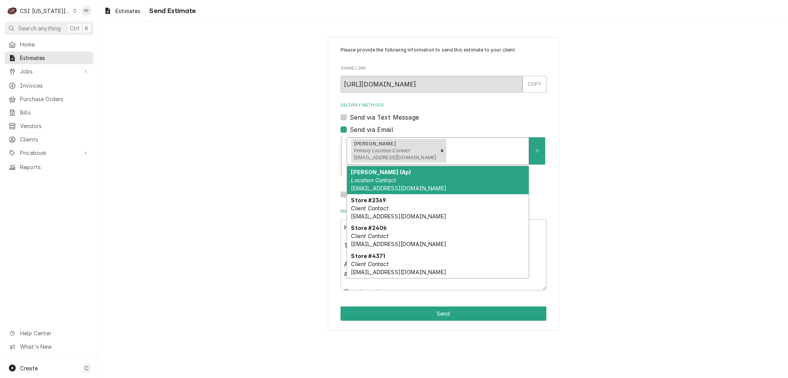
click at [440, 180] on div "James Lundy (Ap) Location Contact store2406@sonicpartnernet.com" at bounding box center [438, 180] width 182 height 28
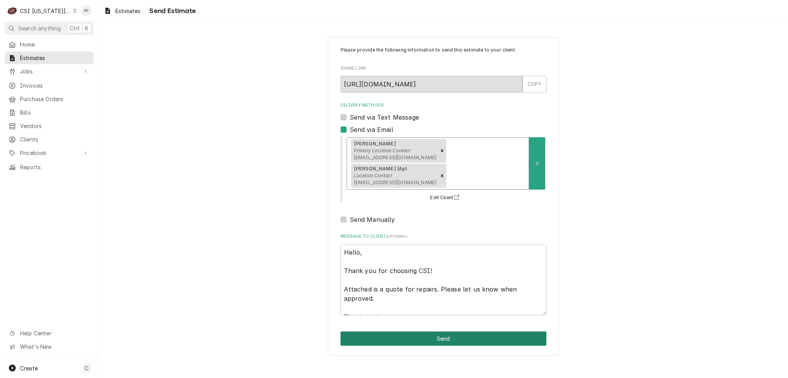
click at [449, 332] on button "Send" at bounding box center [443, 339] width 206 height 14
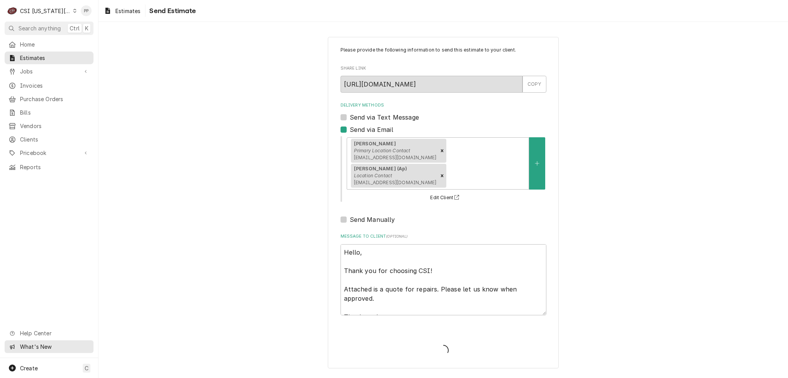
type textarea "x"
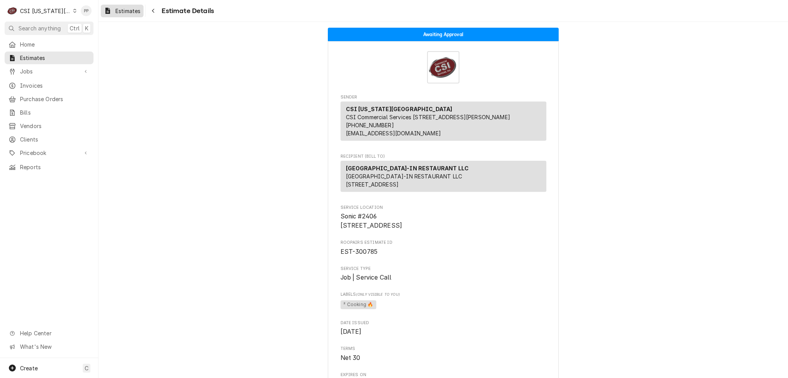
click at [126, 6] on div "Estimates" at bounding box center [122, 11] width 40 height 10
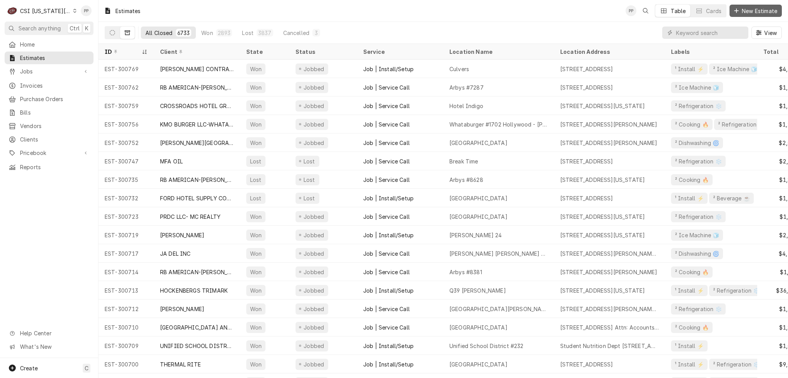
click at [760, 12] on span "New Estimate" at bounding box center [759, 11] width 38 height 8
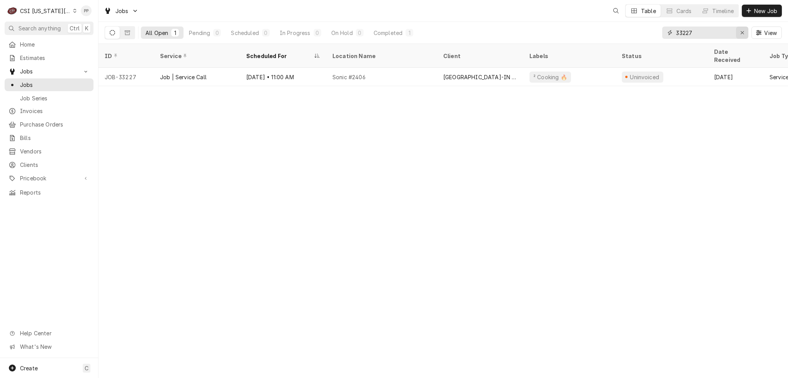
click at [741, 36] on div "Erase input" at bounding box center [742, 33] width 8 height 8
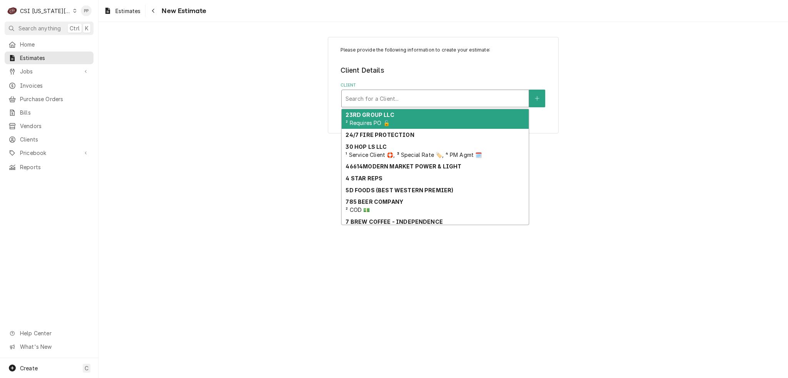
click at [392, 92] on div "Client" at bounding box center [434, 99] width 179 height 14
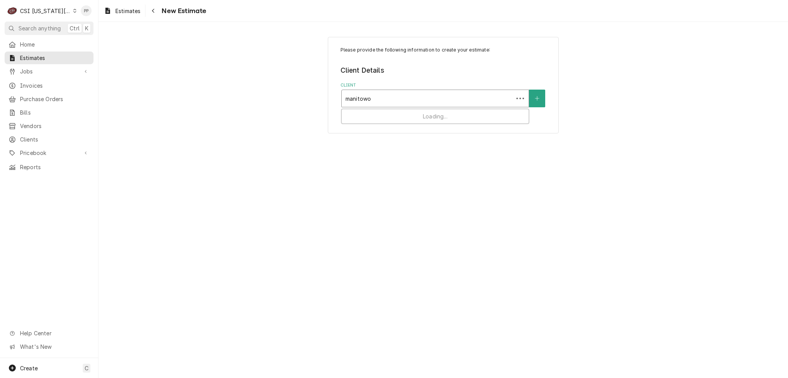
type input "manitowoc"
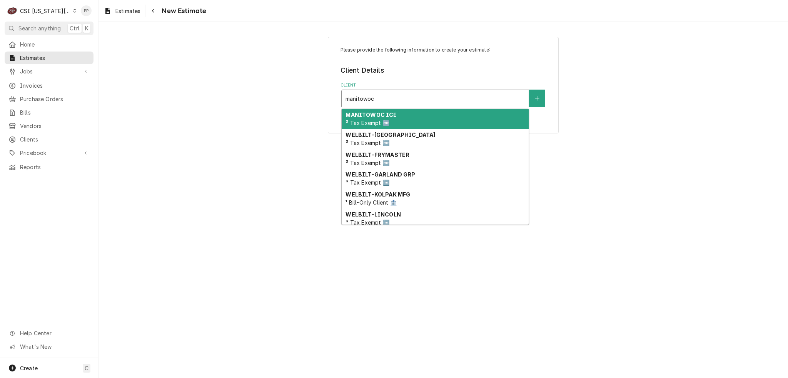
click at [417, 121] on div "MANITOWOC ICE ³ Tax Exempt 🆓" at bounding box center [435, 119] width 187 height 20
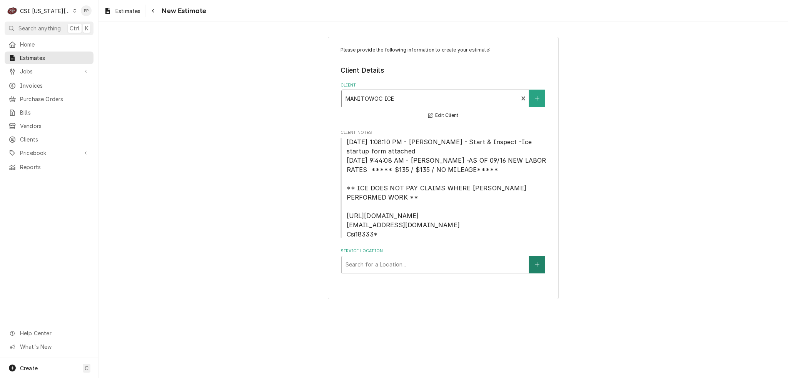
click at [535, 265] on icon "Create New Location" at bounding box center [537, 264] width 5 height 5
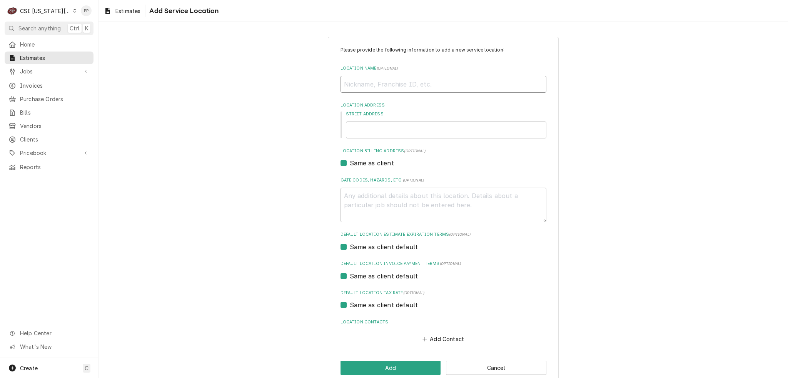
click at [484, 88] on input "Location Name ( optional )" at bounding box center [443, 84] width 206 height 17
type textarea "x"
type input "7"
type textarea "x"
type input "7"
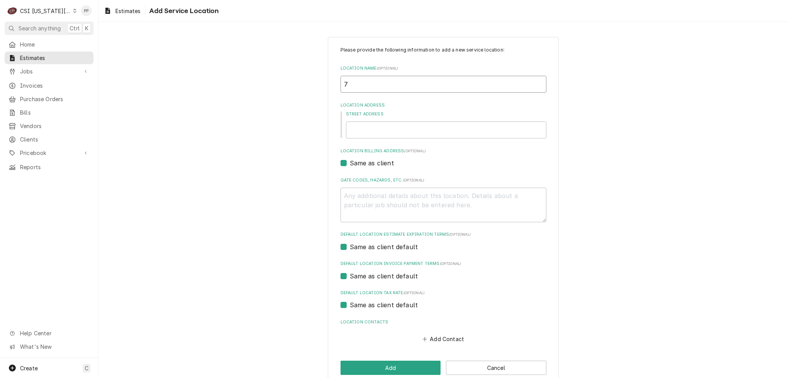
type textarea "x"
type input "7 B"
type textarea "x"
type input "7 Br"
type textarea "x"
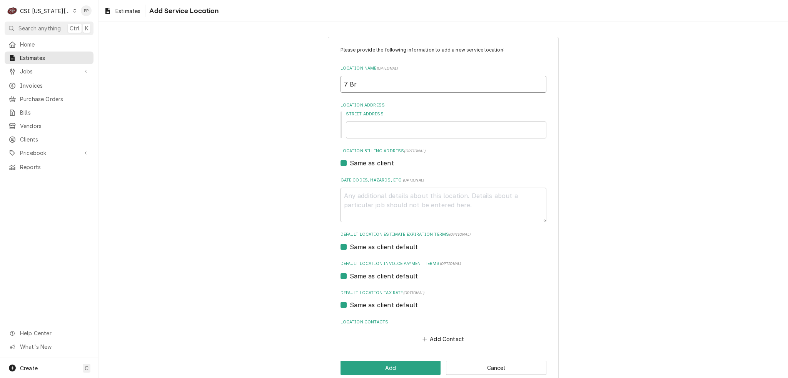
type input "7 Bre"
type textarea "x"
type input "7 Bre"
type textarea "x"
type input "7 Bre"
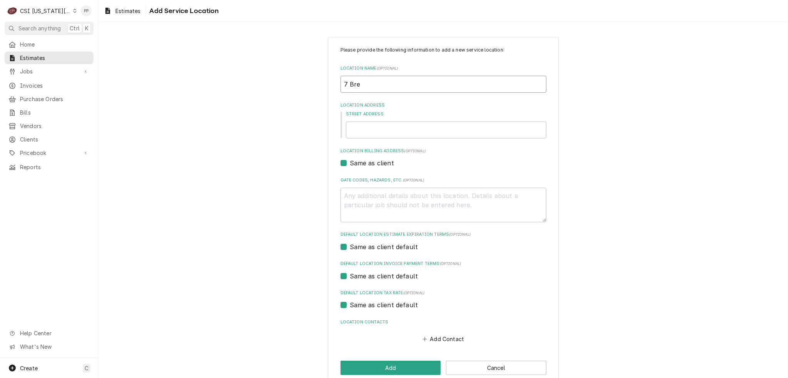
type textarea "x"
type input "7 Brew"
type textarea "x"
type input "7 Brew"
type textarea "x"
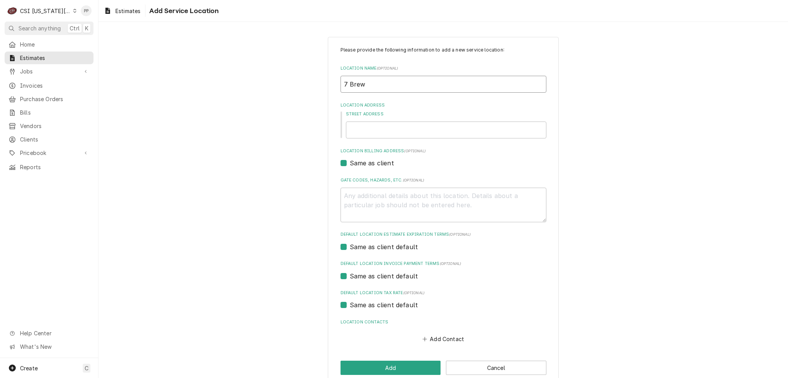
type input "7 Brew C"
type textarea "x"
type input "7 Brew Co"
type textarea "x"
type input "7 Brew Cof"
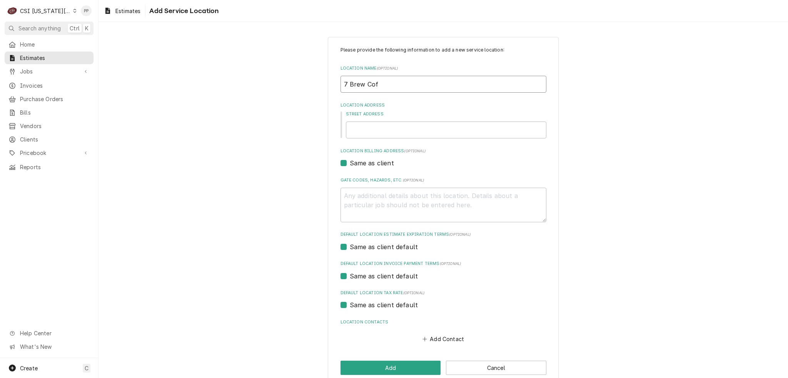
type textarea "x"
type input "7 Brew Coff"
type textarea "x"
type input "7 Brew Coffe"
type textarea "x"
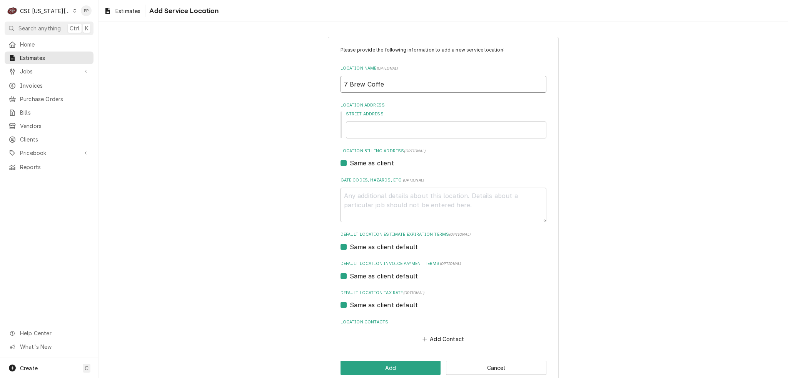
type input "7 Brew Coffee"
type textarea "x"
type input "7 Brew Coffee"
type textarea "x"
type input "4"
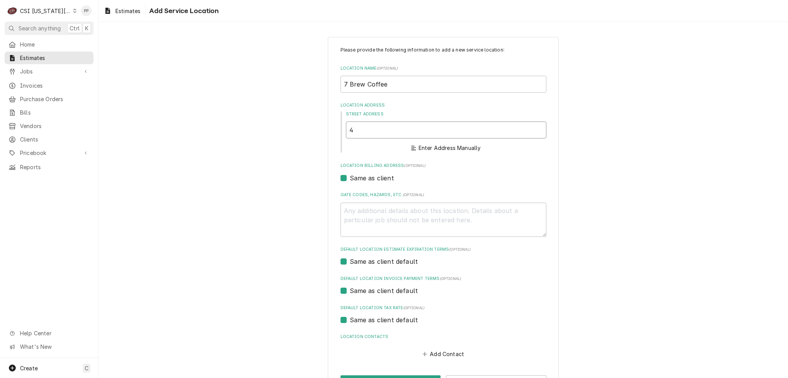
type textarea "x"
type input "40"
type textarea "x"
type input "400"
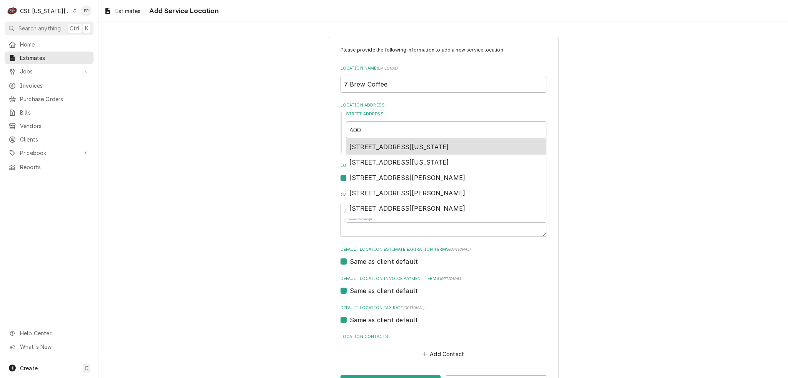
type textarea "x"
type input "400"
type textarea "x"
type input "400 N"
type textarea "x"
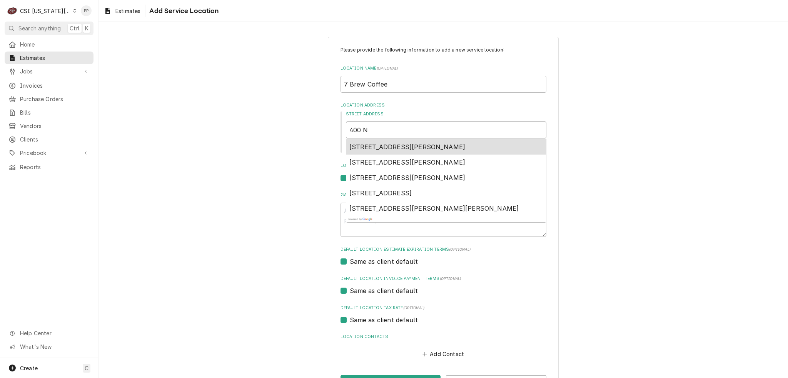
type input "400 Nw"
type textarea "x"
type input "400 Nw"
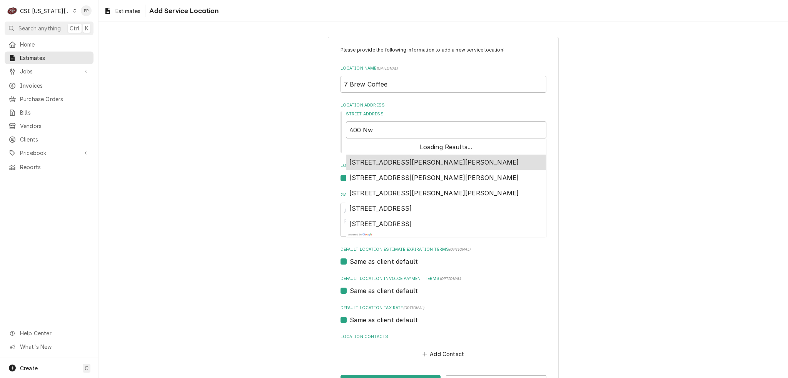
type textarea "x"
type input "400 Nw h"
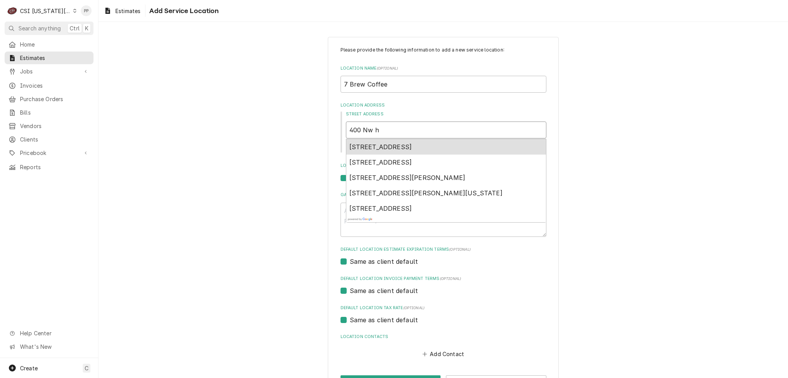
click at [412, 144] on span "400 Northwest Highway 7, Blue Springs, MO, USA" at bounding box center [380, 147] width 63 height 8
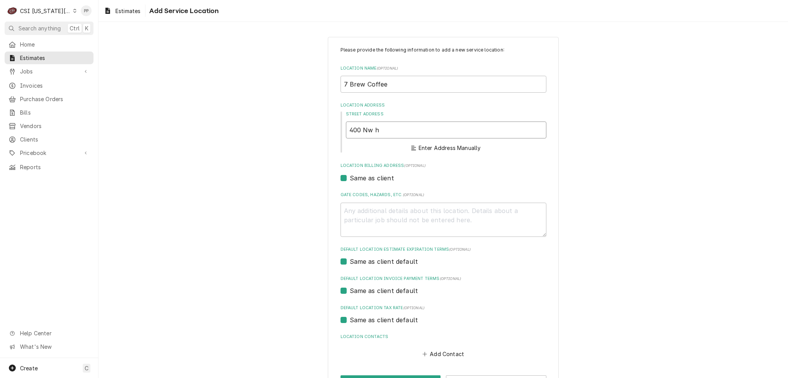
type textarea "x"
type input "400 NW Hwy 7"
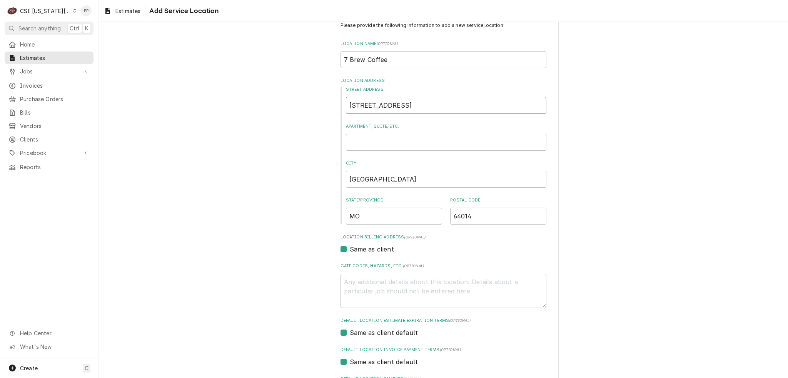
scroll to position [123, 0]
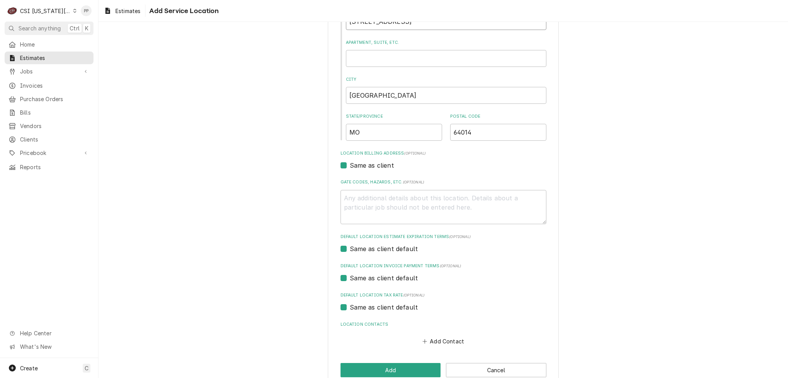
type textarea "x"
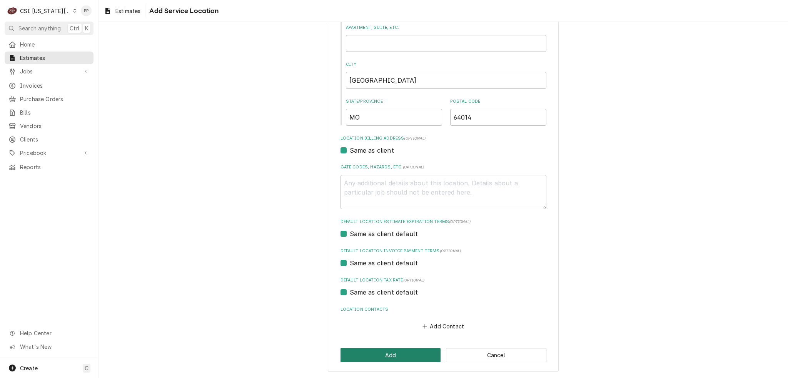
type input "400 NW Hwy 7"
click at [399, 353] on button "Add" at bounding box center [390, 355] width 100 height 14
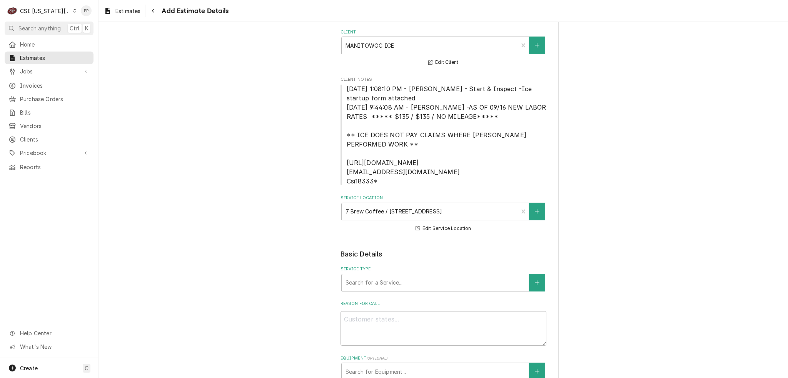
scroll to position [115, 0]
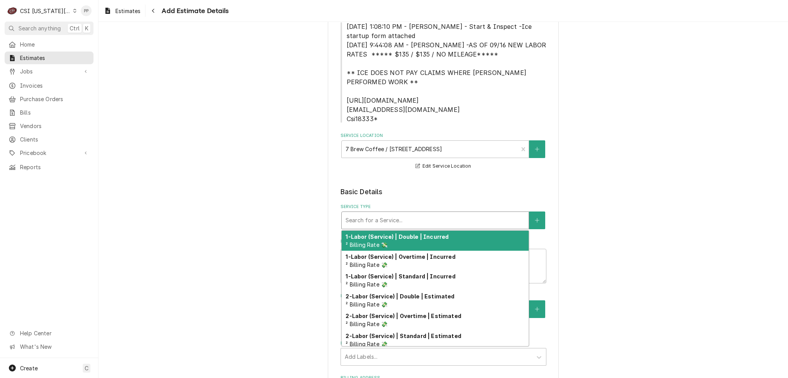
click at [393, 221] on div "Service Type" at bounding box center [434, 220] width 179 height 14
type textarea "x"
type input "j"
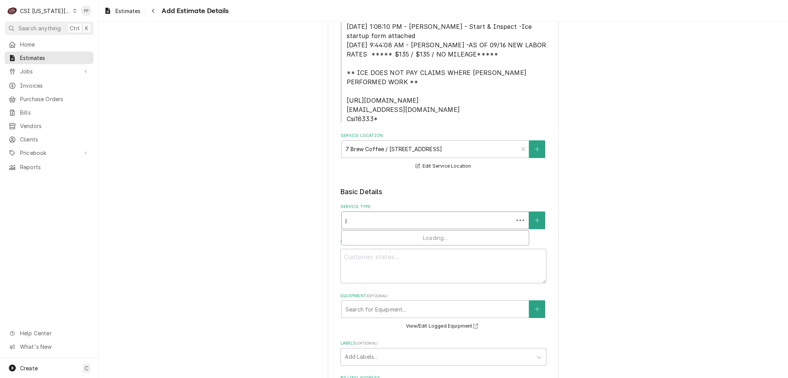
type textarea "x"
type input "jo"
type textarea "x"
type input "job"
type textarea "x"
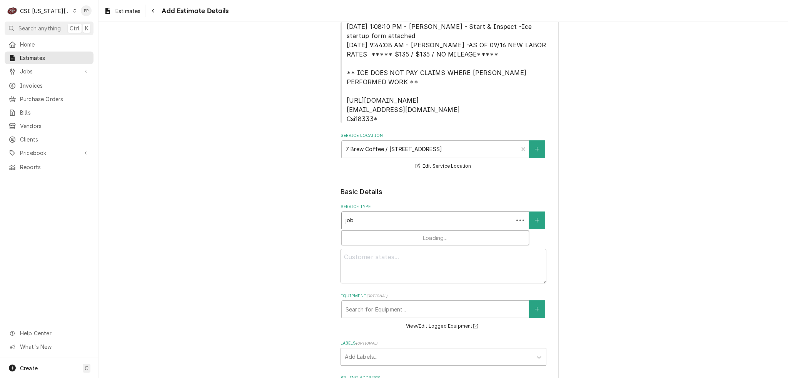
type input "job"
type textarea "x"
type input "job i"
type textarea "x"
type input "job in"
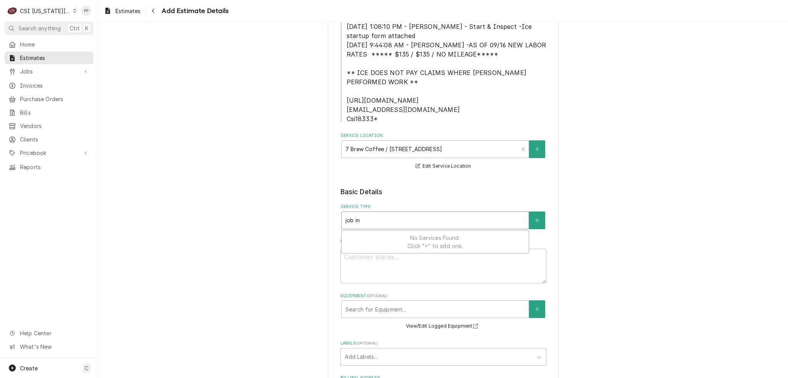
type textarea "x"
type input "job ins"
type textarea "x"
type input "job inst"
type textarea "x"
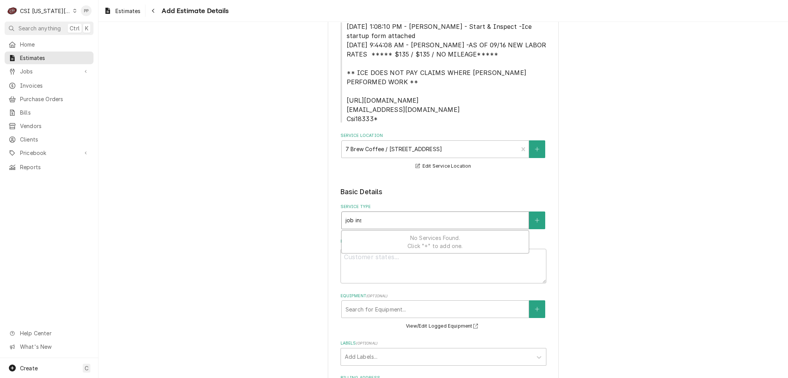
type input "job insta"
type textarea "x"
type input "job instal"
type textarea "x"
type input "job install"
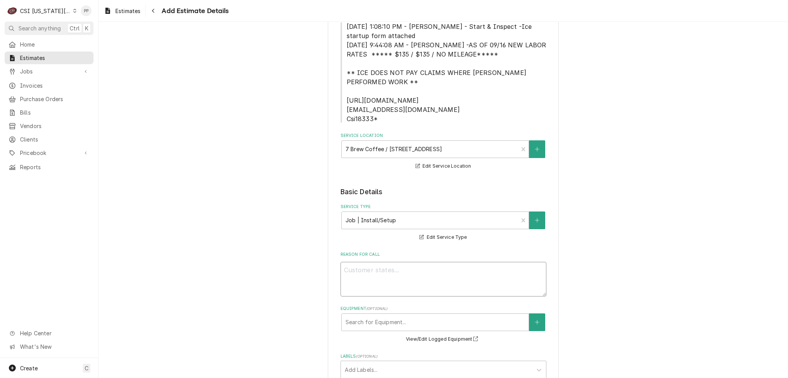
click at [417, 278] on textarea "Reason For Call" at bounding box center [443, 279] width 206 height 35
type textarea "x"
type textarea "Q"
type textarea "x"
type textarea "Qu"
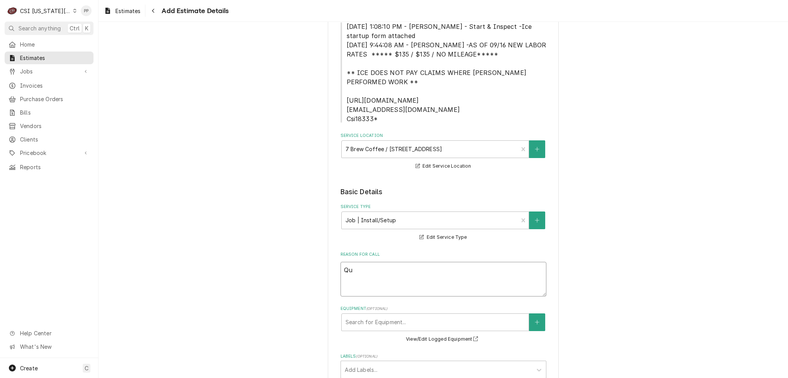
type textarea "x"
type textarea "Quo"
type textarea "x"
type textarea "Quot"
type textarea "x"
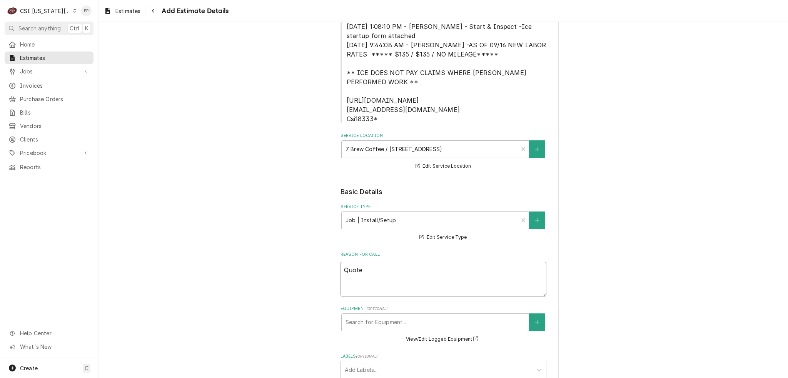
type textarea "Quote"
type textarea "x"
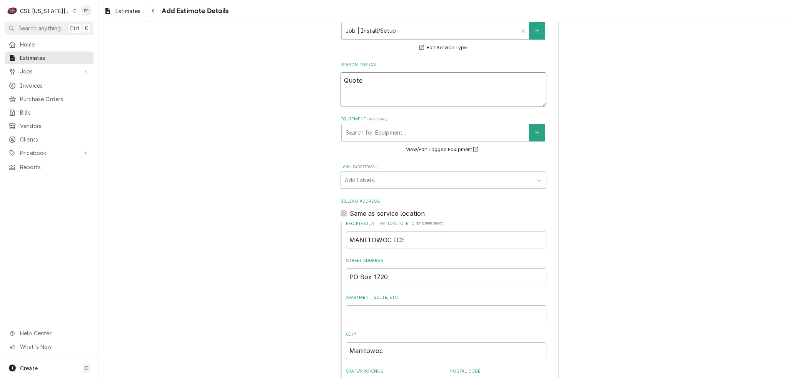
scroll to position [308, 0]
type textarea "Quote"
click at [411, 182] on div "Labels" at bounding box center [436, 177] width 183 height 14
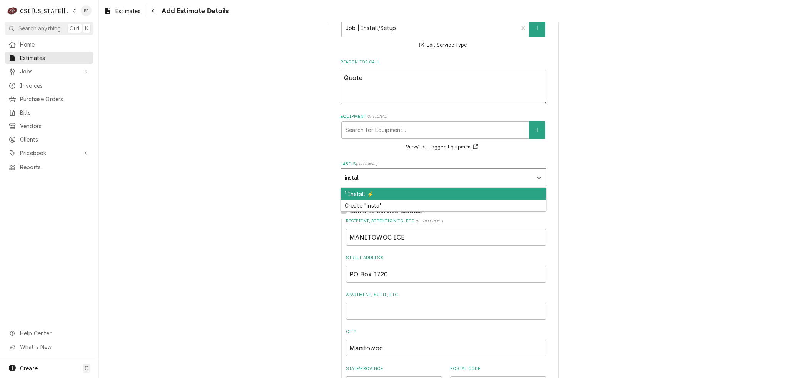
type input "install"
type textarea "x"
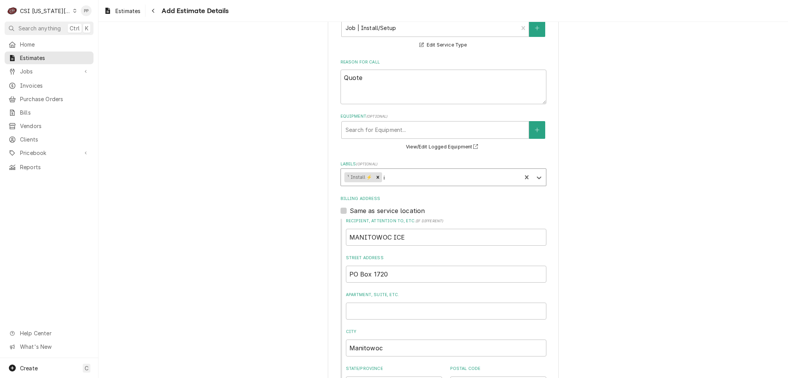
type input "ic"
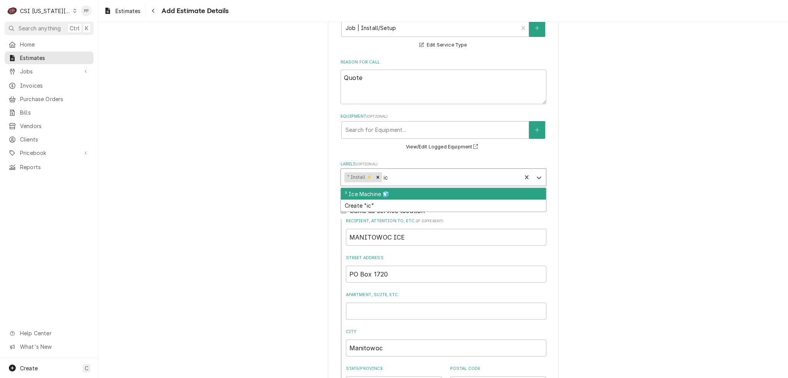
type textarea "x"
type input "ice"
type textarea "x"
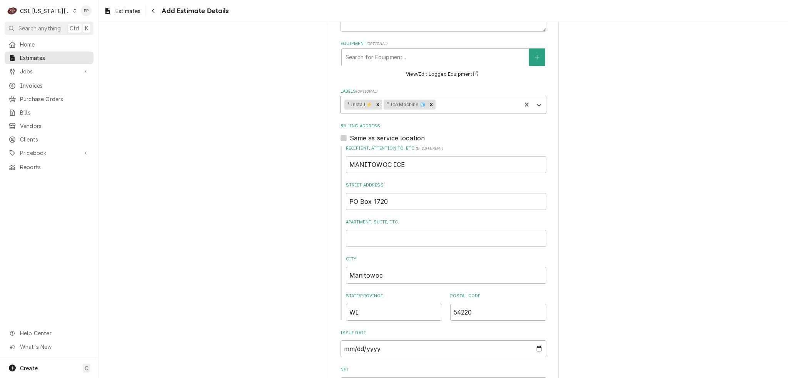
type textarea "x"
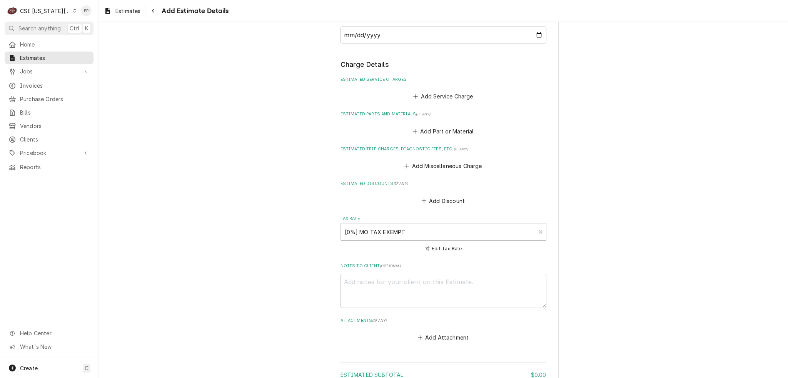
scroll to position [769, 0]
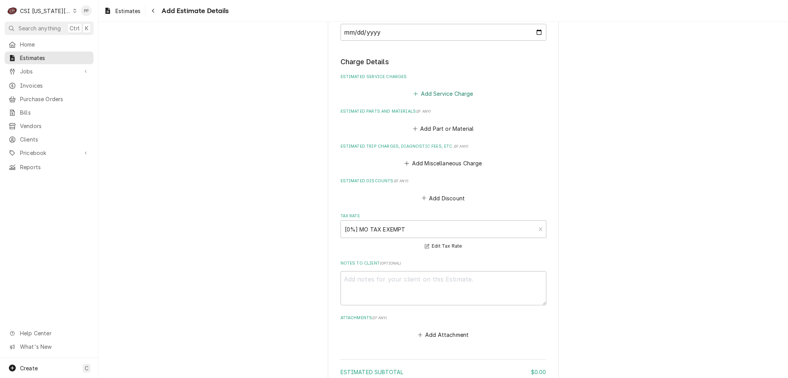
click at [448, 90] on button "Add Service Charge" at bounding box center [443, 93] width 62 height 11
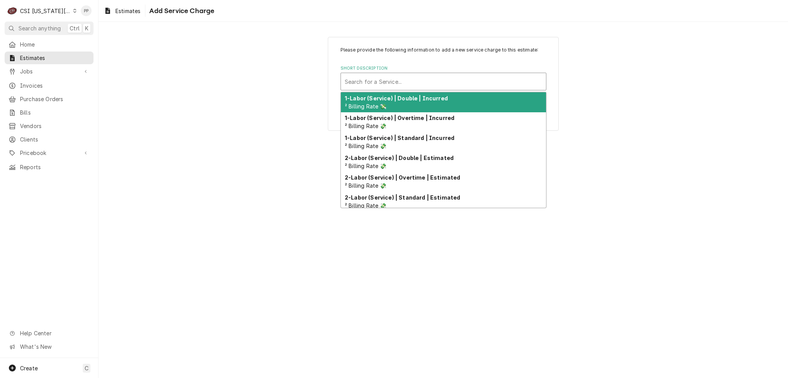
click at [433, 88] on div "Search for a Service..." at bounding box center [443, 81] width 205 height 17
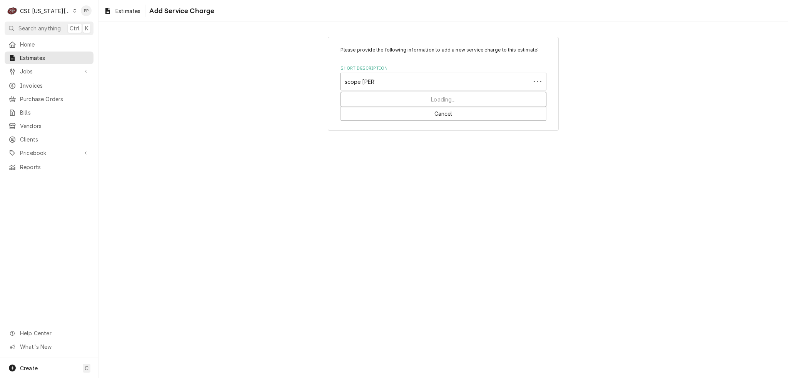
type input "scope blank"
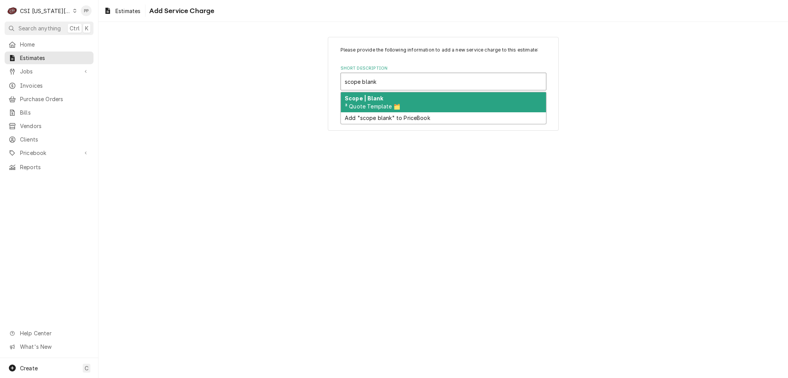
click at [417, 103] on div "Scope | Blank ³ Quote Template 🗂️" at bounding box center [443, 102] width 205 height 20
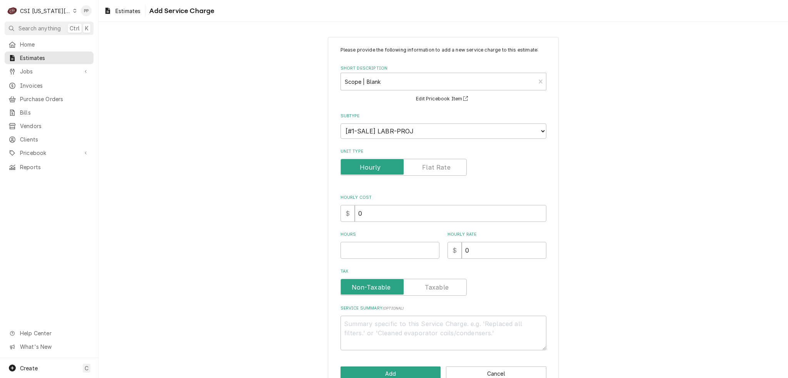
click at [354, 240] on div "Hours" at bounding box center [389, 245] width 99 height 27
click at [355, 247] on input "Hours" at bounding box center [389, 250] width 99 height 17
type textarea "x"
type input "1"
click at [398, 323] on textarea "Service Summary ( optional )" at bounding box center [443, 333] width 206 height 35
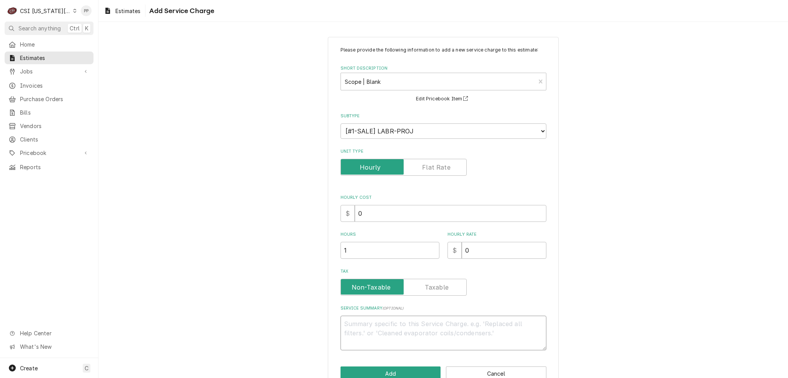
type textarea "x"
type textarea "Q"
type textarea "x"
type textarea "Qu"
type textarea "x"
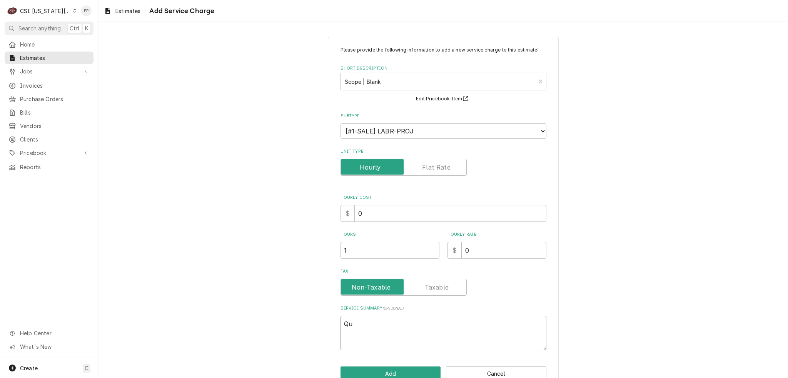
type textarea "Quo"
type textarea "x"
type textarea "Quot"
type textarea "x"
type textarea "Quote"
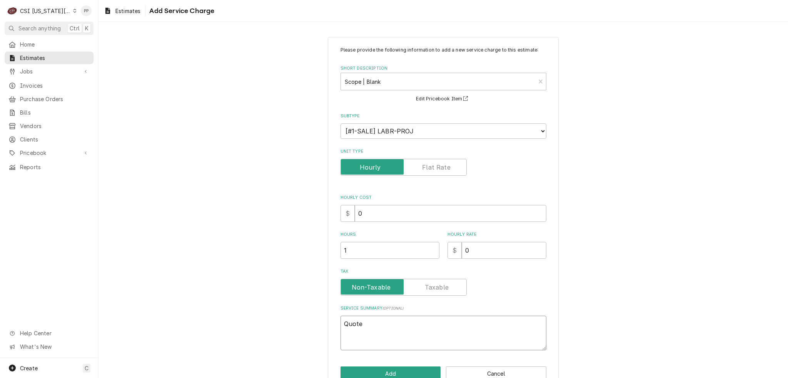
type textarea "x"
type textarea "Quote"
type textarea "x"
type textarea "Quote t"
type textarea "x"
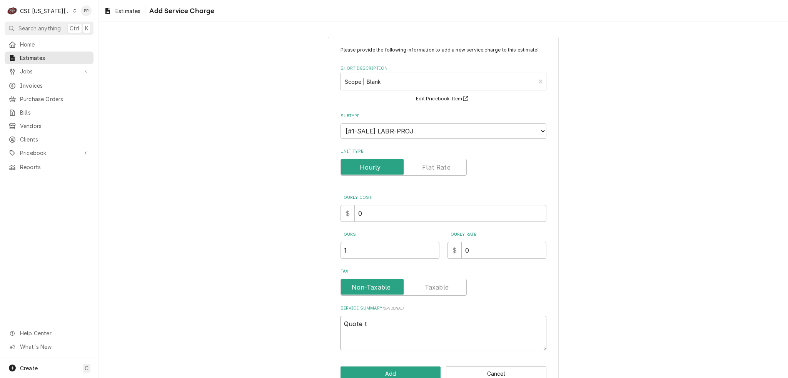
type textarea "Quote"
type textarea "x"
type textarea "Quote f"
type textarea "x"
type textarea "Quote fo"
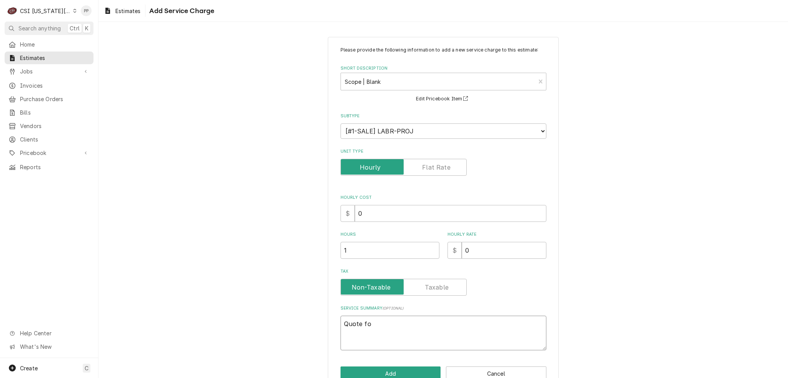
type textarea "x"
type textarea "Quote for"
type textarea "x"
type textarea "Quote for"
type textarea "x"
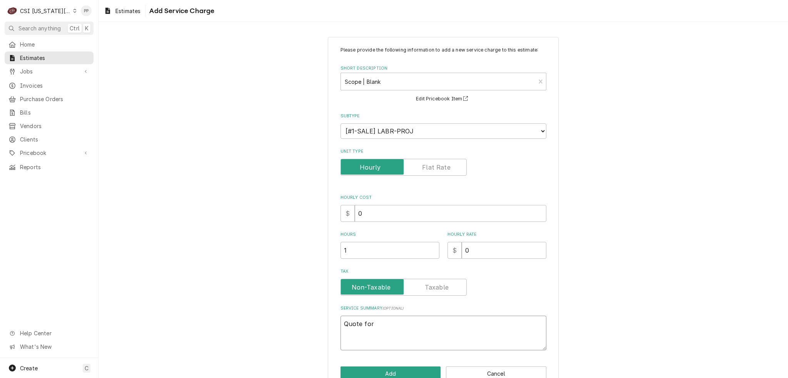
type textarea "Quote for A"
type textarea "x"
type textarea "Quote for AD"
type textarea "x"
type textarea "Quote for ADA"
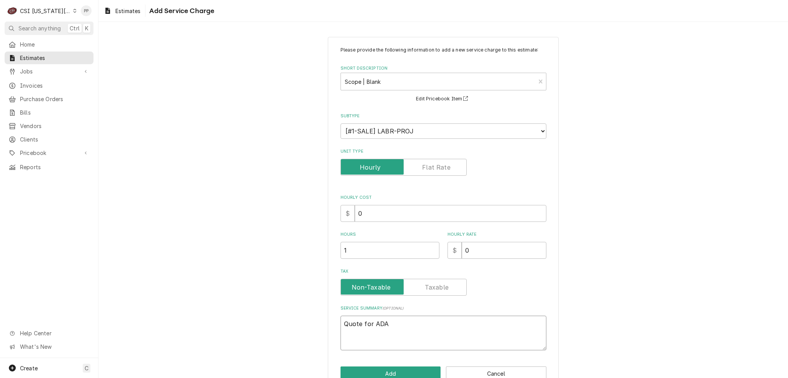
type textarea "x"
type textarea "Quote for AD"
type textarea "x"
type textarea "Quote for A"
type textarea "x"
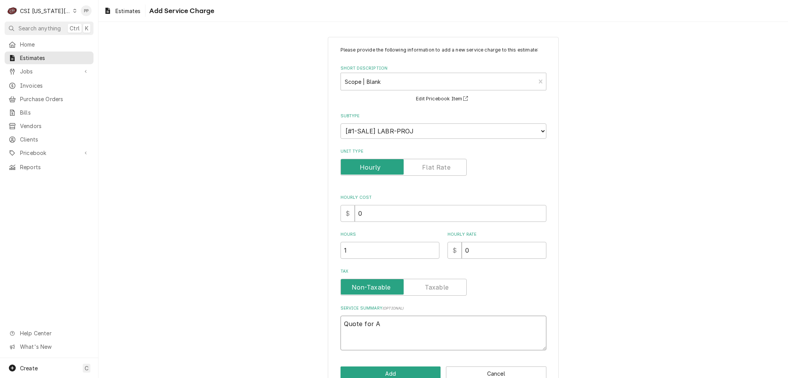
type textarea "Quote for AA"
type textarea "x"
type textarea "Quote for A"
type textarea "x"
type textarea "Quote for AS"
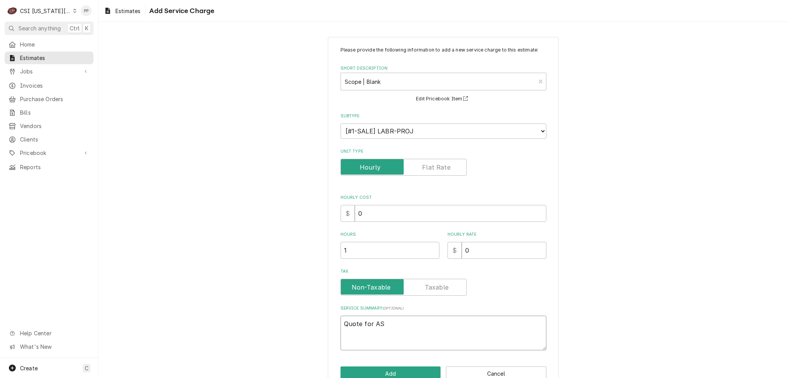
type textarea "x"
type textarea "Quote for ASA"
type textarea "x"
type textarea "Quote for ASA"
type textarea "x"
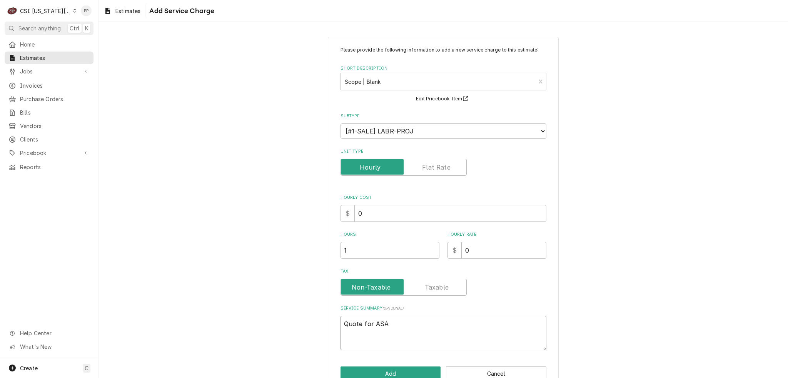
type textarea "Quote for ASA M"
type textarea "x"
type textarea "Quote for ASA Ma"
type textarea "x"
type textarea "Quote for ASA Man"
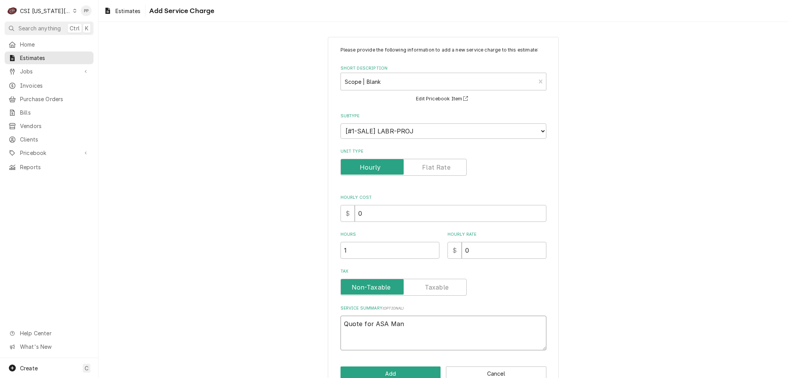
type textarea "x"
type textarea "Quote for ASA Mani"
type textarea "x"
type textarea "Quote for ASA Manit"
type textarea "x"
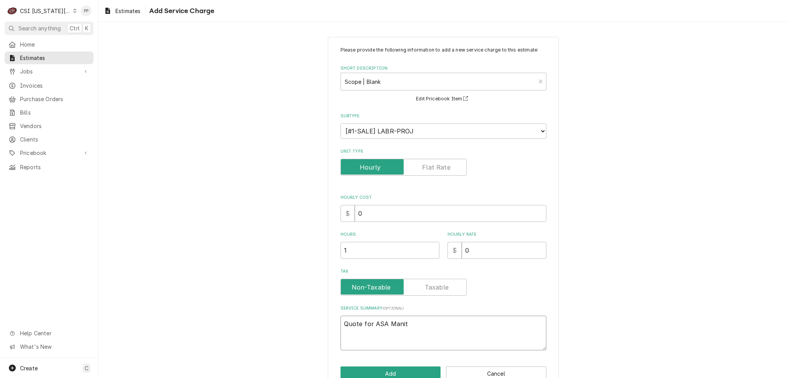
type textarea "Quote for ASA Manito"
type textarea "x"
type textarea "Quote for ASA Manitow"
type textarea "x"
type textarea "Quote for ASA Manitowo"
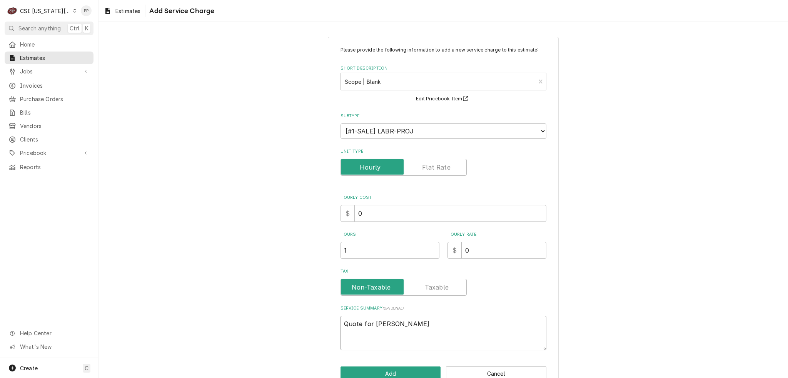
type textarea "x"
type textarea "Quote for ASA Manitowoc"
type textarea "x"
type textarea "Quote for ASA Manitowo"
type textarea "x"
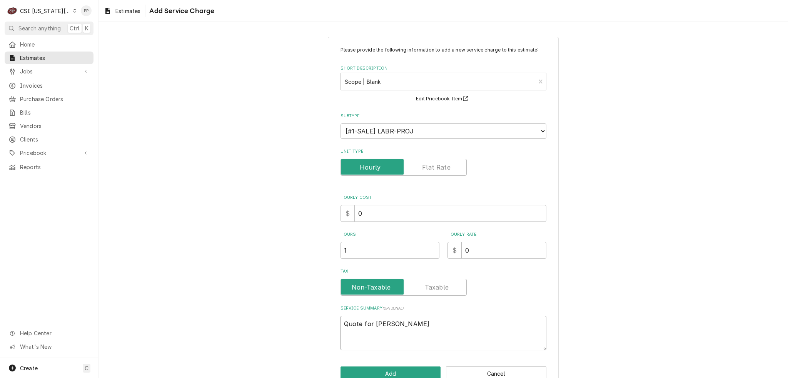
type textarea "Quote for ASA Manitow"
type textarea "x"
type textarea "Quote for ASA Manitowi"
type textarea "x"
type textarea "Quote for ASA Manitowic"
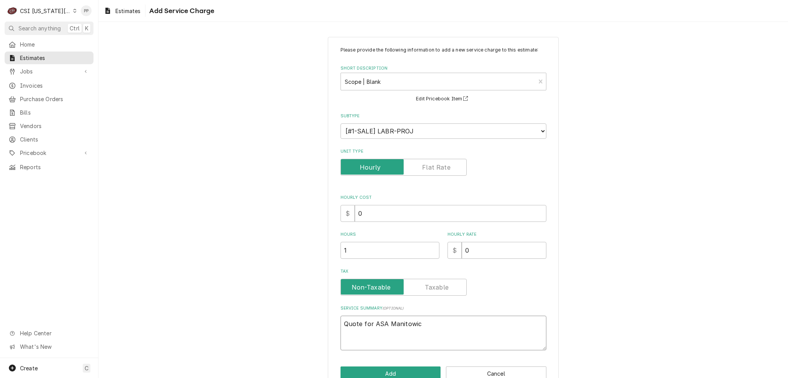
type textarea "x"
type textarea "Quote for ASA Manitowic"
type textarea "x"
type textarea "Quote for ASA Manitowic I"
type textarea "x"
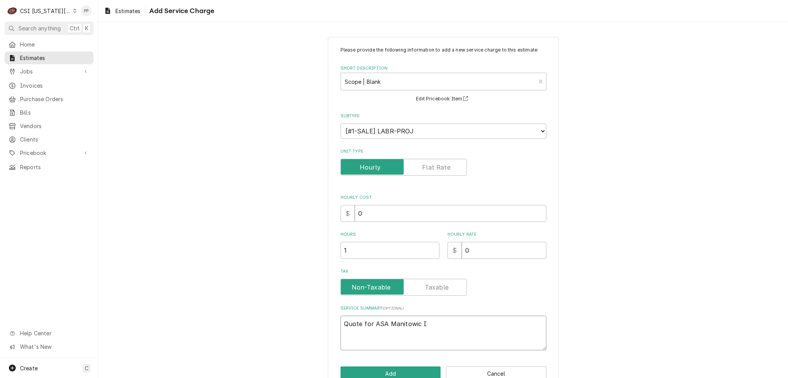
type textarea "Quote for ASA Manitowic"
type textarea "x"
type textarea "Quote for ASA Manitowic"
type textarea "x"
type textarea "Quote for ASA Manitowi"
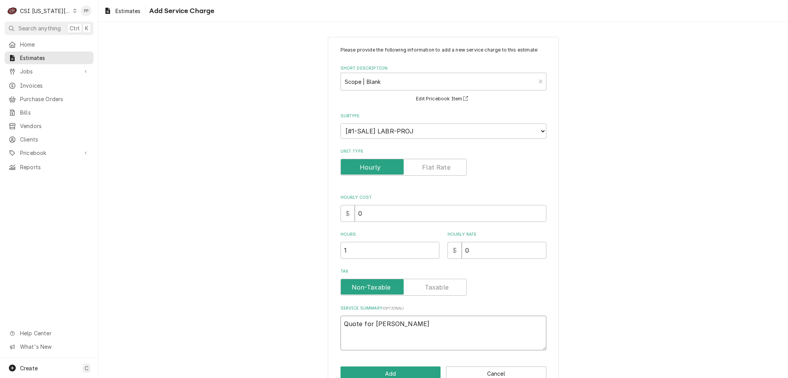
type textarea "x"
type textarea "Quote for ASA Manitow"
type textarea "x"
type textarea "Quote for ASA Manitowo"
type textarea "x"
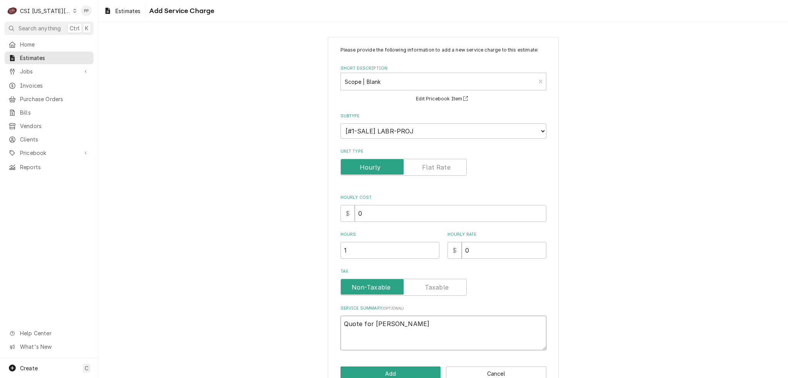
type textarea "Quote for ASA Manitowoc"
type textarea "x"
type textarea "Quote for ASA Manitowoc"
type textarea "x"
type textarea "Quote for ASA Manitowoc I"
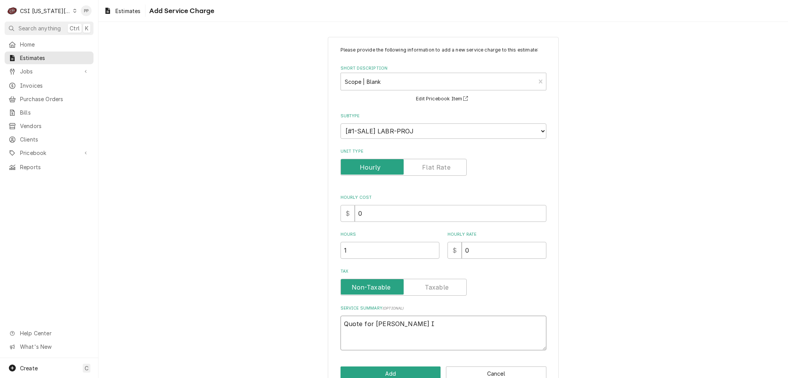
type textarea "x"
type textarea "Quote for ASA Manitowoc Ic"
type textarea "x"
type textarea "Quote for ASA Manitowoc Ice"
type textarea "x"
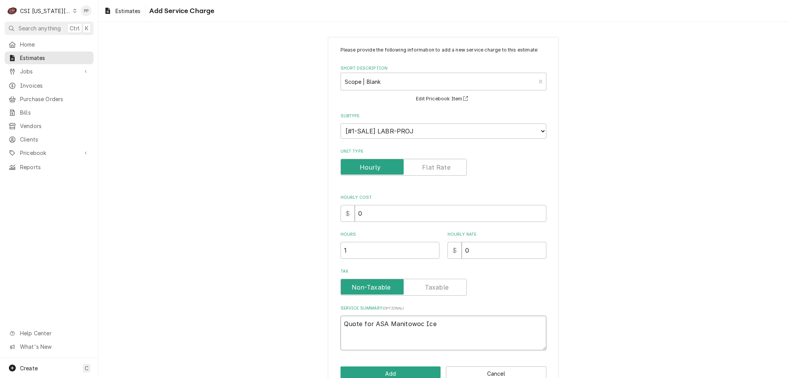
type textarea "Quote for ASA Manitowoc Ice"
type textarea "x"
type textarea "Quote for ASA Manitowoc Ice m"
click at [406, 333] on textarea "Quote for ASA Manitowoc Ice machine installation per work request. Responsibili…" at bounding box center [443, 333] width 206 height 35
click at [456, 326] on textarea "Quote for ASA Manitowoc Ice machine installation per work request. Responsibili…" at bounding box center [443, 333] width 206 height 35
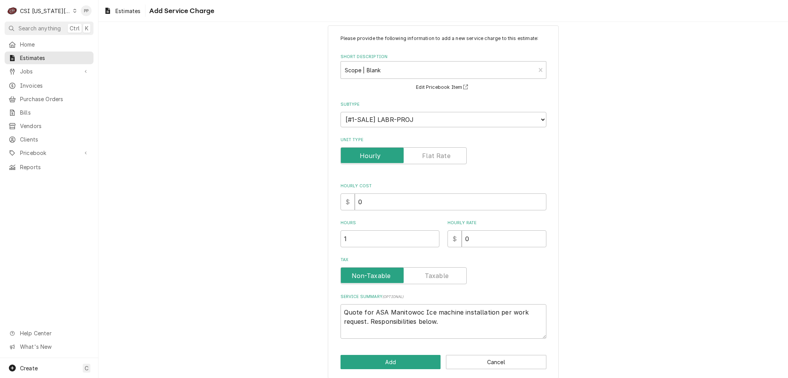
scroll to position [18, 0]
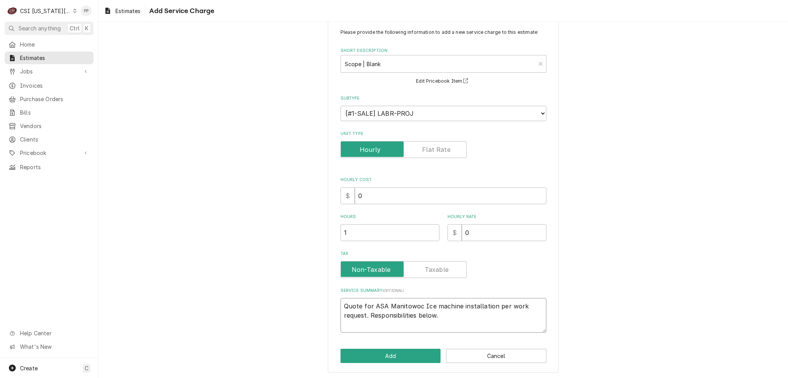
click at [361, 325] on textarea "Quote for ASA Manitowoc Ice machine installation per work request. Responsibili…" at bounding box center [443, 315] width 206 height 35
click at [445, 314] on textarea "Quote for ASA Manitowoc Ice machine installation per work request. Responsibili…" at bounding box center [443, 315] width 206 height 35
paste textarea "1. Contact the site to schedule the installation. Verify the customer requireme…"
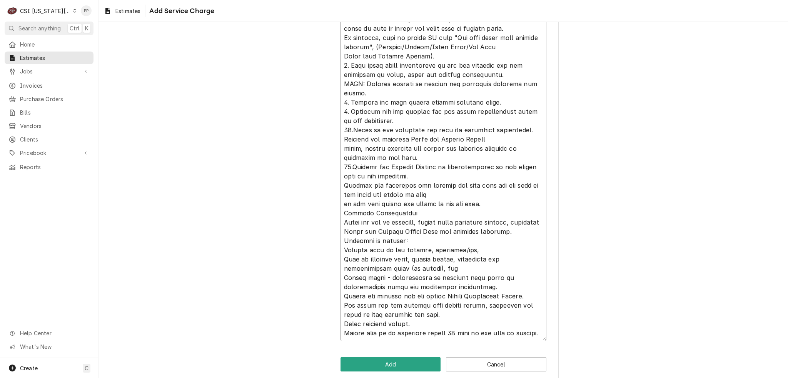
scroll to position [655, 0]
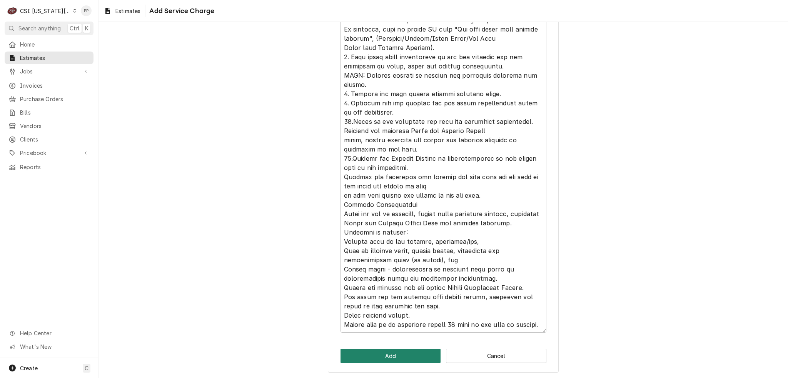
click at [396, 351] on button "Add" at bounding box center [390, 356] width 100 height 14
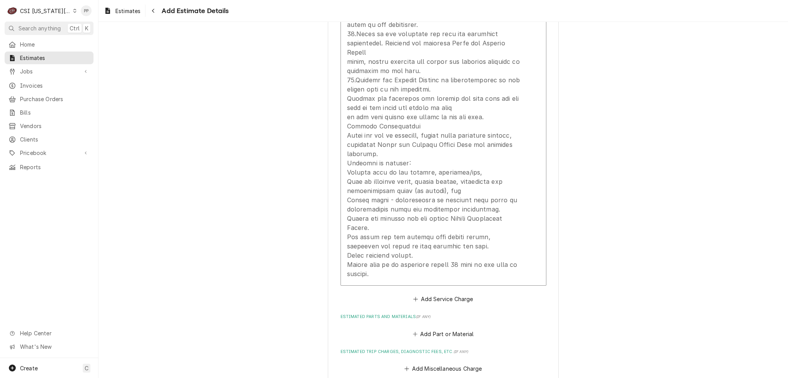
scroll to position [1491, 0]
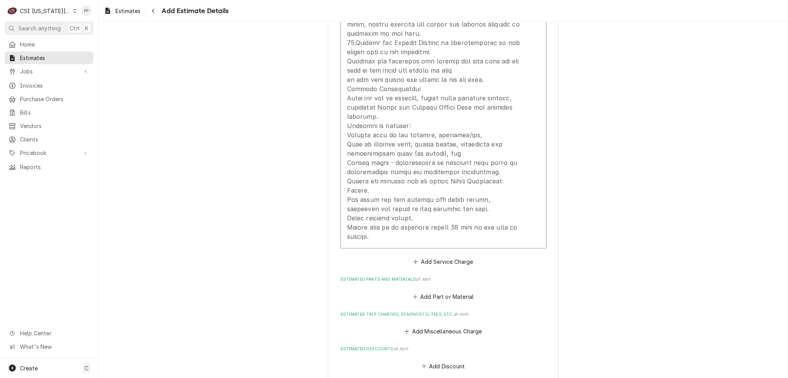
click at [440, 257] on button "Add Service Charge" at bounding box center [443, 262] width 62 height 11
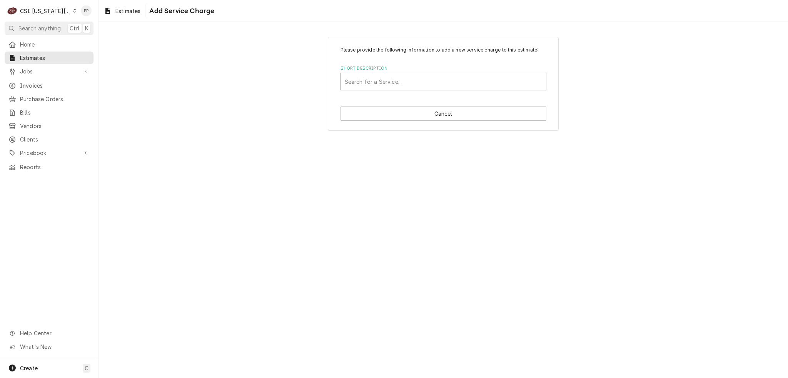
click at [404, 83] on div "Short Description" at bounding box center [443, 82] width 197 height 14
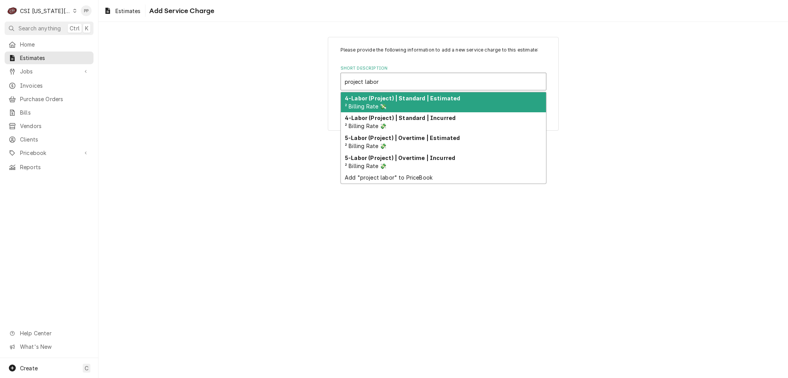
click at [407, 103] on div "4-Labor (Project) | Standard | Estimated ² Billing Rate 💸" at bounding box center [443, 102] width 205 height 20
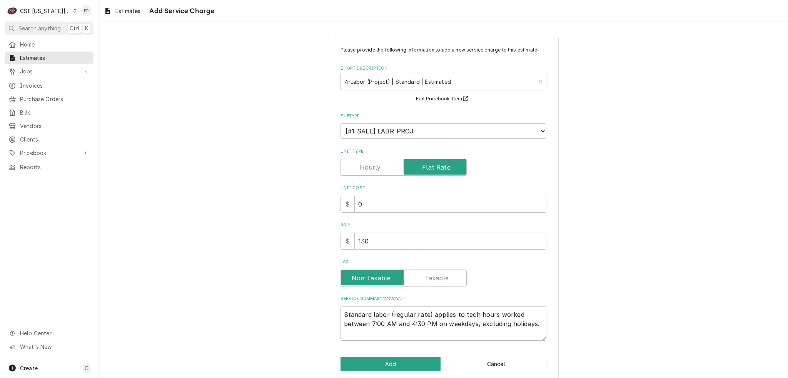
click at [423, 278] on label "Tax" at bounding box center [403, 278] width 126 height 17
click at [423, 278] on input "Tax" at bounding box center [403, 278] width 119 height 17
click at [368, 273] on label "Tax" at bounding box center [403, 278] width 126 height 17
click at [368, 273] on input "Tax" at bounding box center [403, 278] width 119 height 17
drag, startPoint x: 386, startPoint y: 235, endPoint x: 341, endPoint y: 237, distance: 45.0
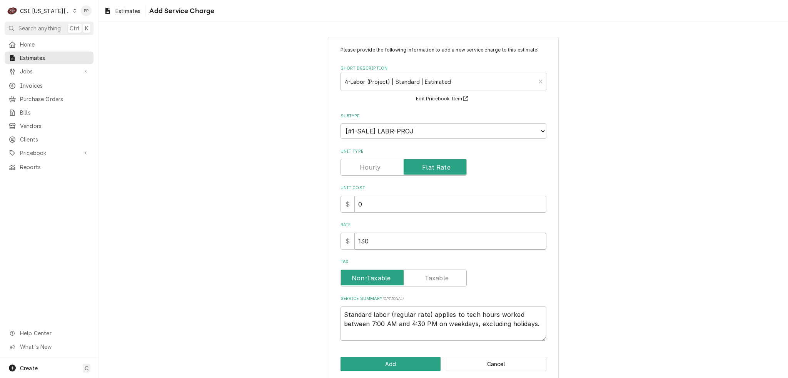
click at [334, 235] on div "Please provide the following information to add a new service charge to this es…" at bounding box center [443, 209] width 231 height 344
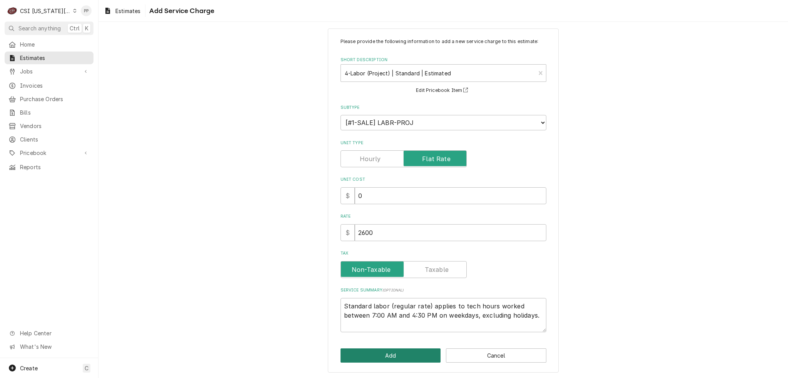
click at [374, 360] on button "Add" at bounding box center [390, 356] width 100 height 14
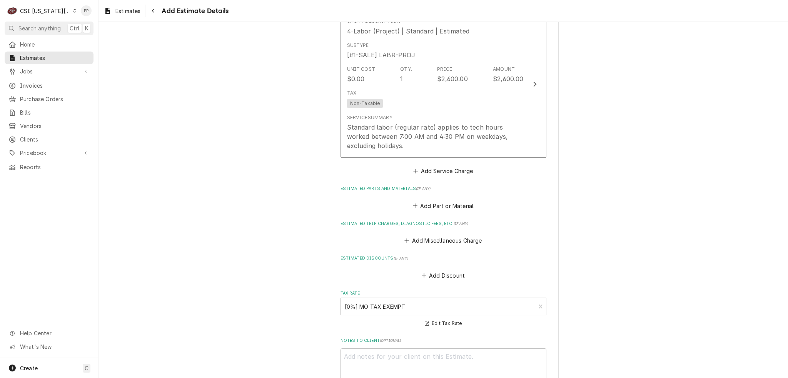
scroll to position [1774, 0]
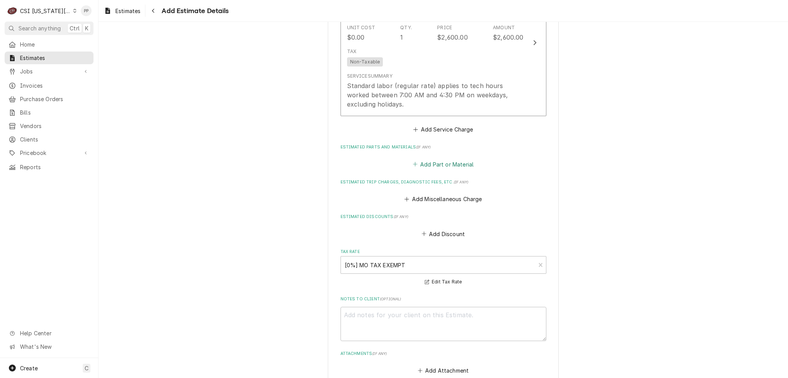
click at [440, 159] on button "Add Part or Material" at bounding box center [442, 164] width 63 height 11
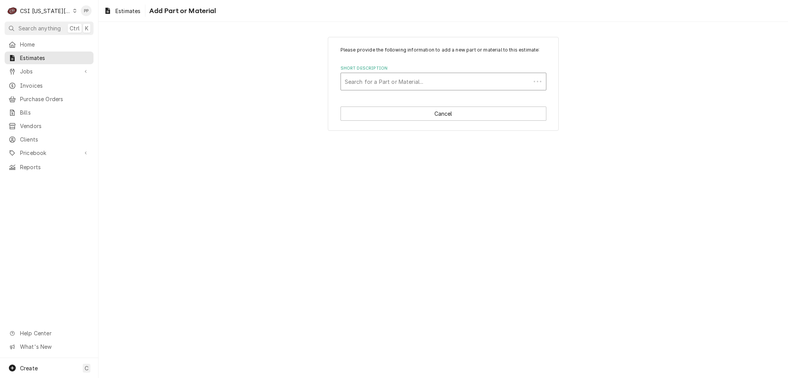
click at [429, 75] on div "Short Description" at bounding box center [436, 82] width 182 height 14
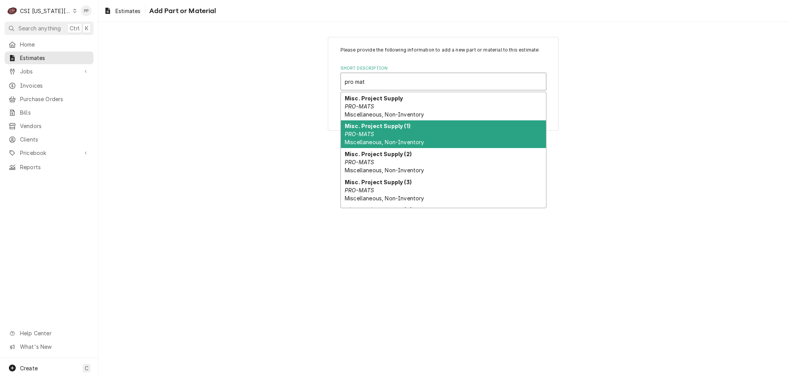
click at [421, 121] on div "Misc. Project Supply (1) PRO-MATS Miscellaneous, Non-Inventory" at bounding box center [443, 134] width 205 height 28
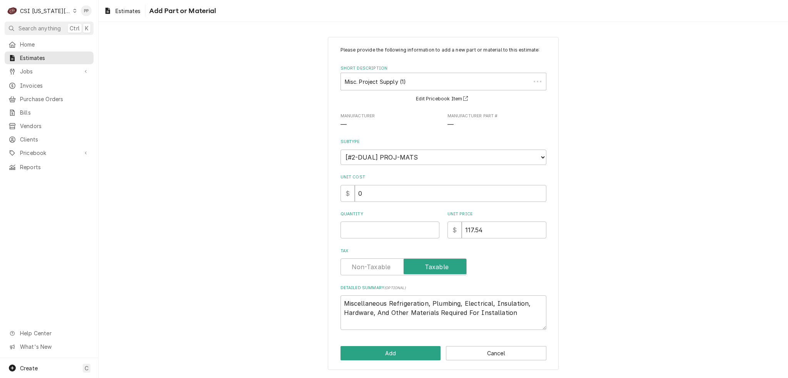
click at [379, 239] on div "Please provide the following information to add a new part or material to this …" at bounding box center [443, 188] width 206 height 283
click at [379, 234] on input "Quantity" at bounding box center [389, 230] width 99 height 17
click at [411, 352] on button "Add" at bounding box center [390, 353] width 100 height 14
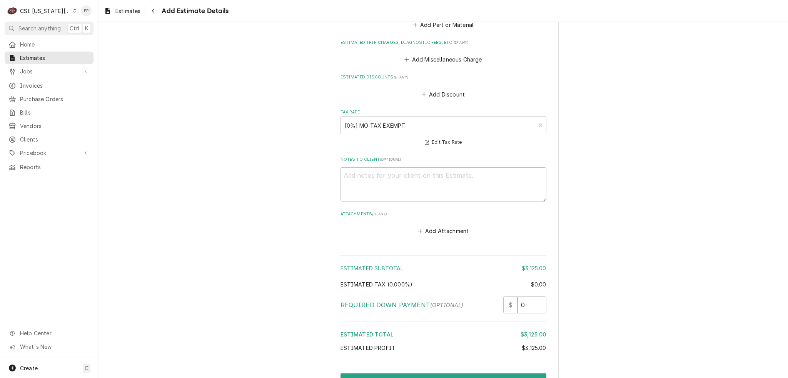
scroll to position [2113, 0]
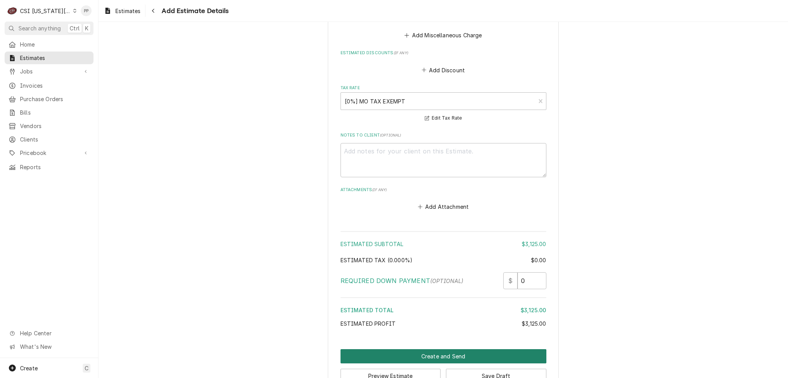
click at [454, 349] on button "Create and Send" at bounding box center [443, 356] width 206 height 14
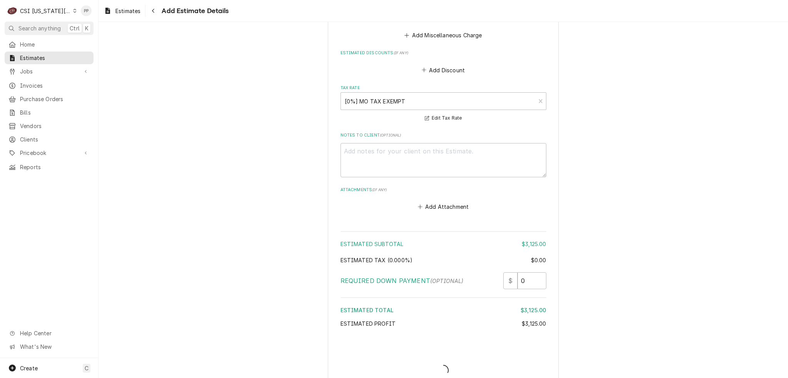
scroll to position [2110, 0]
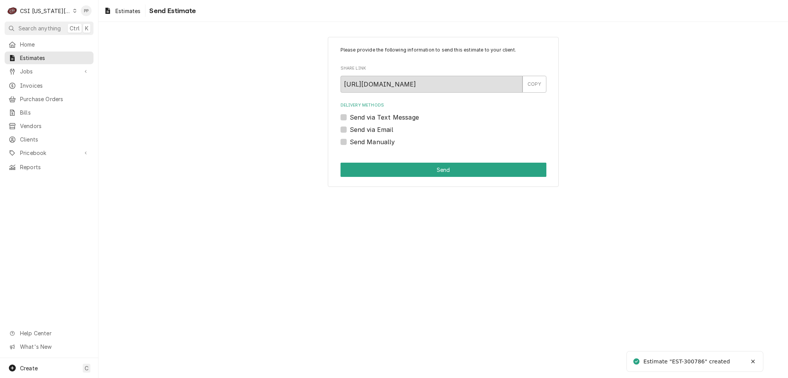
drag, startPoint x: 342, startPoint y: 142, endPoint x: 357, endPoint y: 155, distance: 18.8
click at [350, 143] on label "Send Manually" at bounding box center [372, 141] width 45 height 9
click at [350, 143] on input "Send Manually" at bounding box center [453, 145] width 206 height 17
checkbox input "true"
click at [370, 163] on button "Send" at bounding box center [443, 170] width 206 height 14
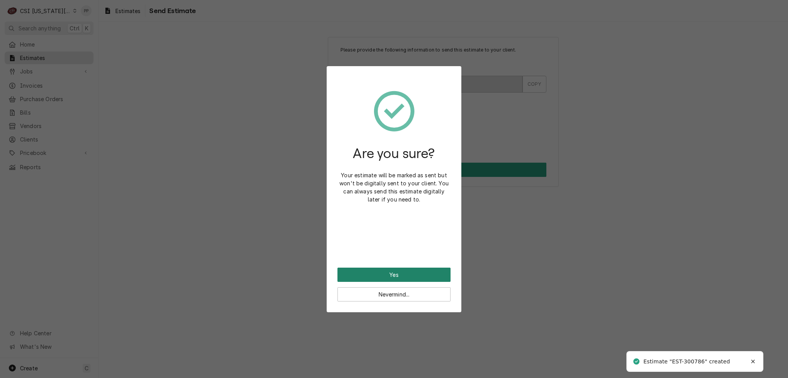
click at [414, 271] on button "Yes" at bounding box center [393, 275] width 113 height 14
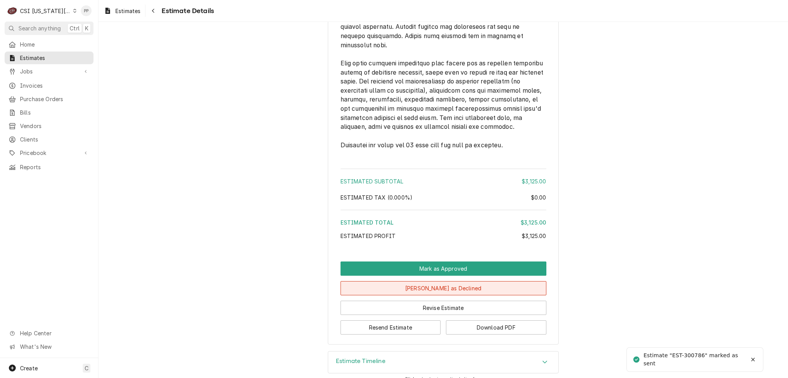
scroll to position [1728, 0]
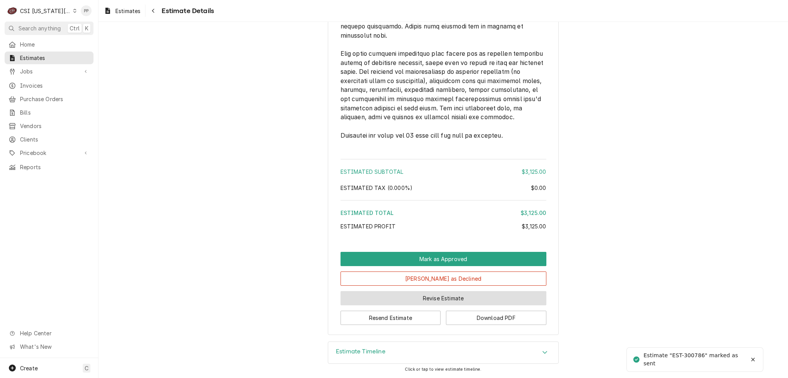
click at [422, 296] on button "Revise Estimate" at bounding box center [443, 298] width 206 height 14
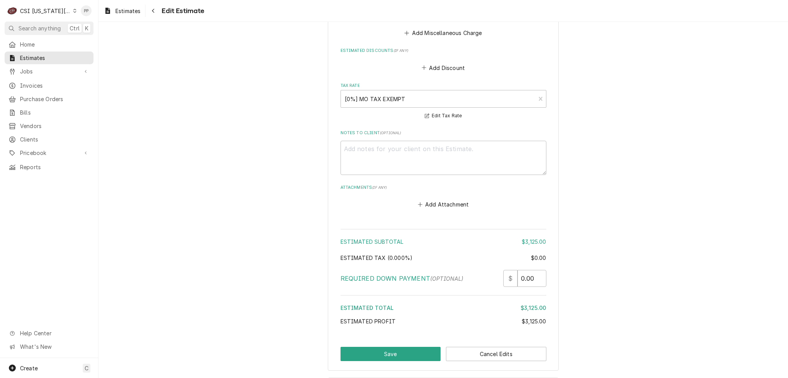
scroll to position [2130, 0]
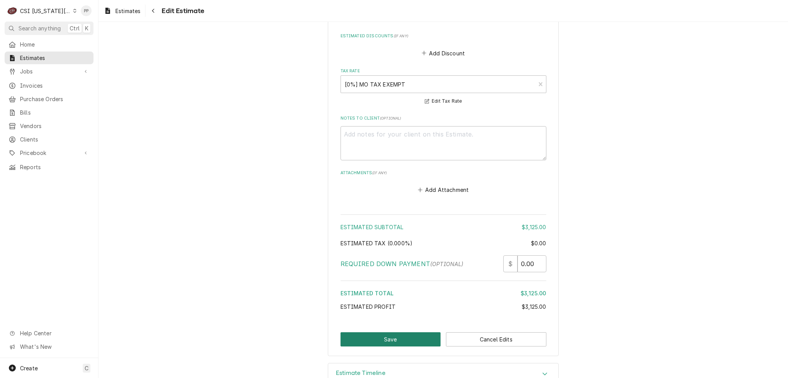
click at [380, 332] on button "Save" at bounding box center [390, 339] width 100 height 14
type textarea "x"
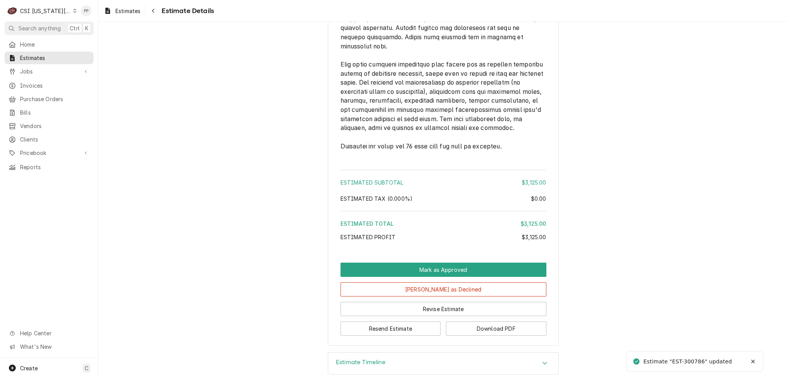
scroll to position [1728, 0]
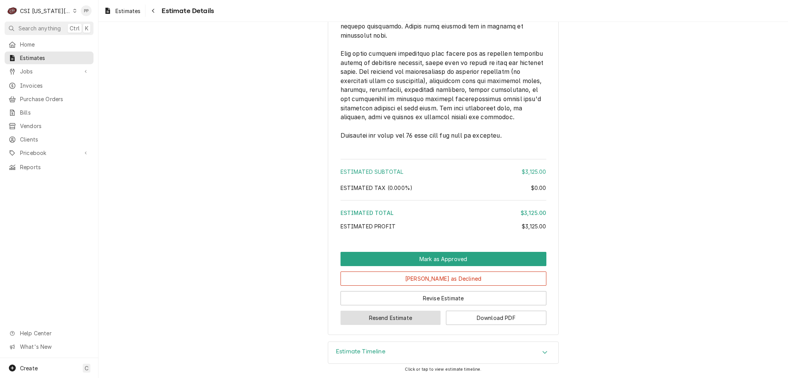
click at [407, 315] on button "Resend Estimate" at bounding box center [390, 318] width 100 height 14
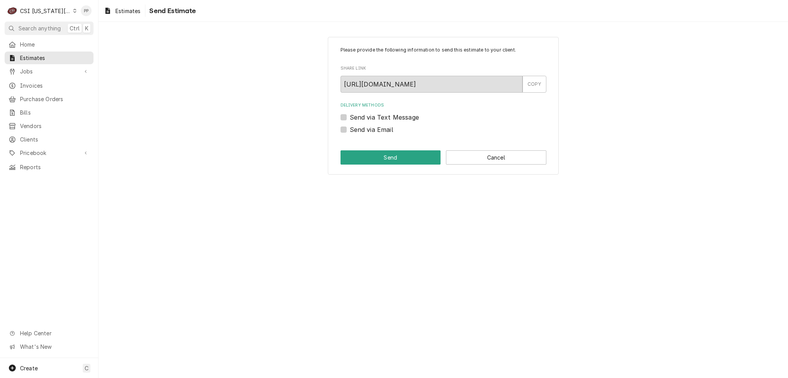
click at [350, 130] on label "Send via Email" at bounding box center [371, 129] width 43 height 9
click at [350, 130] on input "Send via Email" at bounding box center [453, 133] width 206 height 17
checkbox input "true"
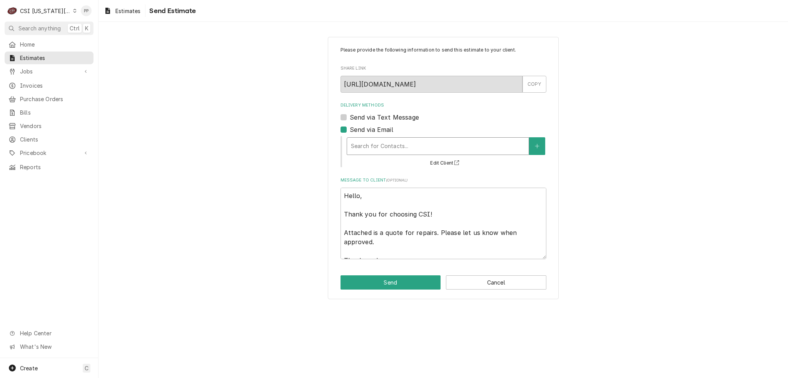
click at [356, 139] on div "Delivery Methods" at bounding box center [438, 146] width 174 height 14
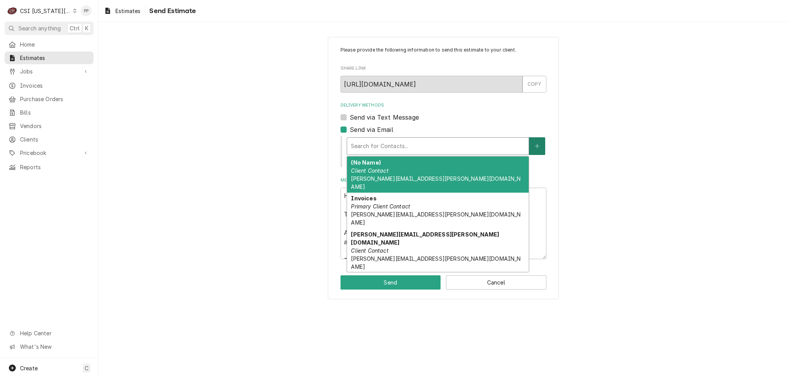
click at [535, 147] on icon "Create New Contact" at bounding box center [537, 145] width 5 height 5
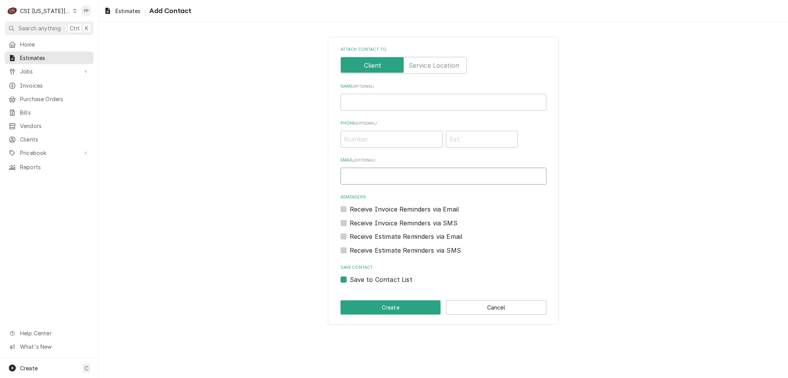
click at [477, 179] on input "Email ( optional )" at bounding box center [443, 176] width 206 height 17
type input "[EMAIL_ADDRESS][DOMAIN_NAME]"
click at [372, 302] on button "Create" at bounding box center [390, 307] width 100 height 14
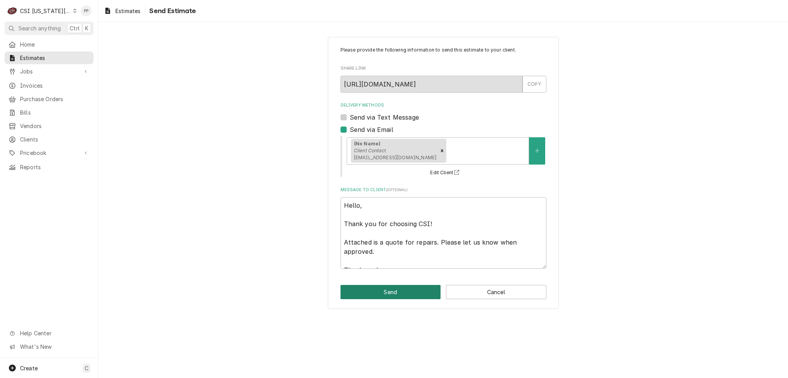
click at [411, 287] on button "Send" at bounding box center [390, 292] width 100 height 14
type textarea "x"
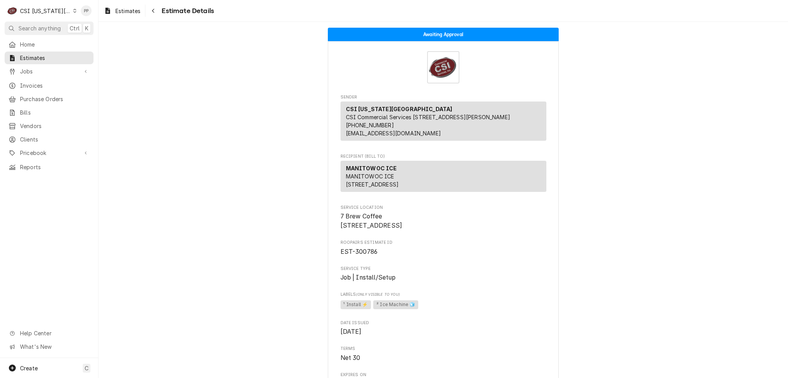
drag, startPoint x: 126, startPoint y: 9, endPoint x: 144, endPoint y: 6, distance: 17.9
click at [126, 9] on span "Estimates" at bounding box center [127, 11] width 25 height 8
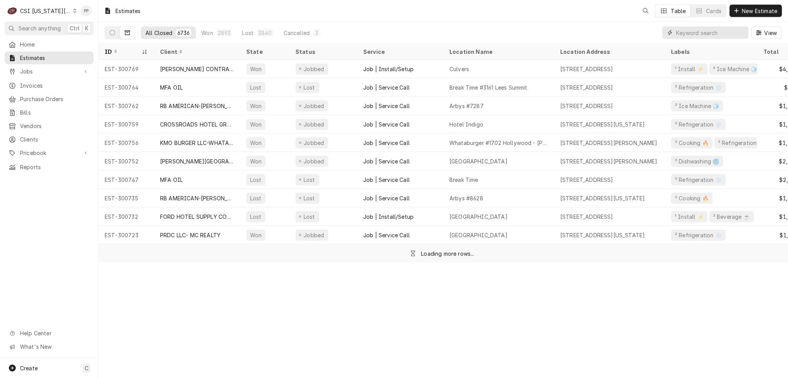
click at [736, 32] on input "Dynamic Content Wrapper" at bounding box center [710, 33] width 68 height 12
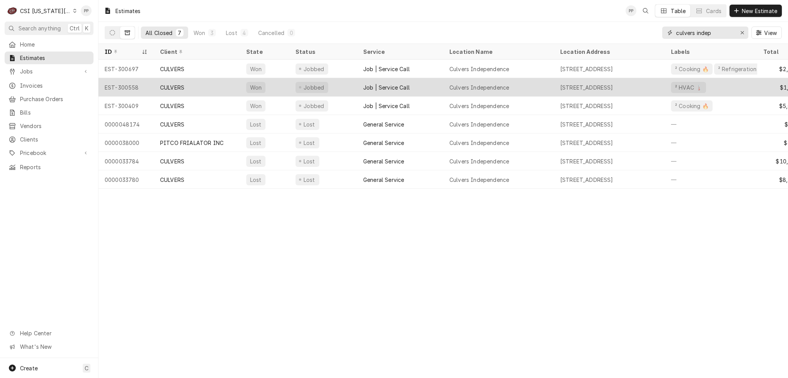
type input "culvers indep"
click at [184, 83] on div "CULVERS" at bounding box center [172, 87] width 24 height 8
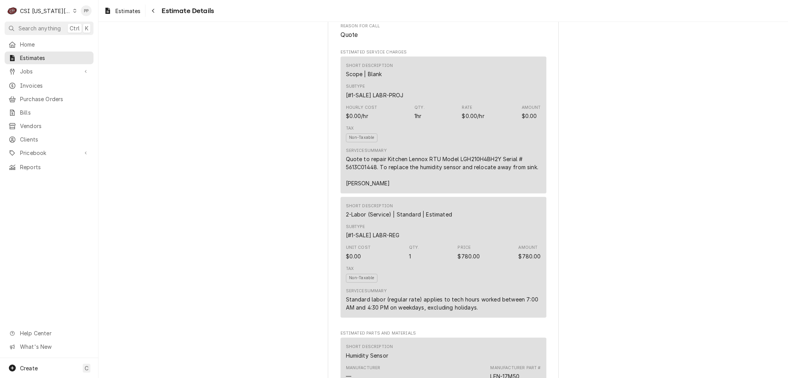
scroll to position [462, 0]
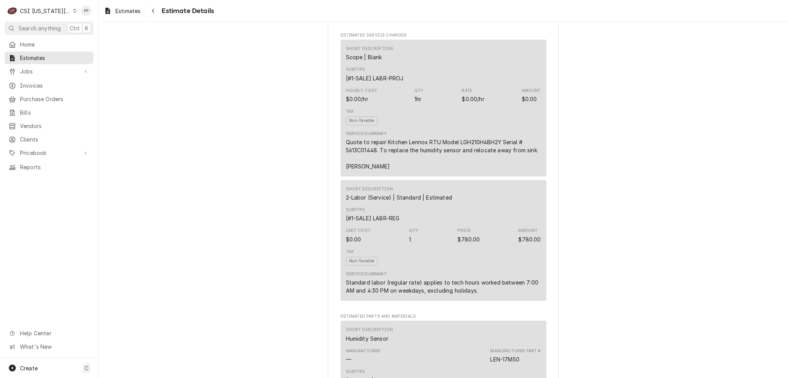
click at [449, 128] on div "Tax Non-Taxable" at bounding box center [443, 117] width 195 height 22
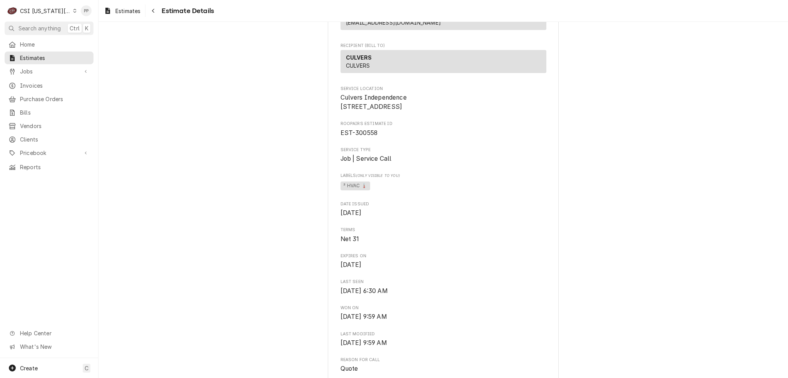
scroll to position [0, 0]
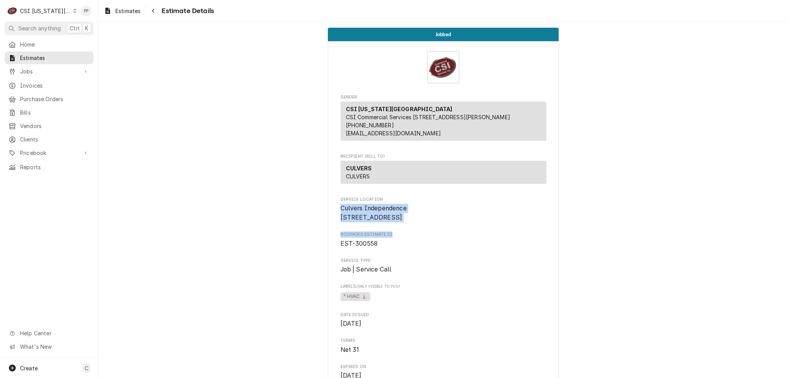
drag, startPoint x: 334, startPoint y: 217, endPoint x: 443, endPoint y: 249, distance: 113.9
drag, startPoint x: 435, startPoint y: 247, endPoint x: 332, endPoint y: 205, distance: 111.3
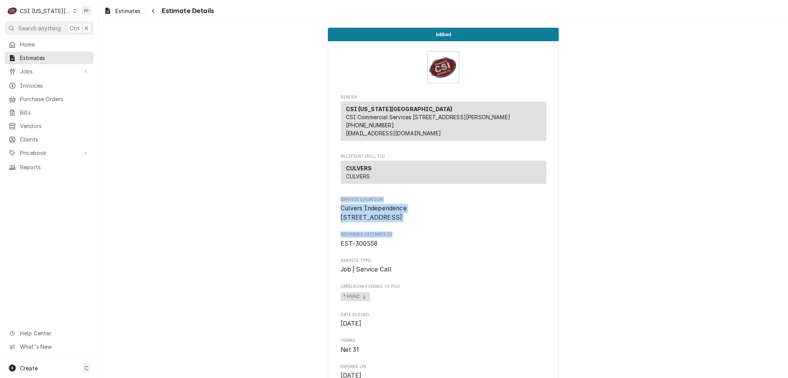
click at [340, 203] on span "Service Location" at bounding box center [443, 200] width 206 height 6
drag, startPoint x: 342, startPoint y: 207, endPoint x: 422, endPoint y: 238, distance: 86.2
click at [422, 222] on div "Service Location [GEOGRAPHIC_DATA] [GEOGRAPHIC_DATA] [STREET_ADDRESS]" at bounding box center [443, 210] width 206 height 26
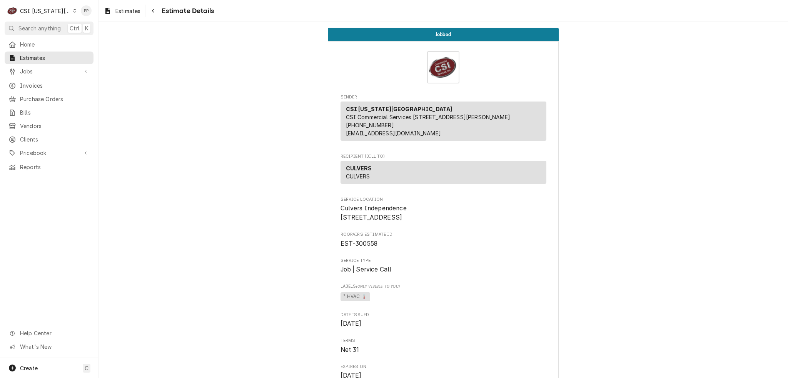
click at [424, 222] on span "Culvers Independence [STREET_ADDRESS]" at bounding box center [443, 213] width 206 height 18
drag, startPoint x: 422, startPoint y: 237, endPoint x: 340, endPoint y: 208, distance: 86.2
click at [340, 203] on span "Service Location" at bounding box center [443, 200] width 206 height 6
drag, startPoint x: 336, startPoint y: 207, endPoint x: 480, endPoint y: 245, distance: 148.7
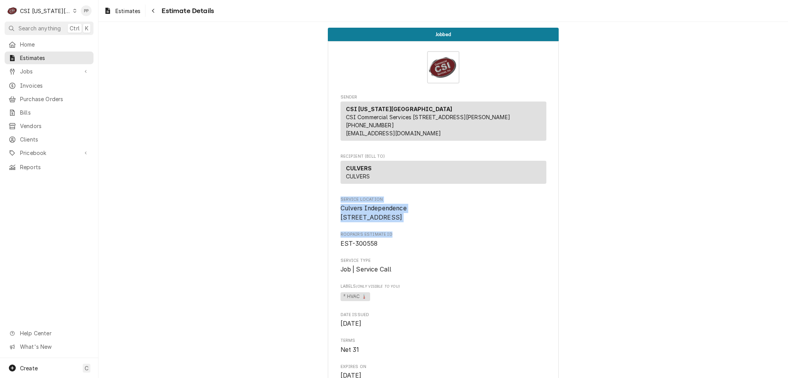
drag, startPoint x: 440, startPoint y: 240, endPoint x: 337, endPoint y: 225, distance: 103.4
click at [388, 238] on span "Roopairs Estimate ID" at bounding box center [443, 235] width 206 height 6
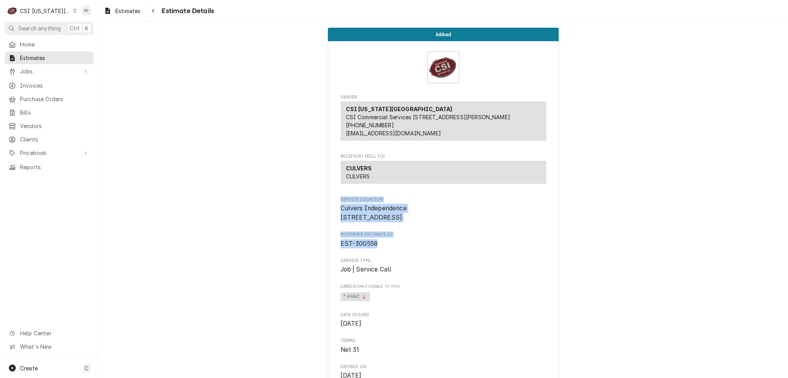
drag, startPoint x: 380, startPoint y: 259, endPoint x: 335, endPoint y: 207, distance: 69.6
drag, startPoint x: 349, startPoint y: 209, endPoint x: 405, endPoint y: 262, distance: 77.0
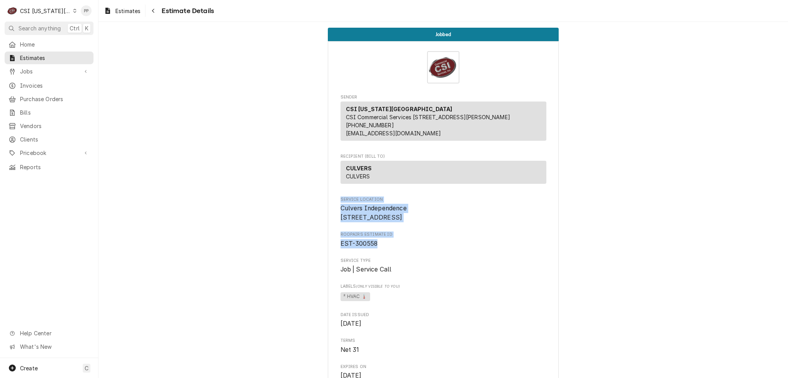
click at [405, 248] on span "EST-300558" at bounding box center [443, 243] width 206 height 9
drag, startPoint x: 389, startPoint y: 264, endPoint x: 332, endPoint y: 205, distance: 82.2
click at [340, 203] on span "Service Location" at bounding box center [443, 200] width 206 height 6
drag, startPoint x: 380, startPoint y: 211, endPoint x: 415, endPoint y: 270, distance: 69.1
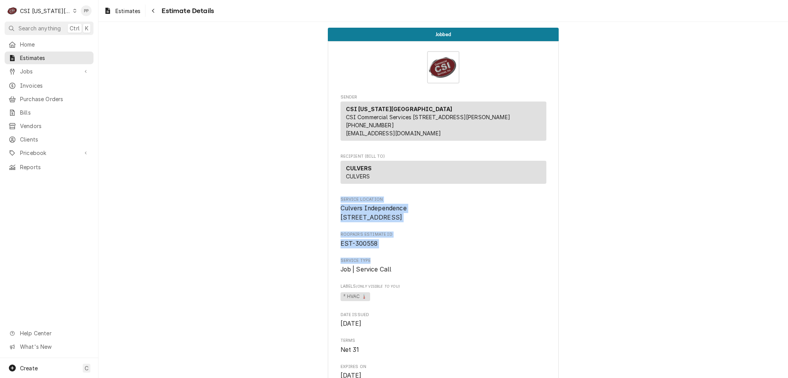
drag, startPoint x: 388, startPoint y: 260, endPoint x: 335, endPoint y: 202, distance: 78.7
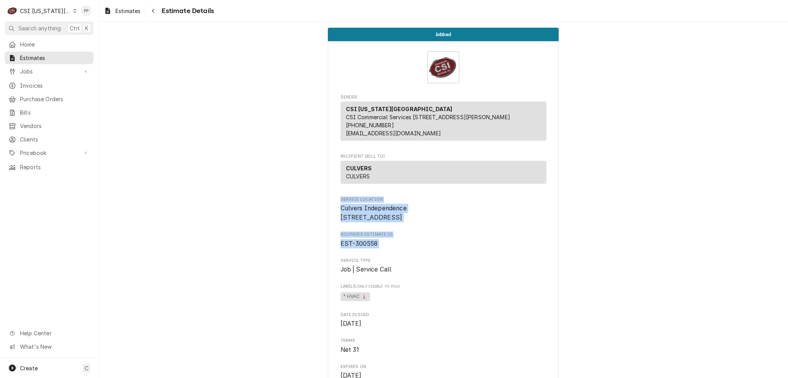
drag, startPoint x: 336, startPoint y: 208, endPoint x: 421, endPoint y: 265, distance: 102.5
click at [414, 248] on span "EST-300558" at bounding box center [443, 243] width 206 height 9
drag, startPoint x: 392, startPoint y: 262, endPoint x: 328, endPoint y: 207, distance: 84.4
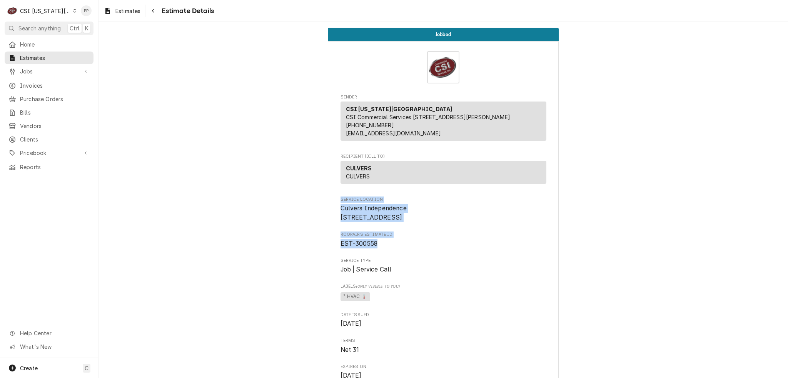
drag, startPoint x: 334, startPoint y: 208, endPoint x: 406, endPoint y: 255, distance: 87.0
click at [406, 248] on div "Roopairs Estimate ID EST-300558" at bounding box center [443, 240] width 206 height 17
drag, startPoint x: 392, startPoint y: 260, endPoint x: 417, endPoint y: 202, distance: 63.2
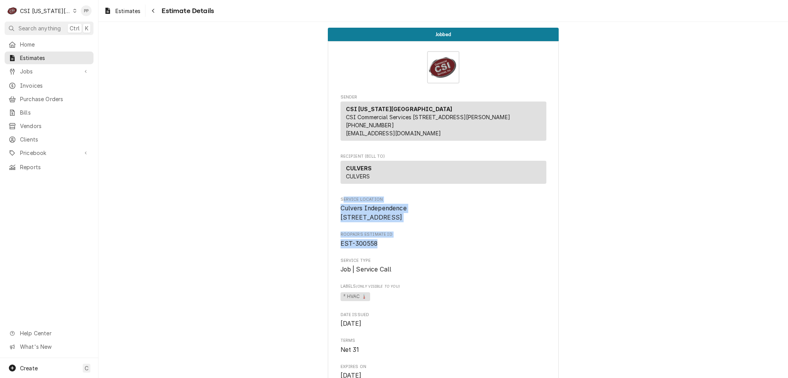
drag, startPoint x: 336, startPoint y: 209, endPoint x: 422, endPoint y: 242, distance: 92.7
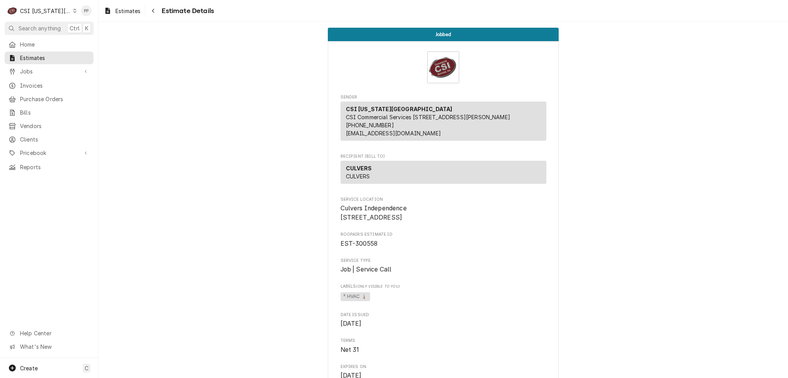
drag, startPoint x: 425, startPoint y: 235, endPoint x: 375, endPoint y: 209, distance: 56.4
click at [385, 203] on span "Service Location" at bounding box center [443, 200] width 206 height 6
drag, startPoint x: 419, startPoint y: 237, endPoint x: 394, endPoint y: 207, distance: 38.0
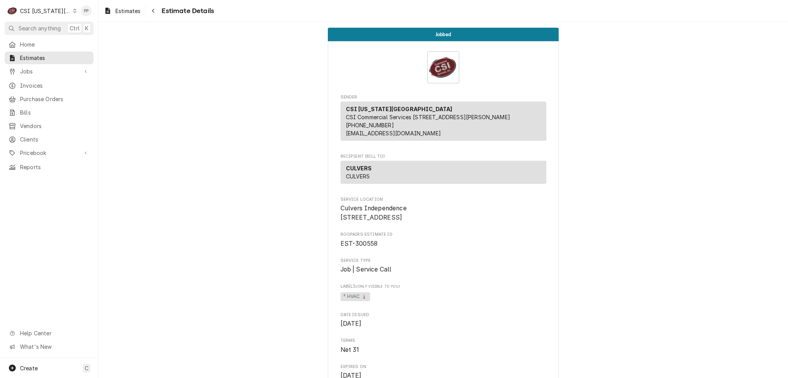
click at [463, 217] on span "Culvers Independence 4220 Little Blue Parkway Independence, MO 64057" at bounding box center [443, 213] width 206 height 18
drag, startPoint x: 432, startPoint y: 246, endPoint x: 330, endPoint y: 210, distance: 107.8
click at [479, 221] on span "Culvers Independence 4220 Little Blue Parkway Independence, MO 64057" at bounding box center [443, 213] width 206 height 18
drag, startPoint x: 435, startPoint y: 238, endPoint x: 442, endPoint y: 215, distance: 23.6
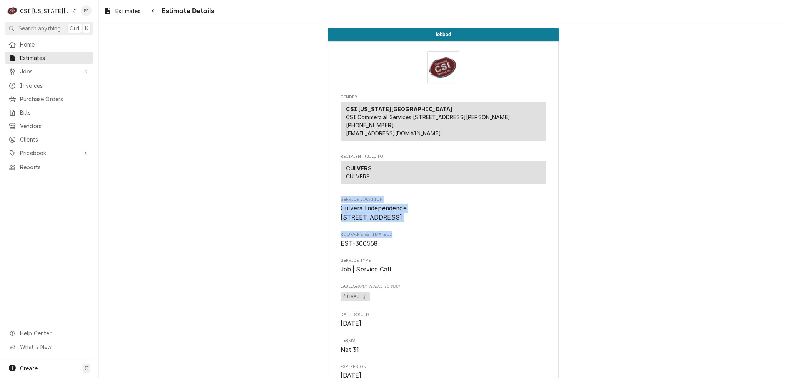
click at [457, 215] on span "Culvers Independence 4220 Little Blue Parkway Independence, MO 64057" at bounding box center [443, 213] width 206 height 18
click at [151, 11] on div "Navigate back" at bounding box center [153, 11] width 8 height 8
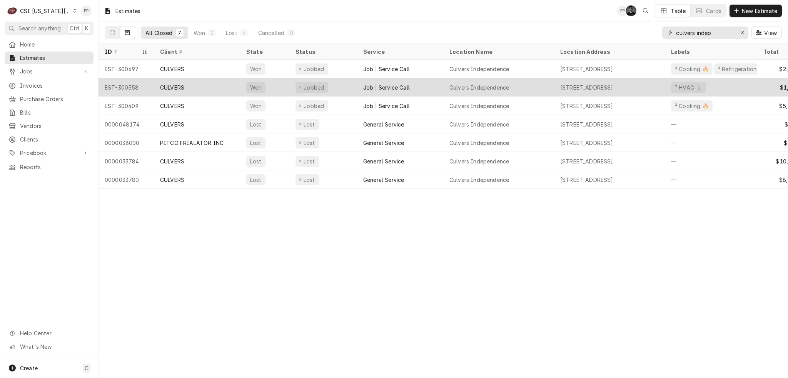
click at [195, 86] on div "CULVERS" at bounding box center [197, 87] width 86 height 18
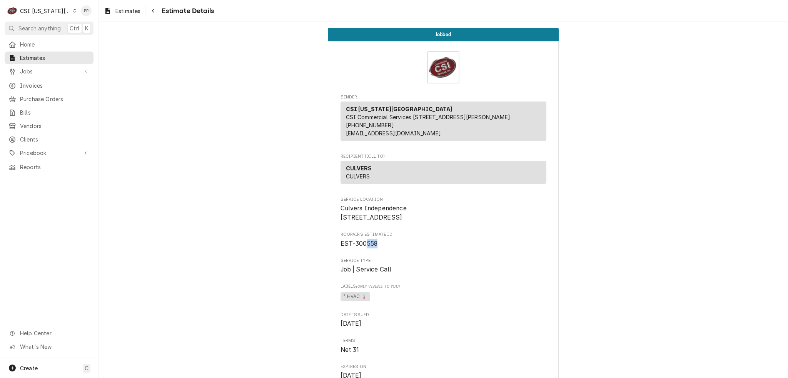
drag, startPoint x: 362, startPoint y: 259, endPoint x: 375, endPoint y: 258, distance: 13.1
click at [375, 248] on span "EST-300558" at bounding box center [443, 243] width 206 height 9
click at [379, 248] on span "EST-300558" at bounding box center [443, 243] width 206 height 9
click at [154, 13] on icon "Navigate back" at bounding box center [153, 10] width 3 height 5
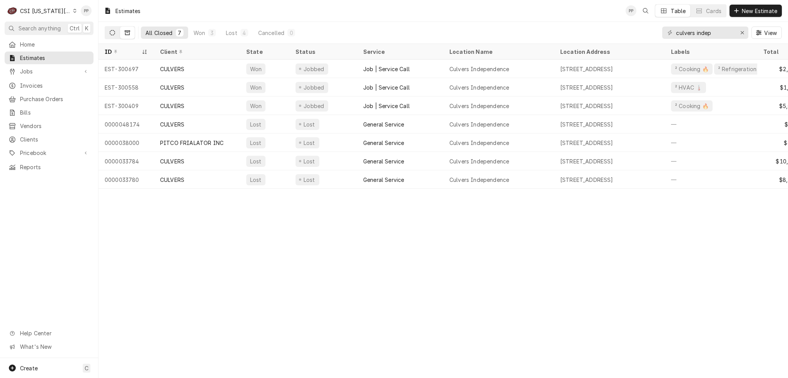
click at [108, 32] on button "Dynamic Content Wrapper" at bounding box center [112, 33] width 15 height 12
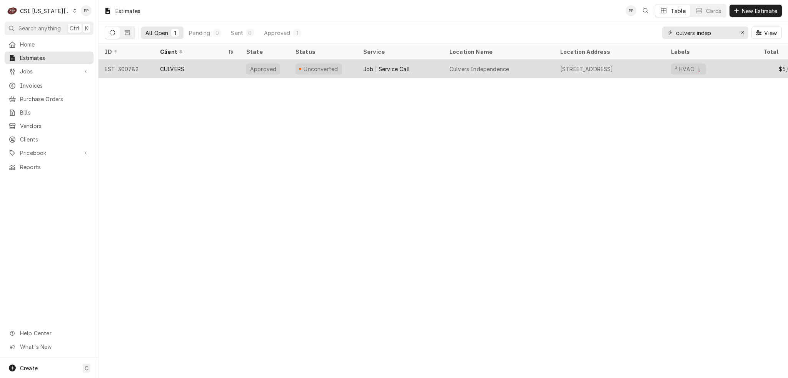
click at [185, 73] on div "CULVERS" at bounding box center [197, 69] width 86 height 18
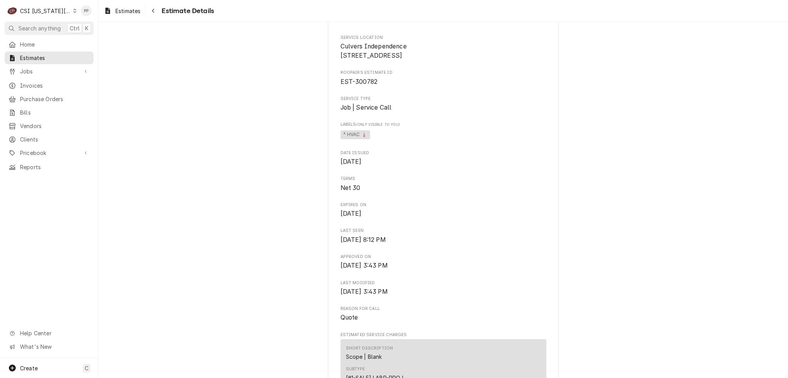
scroll to position [77, 0]
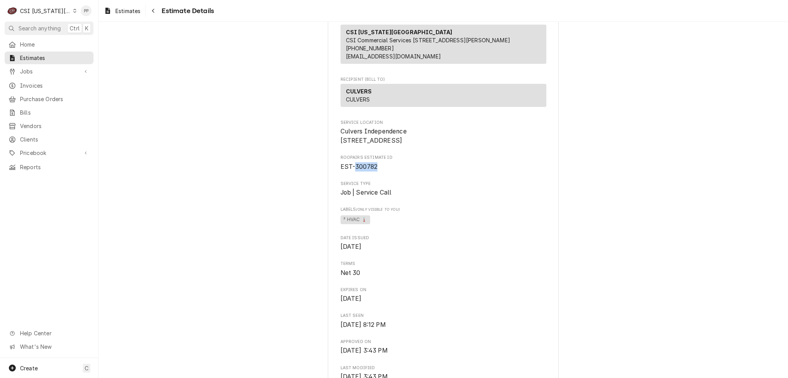
drag, startPoint x: 350, startPoint y: 183, endPoint x: 402, endPoint y: 179, distance: 52.1
click at [401, 172] on span "EST-300782" at bounding box center [443, 166] width 206 height 9
click at [403, 172] on span "EST-300782" at bounding box center [443, 166] width 206 height 9
drag, startPoint x: 351, startPoint y: 182, endPoint x: 383, endPoint y: 183, distance: 31.9
click at [380, 172] on span "EST-300782" at bounding box center [443, 166] width 206 height 9
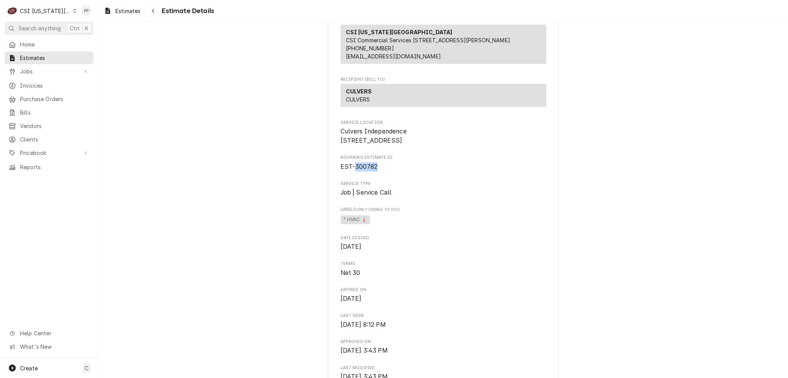
click at [383, 172] on span "EST-300782" at bounding box center [443, 166] width 206 height 9
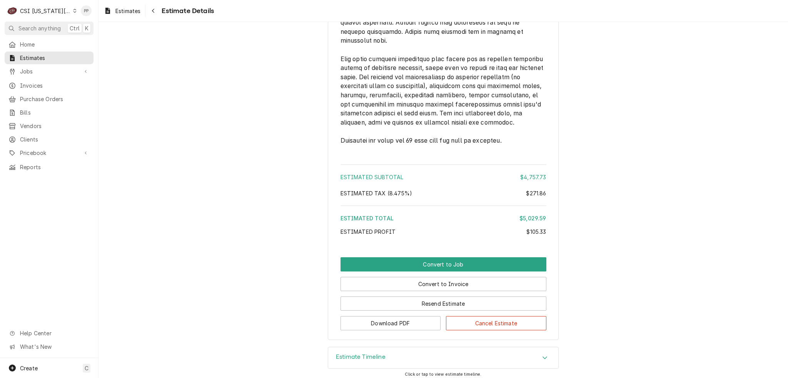
scroll to position [1902, 0]
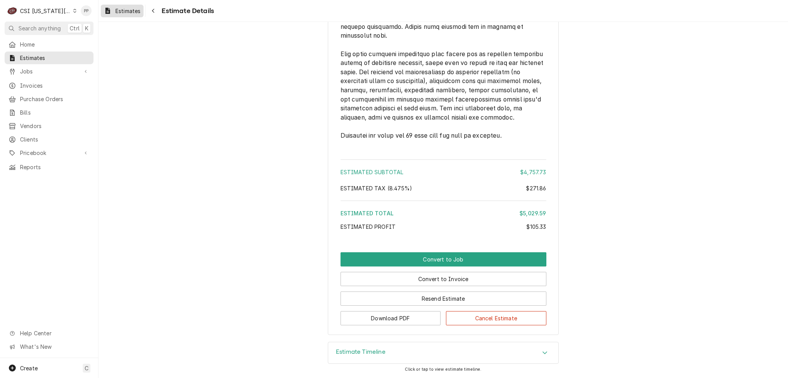
click at [126, 6] on div "Estimates" at bounding box center [122, 11] width 40 height 10
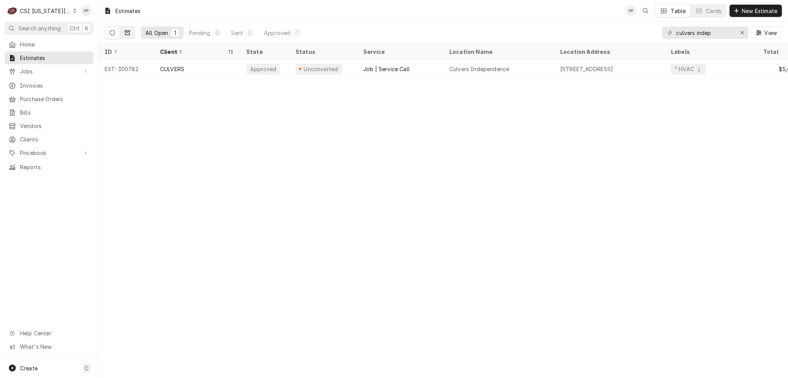
click at [122, 33] on button "Dynamic Content Wrapper" at bounding box center [127, 33] width 15 height 12
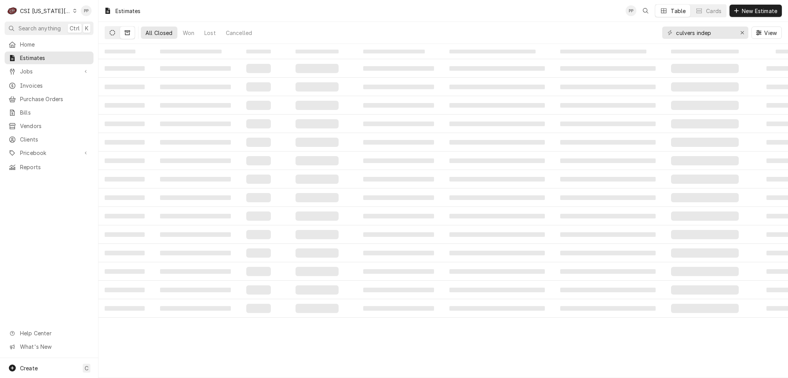
click at [115, 33] on button "Dynamic Content Wrapper" at bounding box center [112, 33] width 15 height 12
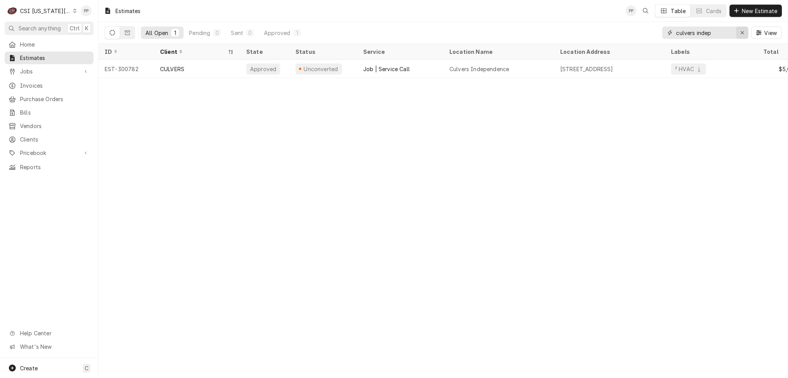
click at [739, 32] on div "Erase input" at bounding box center [742, 33] width 8 height 8
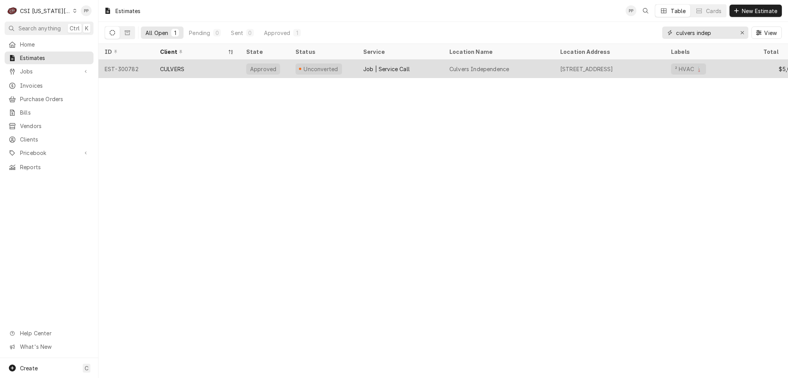
type input "culvers indep"
click at [213, 72] on div "CULVERS" at bounding box center [197, 69] width 86 height 18
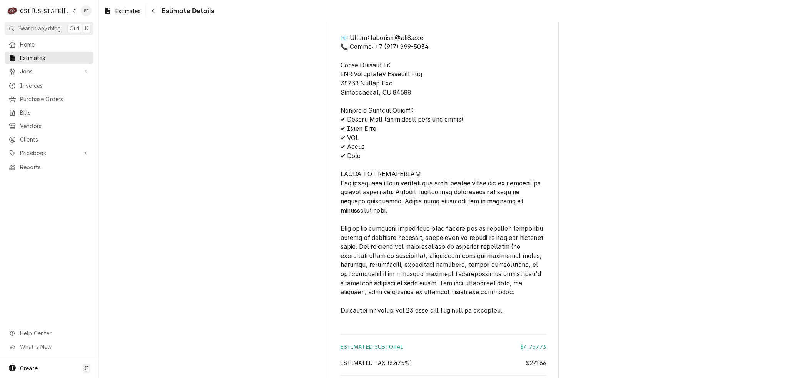
scroll to position [1837, 0]
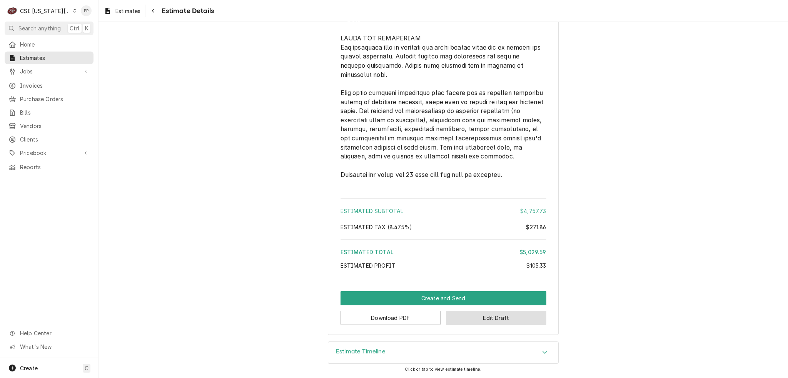
click at [485, 321] on button "Edit Draft" at bounding box center [496, 318] width 100 height 14
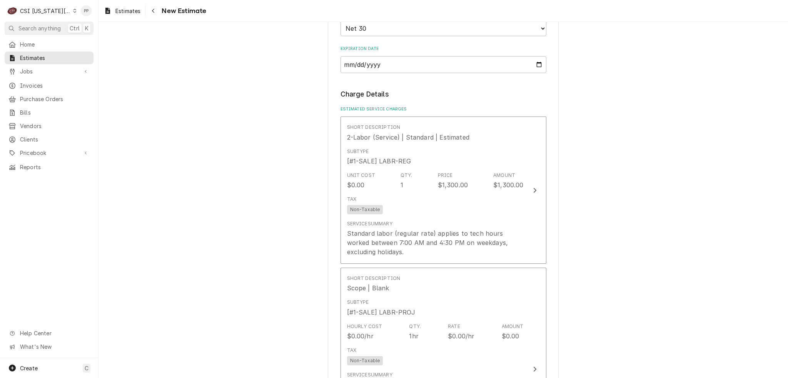
scroll to position [808, 0]
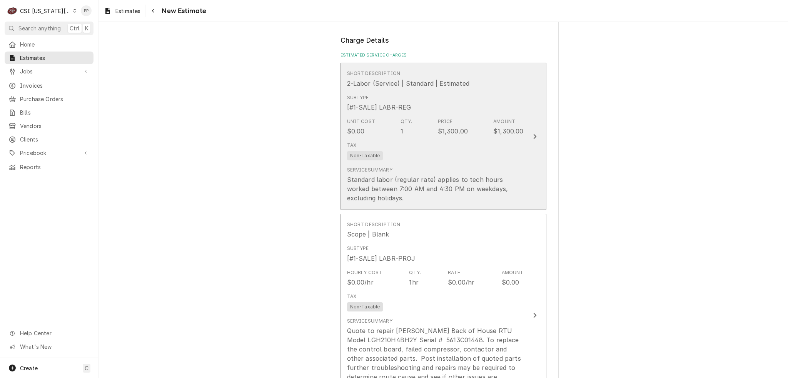
click at [533, 127] on button "Short Description 2-Labor (Service) | Standard | Estimated Subtype [#1-SALE] LA…" at bounding box center [443, 136] width 206 height 147
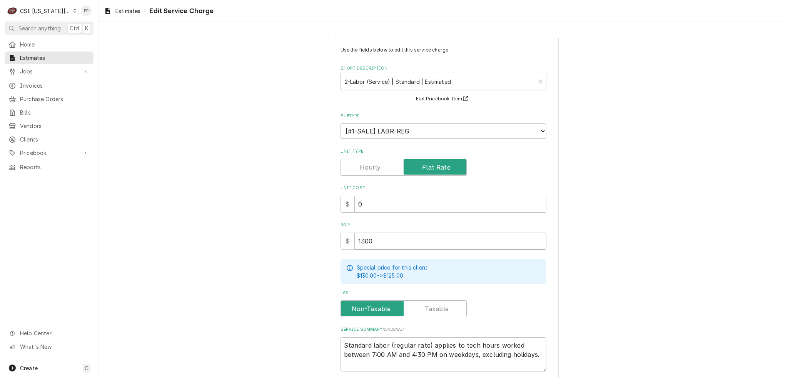
drag, startPoint x: 378, startPoint y: 237, endPoint x: 338, endPoint y: 237, distance: 40.0
click at [342, 235] on div "$ 1300" at bounding box center [443, 241] width 206 height 17
type textarea "x"
type input "26"
type textarea "x"
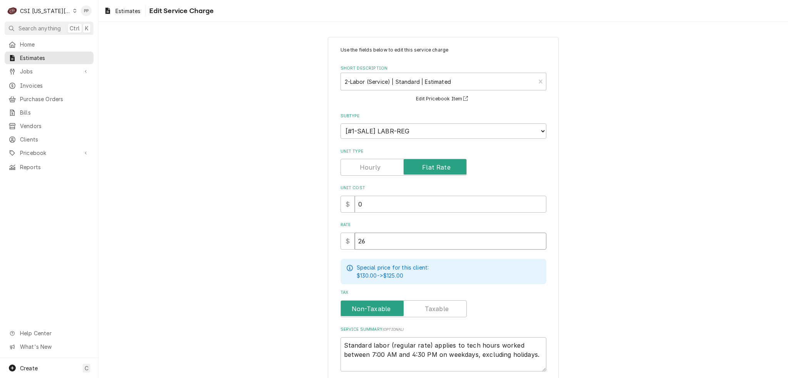
type input "260"
type textarea "x"
type input "2600"
type textarea "x"
type input "2600"
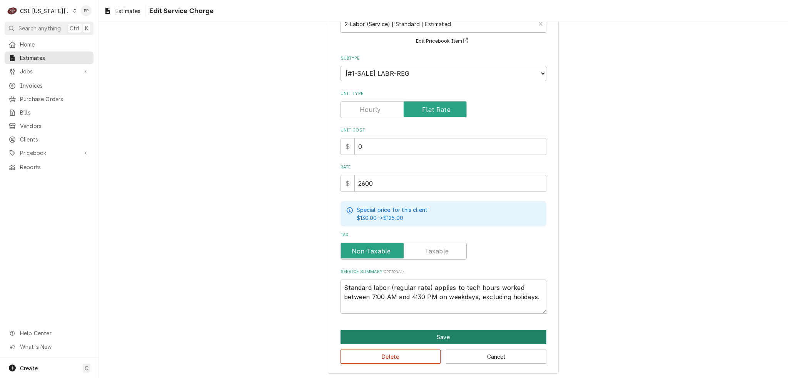
click at [421, 340] on button "Save" at bounding box center [443, 337] width 206 height 14
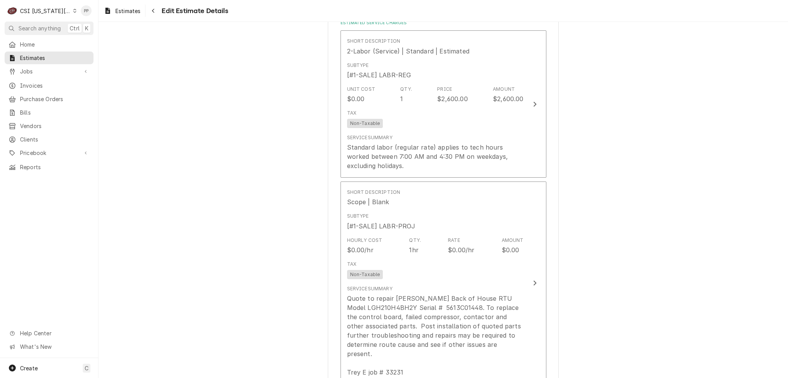
scroll to position [914, 0]
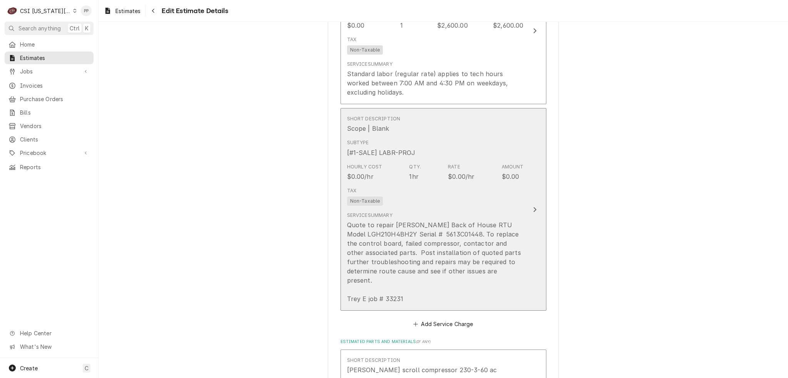
click at [500, 220] on div "Quote to repair Lennox Back of House RTU Model LGH210H4BH2Y Serial # 5613C01448…" at bounding box center [435, 261] width 177 height 83
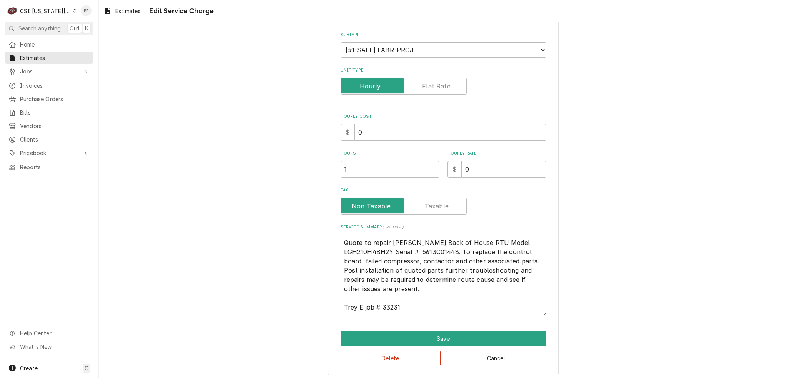
scroll to position [83, 0]
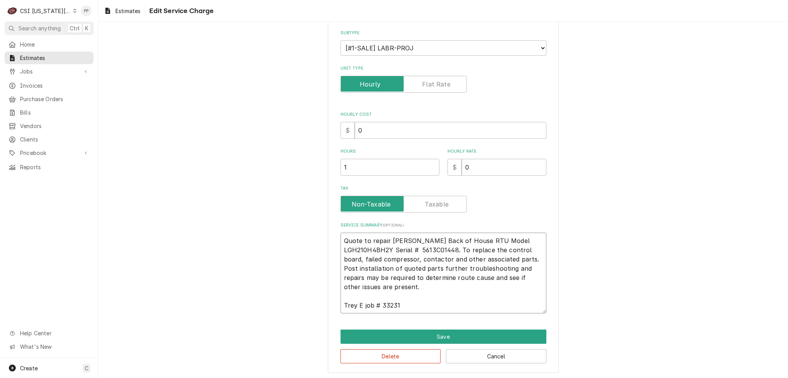
drag, startPoint x: 381, startPoint y: 285, endPoint x: 312, endPoint y: 233, distance: 86.2
click at [312, 233] on div "Use the fields below to edit this service charge Short Description Scope | Blan…" at bounding box center [442, 163] width 689 height 433
click at [441, 307] on textarea "Quote to repair Lennox Back of House RTU Model LGH210H4BH2Y Serial # 5613C01448…" at bounding box center [443, 273] width 206 height 81
drag, startPoint x: 407, startPoint y: 287, endPoint x: 325, endPoint y: 229, distance: 100.2
click at [328, 229] on div "Use the fields below to edit this service charge Short Description Scope | Blan…" at bounding box center [443, 164] width 231 height 420
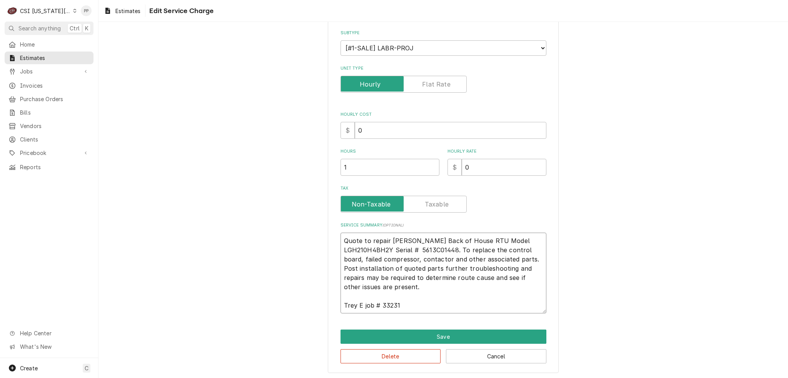
click at [387, 280] on textarea "Quote to repair Lennox Back of House RTU Model LGH210H4BH2Y Serial # 5613C01448…" at bounding box center [443, 273] width 206 height 81
drag, startPoint x: 388, startPoint y: 287, endPoint x: 397, endPoint y: 283, distance: 10.2
click at [340, 233] on textarea "Quote to repair Lennox Back of House RTU Model LGH210H4BH2Y Serial # 5613C01448…" at bounding box center [443, 273] width 206 height 81
click at [399, 286] on textarea "Quote to repair Lennox Back of House RTU Model LGH210H4BH2Y Serial # 5613C01448…" at bounding box center [443, 273] width 206 height 81
drag, startPoint x: 395, startPoint y: 287, endPoint x: 332, endPoint y: 235, distance: 82.0
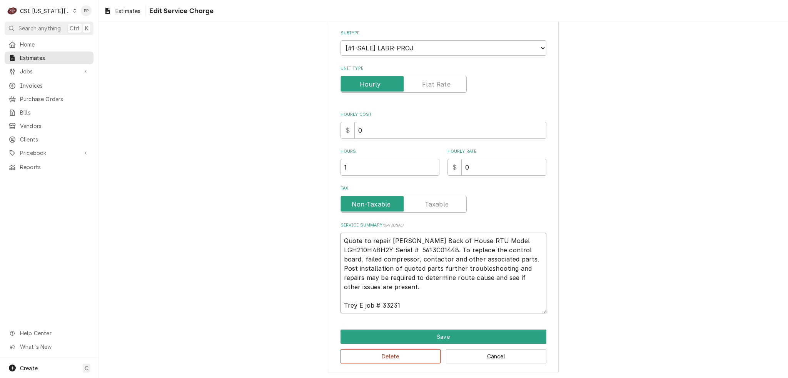
click at [332, 235] on div "Use the fields below to edit this service charge Short Description Scope | Blan…" at bounding box center [443, 164] width 231 height 420
click at [387, 274] on textarea "Quote to repair Lennox Back of House RTU Model LGH210H4BH2Y Serial # 5613C01448…" at bounding box center [443, 273] width 206 height 81
click at [387, 286] on textarea "Quote to repair Lennox Back of House RTU Model LGH210H4BH2Y Serial # 5613C01448…" at bounding box center [443, 273] width 206 height 81
drag, startPoint x: 377, startPoint y: 282, endPoint x: 329, endPoint y: 235, distance: 67.2
click at [324, 230] on div "Use the fields below to edit this service charge Short Description Scope | Blan…" at bounding box center [442, 163] width 689 height 433
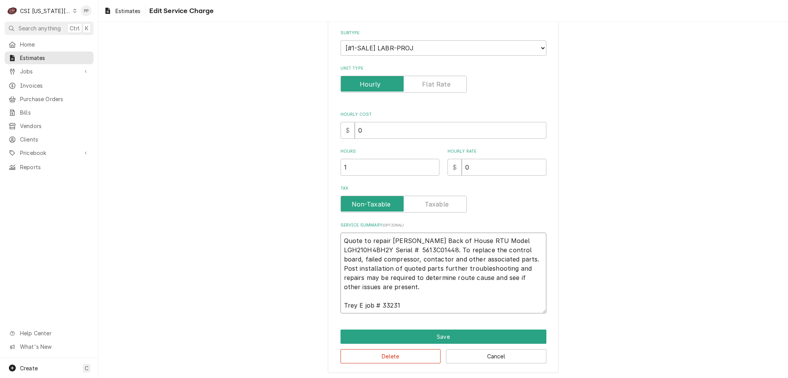
click at [380, 280] on textarea "Quote to repair Lennox Back of House RTU Model LGH210H4BH2Y Serial # 5613C01448…" at bounding box center [443, 273] width 206 height 81
drag, startPoint x: 385, startPoint y: 285, endPoint x: 330, endPoint y: 233, distance: 75.9
click at [330, 233] on div "Use the fields below to edit this service charge Short Description Scope | Blan…" at bounding box center [443, 164] width 231 height 420
click at [377, 270] on textarea "Quote to repair Lennox Back of House RTU Model LGH210H4BH2Y Serial # 5613C01448…" at bounding box center [443, 273] width 206 height 81
click at [392, 291] on textarea "Quote to repair Lennox Back of House RTU Model LGH210H4BH2Y Serial # 5613C01448…" at bounding box center [443, 273] width 206 height 81
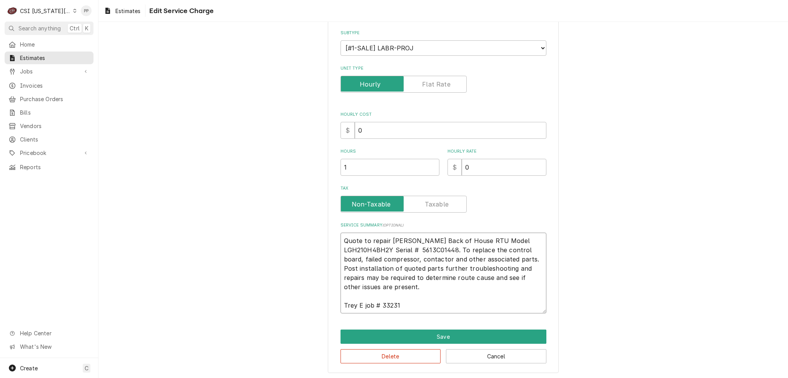
click at [390, 289] on textarea "Quote to repair Lennox Back of House RTU Model LGH210H4BH2Y Serial # 5613C01448…" at bounding box center [443, 273] width 206 height 81
drag, startPoint x: 409, startPoint y: 247, endPoint x: 488, endPoint y: 291, distance: 90.2
click at [488, 291] on textarea "Quote to repair Lennox Back of House RTU Model LGH210H4BH2Y Serial # 5613C01448…" at bounding box center [443, 273] width 206 height 81
click at [471, 282] on textarea "Quote to repair Lennox Back of House RTU Model LGH210H4BH2Y Serial # 5613C01448…" at bounding box center [443, 273] width 206 height 81
drag, startPoint x: 424, startPoint y: 289, endPoint x: 335, endPoint y: 237, distance: 103.0
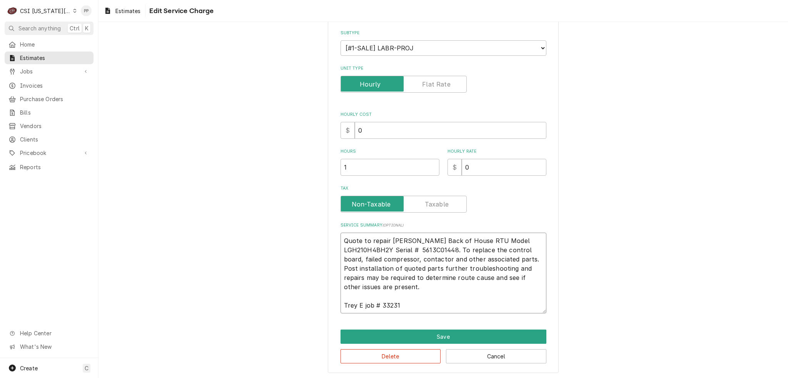
click at [335, 237] on div "Use the fields below to edit this service charge Short Description Scope | Blan…" at bounding box center [443, 164] width 231 height 420
click at [402, 280] on textarea "Quote to repair Lennox Back of House RTU Model LGH210H4BH2Y Serial # 5613C01448…" at bounding box center [443, 273] width 206 height 81
drag, startPoint x: 397, startPoint y: 287, endPoint x: 330, endPoint y: 229, distance: 88.7
click at [330, 229] on div "Use the fields below to edit this service charge Short Description Scope | Blan…" at bounding box center [443, 164] width 231 height 420
click at [388, 286] on textarea "Quote to repair Lennox Back of House RTU Model LGH210H4BH2Y Serial # 5613C01448…" at bounding box center [443, 273] width 206 height 81
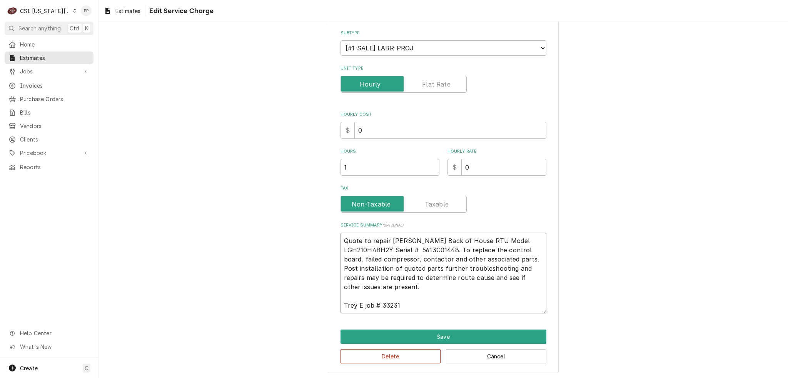
click at [497, 246] on textarea "Quote to repair Lennox Back of House RTU Model LGH210H4BH2Y Serial # 5613C01448…" at bounding box center [443, 273] width 206 height 81
click at [497, 249] on textarea "Quote to repair Lennox Back of House RTU Model LGH210H4BH2Y Serial # 5613C01448…" at bounding box center [443, 273] width 206 height 81
click at [494, 249] on textarea "Quote to repair Lennox Back of House RTU Model LGH210H4BH2Y Serial # 5613C01448…" at bounding box center [443, 273] width 206 height 81
click at [495, 250] on textarea "Quote to repair Lennox Back of House RTU Model LGH210H4BH2Y Serial # 5613C01448…" at bounding box center [443, 273] width 206 height 81
type textarea "x"
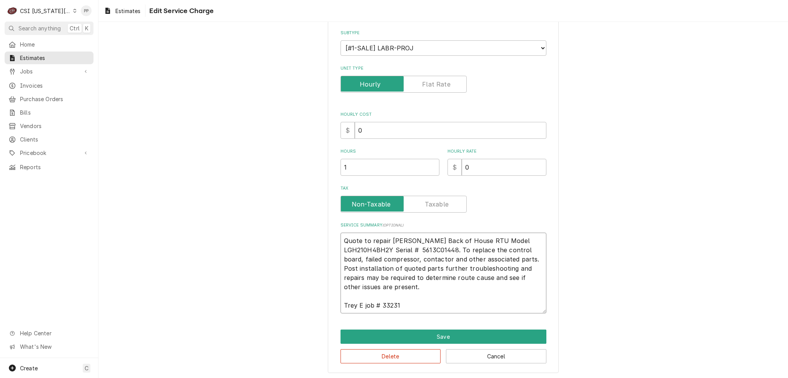
type textarea "Quote to repair Lennox Back of House RTU Model LGH210H4BH2Y Serial # 5613C01448…"
type textarea "x"
type textarea "Quote to repair Lennox Back of House RTU Model LGH210H4BH2Y Serial # 5613C01448…"
drag, startPoint x: 491, startPoint y: 248, endPoint x: 417, endPoint y: 252, distance: 74.3
click at [417, 252] on textarea "Quote to repair Lennox Back of House RTU Model LGH210H4BH2Y Serial # 5613C01448…" at bounding box center [443, 273] width 206 height 81
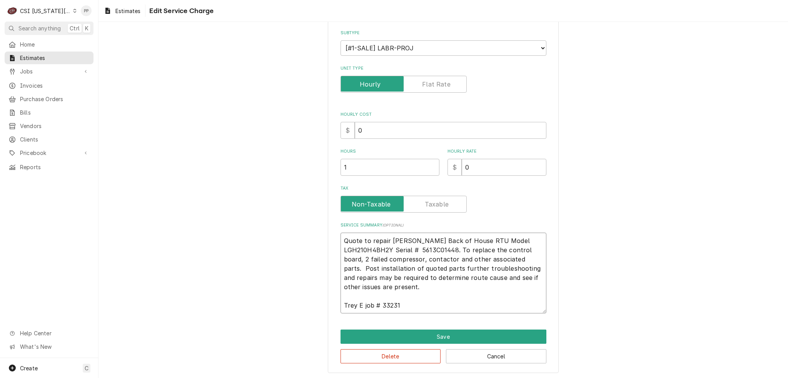
type textarea "x"
type textarea "Quote to repair Lennox Back of House RTU Model LGH210H4BH2Y Serial # 5613C01448…"
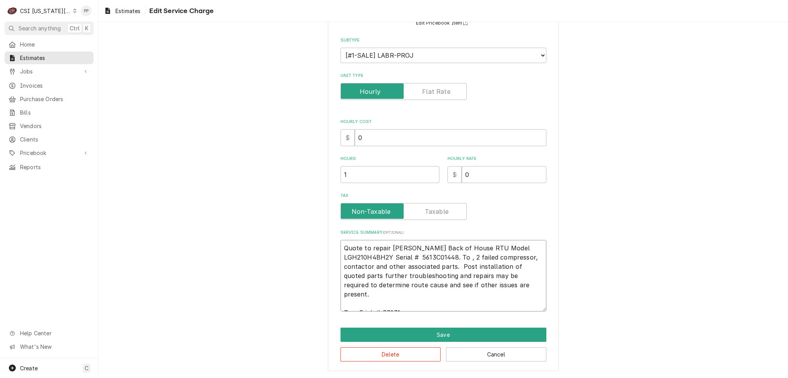
scroll to position [74, 0]
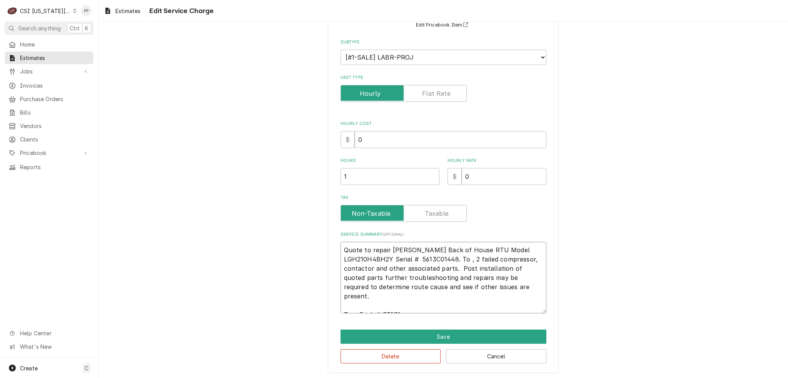
click at [419, 257] on textarea "Quote to repair Lennox Back of House RTU Model LGH210H4BH2Y Serial # 5613C01448…" at bounding box center [443, 278] width 206 height 72
type textarea "x"
type textarea "Quote to repair Lennox Back of House RTU Model LGH210H4BH2Y Serial # 5613C01448…"
type textarea "x"
type textarea "Quote to repair Lennox Back of House RTU Model LGH210H4BH2Y Serial # 5613C01448…"
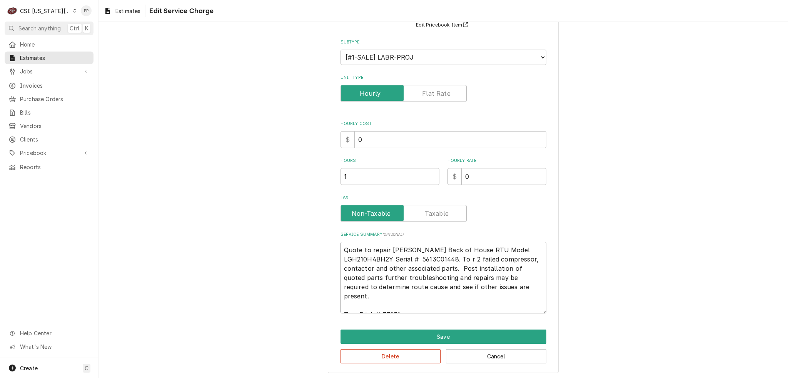
type textarea "x"
type textarea "Quote to repair Lennox Back of House RTU Model LGH210H4BH2Y Serial # 5613C01448…"
type textarea "x"
type textarea "Quote to repair Lennox Back of House RTU Model LGH210H4BH2Y Serial # 5613C01448…"
type textarea "x"
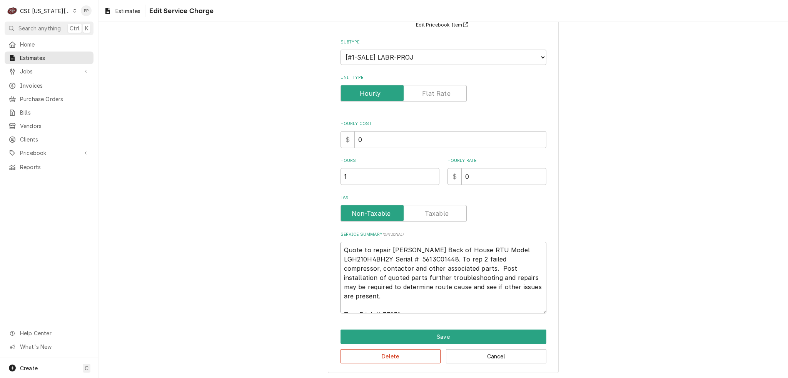
type textarea "Quote to repair Lennox Back of House RTU Model LGH210H4BH2Y Serial # 5613C01448…"
type textarea "x"
type textarea "Quote to repair Lennox Back of House RTU Model LGH210H4BH2Y Serial # 5613C01448…"
type textarea "x"
type textarea "Quote to repair Lennox Back of House RTU Model LGH210H4BH2Y Serial # 5613C01448…"
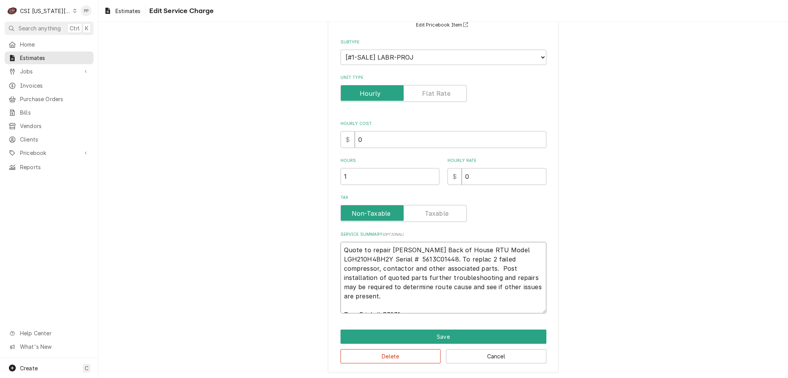
type textarea "x"
type textarea "Quote to repair Lennox Back of House RTU Model LGH210H4BH2Y Serial # 5613C01448…"
click at [531, 258] on textarea "Quote to repair Lennox Back of House RTU Model LGH210H4BH2Y Serial # 5613C01448…" at bounding box center [443, 278] width 206 height 72
type textarea "x"
type textarea "Quote to repair Lennox Back of House RTU Model LGH210H4BH2Y Serial # 5613C01448…"
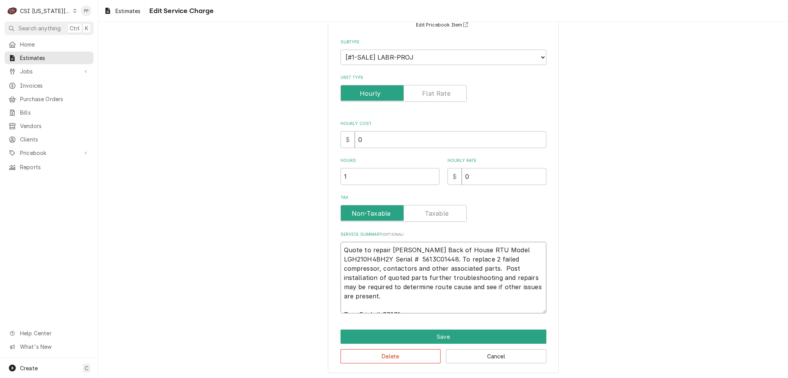
type textarea "x"
click at [426, 267] on textarea "Quote to repair Lennox Back of House RTU Model LGH210H4BH2Y Serial # 5613C01448…" at bounding box center [443, 278] width 206 height 72
click at [512, 293] on textarea "Quote to repair Lennox Back of House RTU Model LGH210H4BH2Y Serial # 5613C01448…" at bounding box center [443, 278] width 206 height 72
click at [474, 301] on textarea "Quote to repair Lennox Back of House RTU Model LGH210H4BH2Y Serial # 5613C01448…" at bounding box center [443, 278] width 206 height 72
click at [439, 297] on textarea "Quote to repair Lennox Back of House RTU Model LGH210H4BH2Y Serial # 5613C01448…" at bounding box center [443, 278] width 206 height 72
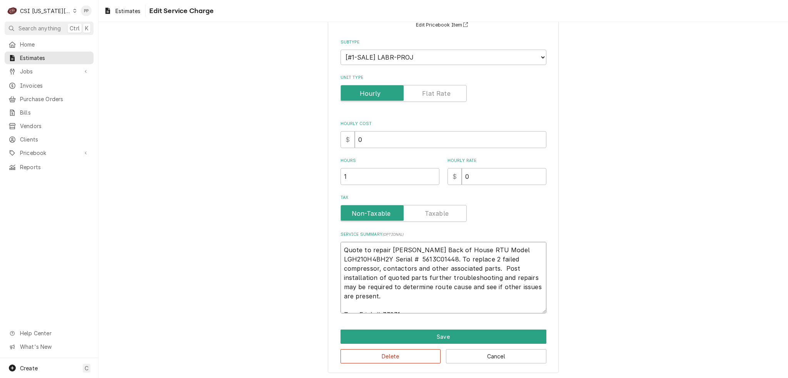
click at [443, 302] on textarea "Quote to repair Lennox Back of House RTU Model LGH210H4BH2Y Serial # 5613C01448…" at bounding box center [443, 278] width 206 height 72
click at [444, 309] on textarea "Quote to repair Lennox Back of House RTU Model LGH210H4BH2Y Serial # 5613C01448…" at bounding box center [443, 278] width 206 height 72
click at [440, 309] on textarea "Quote to repair Lennox Back of House RTU Model LGH210H4BH2Y Serial # 5613C01448…" at bounding box center [443, 278] width 206 height 72
click at [435, 300] on textarea "Quote to repair Lennox Back of House RTU Model LGH210H4BH2Y Serial # 5613C01448…" at bounding box center [443, 278] width 206 height 72
click at [434, 294] on textarea "Quote to repair Lennox Back of House RTU Model LGH210H4BH2Y Serial # 5613C01448…" at bounding box center [443, 278] width 206 height 72
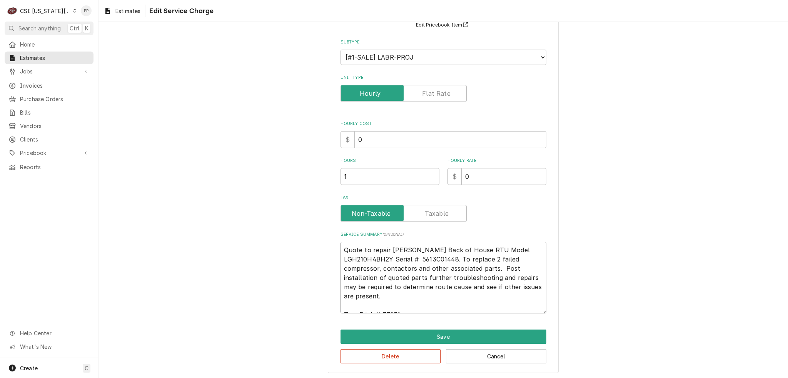
click at [433, 302] on textarea "Quote to repair Lennox Back of House RTU Model LGH210H4BH2Y Serial # 5613C01448…" at bounding box center [443, 278] width 206 height 72
click at [498, 293] on textarea "Quote to repair Lennox Back of House RTU Model LGH210H4BH2Y Serial # 5613C01448…" at bounding box center [443, 278] width 206 height 72
click at [497, 284] on textarea "Quote to repair Lennox Back of House RTU Model LGH210H4BH2Y Serial # 5613C01448…" at bounding box center [443, 278] width 206 height 72
click at [500, 307] on textarea "Quote to repair Lennox Back of House RTU Model LGH210H4BH2Y Serial # 5613C01448…" at bounding box center [443, 278] width 206 height 72
click at [505, 285] on textarea "Quote to repair Lennox Back of House RTU Model LGH210H4BH2Y Serial # 5613C01448…" at bounding box center [443, 278] width 206 height 72
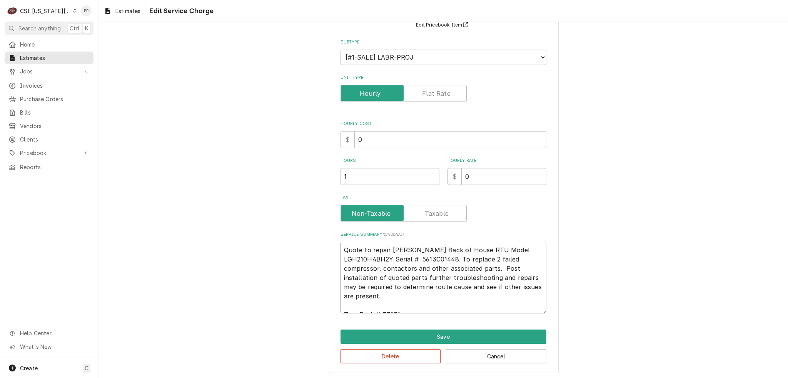
click at [492, 302] on textarea "Quote to repair Lennox Back of House RTU Model LGH210H4BH2Y Serial # 5613C01448…" at bounding box center [443, 278] width 206 height 72
type textarea "Quote to repair Lennox Back of House RTU Model LGH210H4BH2Y Serial # 5613C01448…"
drag, startPoint x: 419, startPoint y: 265, endPoint x: 430, endPoint y: 267, distance: 11.7
click at [420, 265] on textarea "Quote to repair Lennox Back of House RTU Model LGH210H4BH2Y Serial # 5613C01448…" at bounding box center [443, 278] width 206 height 72
type textarea "x"
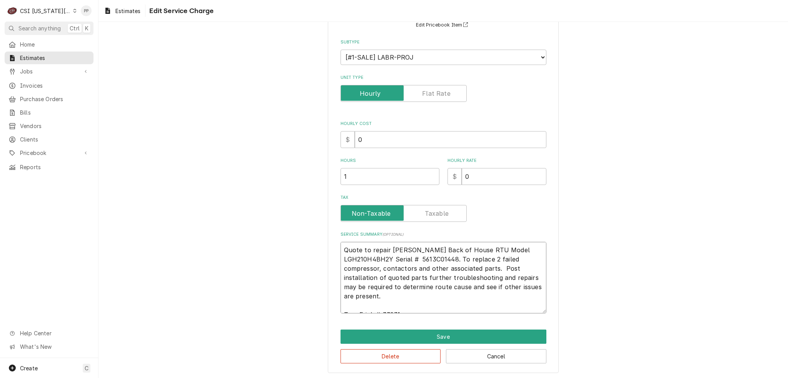
type textarea "Quote to repair Lennox Back of House RTU Model LGH210H4BH2Y Serial # 5613C01448…"
type textarea "x"
type textarea "Quote to repair Lennox Back of House RTU Model LGH210H4BH2Y Serial # 5613C01448…"
type textarea "x"
type textarea "Quote to repair Lennox Back of House RTU Model LGH210H4BH2Y Serial # 5613C01448…"
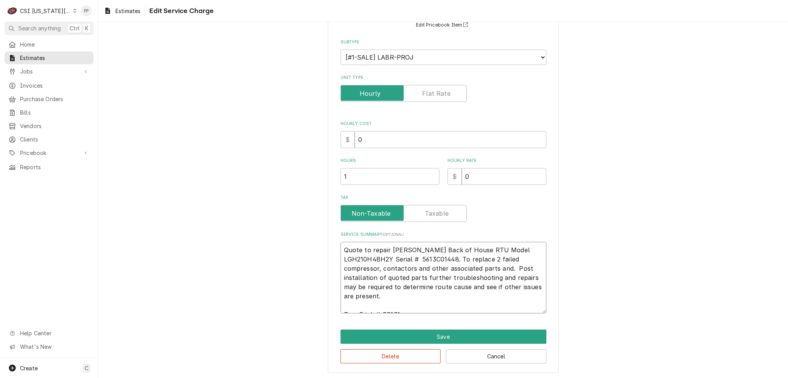
type textarea "x"
type textarea "Quote to repair Lennox Back of House RTU Model LGH210H4BH2Y Serial # 5613C01448…"
type textarea "x"
type textarea "Quote to repair Lennox Back of House RTU Model LGH210H4BH2Y Serial # 5613C01448…"
type textarea "x"
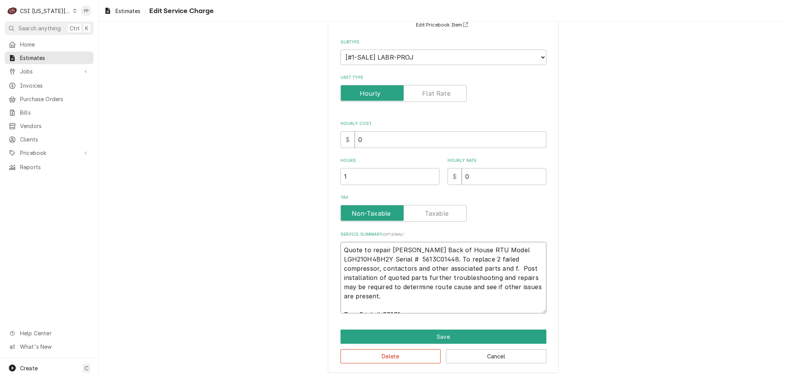
type textarea "Quote to repair Lennox Back of House RTU Model LGH210H4BH2Y Serial # 5613C01448…"
type textarea "x"
type textarea "Quote to repair Lennox Back of House RTU Model LGH210H4BH2Y Serial # 5613C01448…"
type textarea "x"
type textarea "Quote to repair Lennox Back of House RTU Model LGH210H4BH2Y Serial # 5613C01448…"
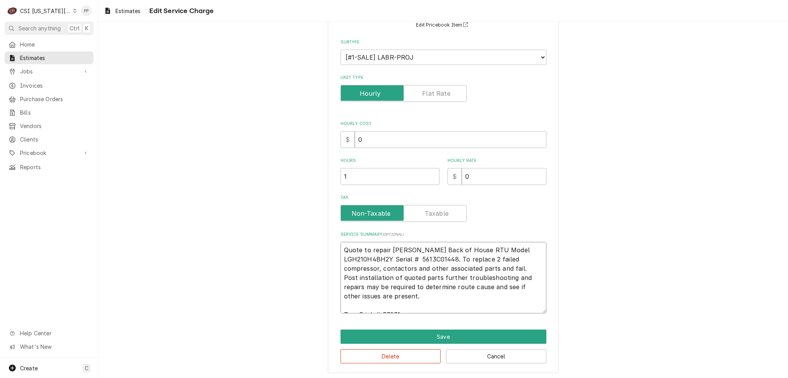
type textarea "x"
type textarea "Quote to repair Lennox Back of House RTU Model LGH210H4BH2Y Serial # 5613C01448…"
type textarea "x"
type textarea "Quote to repair Lennox Back of House RTU Model LGH210H4BH2Y Serial # 5613C01448…"
type textarea "x"
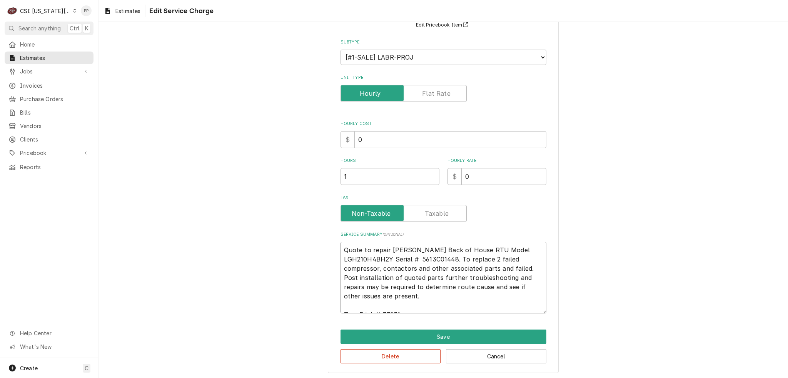
type textarea "Quote to repair Lennox Back of House RTU Model LGH210H4BH2Y Serial # 5613C01448…"
type textarea "x"
type textarea "Quote to repair Lennox Back of House RTU Model LGH210H4BH2Y Serial # 5613C01448…"
type textarea "x"
type textarea "Quote to repair Lennox Back of House RTU Model LGH210H4BH2Y Serial # 5613C01448…"
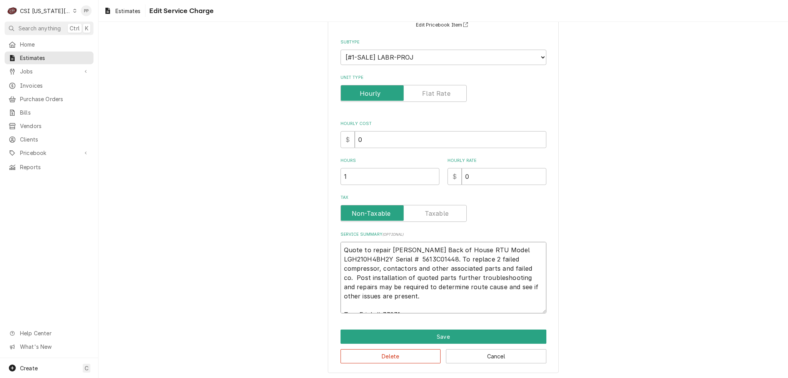
type textarea "x"
type textarea "Quote to repair Lennox Back of House RTU Model LGH210H4BH2Y Serial # 5613C01448…"
type textarea "x"
type textarea "Quote to repair Lennox Back of House RTU Model LGH210H4BH2Y Serial # 5613C01448…"
type textarea "x"
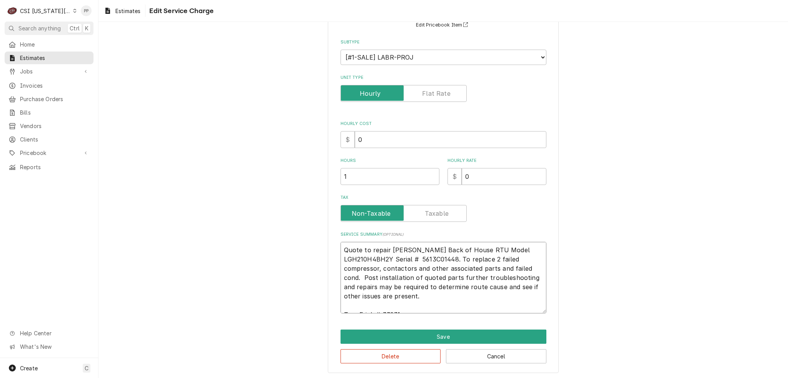
type textarea "Quote to repair Lennox Back of House RTU Model LGH210H4BH2Y Serial # 5613C01448…"
type textarea "x"
type textarea "Quote to repair Lennox Back of House RTU Model LGH210H4BH2Y Serial # 5613C01448…"
type textarea "x"
type textarea "Quote to repair Lennox Back of House RTU Model LGH210H4BH2Y Serial # 5613C01448…"
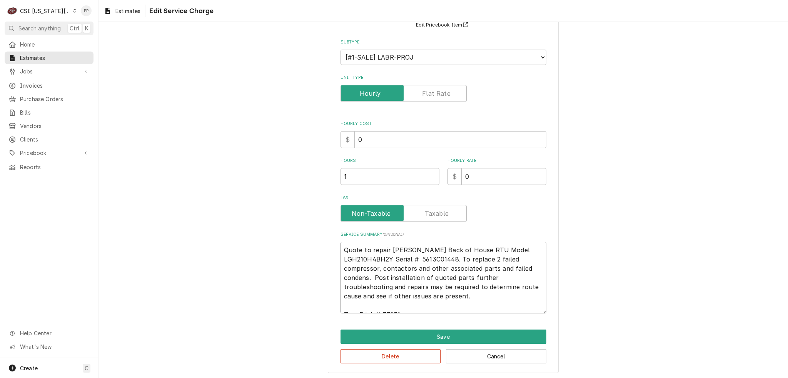
type textarea "x"
type textarea "Quote to repair Lennox Back of House RTU Model LGH210H4BH2Y Serial # 5613C01448…"
type textarea "x"
type textarea "Quote to repair Lennox Back of House RTU Model LGH210H4BH2Y Serial # 5613C01448…"
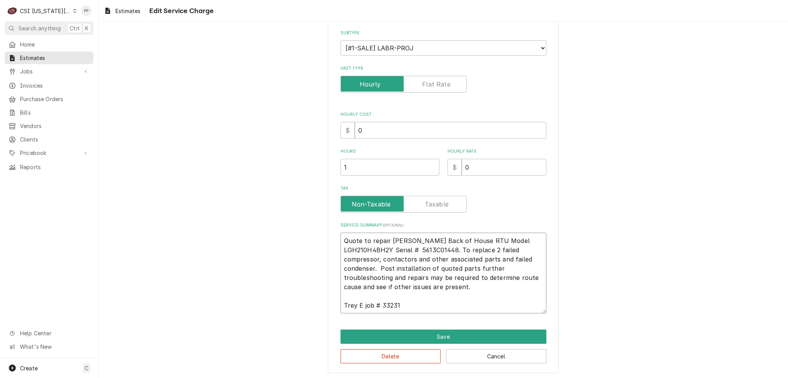
type textarea "x"
type textarea "Quote to repair Lennox Back of House RTU Model LGH210H4BH2Y Serial # 5613C01448…"
type textarea "x"
type textarea "Quote to repair Lennox Back of House RTU Model LGH210H4BH2Y Serial # 5613C01448…"
type textarea "x"
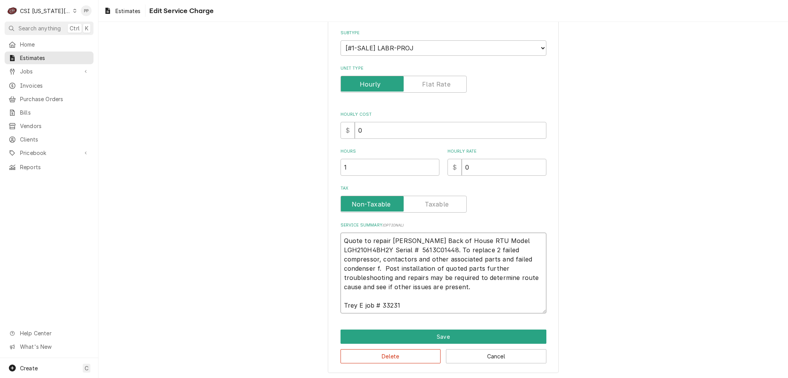
type textarea "Quote to repair Lennox Back of House RTU Model LGH210H4BH2Y Serial # 5613C01448…"
type textarea "x"
type textarea "Quote to repair Lennox Back of House RTU Model LGH210H4BH2Y Serial # 5613C01448…"
type textarea "x"
type textarea "Quote to repair Lennox Back of House RTU Model LGH210H4BH2Y Serial # 5613C01448…"
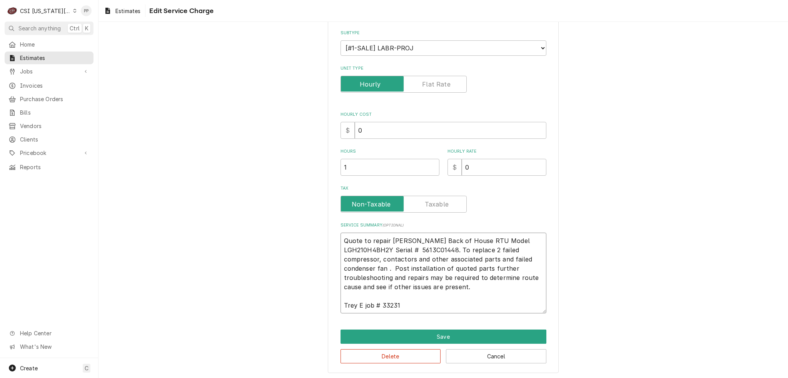
type textarea "x"
type textarea "Quote to repair Lennox Back of House RTU Model LGH210H4BH2Y Serial # 5613C01448…"
type textarea "x"
type textarea "Quote to repair Lennox Back of House RTU Model LGH210H4BH2Y Serial # 5613C01448…"
type textarea "x"
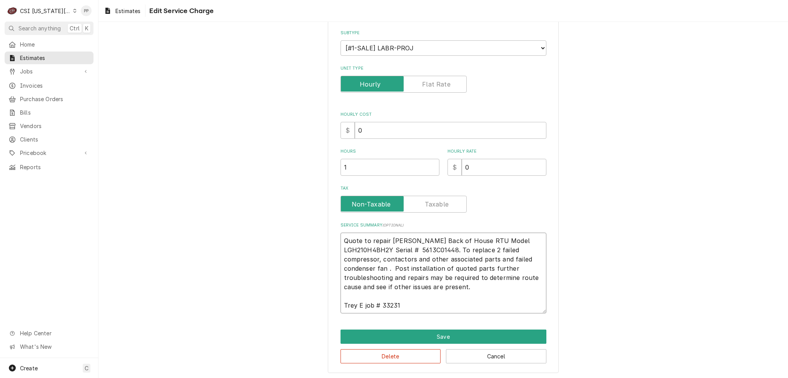
type textarea "Quote to repair Lennox Back of House RTU Model LGH210H4BH2Y Serial # 5613C01448…"
type textarea "x"
type textarea "Quote to repair Lennox Back of House RTU Model LGH210H4BH2Y Serial # 5613C01448…"
type textarea "x"
type textarea "Quote to repair Lennox Back of House RTU Model LGH210H4BH2Y Serial # 5613C01448…"
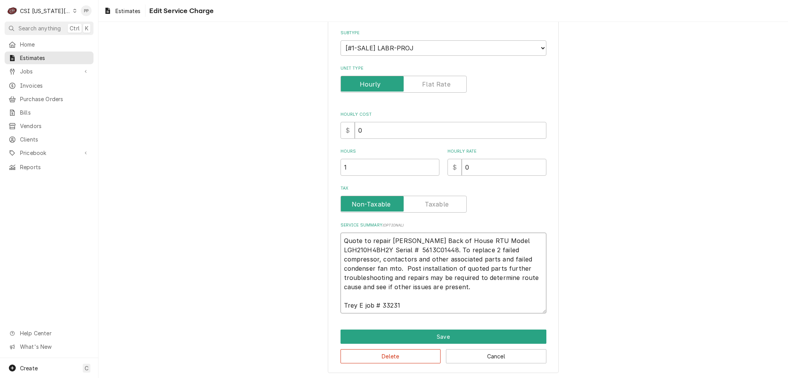
type textarea "x"
type textarea "Quote to repair Lennox Back of House RTU Model LGH210H4BH2Y Serial # 5613C01448…"
type textarea "x"
type textarea "Quote to repair Lennox Back of House RTU Model LGH210H4BH2Y Serial # 5613C01448…"
type textarea "x"
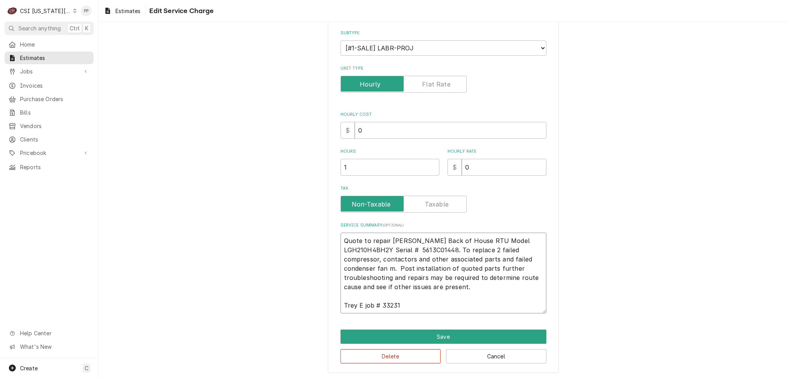
type textarea "Quote to repair Lennox Back of House RTU Model LGH210H4BH2Y Serial # 5613C01448…"
type textarea "x"
type textarea "Quote to repair Lennox Back of House RTU Model LGH210H4BH2Y Serial # 5613C01448…"
type textarea "x"
type textarea "Quote to repair Lennox Back of House RTU Model LGH210H4BH2Y Serial # 5613C01448…"
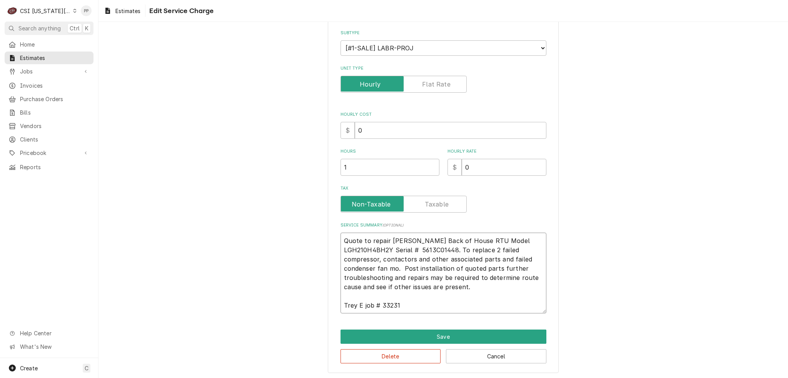
type textarea "x"
type textarea "Quote to repair Lennox Back of House RTU Model LGH210H4BH2Y Serial # 5613C01448…"
type textarea "x"
type textarea "Quote to repair Lennox Back of House RTU Model LGH210H4BH2Y Serial # 5613C01448…"
type textarea "x"
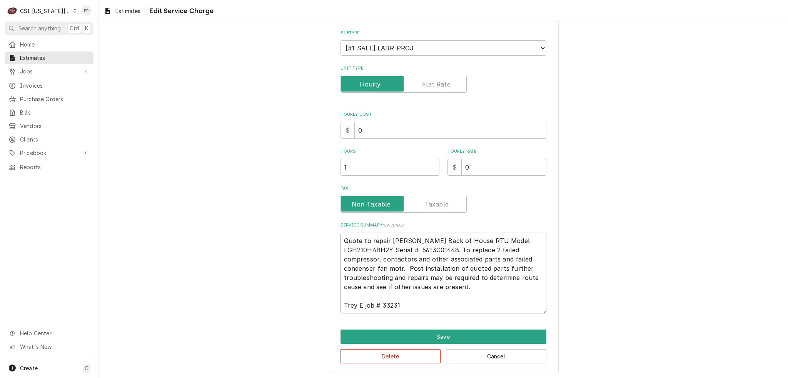
type textarea "Quote to repair Lennox Back of House RTU Model LGH210H4BH2Y Serial # 5613C01448…"
type textarea "x"
type textarea "Quote to repair Lennox Back of House RTU Model LGH210H4BH2Y Serial # 5613C01448…"
type textarea "x"
type textarea "Quote to repair Lennox Back of House RTU Model LGH210H4BH2Y Serial # 5613C01448…"
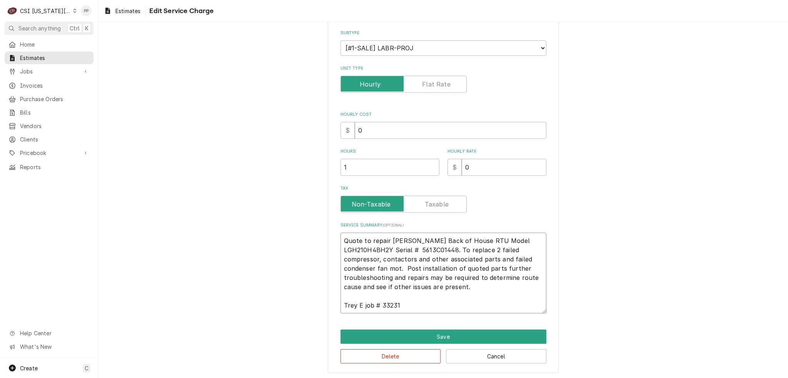
type textarea "x"
type textarea "Quote to repair Lennox Back of House RTU Model LGH210H4BH2Y Serial # 5613C01448…"
type textarea "x"
type textarea "Quote to repair Lennox Back of House RTU Model LGH210H4BH2Y Serial # 5613C01448…"
type textarea "x"
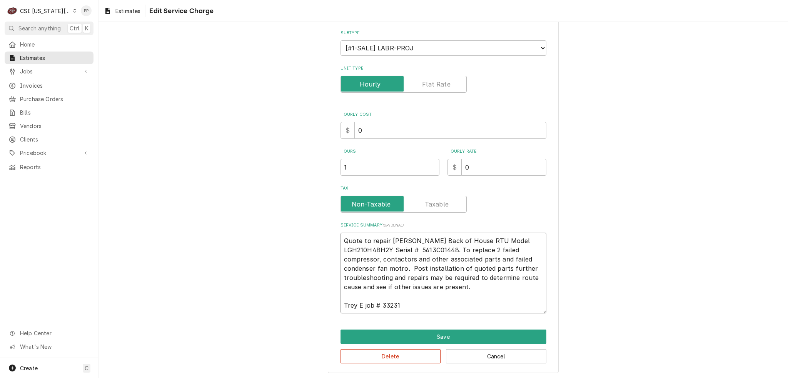
type textarea "Quote to repair Lennox Back of House RTU Model LGH210H4BH2Y Serial # 5613C01448…"
type textarea "x"
type textarea "Quote to repair Lennox Back of House RTU Model LGH210H4BH2Y Serial # 5613C01448…"
type textarea "x"
type textarea "Quote to repair Lennox Back of House RTU Model LGH210H4BH2Y Serial # 5613C01448…"
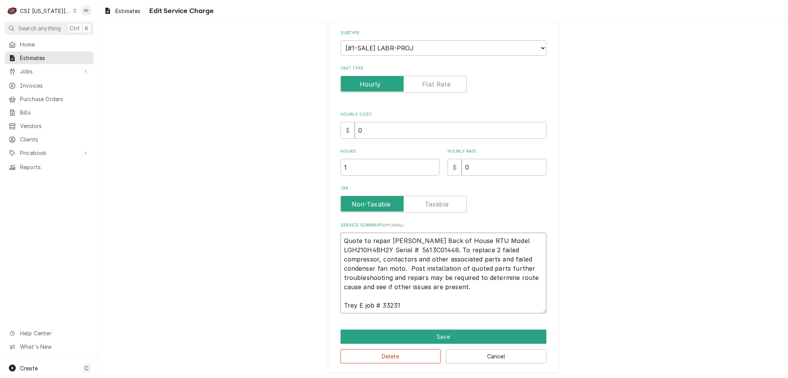
type textarea "x"
type textarea "Quote to repair Lennox Back of House RTU Model LGH210H4BH2Y Serial # 5613C01448…"
type textarea "x"
click at [438, 300] on textarea "Quote to repair Lennox Back of House RTU Model LGH210H4BH2Y Serial # 5613C01448…" at bounding box center [443, 273] width 206 height 81
click at [438, 305] on textarea "Quote to repair Lennox Back of House RTU Model LGH210H4BH2Y Serial # 5613C01448…" at bounding box center [443, 273] width 206 height 81
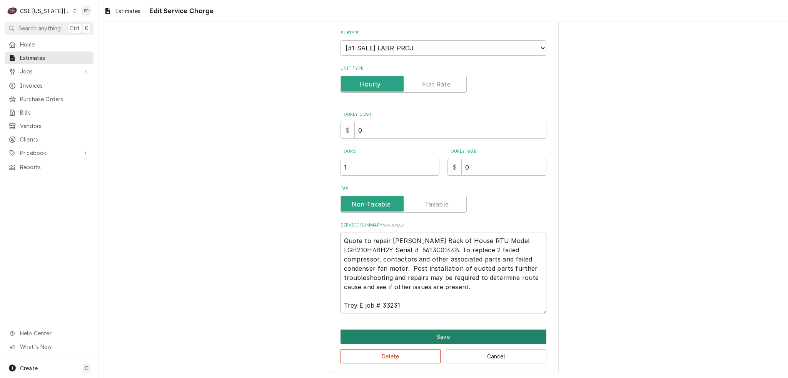
type textarea "Quote to repair Lennox Back of House RTU Model LGH210H4BH2Y Serial # 5613C01448…"
click at [444, 332] on button "Save" at bounding box center [443, 337] width 206 height 14
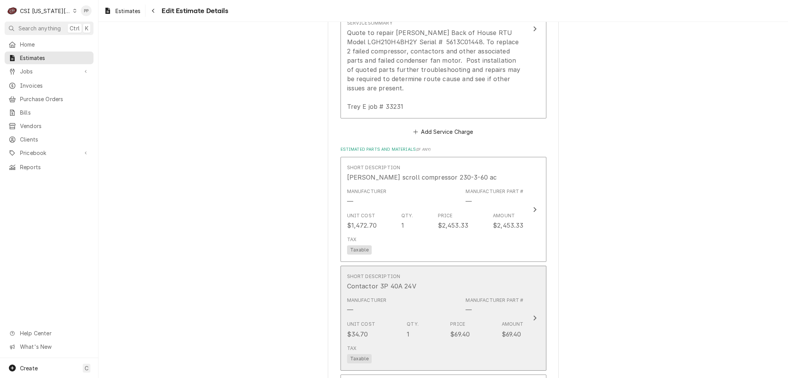
scroll to position [1106, 0]
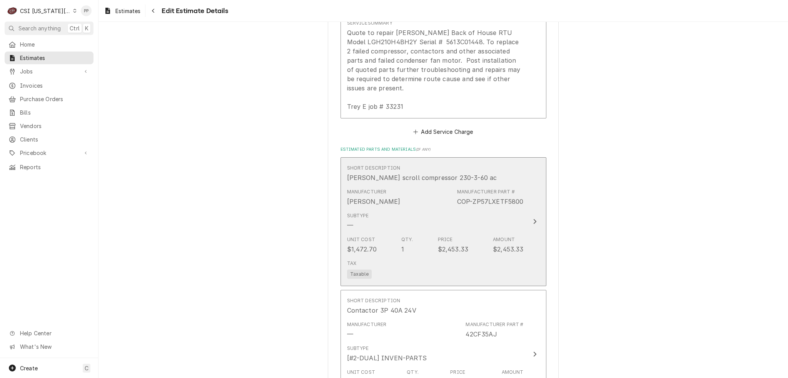
click at [462, 197] on div "COP-ZP57LXETF5800" at bounding box center [490, 201] width 67 height 9
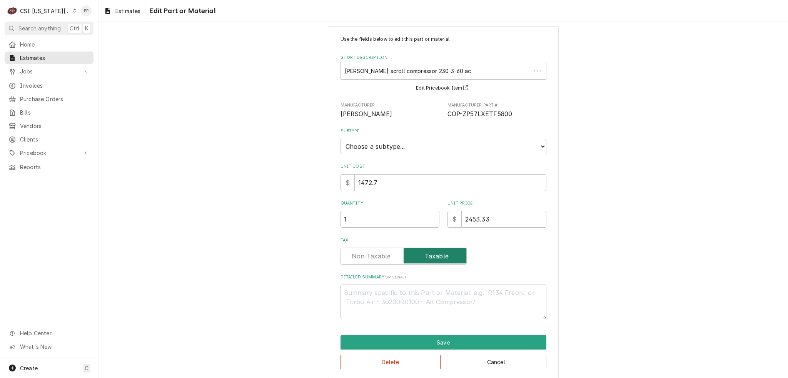
scroll to position [17, 0]
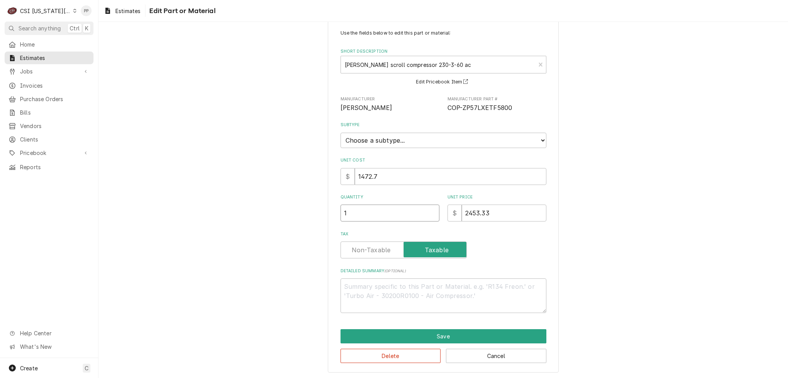
drag, startPoint x: 346, startPoint y: 212, endPoint x: 385, endPoint y: 211, distance: 39.2
click at [317, 209] on div "Use the fields below to edit this part or material: Short Description Copeland …" at bounding box center [442, 196] width 689 height 367
type textarea "x"
type input "2"
type textarea "x"
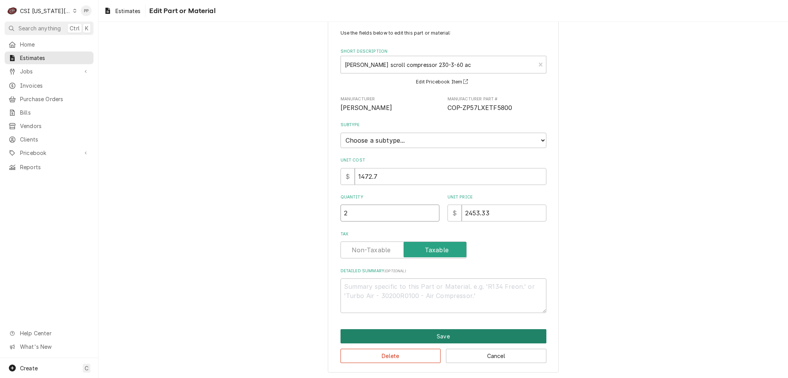
type input "2"
click at [396, 331] on button "Save" at bounding box center [443, 336] width 206 height 14
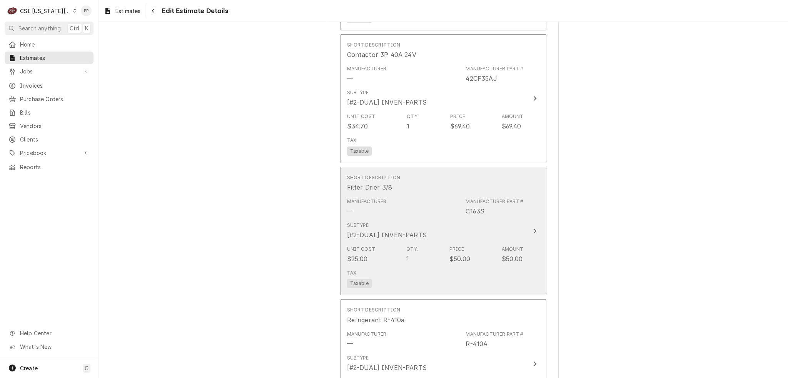
scroll to position [1375, 0]
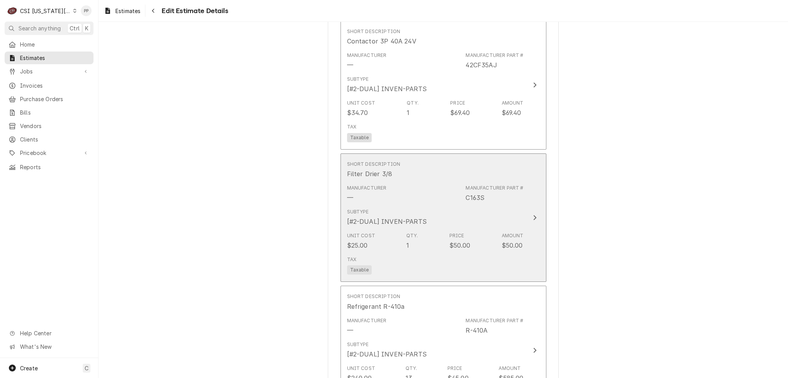
click at [482, 229] on div "Unit Cost $25.00 Qty. 1 Price $50.00 Amount $50.00" at bounding box center [435, 241] width 177 height 24
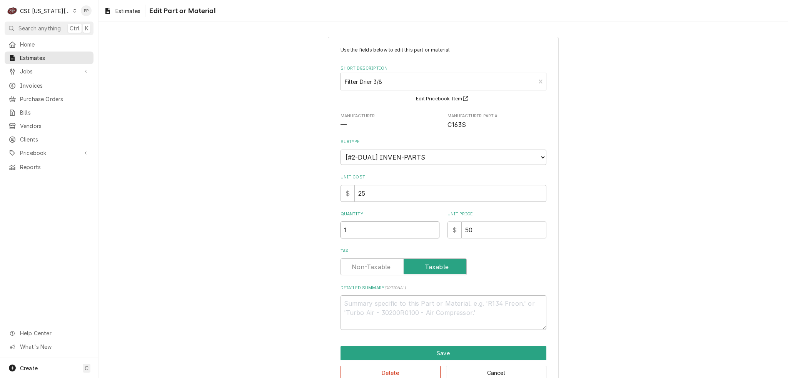
click at [320, 232] on div "Use the fields below to edit this part or material: Short Description Filter Dr…" at bounding box center [442, 213] width 689 height 367
type textarea "x"
type input "2"
type textarea "x"
type input "2"
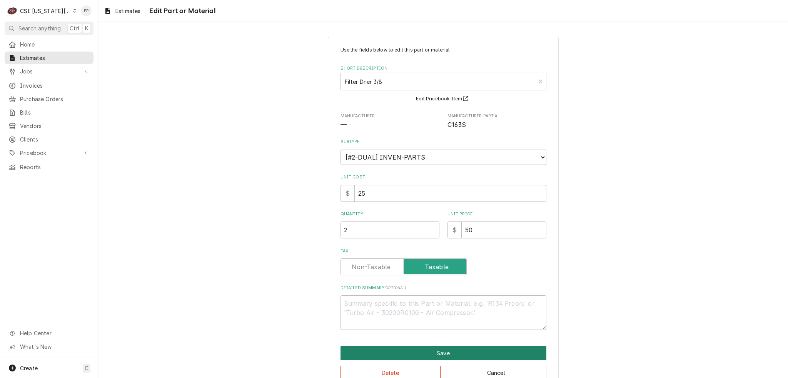
click at [417, 354] on button "Save" at bounding box center [443, 353] width 206 height 14
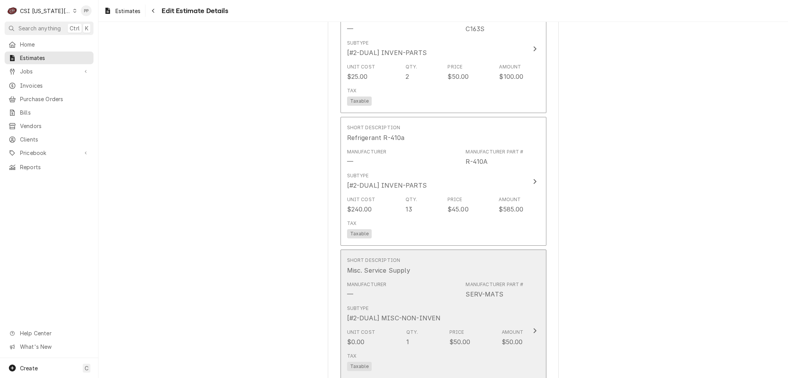
scroll to position [1624, 0]
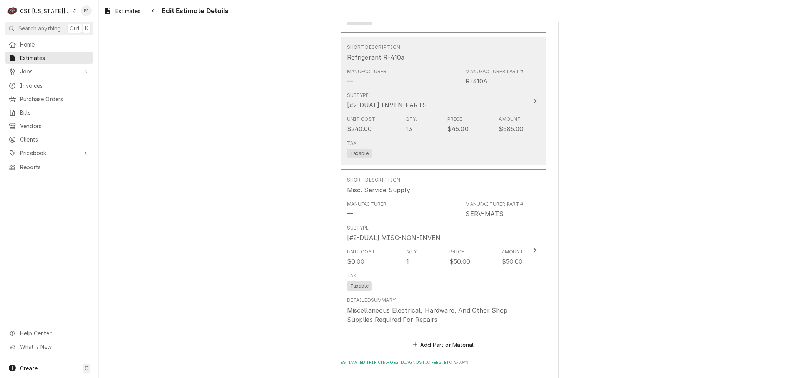
click at [466, 113] on div "Unit Cost $240.00 Qty. 13 Price $45.00 Amount $585.00" at bounding box center [435, 125] width 177 height 24
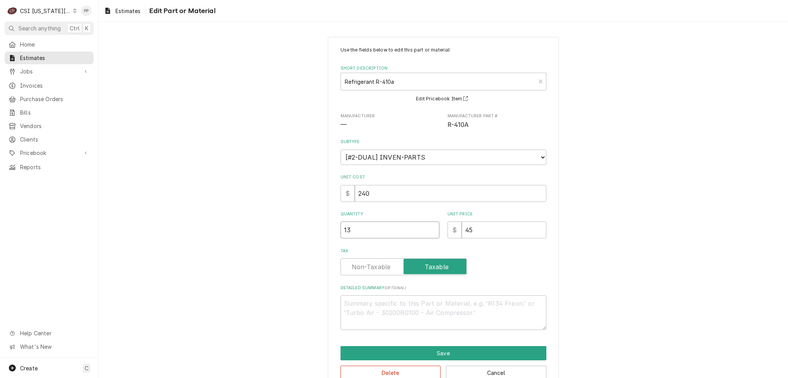
click at [334, 227] on div "Use the fields below to edit this part or material: Short Description Refrigera…" at bounding box center [443, 213] width 231 height 353
type textarea "x"
type input "3"
type textarea "x"
type input "30"
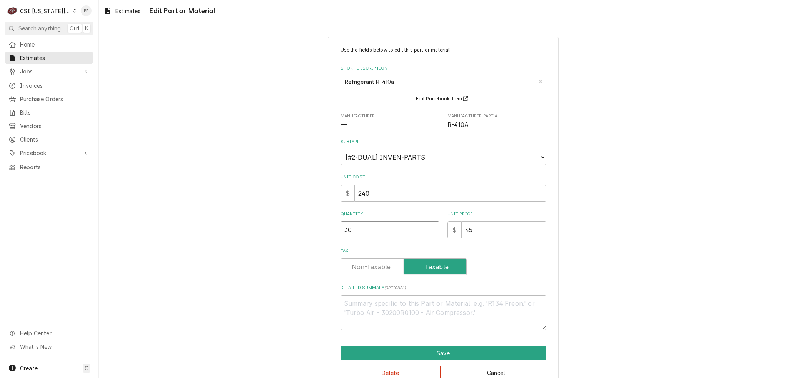
type textarea "x"
type input "30"
click at [443, 352] on button "Save" at bounding box center [443, 353] width 206 height 14
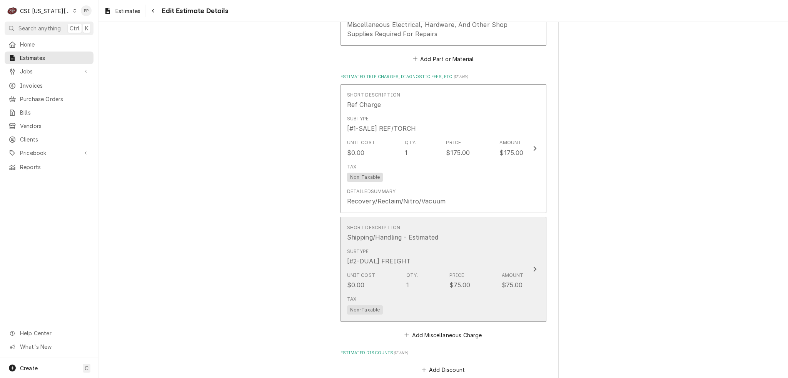
scroll to position [1960, 0]
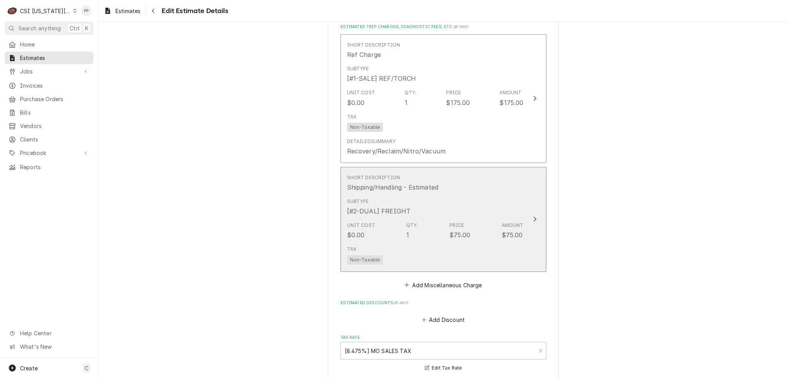
click at [504, 195] on div "Subtype [#2-DUAL] FREIGHT" at bounding box center [435, 207] width 177 height 24
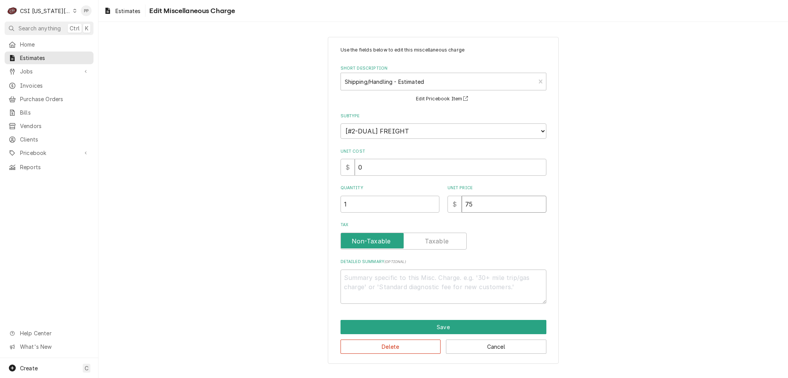
click at [460, 210] on div "Use the fields below to edit this miscellaneous charge Short Description Shippi…" at bounding box center [443, 175] width 206 height 257
type textarea "x"
type input "1"
type textarea "x"
type input "15"
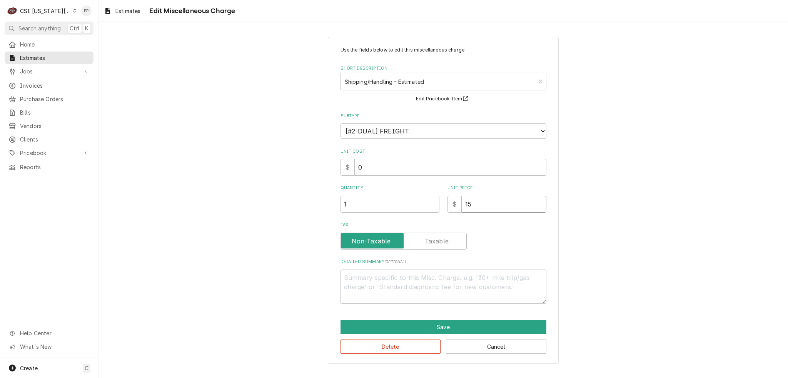
type textarea "x"
type input "150"
type textarea "x"
type input "150"
click at [435, 322] on button "Save" at bounding box center [443, 327] width 206 height 14
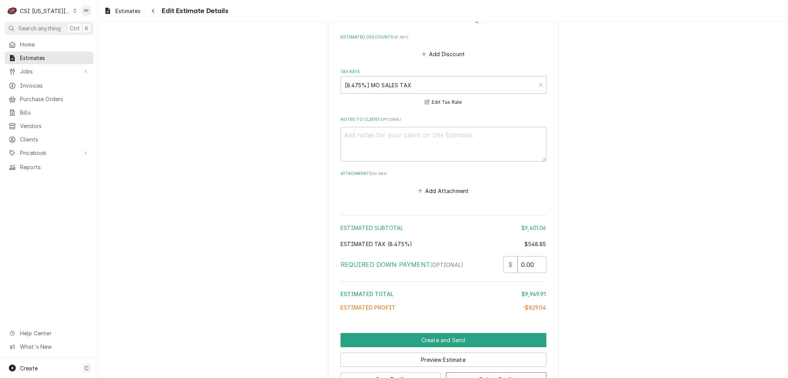
scroll to position [2265, 0]
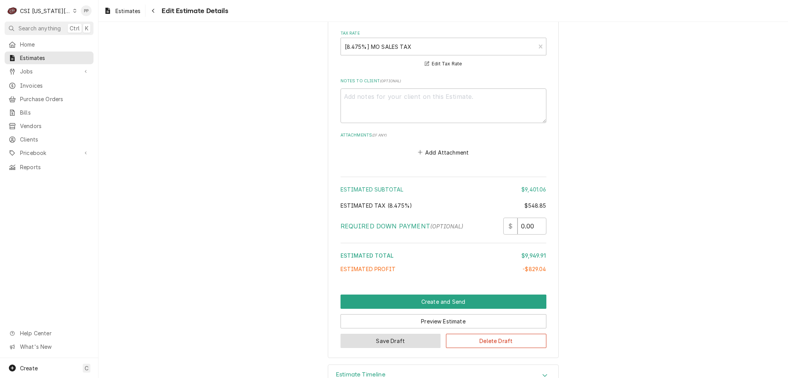
click at [385, 334] on button "Save Draft" at bounding box center [390, 341] width 100 height 14
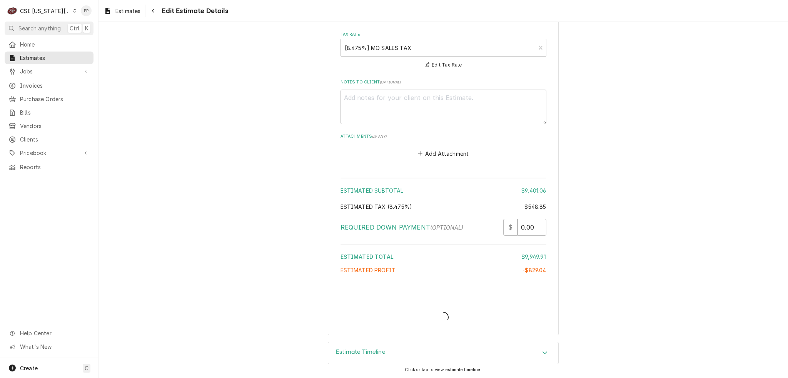
scroll to position [2241, 0]
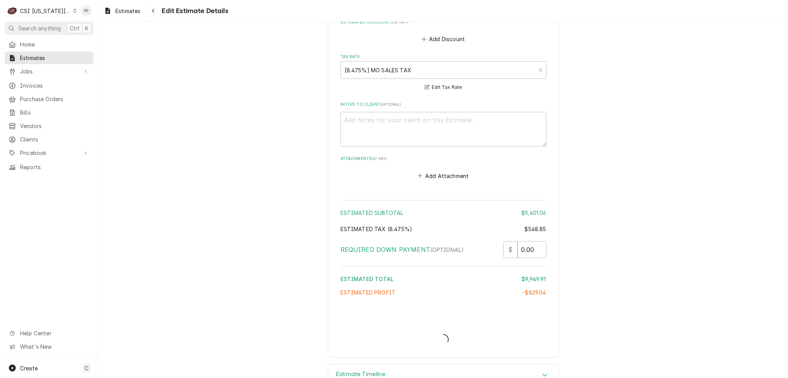
type textarea "x"
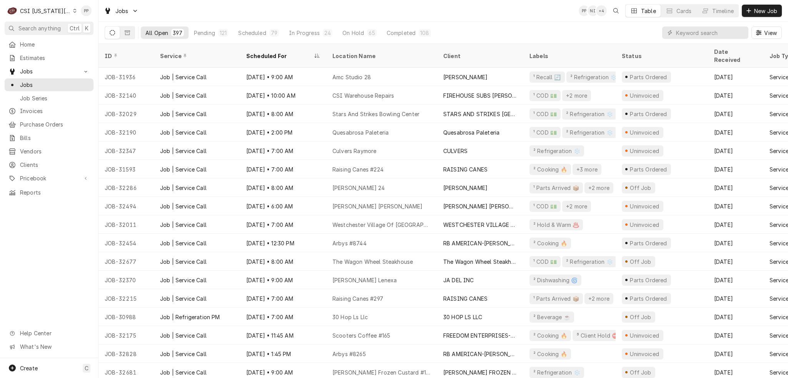
click at [725, 32] on input "Dynamic Content Wrapper" at bounding box center [710, 33] width 68 height 12
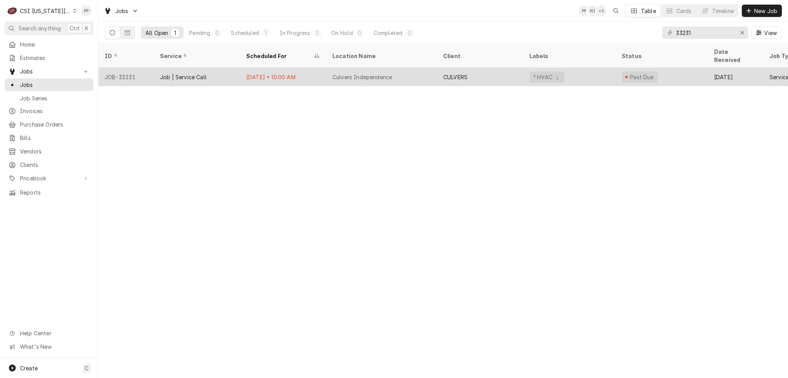
type input "33231"
click at [209, 68] on div "Job | Service Call" at bounding box center [197, 77] width 86 height 18
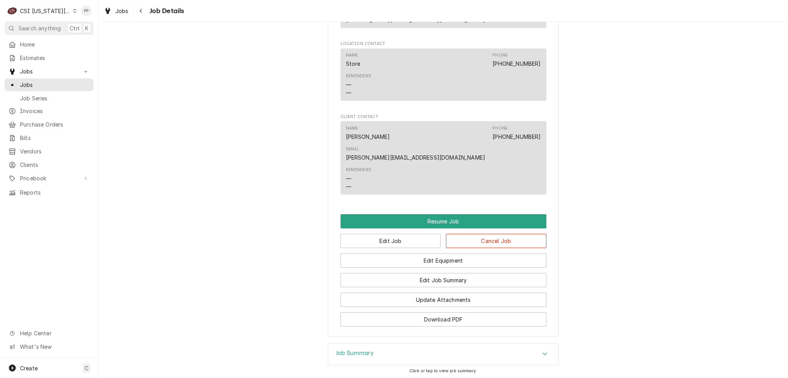
scroll to position [767, 0]
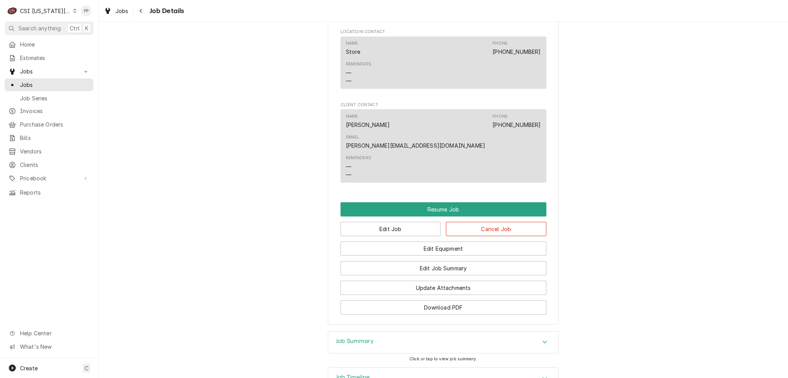
click at [462, 332] on div "Job Summary" at bounding box center [443, 343] width 230 height 22
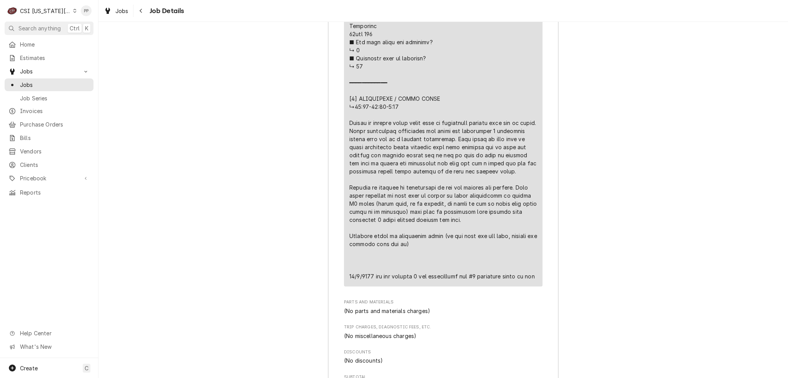
scroll to position [1838, 0]
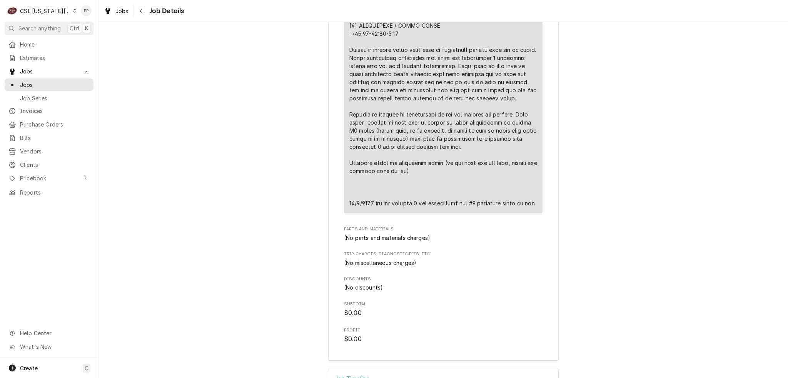
scroll to position [1914, 0]
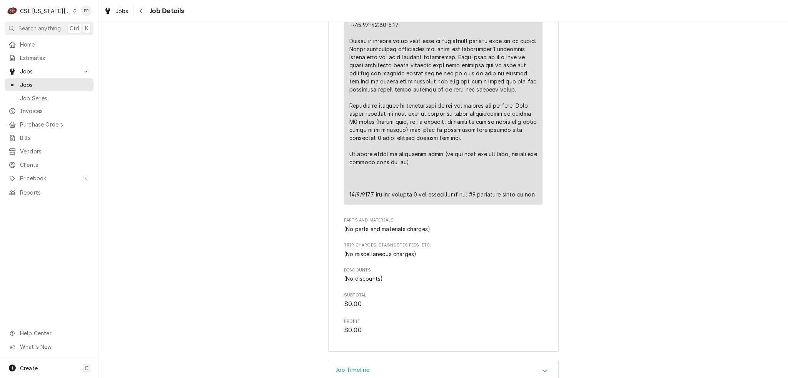
click at [475, 360] on div "Job Timeline" at bounding box center [443, 371] width 230 height 22
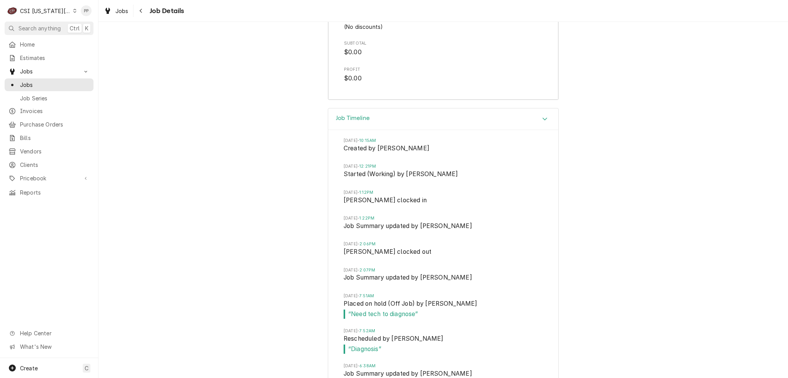
scroll to position [2185, 0]
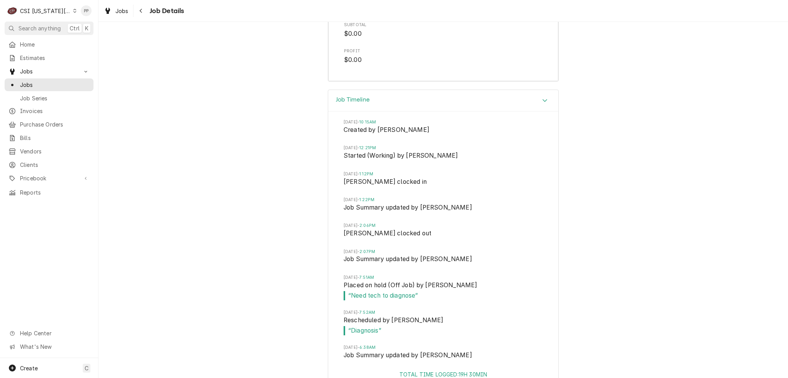
click at [502, 351] on span "Job Summary updated by Charles Pendergrass" at bounding box center [443, 356] width 199 height 11
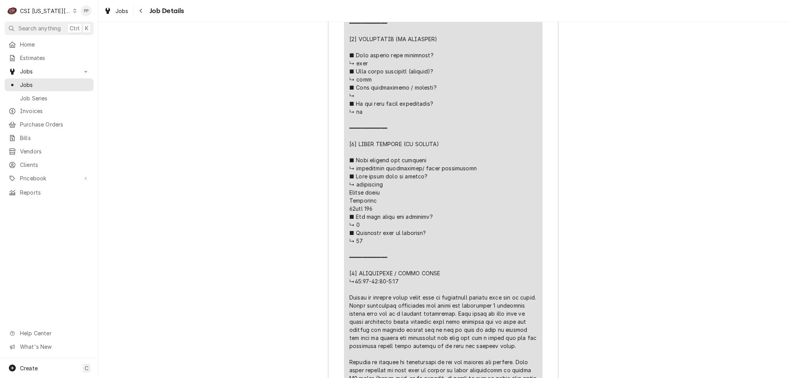
scroll to position [1723, 0]
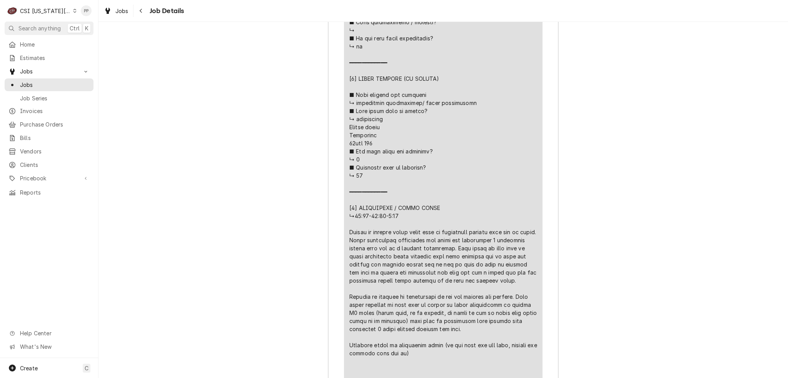
drag, startPoint x: 420, startPoint y: 323, endPoint x: 497, endPoint y: 326, distance: 77.0
click at [497, 326] on div "Line Item" at bounding box center [443, 1] width 188 height 775
click at [496, 328] on div "Line Item" at bounding box center [443, 1] width 188 height 775
drag, startPoint x: 489, startPoint y: 325, endPoint x: 534, endPoint y: 332, distance: 45.0
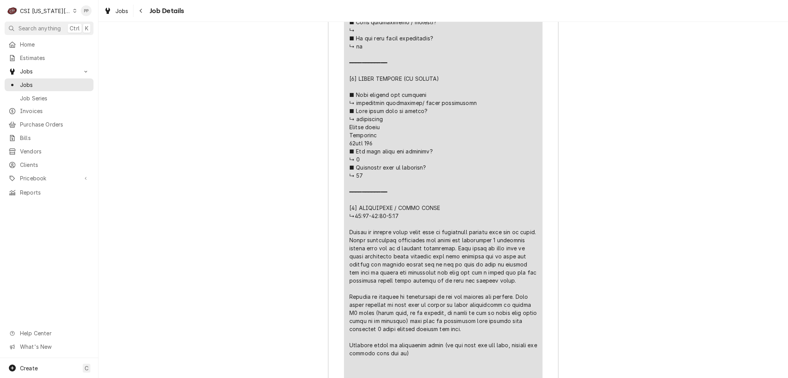
drag, startPoint x: 534, startPoint y: 332, endPoint x: 528, endPoint y: 332, distance: 5.8
click at [504, 332] on div "Line Item" at bounding box center [443, 1] width 188 height 775
drag, startPoint x: 490, startPoint y: 324, endPoint x: 537, endPoint y: 325, distance: 46.6
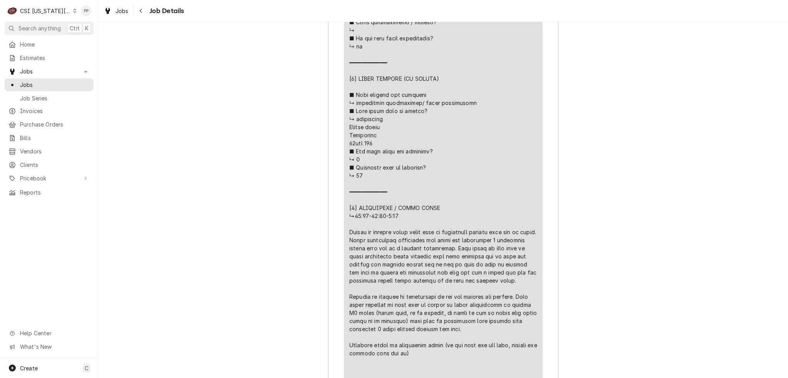
click at [533, 329] on div "Line Item" at bounding box center [443, 1] width 188 height 775
drag, startPoint x: 485, startPoint y: 324, endPoint x: 540, endPoint y: 328, distance: 55.1
click at [501, 335] on div "Line Item" at bounding box center [443, 1] width 188 height 775
drag, startPoint x: 364, startPoint y: 329, endPoint x: 385, endPoint y: 330, distance: 20.5
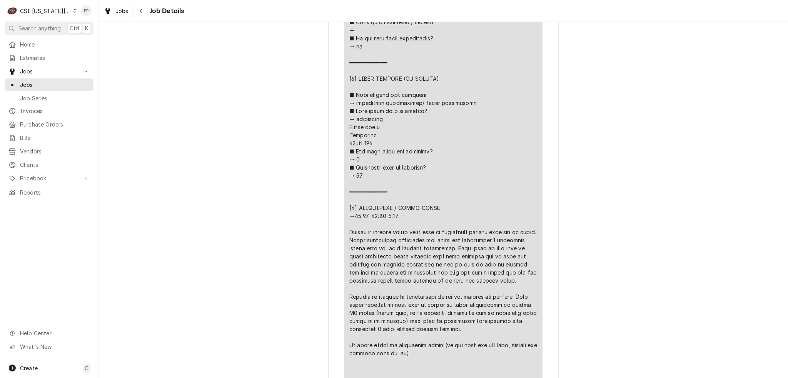
click at [385, 330] on div "Line Item" at bounding box center [443, 1] width 188 height 775
drag, startPoint x: 347, startPoint y: 327, endPoint x: 337, endPoint y: 319, distance: 13.2
click at [382, 333] on div "Line Item" at bounding box center [443, 1] width 188 height 775
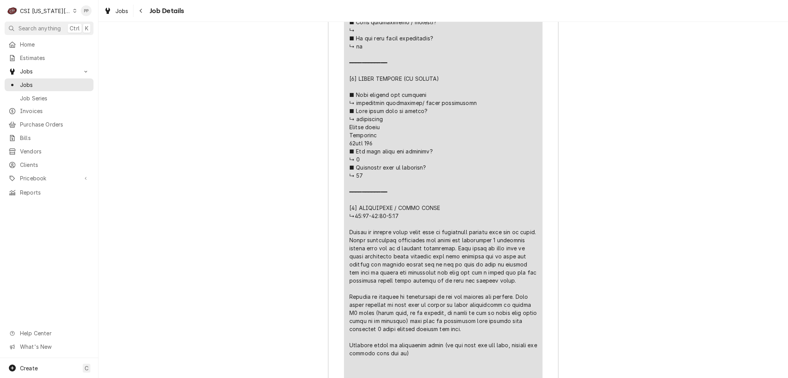
drag, startPoint x: 378, startPoint y: 335, endPoint x: 336, endPoint y: 322, distance: 43.8
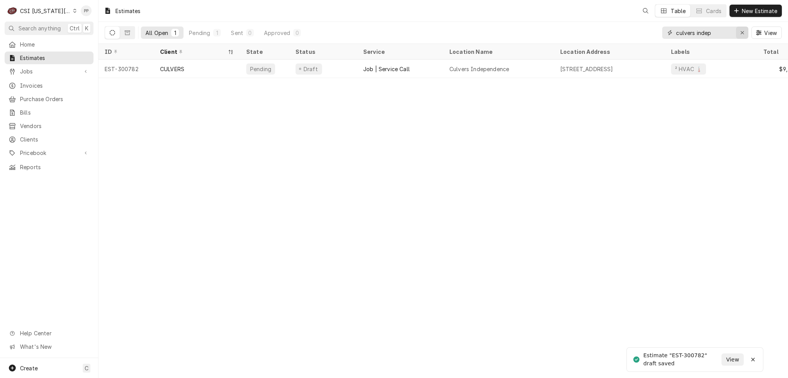
click at [742, 31] on icon "Erase input" at bounding box center [742, 32] width 4 height 5
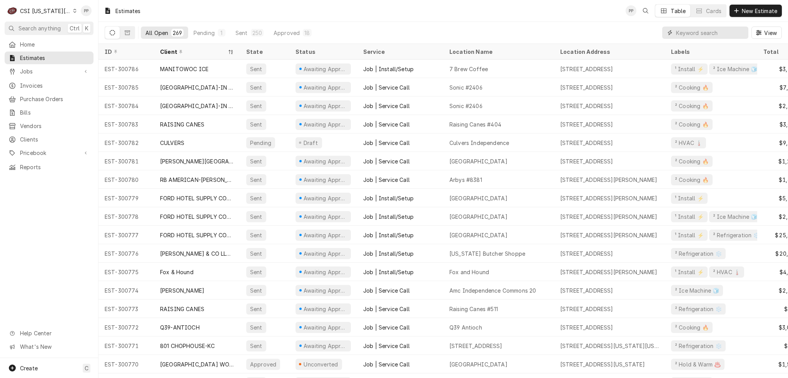
click at [710, 33] on input "Dynamic Content Wrapper" at bounding box center [710, 33] width 68 height 12
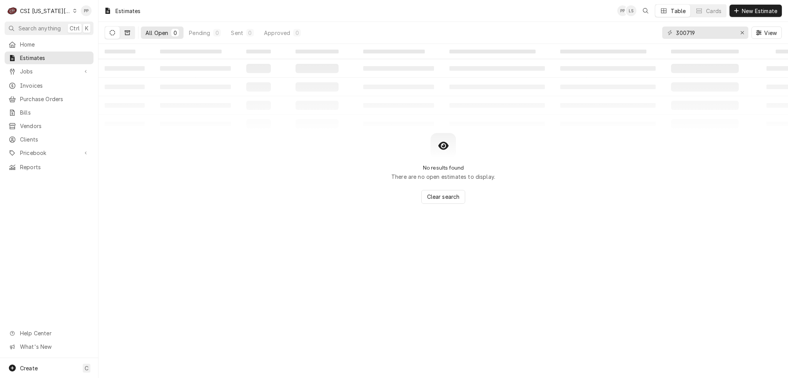
click at [130, 29] on button "Dynamic Content Wrapper" at bounding box center [127, 33] width 15 height 12
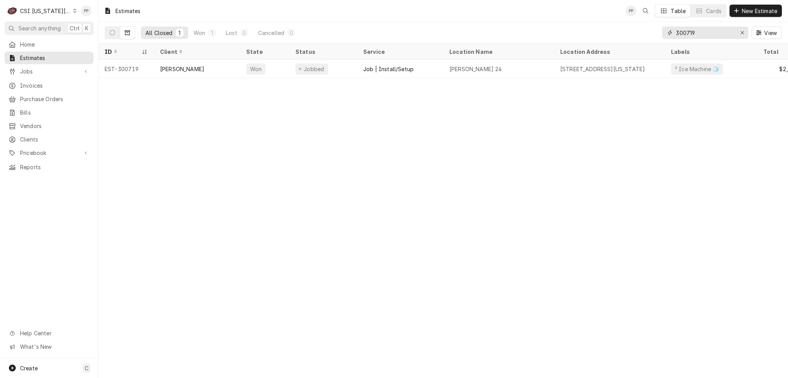
click at [699, 30] on input "300719" at bounding box center [705, 33] width 58 height 12
click at [704, 30] on input "300665" at bounding box center [705, 33] width 58 height 12
click at [718, 35] on input "300574" at bounding box center [705, 33] width 58 height 12
click at [699, 36] on input "300412" at bounding box center [705, 33] width 58 height 12
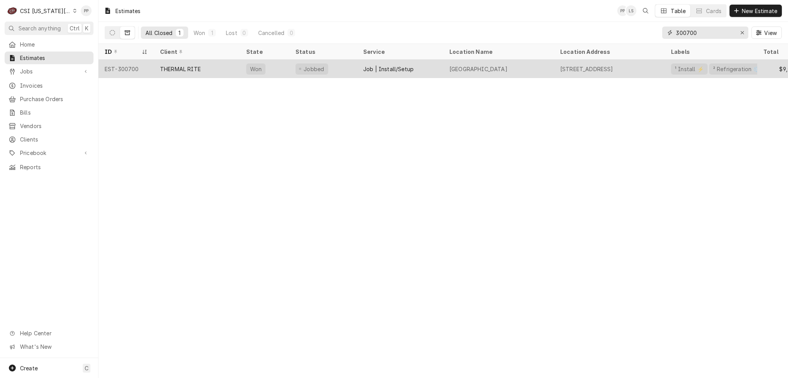
type input "300700"
click at [218, 73] on div "THERMAL RITE" at bounding box center [197, 69] width 86 height 18
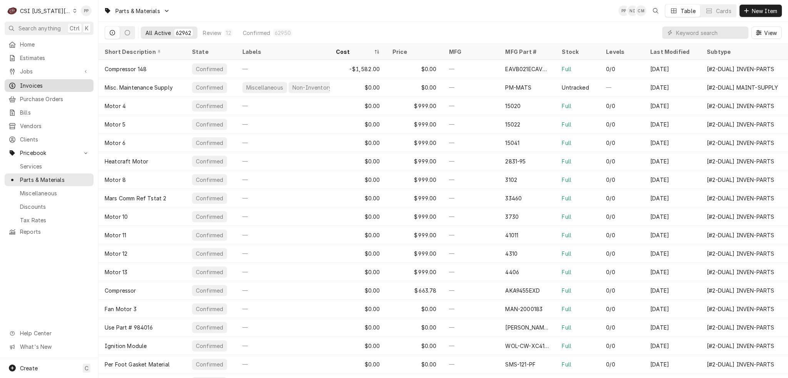
click at [38, 83] on span "Invoices" at bounding box center [55, 86] width 70 height 8
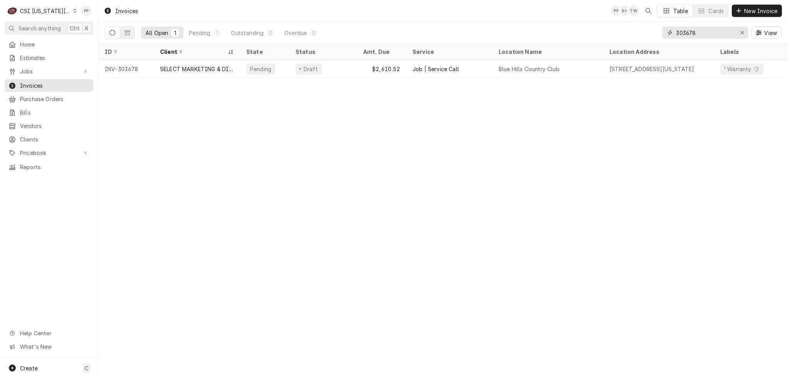
click at [705, 35] on input "303678" at bounding box center [705, 33] width 58 height 12
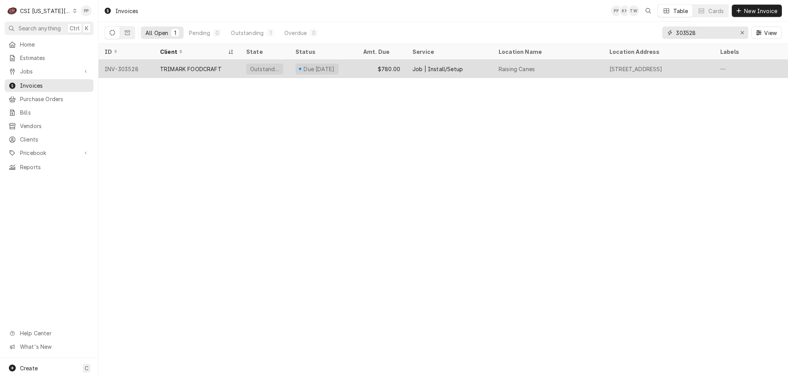
type input "303528"
click at [240, 69] on div "Outstanding" at bounding box center [264, 69] width 49 height 18
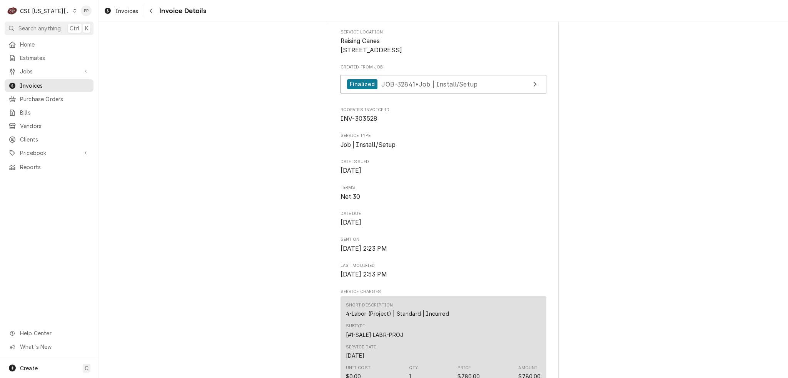
scroll to position [192, 0]
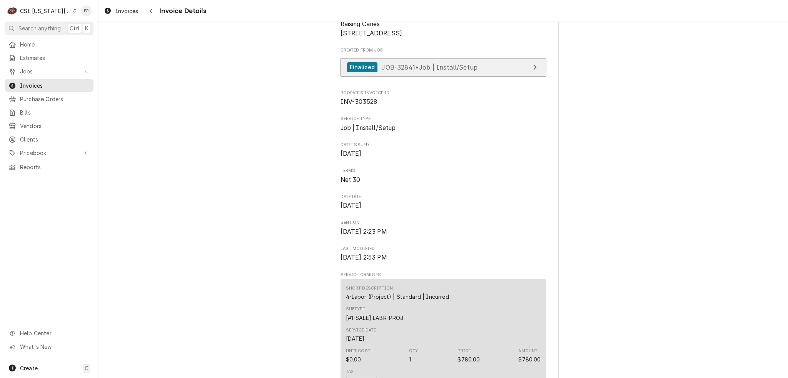
click at [437, 71] on span "JOB-32841 • Job | Install/Setup" at bounding box center [429, 67] width 96 height 8
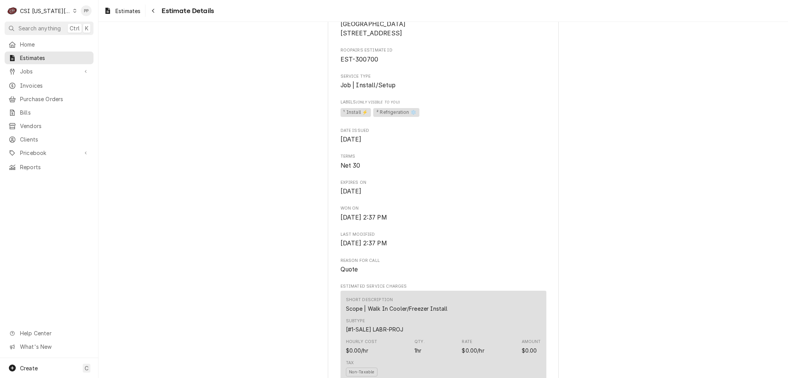
scroll to position [77, 0]
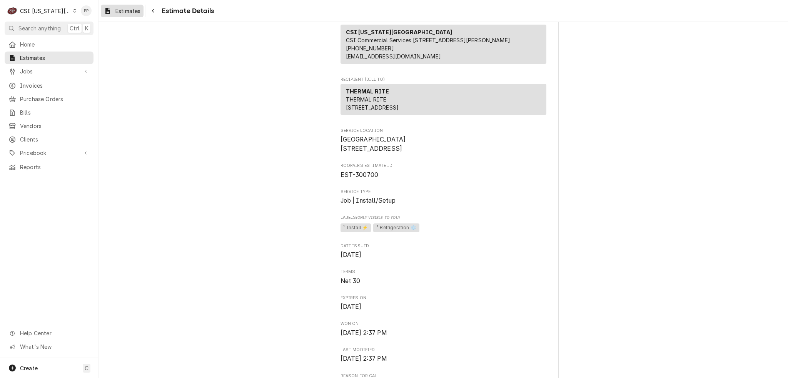
click at [126, 13] on span "Estimates" at bounding box center [127, 11] width 25 height 8
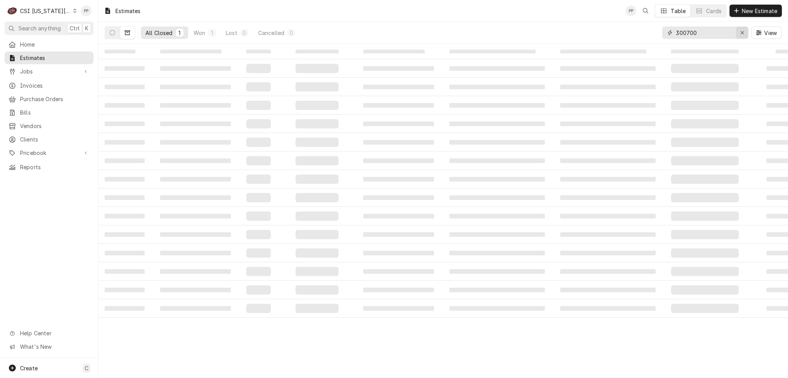
click at [739, 33] on div "Erase input" at bounding box center [742, 33] width 8 height 8
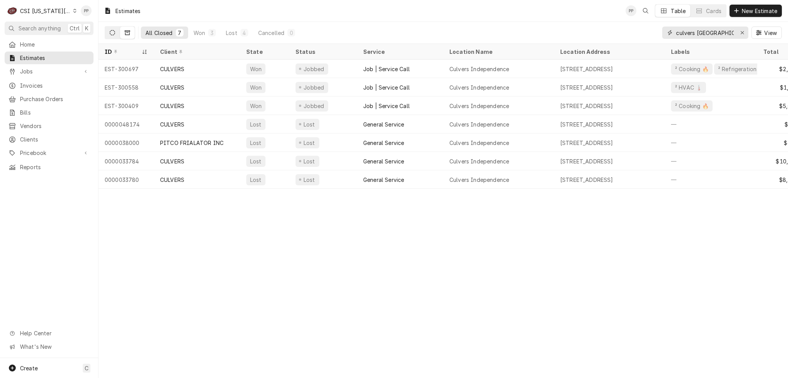
type input "culvers [GEOGRAPHIC_DATA]"
click at [118, 35] on button "Dynamic Content Wrapper" at bounding box center [112, 33] width 15 height 12
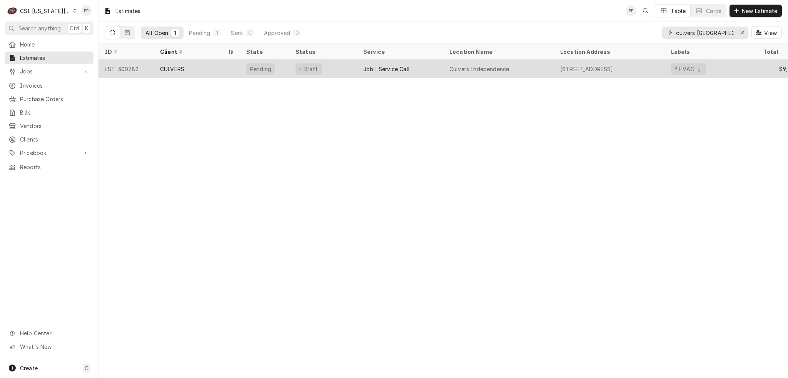
click at [206, 65] on div "CULVERS" at bounding box center [197, 69] width 86 height 18
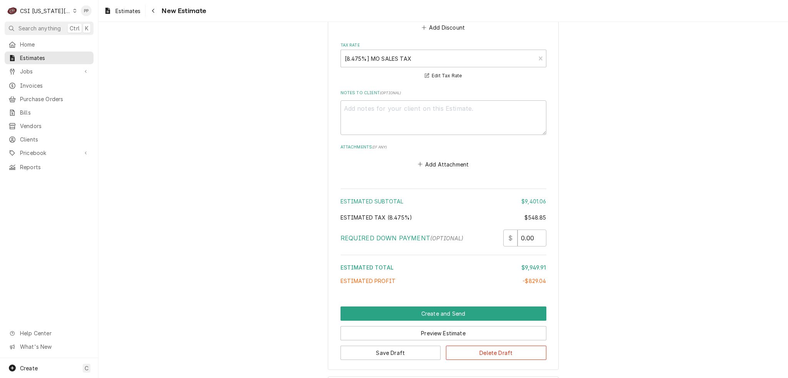
scroll to position [2265, 0]
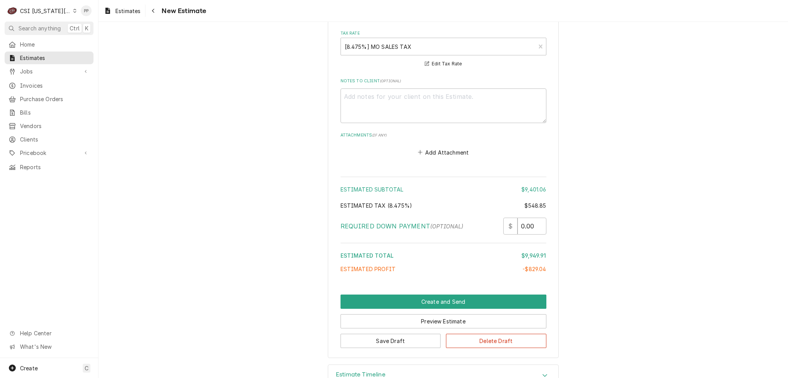
type textarea "x"
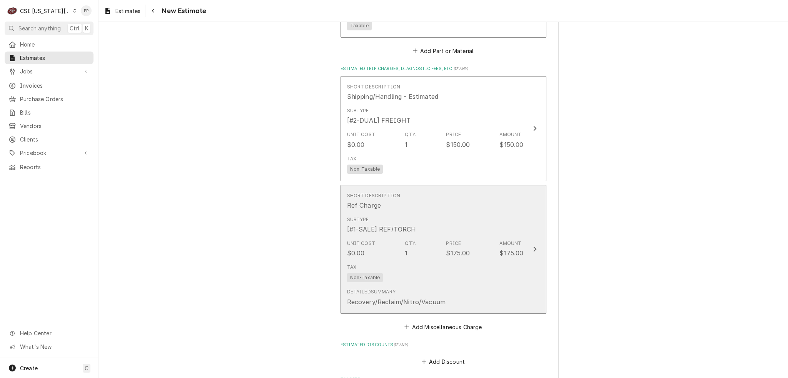
scroll to position [1764, 0]
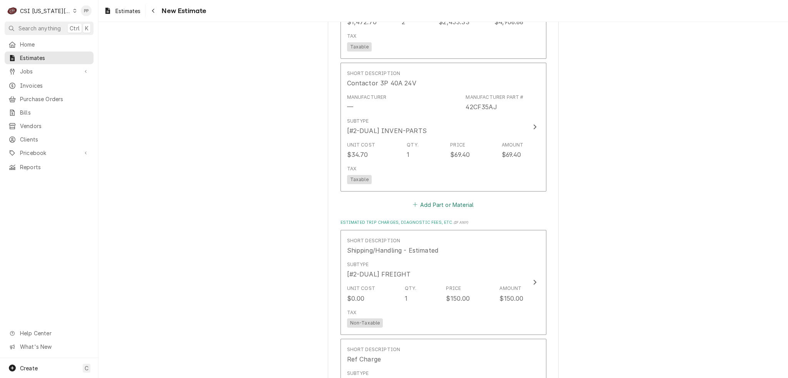
click at [449, 199] on button "Add Part or Material" at bounding box center [442, 204] width 63 height 11
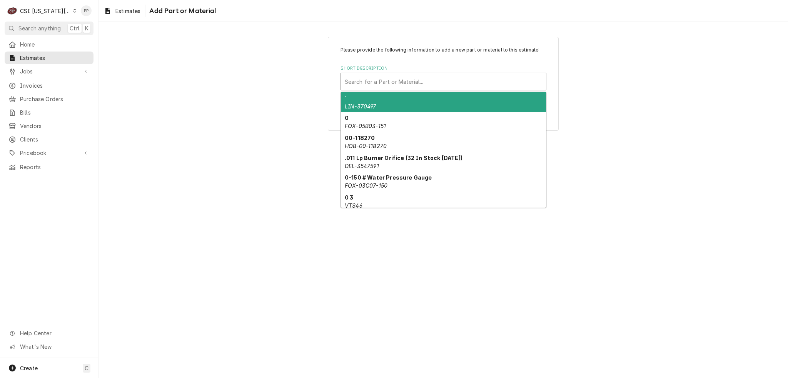
click at [418, 80] on div "Short Description" at bounding box center [443, 82] width 197 height 14
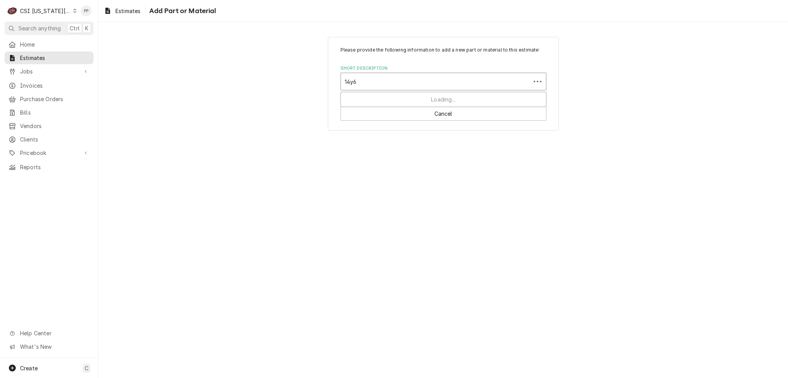
type input "14y65"
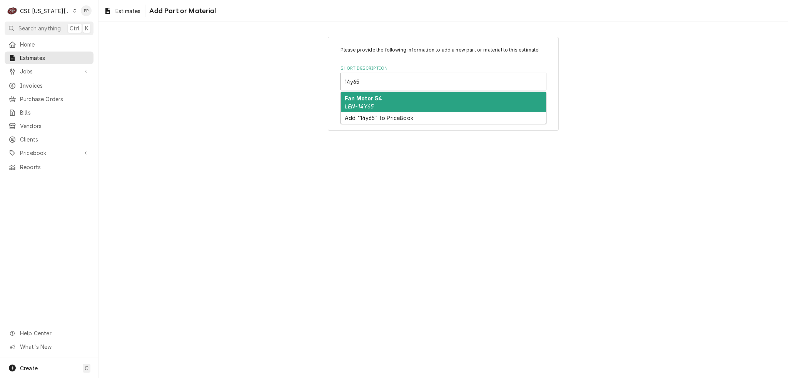
click at [408, 99] on div "Fan Motor 54 LEN-14Y65" at bounding box center [443, 102] width 205 height 20
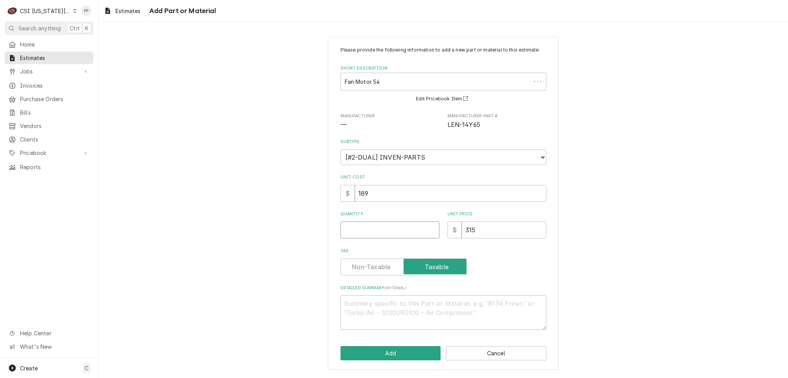
click at [394, 230] on input "Quantity" at bounding box center [389, 230] width 99 height 17
type textarea "x"
type input "1"
type textarea "x"
type input "1"
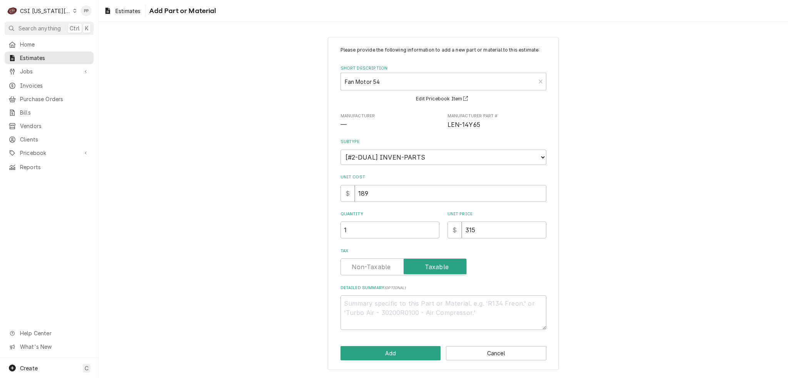
click at [376, 345] on div "Please provide the following information to add a new part or material to this …" at bounding box center [443, 204] width 231 height 334
click at [374, 347] on button "Add" at bounding box center [390, 353] width 100 height 14
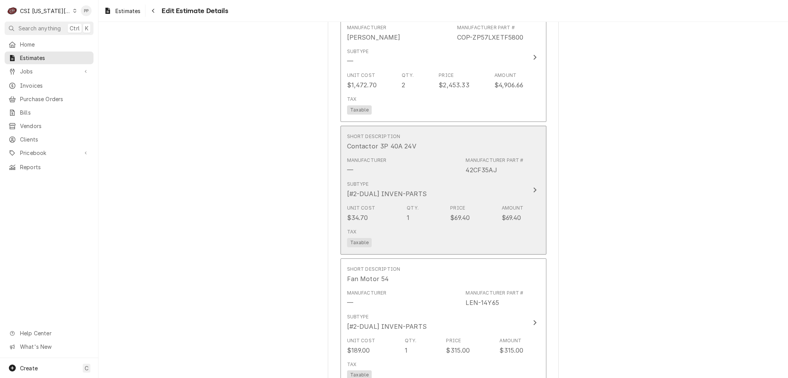
scroll to position [1701, 0]
click at [486, 202] on div "Unit Cost $34.70 Qty. 1 Price $69.40 Amount $69.40" at bounding box center [435, 214] width 177 height 24
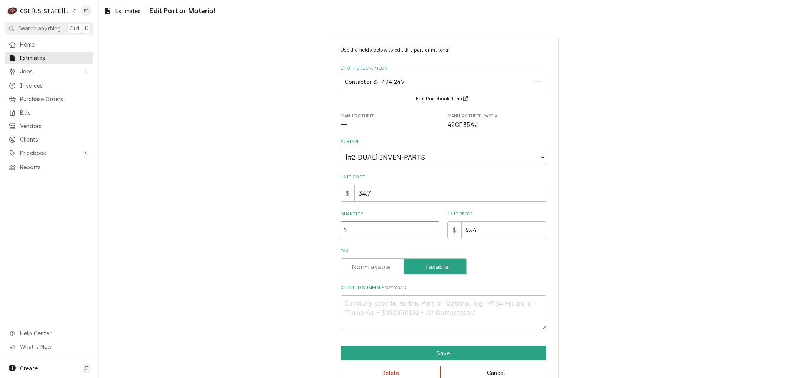
click at [328, 234] on div "Use the fields below to edit this part or material: Short Description Contactor…" at bounding box center [443, 213] width 231 height 353
type textarea "x"
type input "2"
type textarea "x"
type input "2"
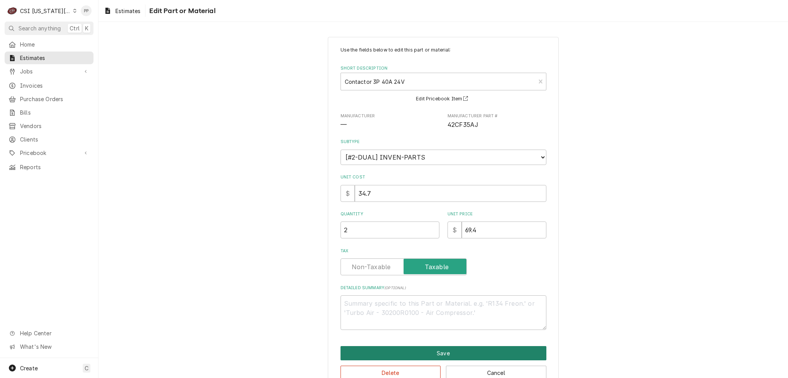
click at [462, 354] on button "Save" at bounding box center [443, 353] width 206 height 14
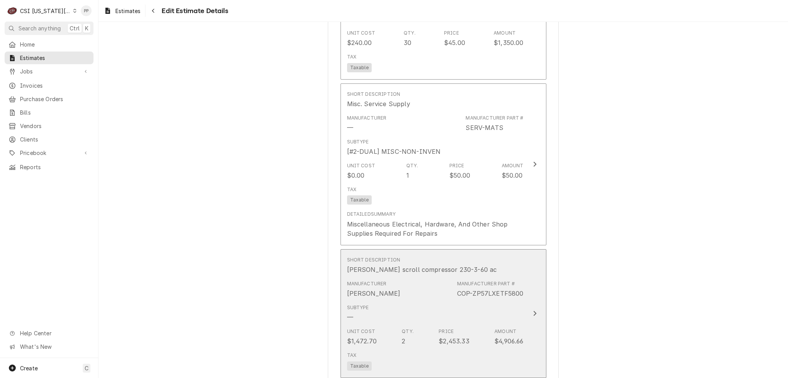
scroll to position [1407, 0]
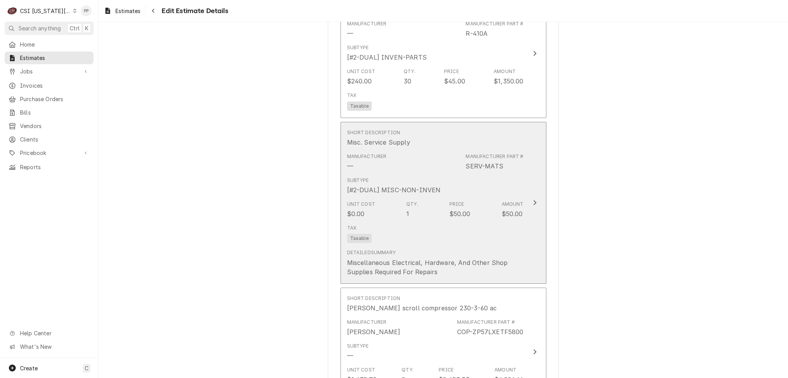
click at [497, 258] on div "Miscellaneous Electrical, Hardware, And Other Shop Supplies Required For Repairs" at bounding box center [435, 267] width 177 height 18
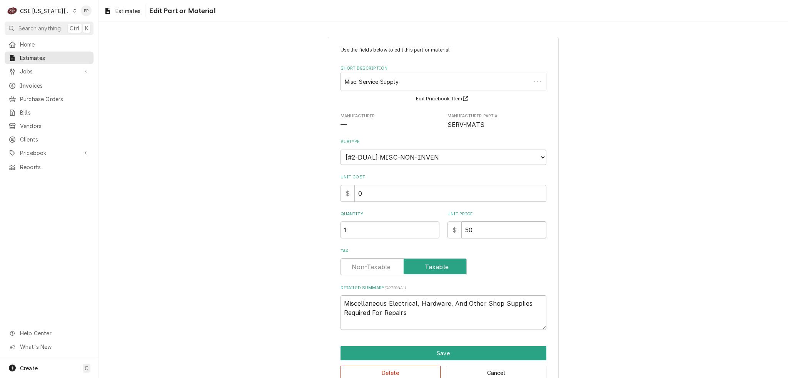
drag, startPoint x: 470, startPoint y: 223, endPoint x: 455, endPoint y: 229, distance: 16.4
click at [449, 227] on div "$ 50" at bounding box center [496, 230] width 99 height 17
type textarea "x"
type input "1"
type textarea "x"
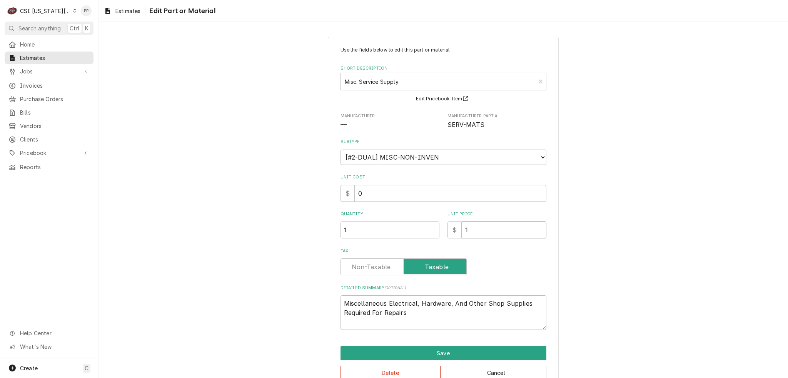
type input "10"
type textarea "x"
type input "100"
type textarea "x"
type input "100"
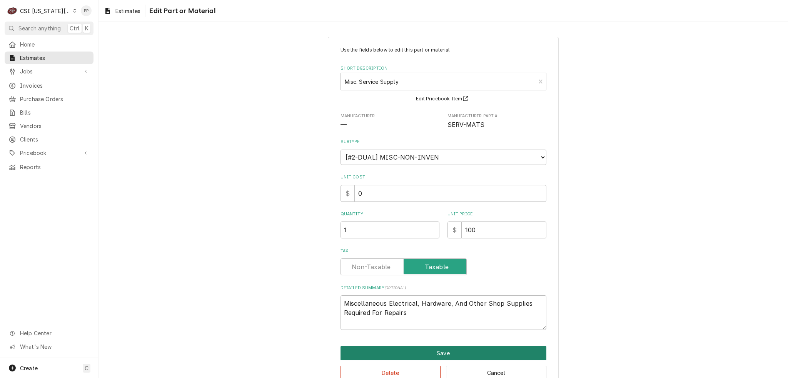
click at [455, 349] on button "Save" at bounding box center [443, 353] width 206 height 14
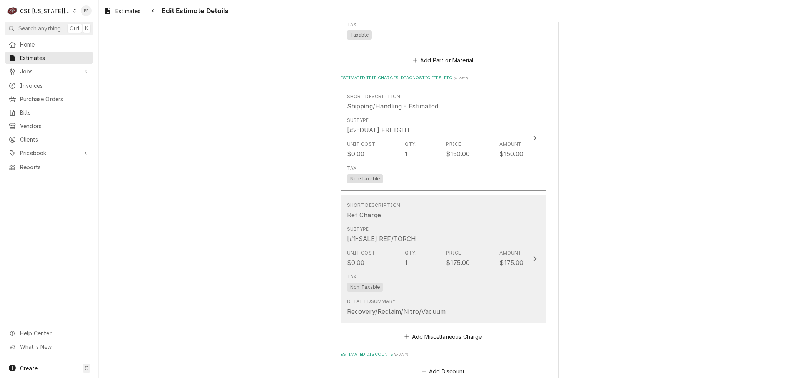
scroll to position [2041, 0]
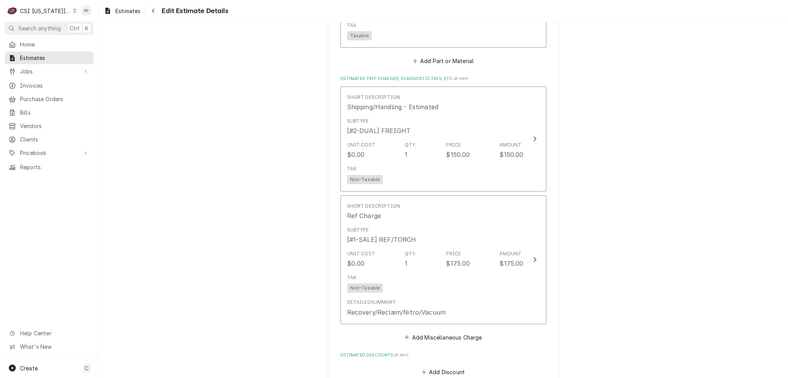
type textarea "x"
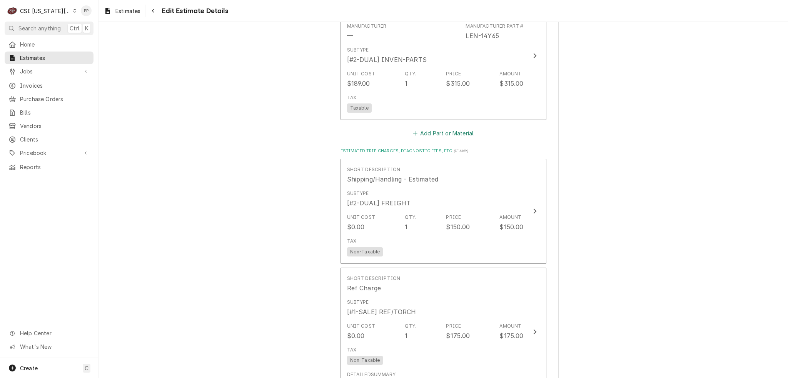
scroll to position [1964, 0]
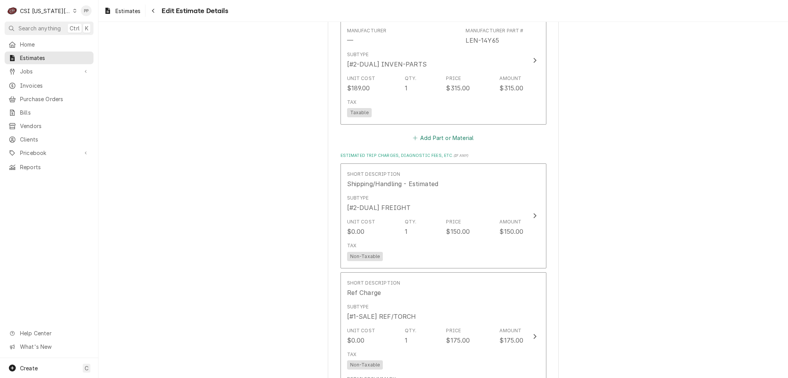
click at [456, 133] on button "Add Part or Material" at bounding box center [442, 138] width 63 height 11
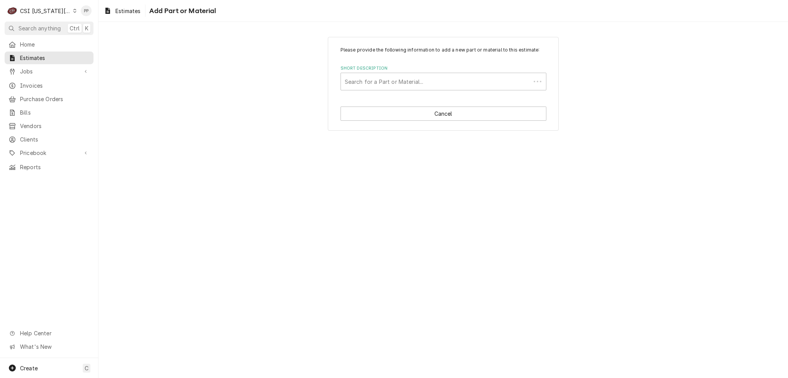
click at [439, 80] on div "Short Description" at bounding box center [436, 82] width 182 height 14
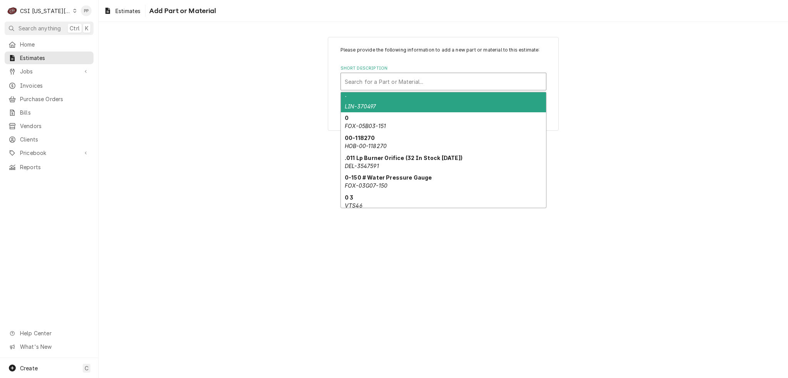
paste input "jay.payne@lennox.com"
type input "jay.payne@lennox.com"
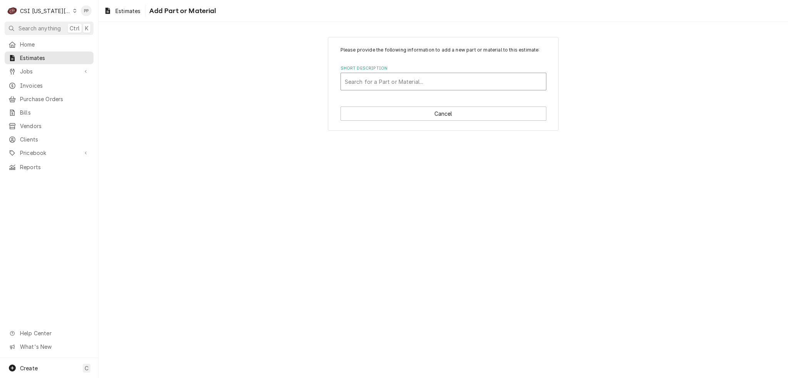
drag, startPoint x: 439, startPoint y: 80, endPoint x: 220, endPoint y: 70, distance: 218.7
click at [227, 70] on div "Please provide the following information to add a new part or material to this …" at bounding box center [442, 83] width 689 height 107
type input "57c81"
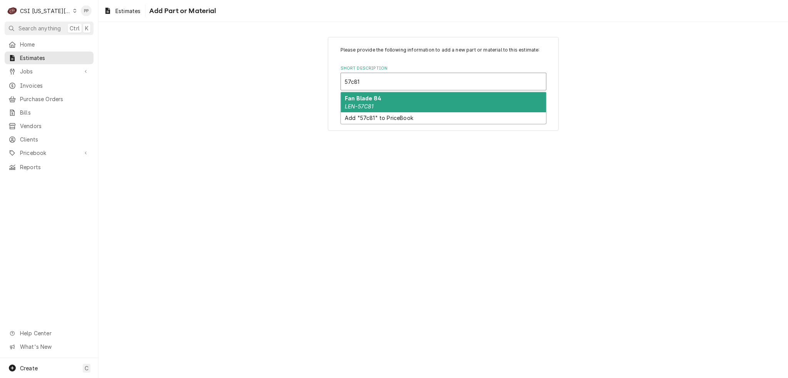
click at [410, 106] on div "Fan Blade 84 LEN-57C81" at bounding box center [443, 102] width 205 height 20
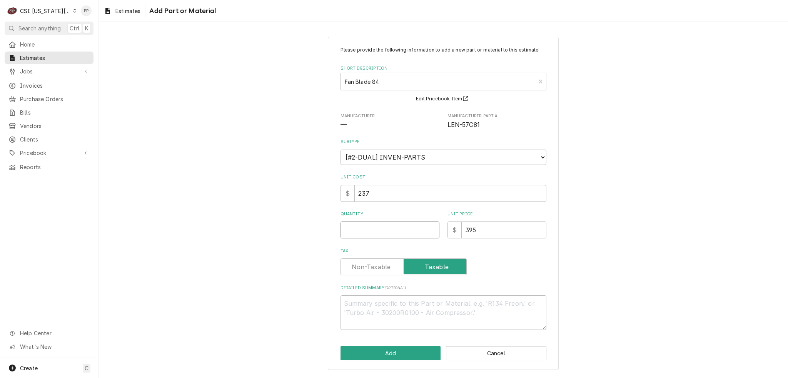
click at [383, 227] on input "Quantity" at bounding box center [389, 230] width 99 height 17
type textarea "x"
type input "1"
click at [366, 361] on div "Please provide the following information to add a new part or material to this …" at bounding box center [443, 204] width 231 height 334
click at [367, 353] on button "Add" at bounding box center [390, 353] width 100 height 14
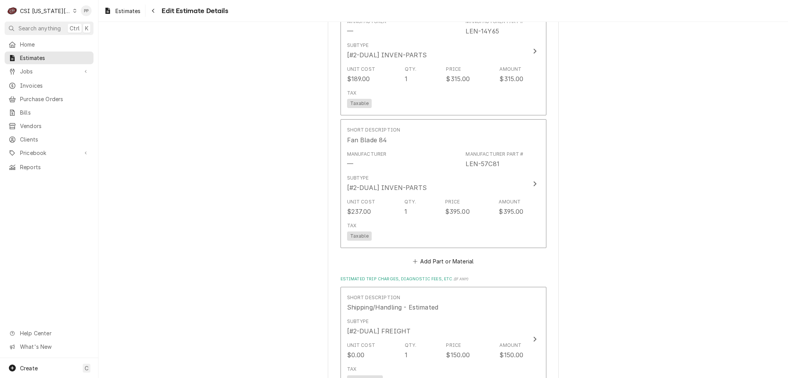
scroll to position [2011, 0]
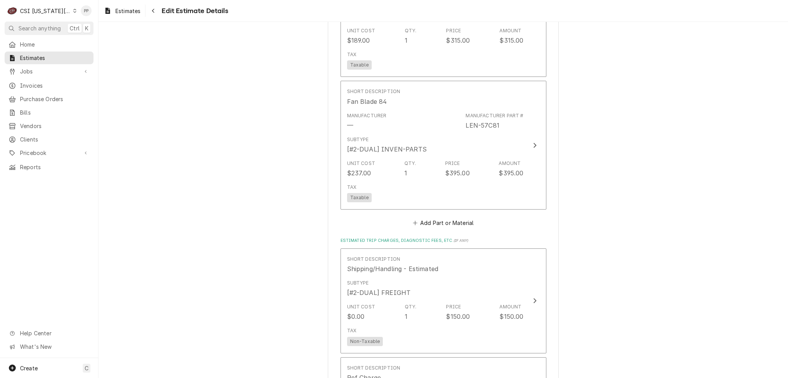
type textarea "x"
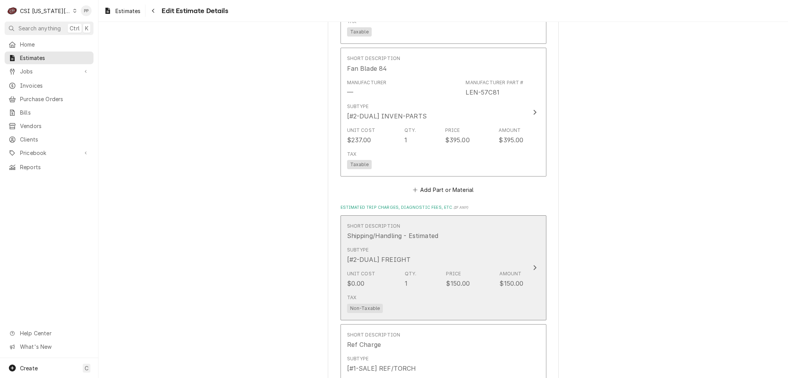
scroll to position [2050, 0]
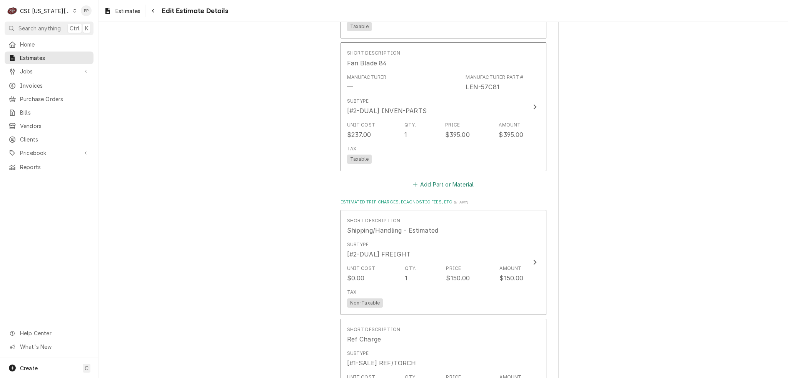
click at [440, 179] on button "Add Part or Material" at bounding box center [442, 184] width 63 height 11
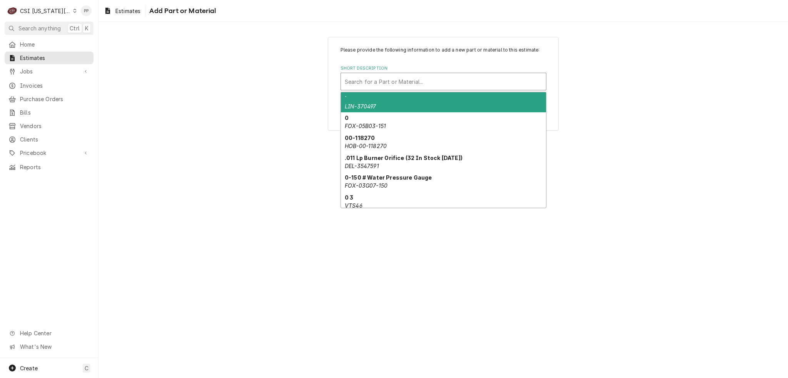
click at [417, 78] on div "Short Description" at bounding box center [443, 82] width 197 height 14
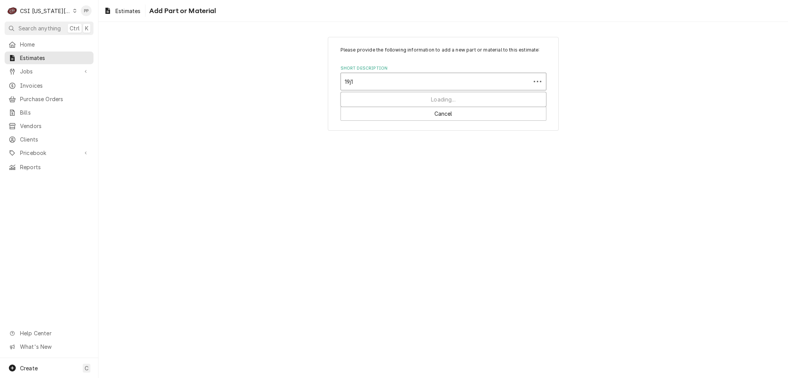
type input "19j17"
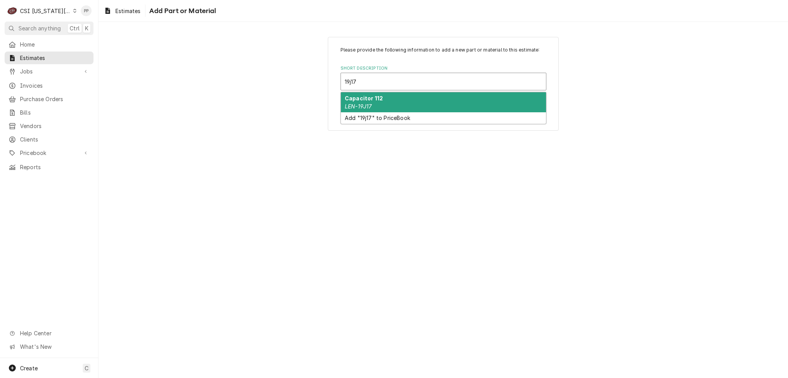
click at [404, 101] on div "Capacitor 112 LEN-19J17" at bounding box center [443, 102] width 205 height 20
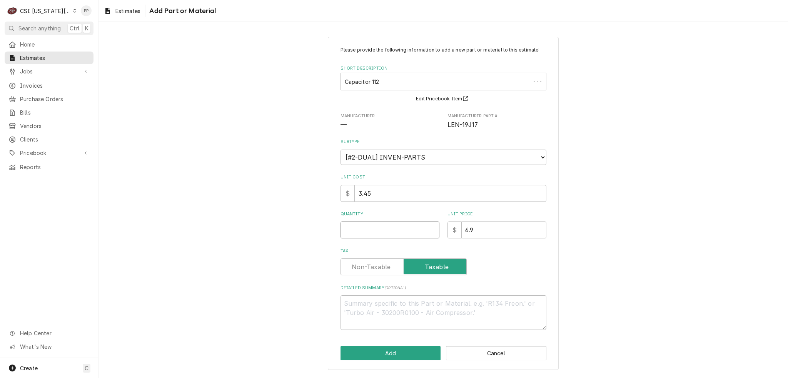
click at [380, 226] on input "Quantity" at bounding box center [389, 230] width 99 height 17
type textarea "x"
type input "1"
click at [379, 354] on button "Add" at bounding box center [390, 353] width 100 height 14
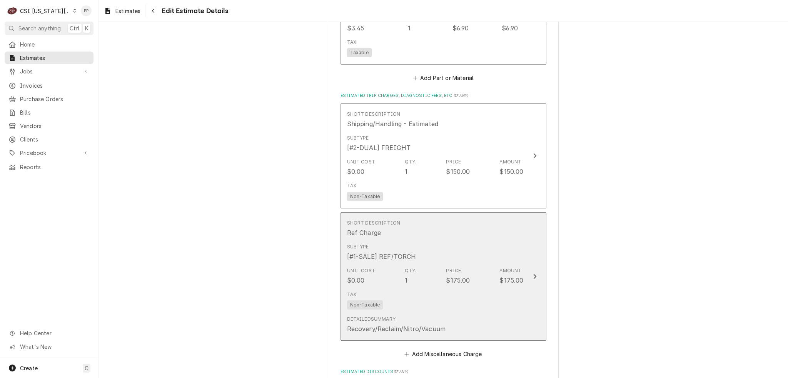
type textarea "x"
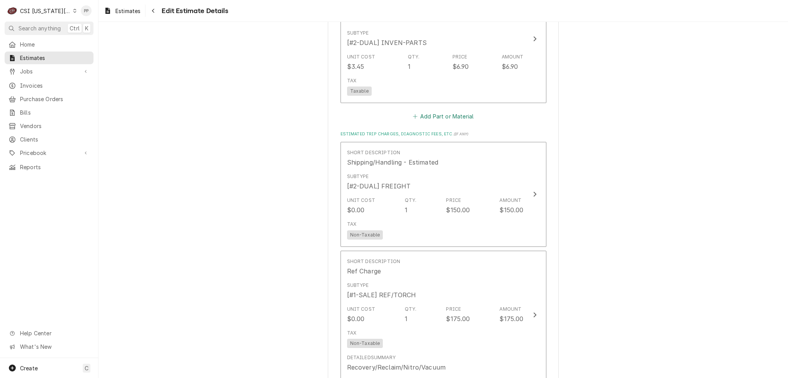
click at [449, 111] on button "Add Part or Material" at bounding box center [442, 116] width 63 height 11
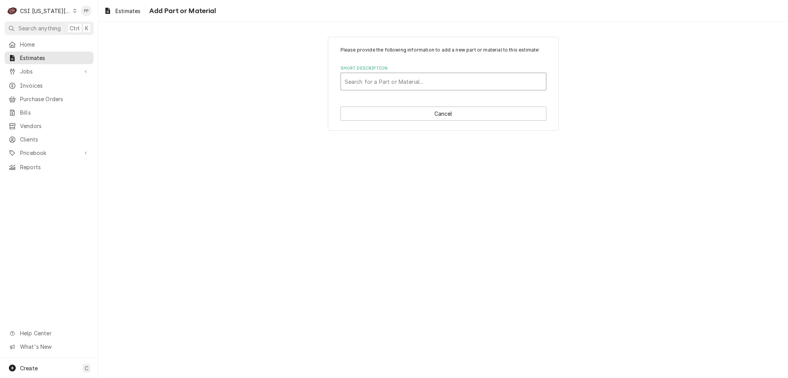
click at [422, 82] on div "Short Description" at bounding box center [443, 82] width 197 height 14
type input "67k65"
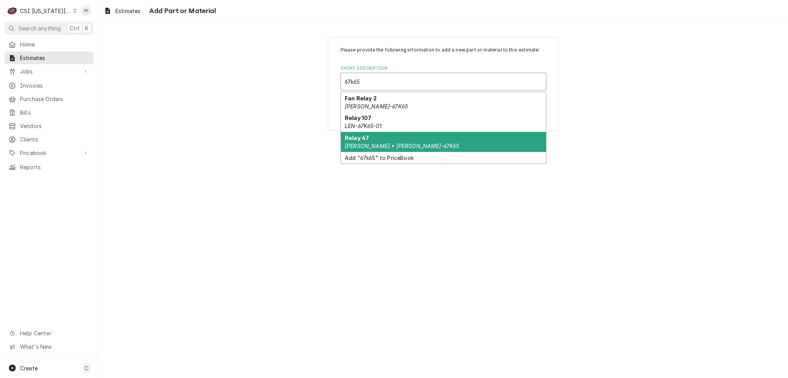
click at [427, 132] on div "Relay 47 Lennox • LEN-67K65" at bounding box center [443, 142] width 205 height 20
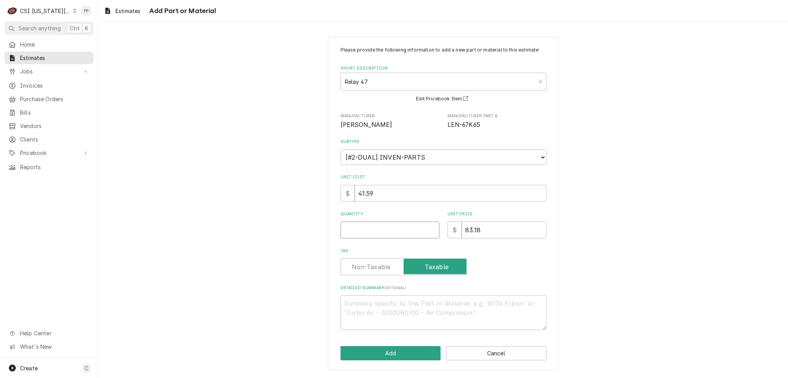
click at [392, 238] on div "Please provide the following information to add a new part or material to this …" at bounding box center [443, 188] width 206 height 283
type textarea "x"
type input "1"
click at [394, 352] on button "Add" at bounding box center [390, 353] width 100 height 14
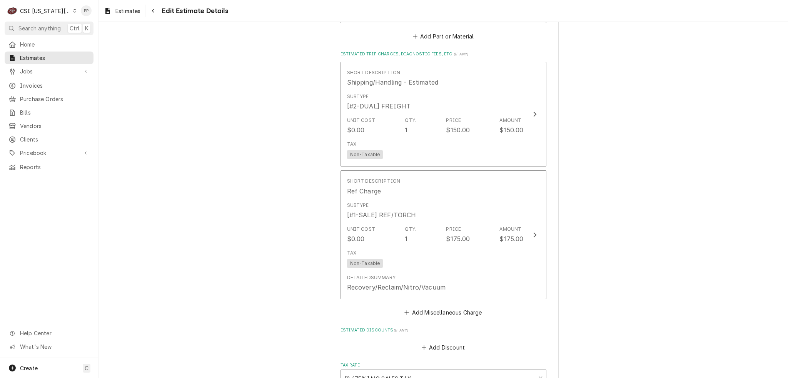
scroll to position [2462, 0]
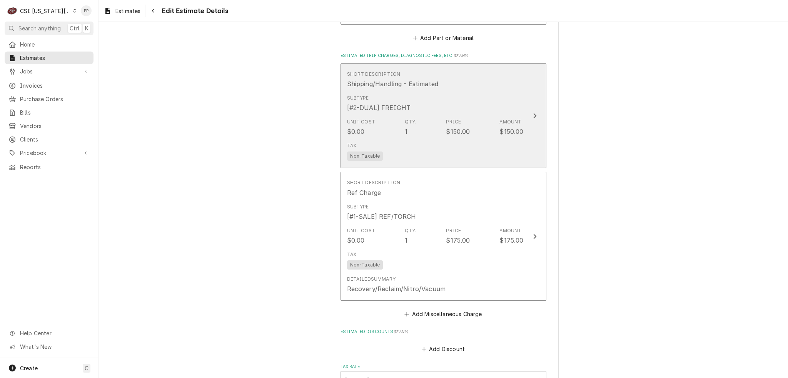
click at [499, 118] on div "Amount" at bounding box center [510, 121] width 22 height 7
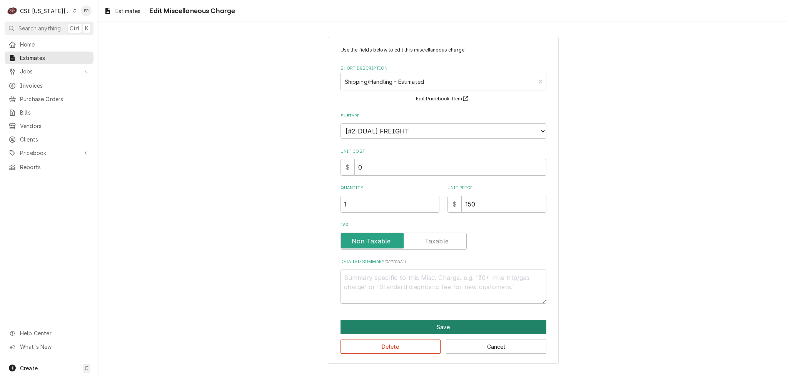
click at [429, 328] on button "Save" at bounding box center [443, 327] width 206 height 14
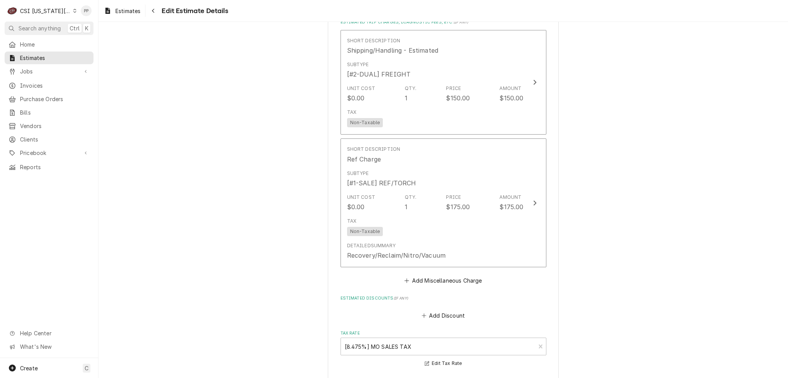
scroll to position [2486, 0]
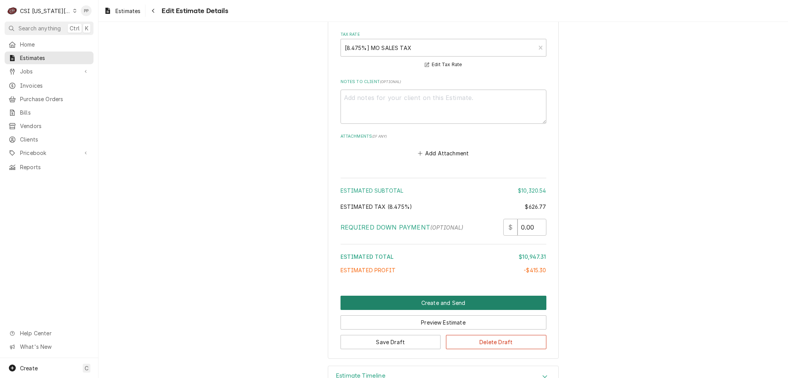
click at [479, 296] on button "Create and Send" at bounding box center [443, 303] width 206 height 14
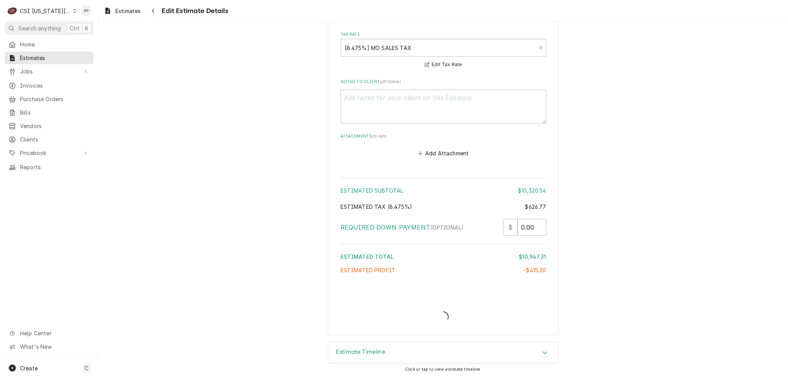
scroll to position [2771, 0]
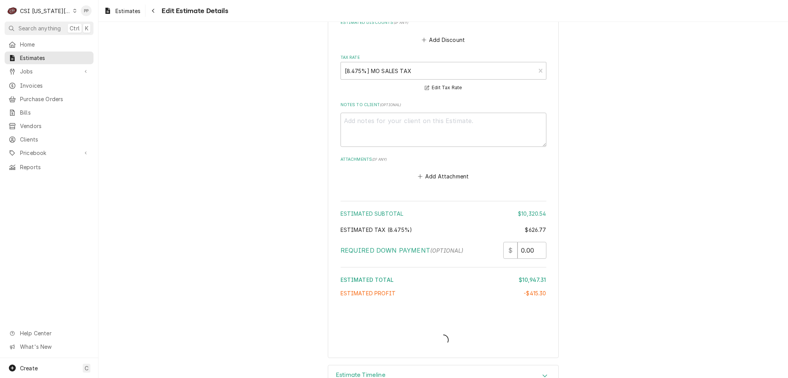
type textarea "x"
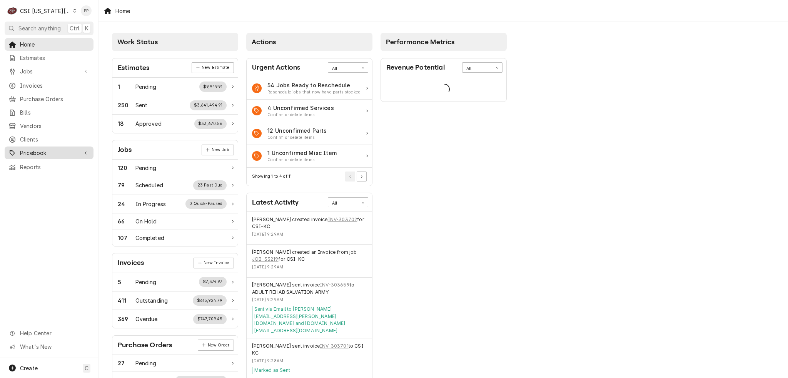
click at [61, 150] on span "Pricebook" at bounding box center [49, 153] width 58 height 8
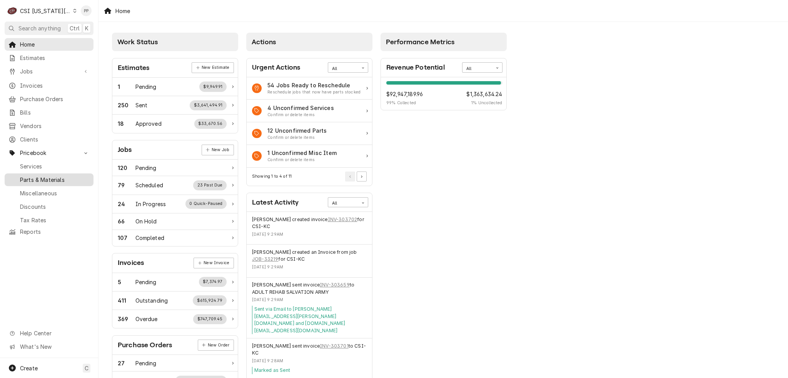
click at [66, 176] on span "Parts & Materials" at bounding box center [55, 180] width 70 height 8
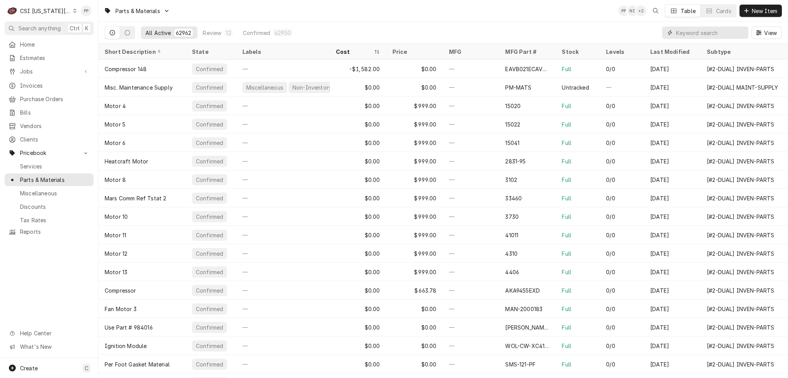
click at [725, 28] on input "Dynamic Content Wrapper" at bounding box center [710, 33] width 68 height 12
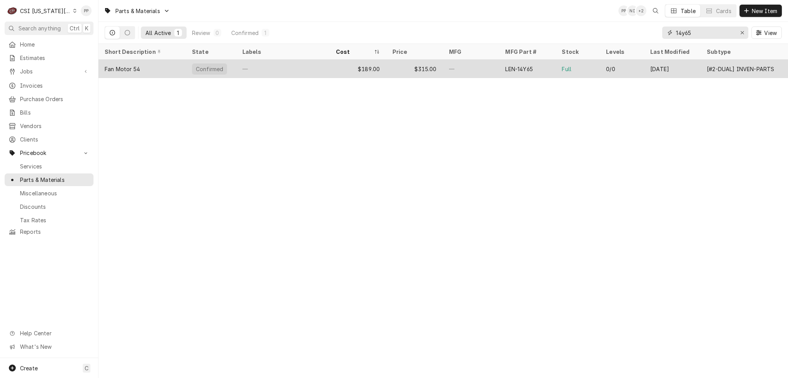
type input "14y65"
click at [272, 68] on div "—" at bounding box center [282, 69] width 93 height 18
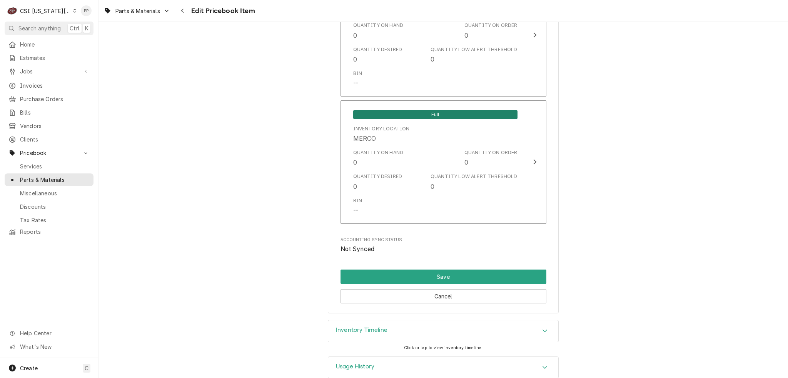
drag, startPoint x: 585, startPoint y: 166, endPoint x: 580, endPoint y: 389, distance: 223.6
click at [468, 270] on button "Save" at bounding box center [443, 277] width 206 height 14
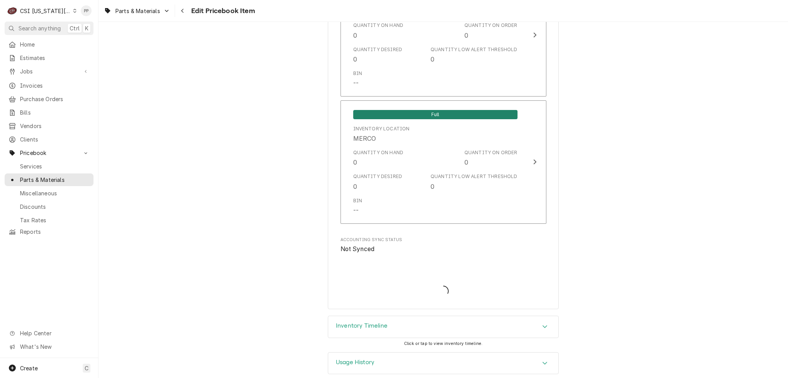
scroll to position [7616, 0]
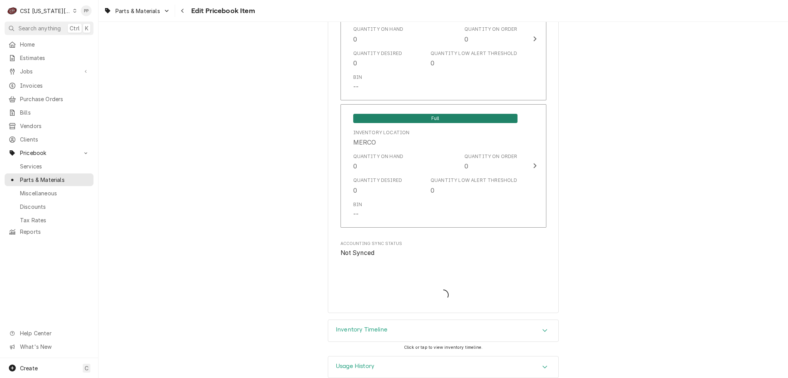
type textarea "x"
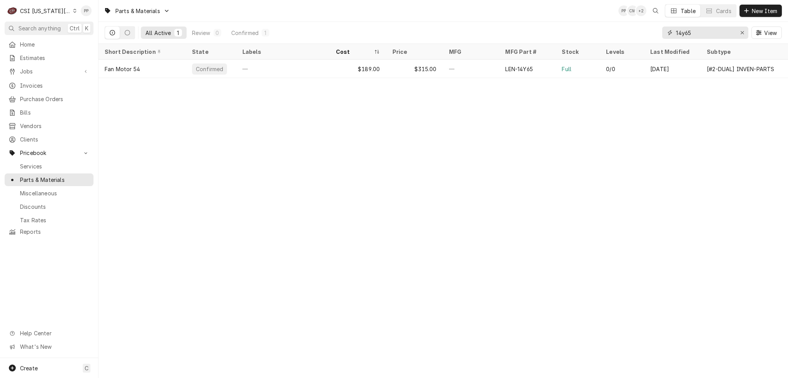
click at [703, 32] on input "14y65" at bounding box center [705, 33] width 58 height 12
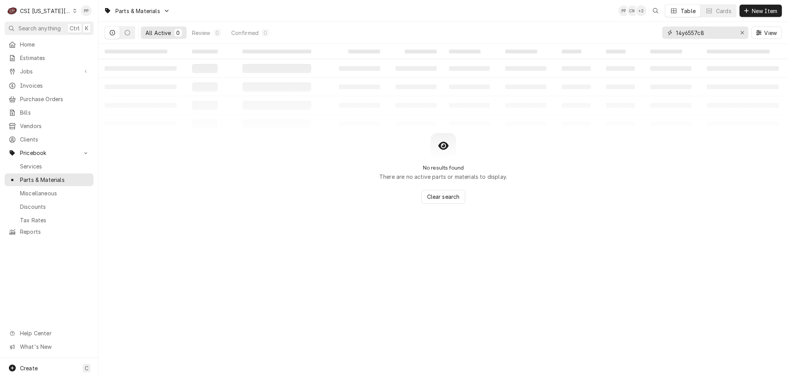
type input "14y6557c81"
drag, startPoint x: 692, startPoint y: 28, endPoint x: 655, endPoint y: 27, distance: 37.3
click at [639, 28] on div "All Active 0 Review 0 Confirmed 0 14y6557c81 View" at bounding box center [443, 33] width 677 height 22
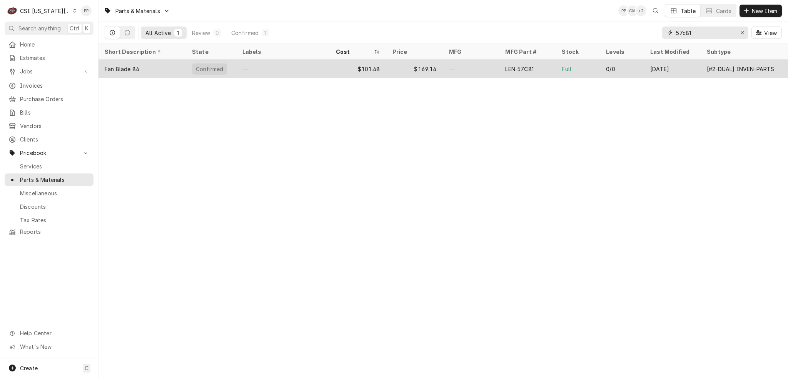
type input "57c81"
click at [171, 66] on div "Fan Blade 84" at bounding box center [141, 69] width 87 height 18
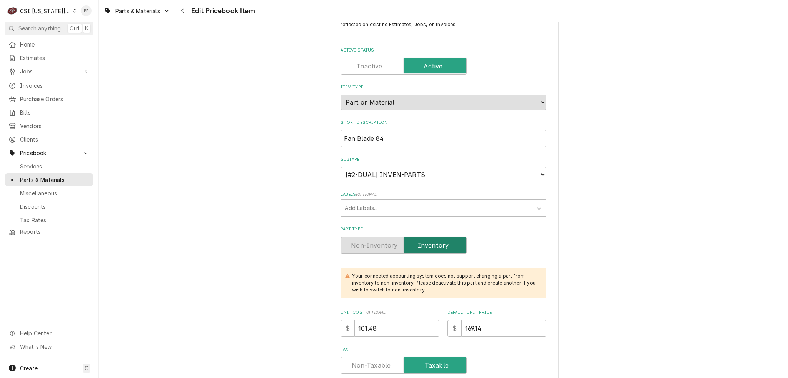
scroll to position [77, 0]
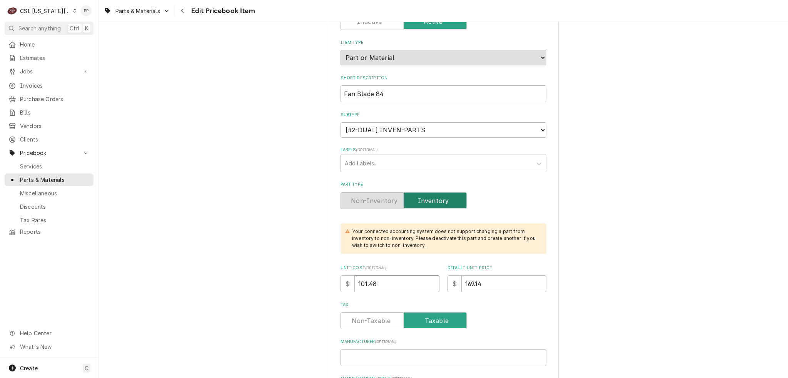
drag, startPoint x: 369, startPoint y: 277, endPoint x: 339, endPoint y: 275, distance: 30.1
click at [340, 275] on div "$ 101.48" at bounding box center [389, 283] width 99 height 17
type textarea "x"
type input "2"
type textarea "x"
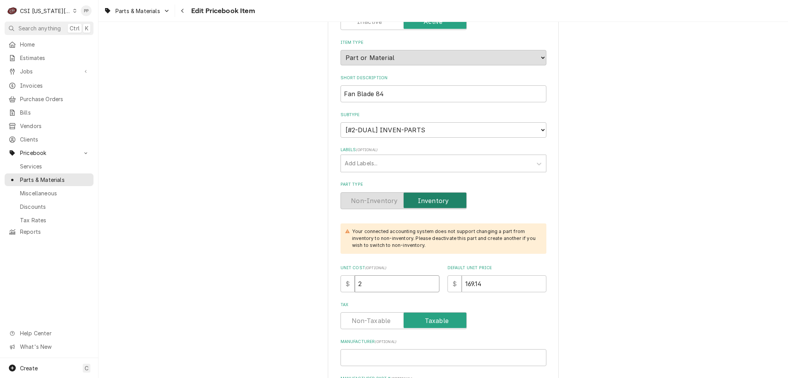
type input "23"
type textarea "x"
type input "237"
type textarea "x"
type input "3"
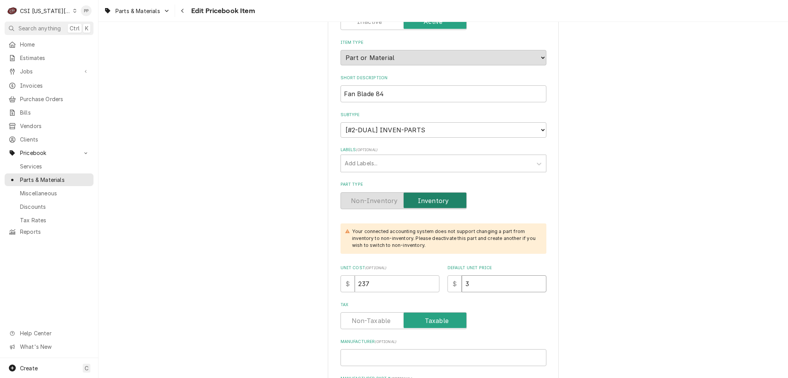
type textarea "x"
type input "39"
type textarea "x"
type input "392"
type textarea "x"
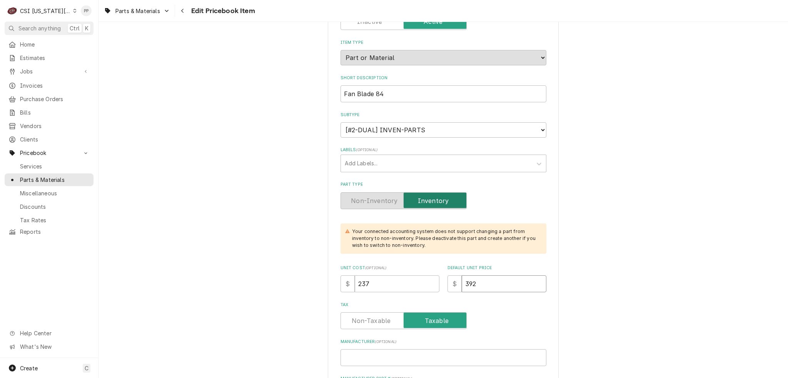
type input "3925"
type textarea "x"
type input "392"
type textarea "x"
type input "39"
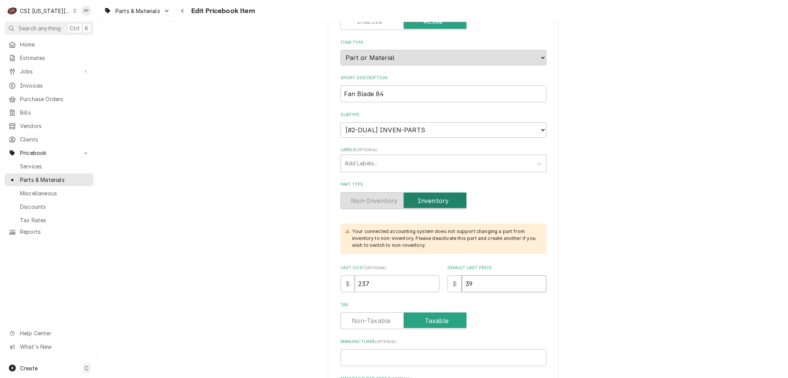
type textarea "x"
type input "395"
click at [541, 324] on div "Tax" at bounding box center [443, 320] width 206 height 17
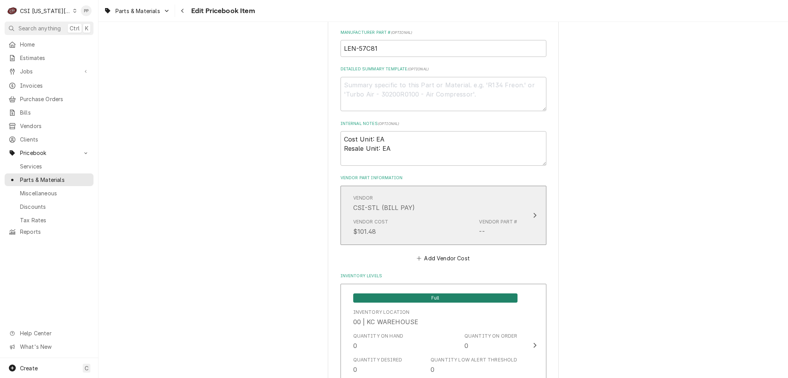
click at [480, 198] on div "Vendor CSI-STL (BILL PAY)" at bounding box center [435, 204] width 164 height 24
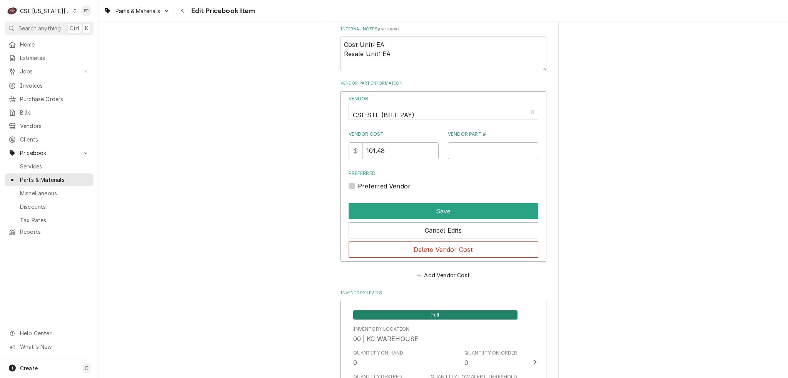
scroll to position [539, 0]
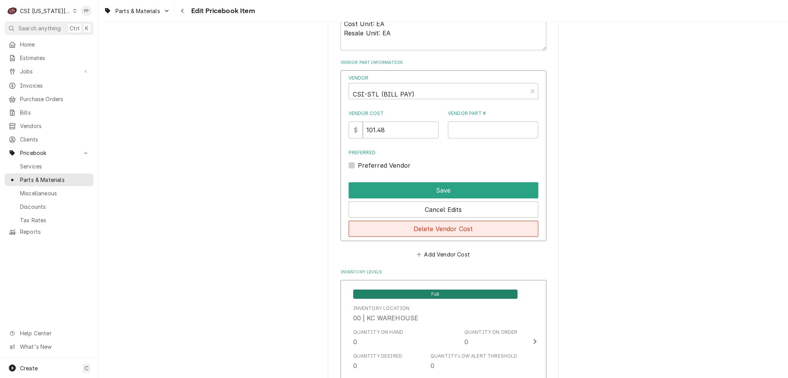
click at [463, 228] on button "Delete Vendor Cost" at bounding box center [444, 229] width 190 height 16
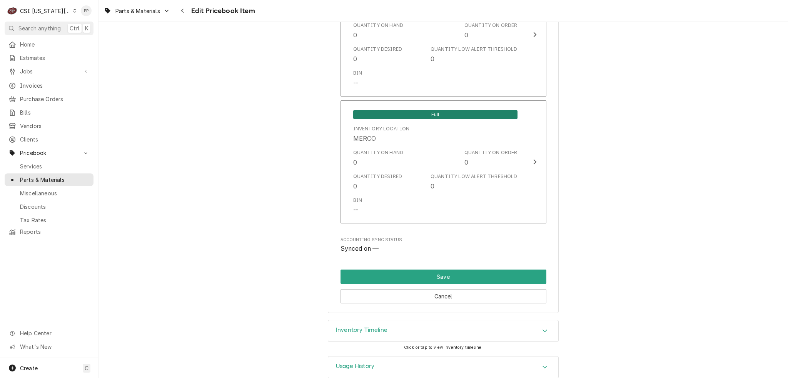
drag, startPoint x: 584, startPoint y: 195, endPoint x: 497, endPoint y: 313, distance: 146.9
click at [433, 270] on button "Save" at bounding box center [443, 277] width 206 height 14
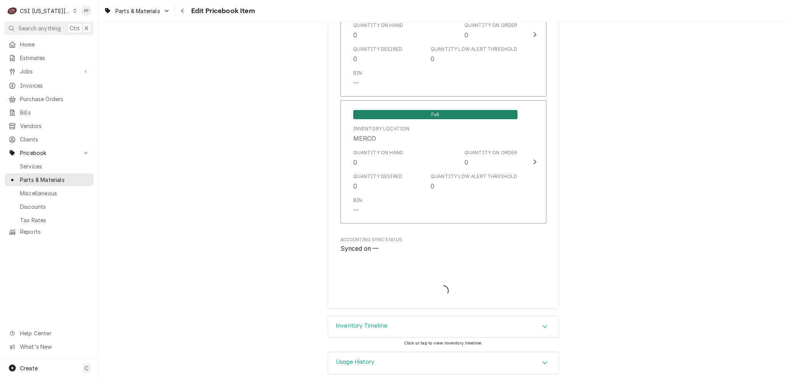
scroll to position [7537, 0]
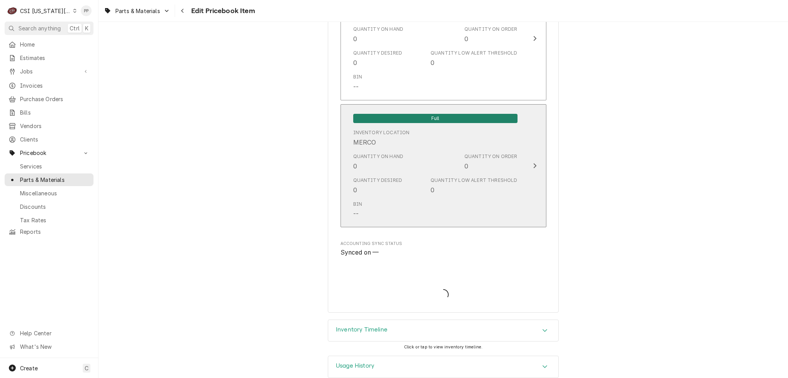
type textarea "x"
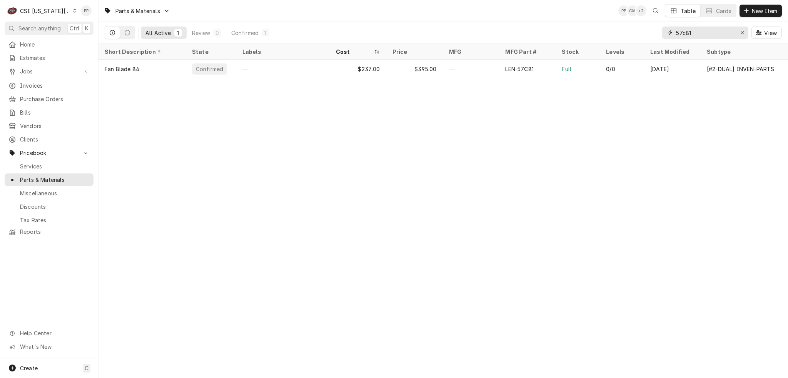
drag, startPoint x: 707, startPoint y: 32, endPoint x: 654, endPoint y: 32, distance: 53.1
click at [654, 32] on div "All Active 1 Review 0 Confirmed 1 57c81 View" at bounding box center [443, 33] width 677 height 22
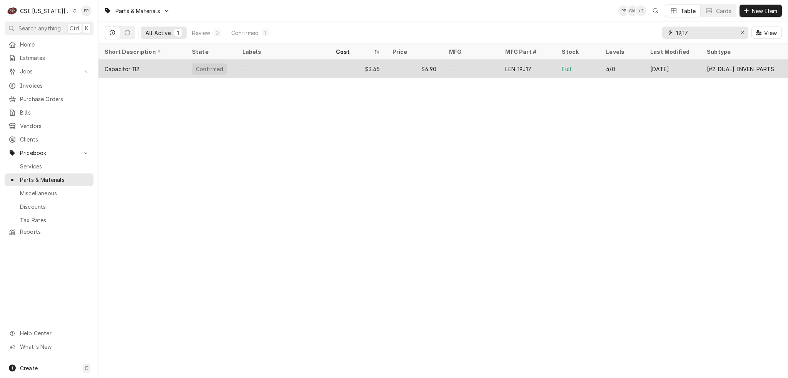
type input "19j17"
click at [250, 65] on div "—" at bounding box center [282, 69] width 93 height 18
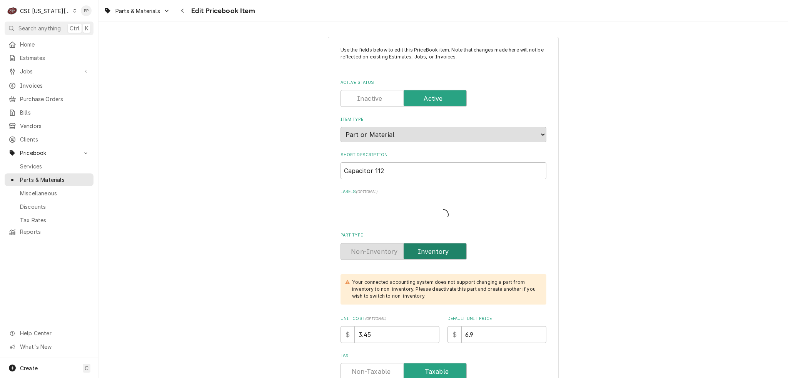
type textarea "x"
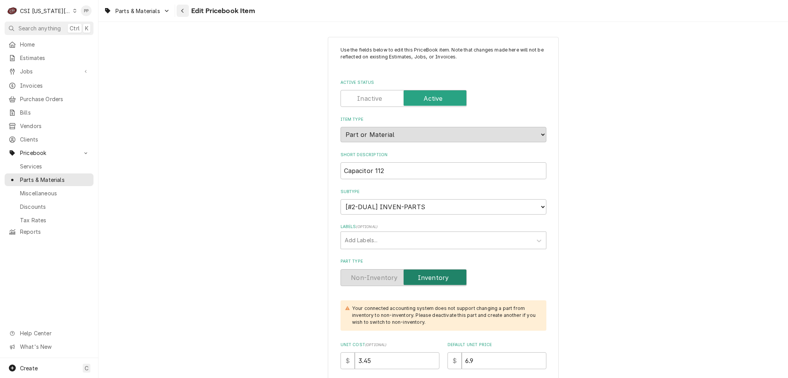
click at [176, 8] on div "Parts & Materials Edit Pricebook Item" at bounding box center [178, 11] width 154 height 13
click at [177, 8] on button "Navigate back" at bounding box center [183, 11] width 12 height 12
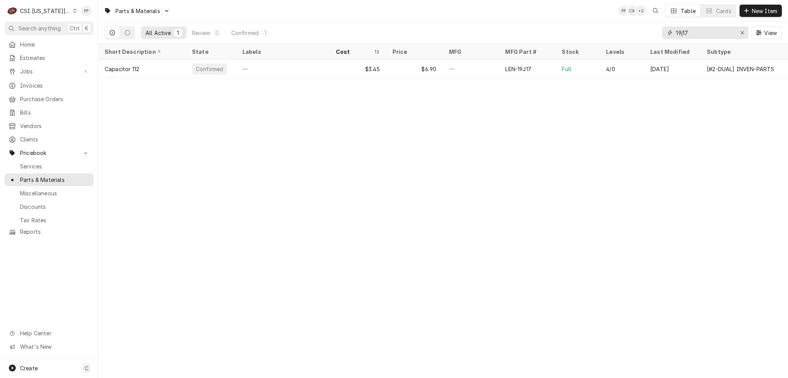
click at [687, 33] on input "19j17" at bounding box center [705, 33] width 58 height 12
type input "1"
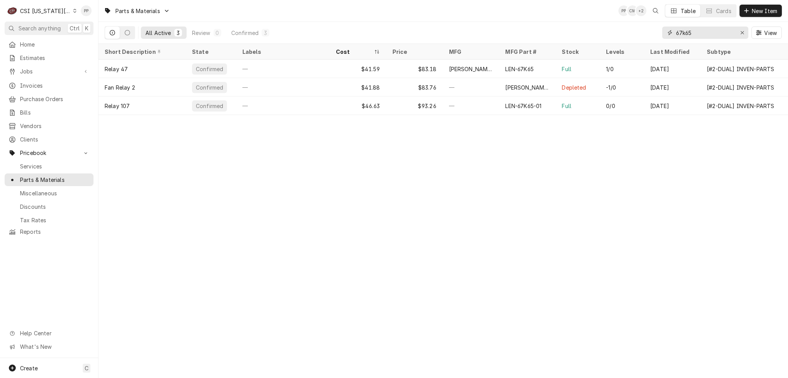
type input "67k65"
click at [742, 33] on icon "Erase input" at bounding box center [741, 32] width 3 height 3
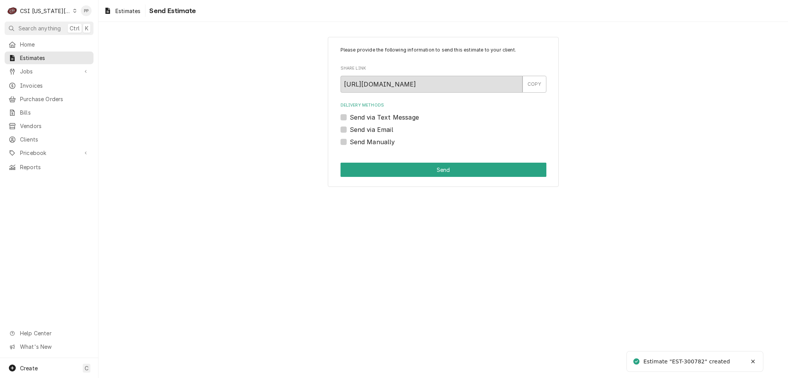
click at [350, 127] on label "Send via Email" at bounding box center [371, 129] width 43 height 9
click at [350, 127] on input "Send via Email" at bounding box center [453, 133] width 206 height 17
checkbox input "true"
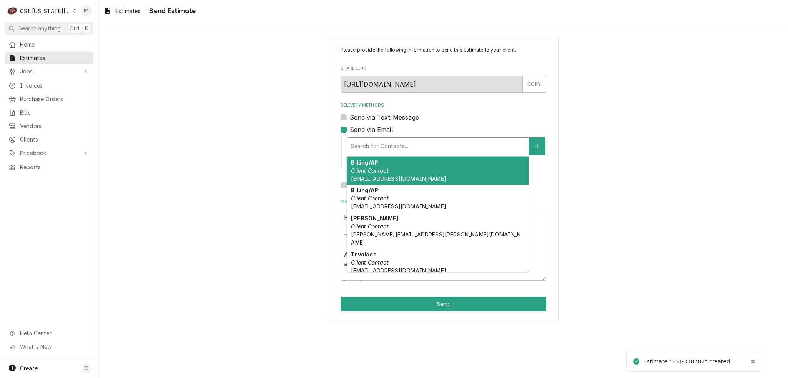
click at [387, 148] on div "Delivery Methods" at bounding box center [438, 146] width 174 height 14
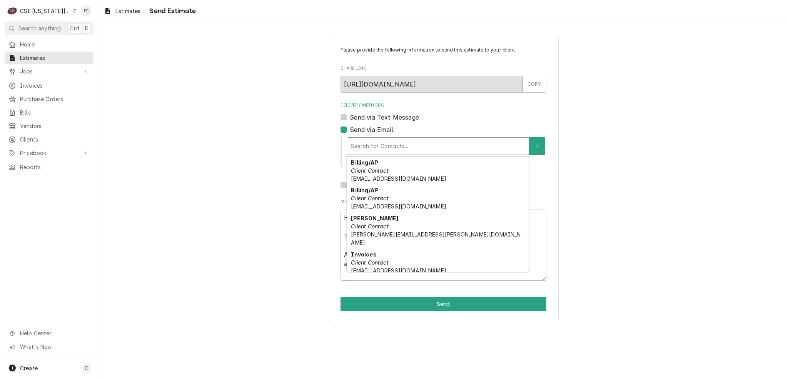
scroll to position [24, 0]
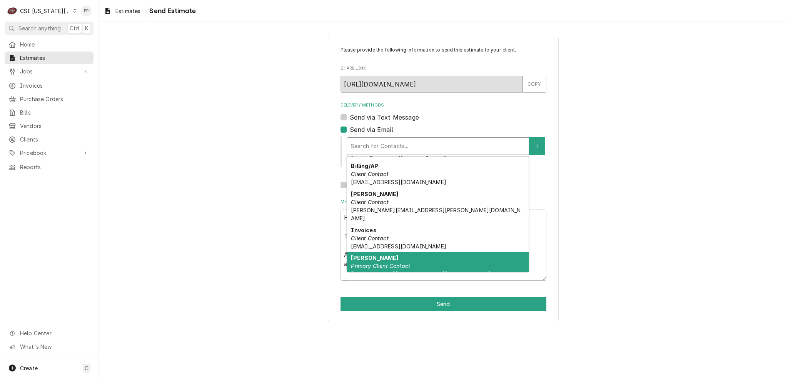
click at [431, 252] on div "[PERSON_NAME] Primary Client Contact [PERSON_NAME][EMAIL_ADDRESS][DOMAIN_NAME]" at bounding box center [438, 266] width 182 height 28
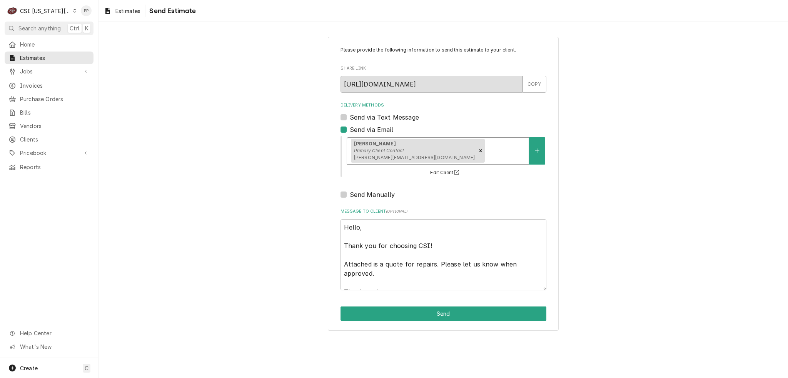
click at [486, 152] on div "Delivery Methods" at bounding box center [505, 151] width 38 height 14
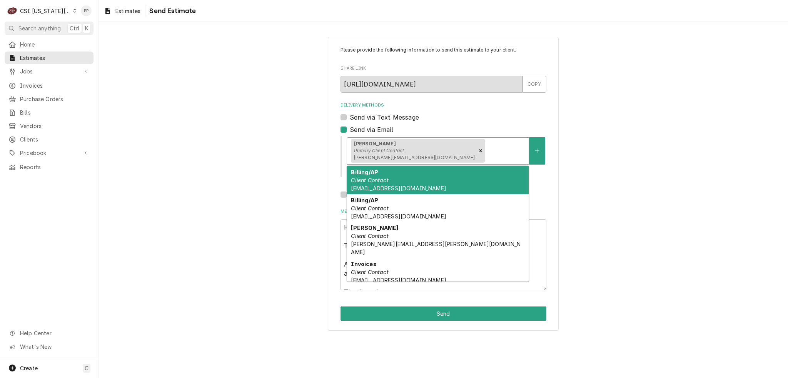
click at [443, 181] on div "Billing/AP Client Contact accounting@mphdining.com" at bounding box center [438, 180] width 182 height 28
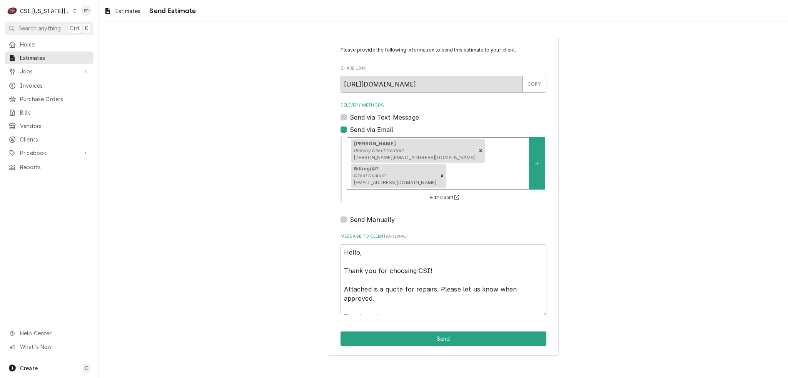
click at [506, 169] on div "Delivery Methods" at bounding box center [486, 176] width 77 height 14
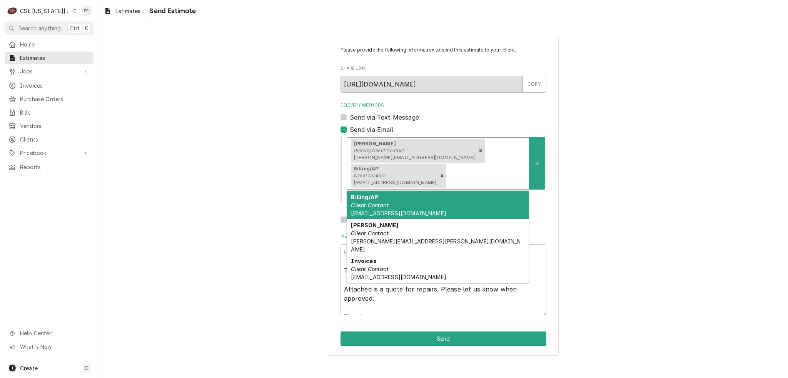
click at [477, 191] on div "Billing/AP Client Contact pfy@hq.bill.com" at bounding box center [438, 205] width 182 height 28
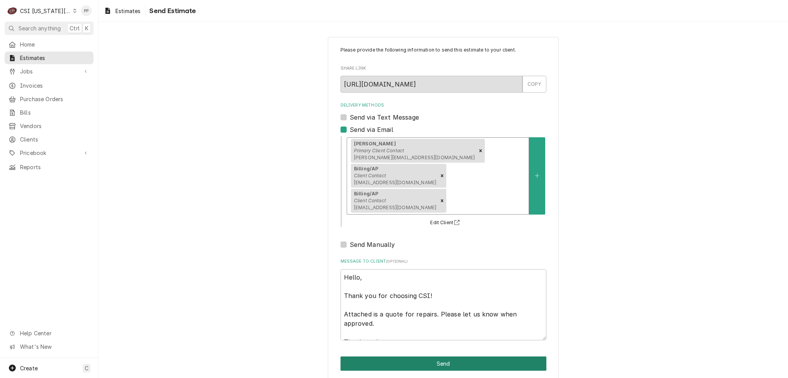
click at [454, 357] on button "Send" at bounding box center [443, 364] width 206 height 14
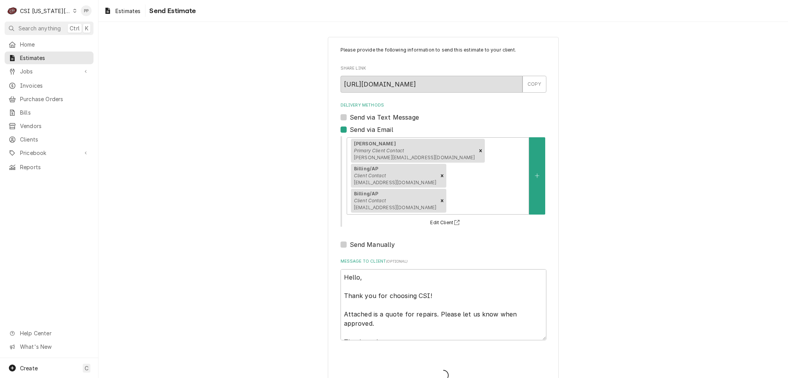
type textarea "x"
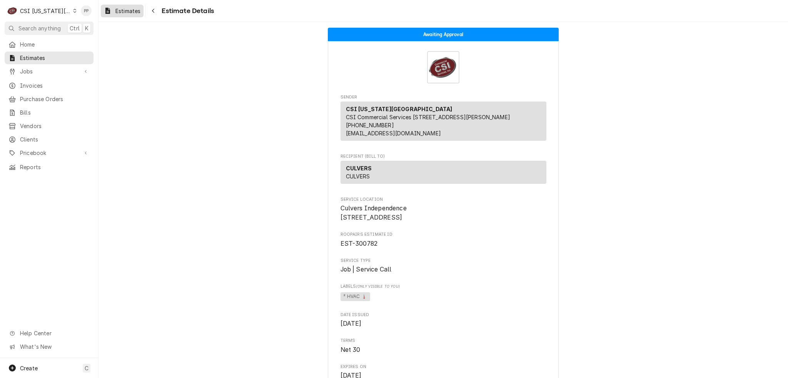
click at [138, 13] on span "Estimates" at bounding box center [127, 11] width 25 height 8
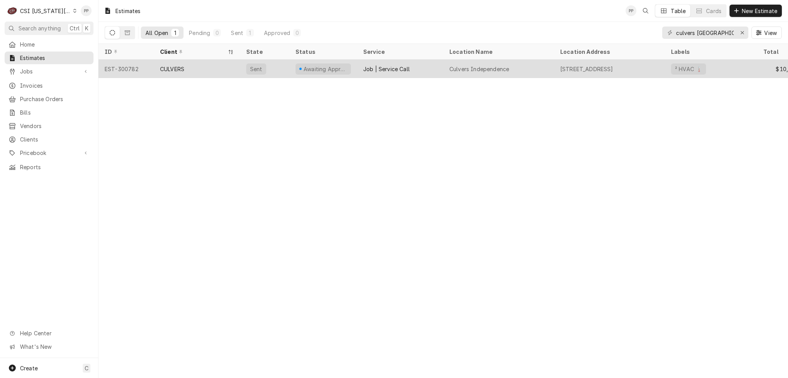
click at [457, 66] on div "Culvers Independence" at bounding box center [479, 69] width 60 height 8
